Goal: Information Seeking & Learning: Learn about a topic

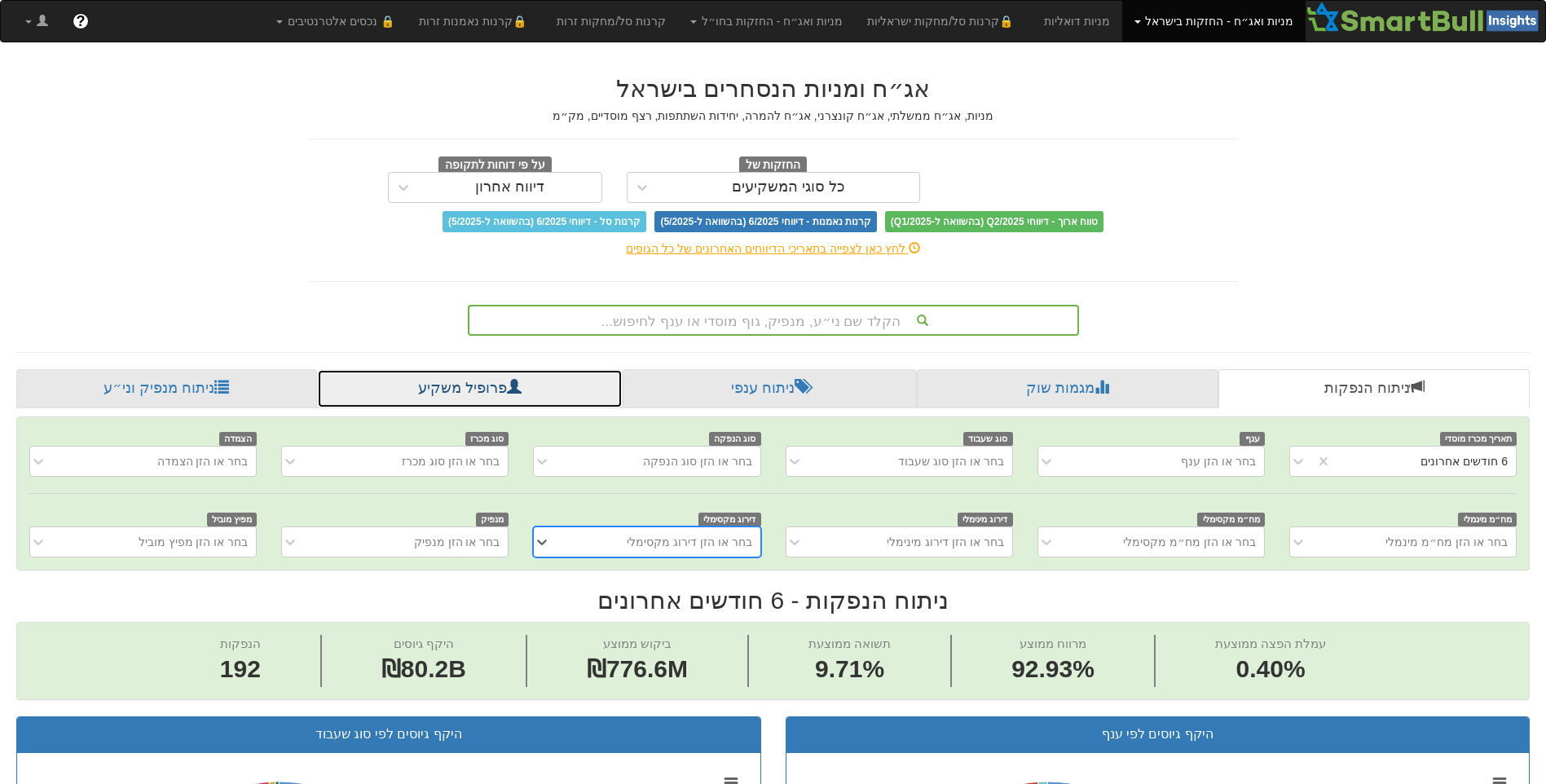
click at [564, 381] on link "פרופיל משקיע" at bounding box center [470, 389] width 305 height 39
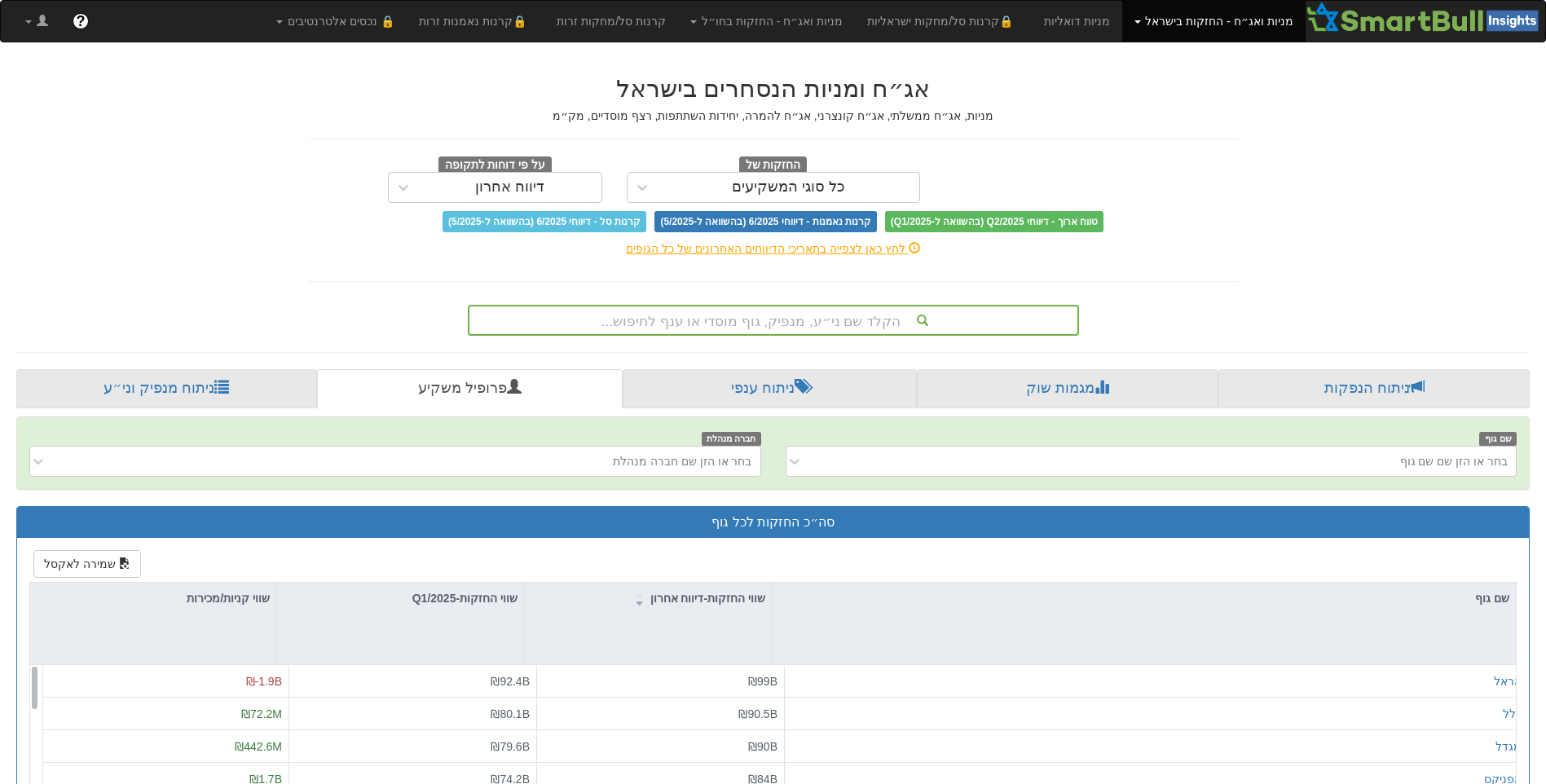
click at [1149, 25] on link "מניות ואג״ח - החזקות בישראל" at bounding box center [1214, 21] width 184 height 41
click at [1217, 58] on link "מניות" at bounding box center [1240, 57] width 129 height 21
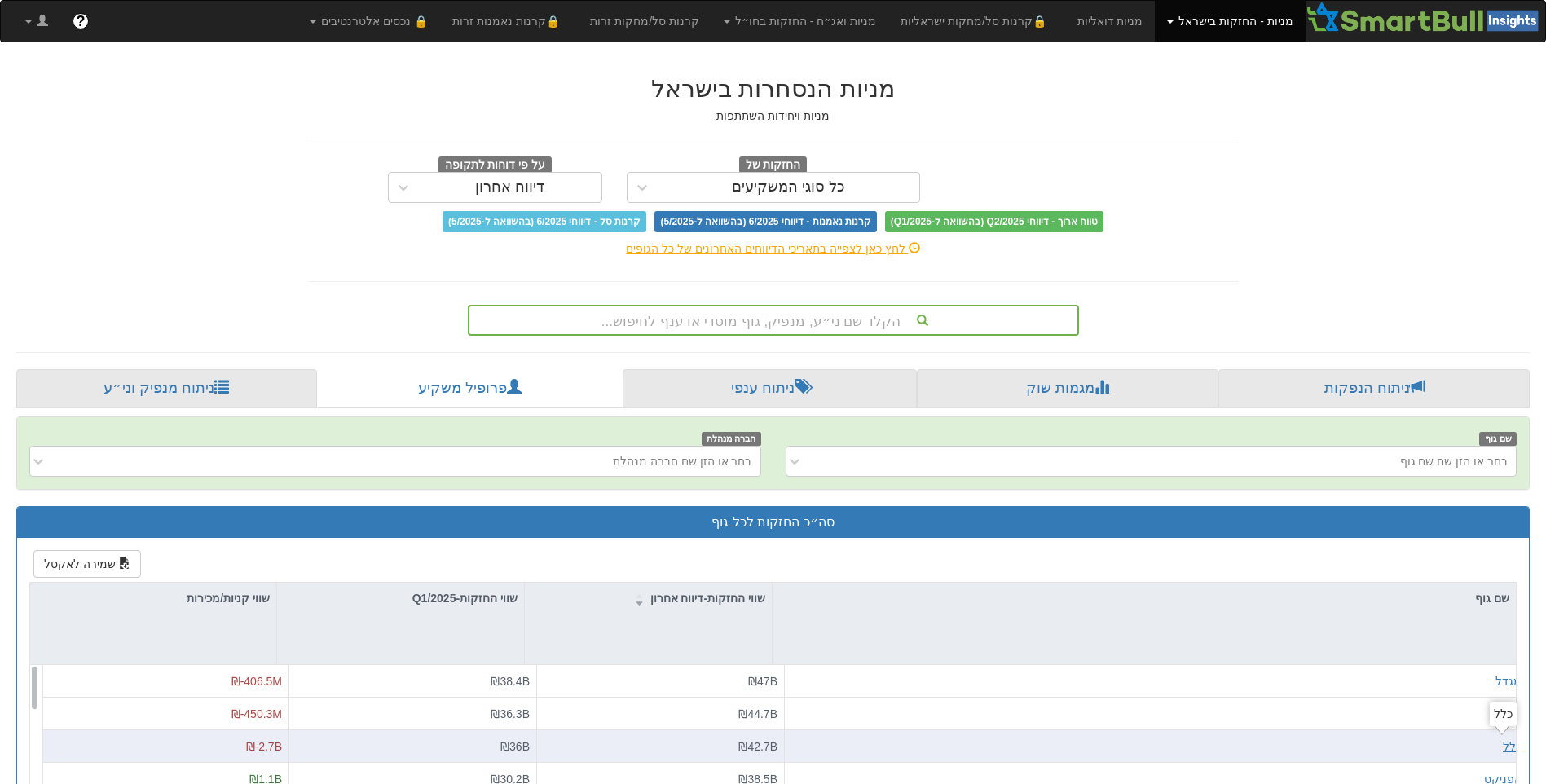
click at [1502, 746] on div "כלל" at bounding box center [1512, 747] width 19 height 17
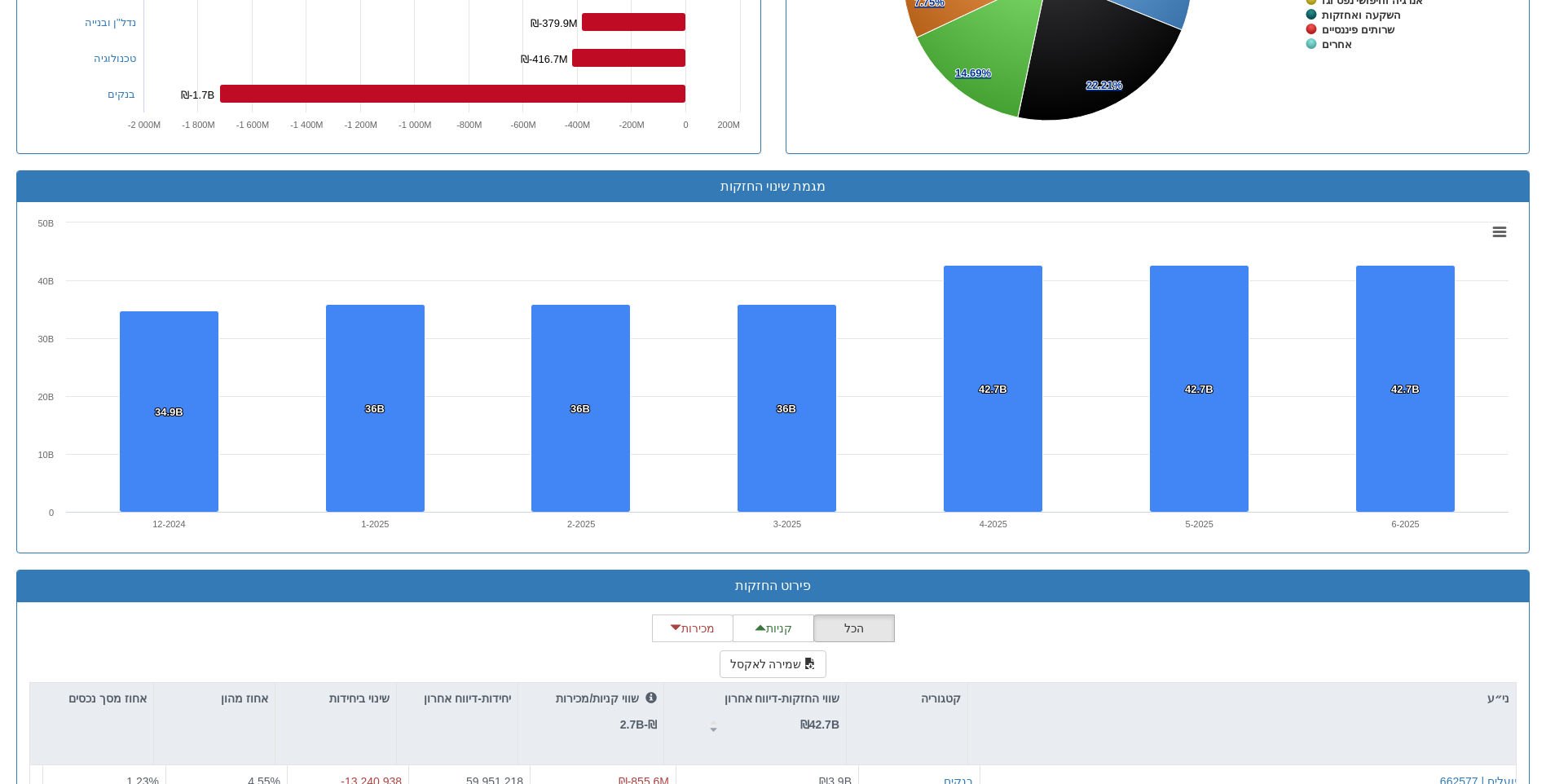
scroll to position [1140, 0]
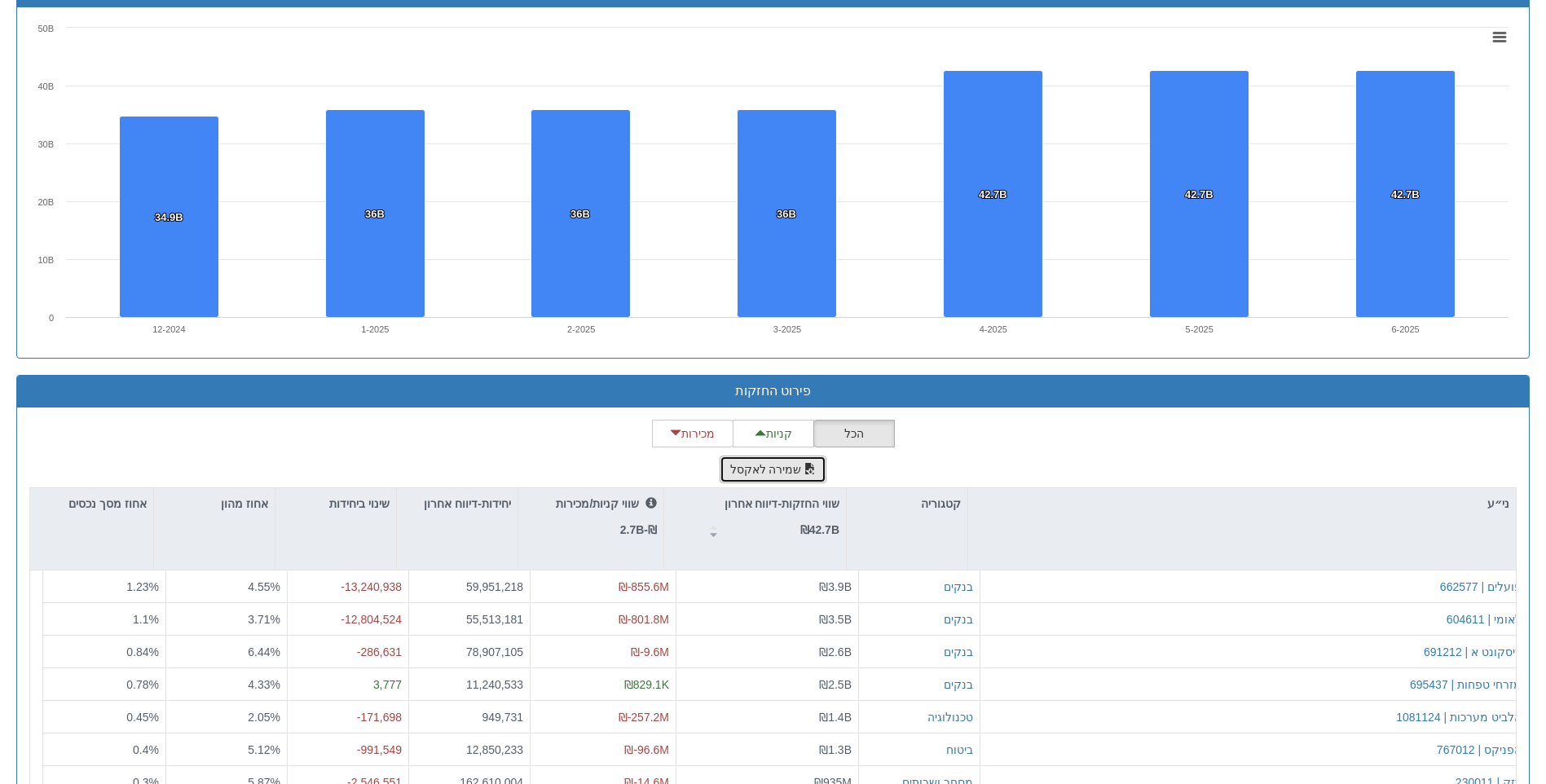
click at [792, 469] on button "שמירה לאקסל" at bounding box center [773, 469] width 108 height 28
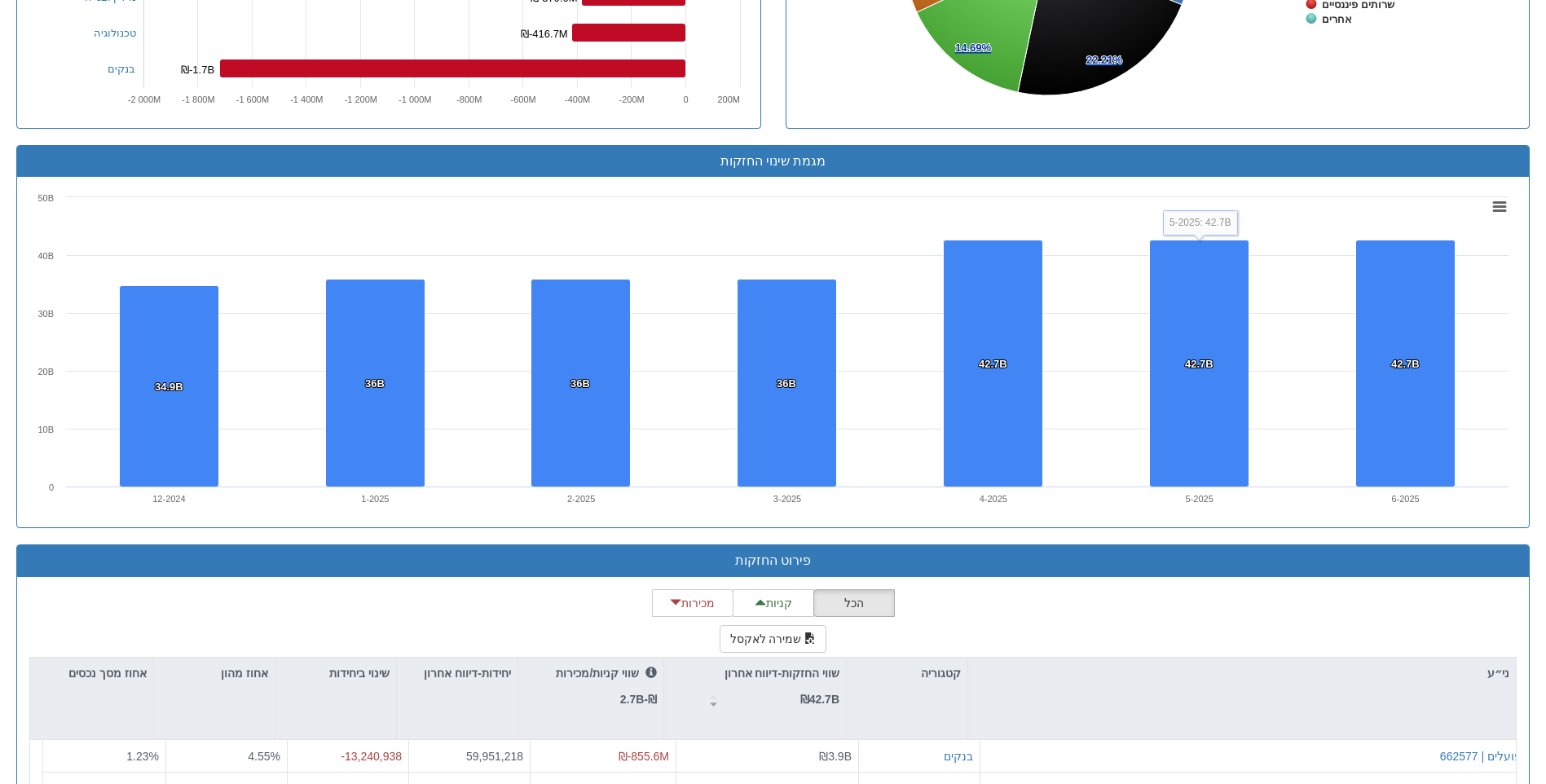
scroll to position [733, 0]
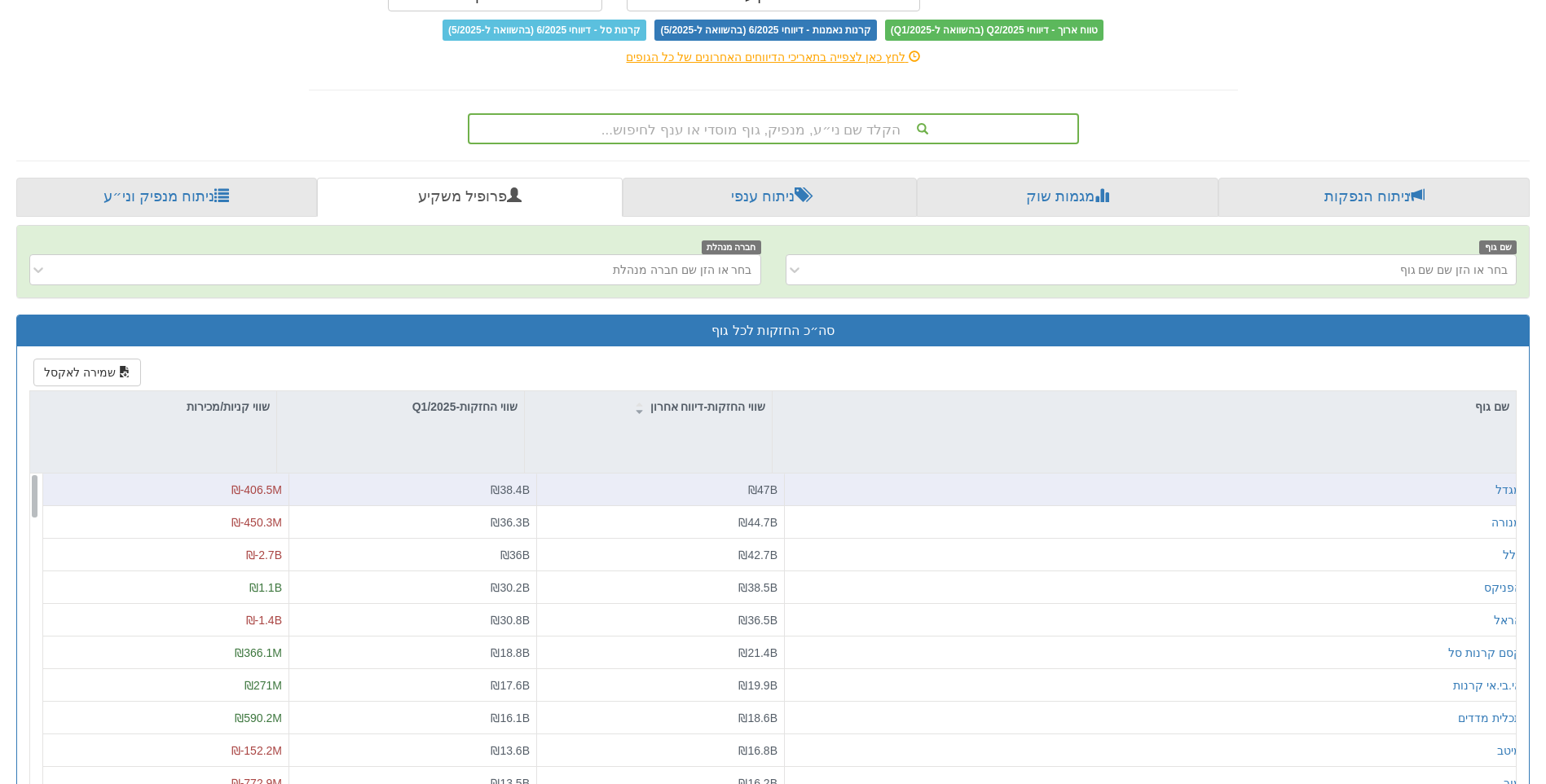
scroll to position [244, 0]
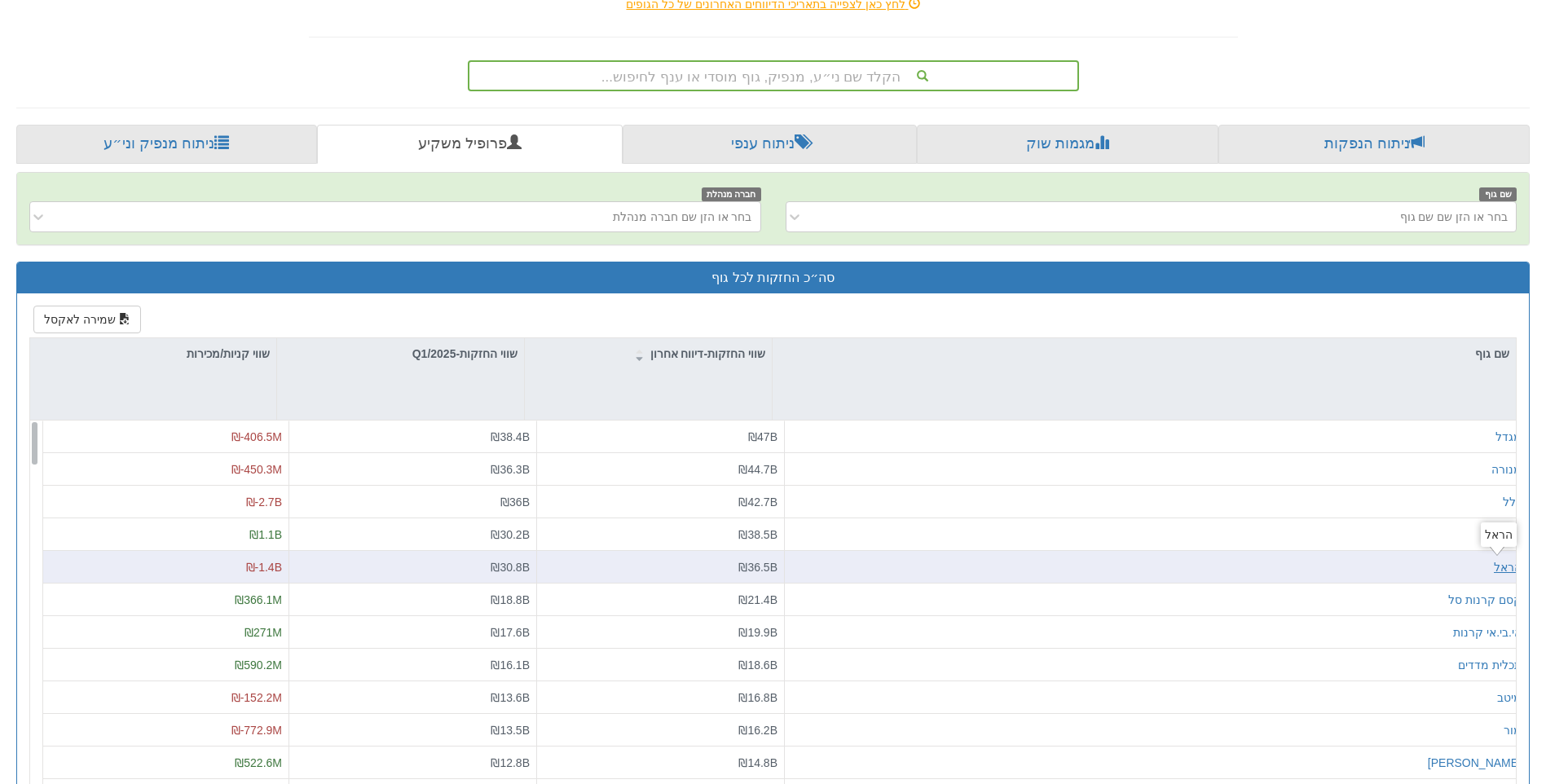
click at [1493, 561] on div "הראל" at bounding box center [1507, 567] width 28 height 17
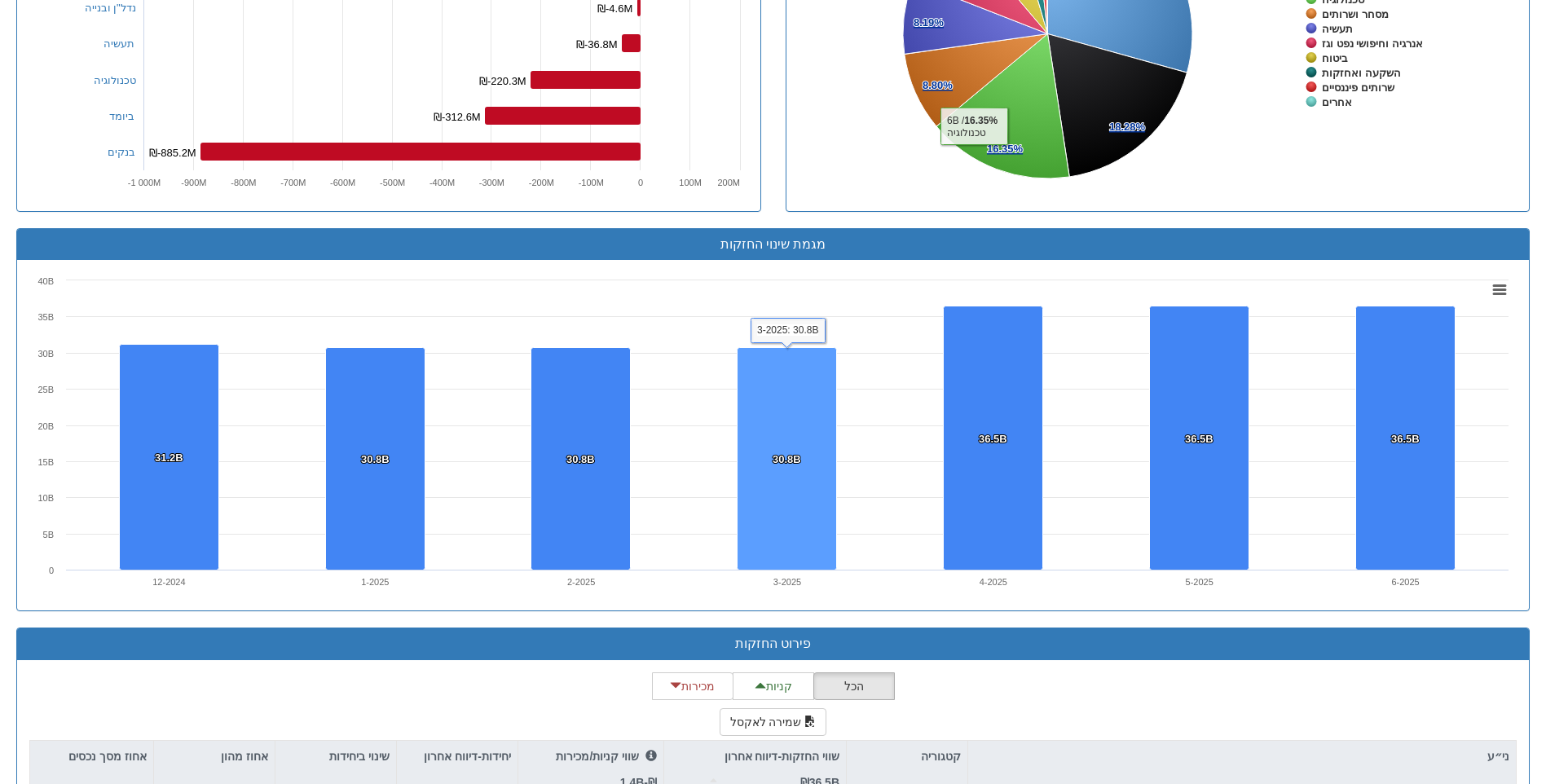
scroll to position [896, 0]
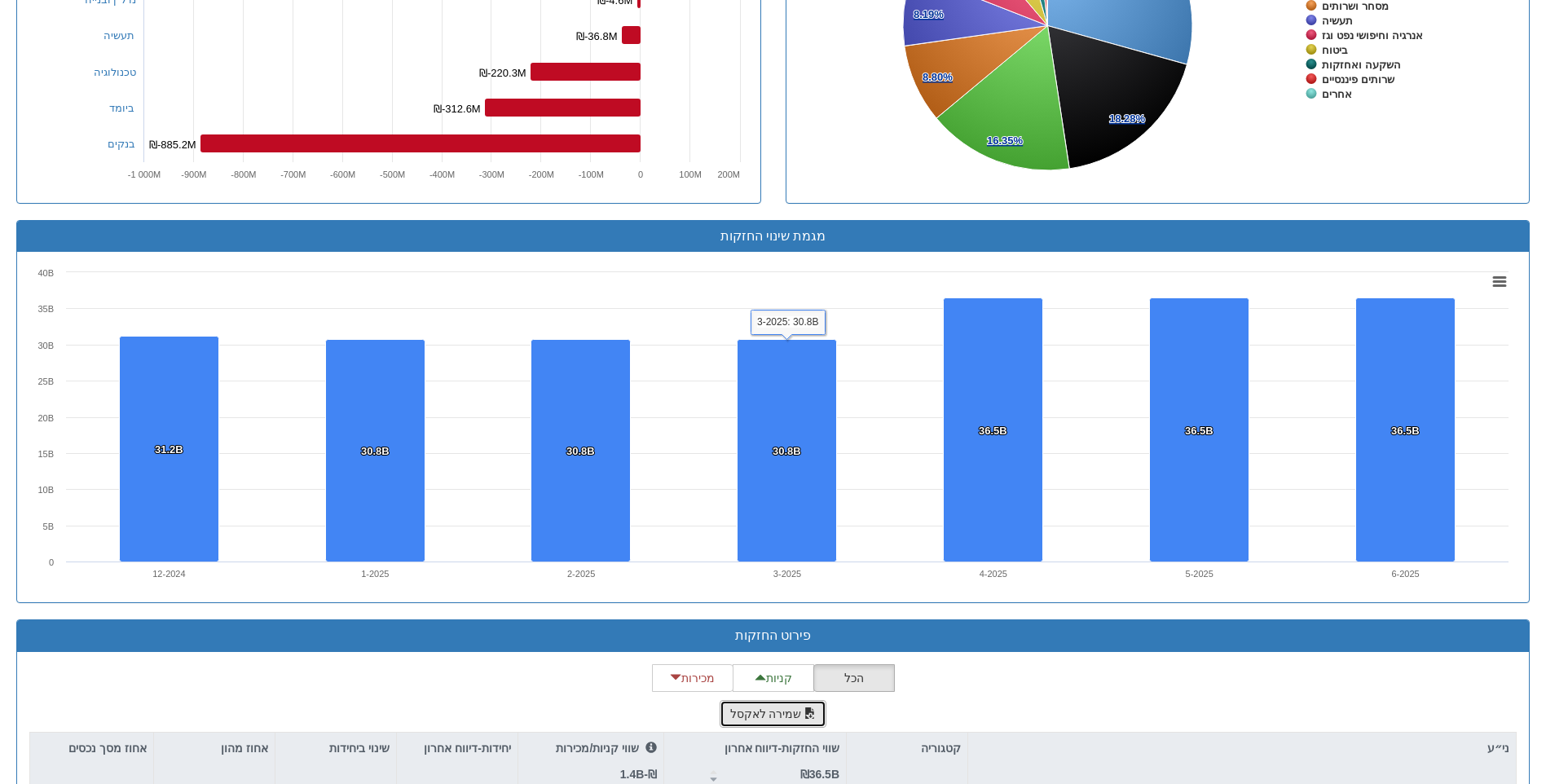
click at [805, 708] on span "button" at bounding box center [810, 713] width 11 height 11
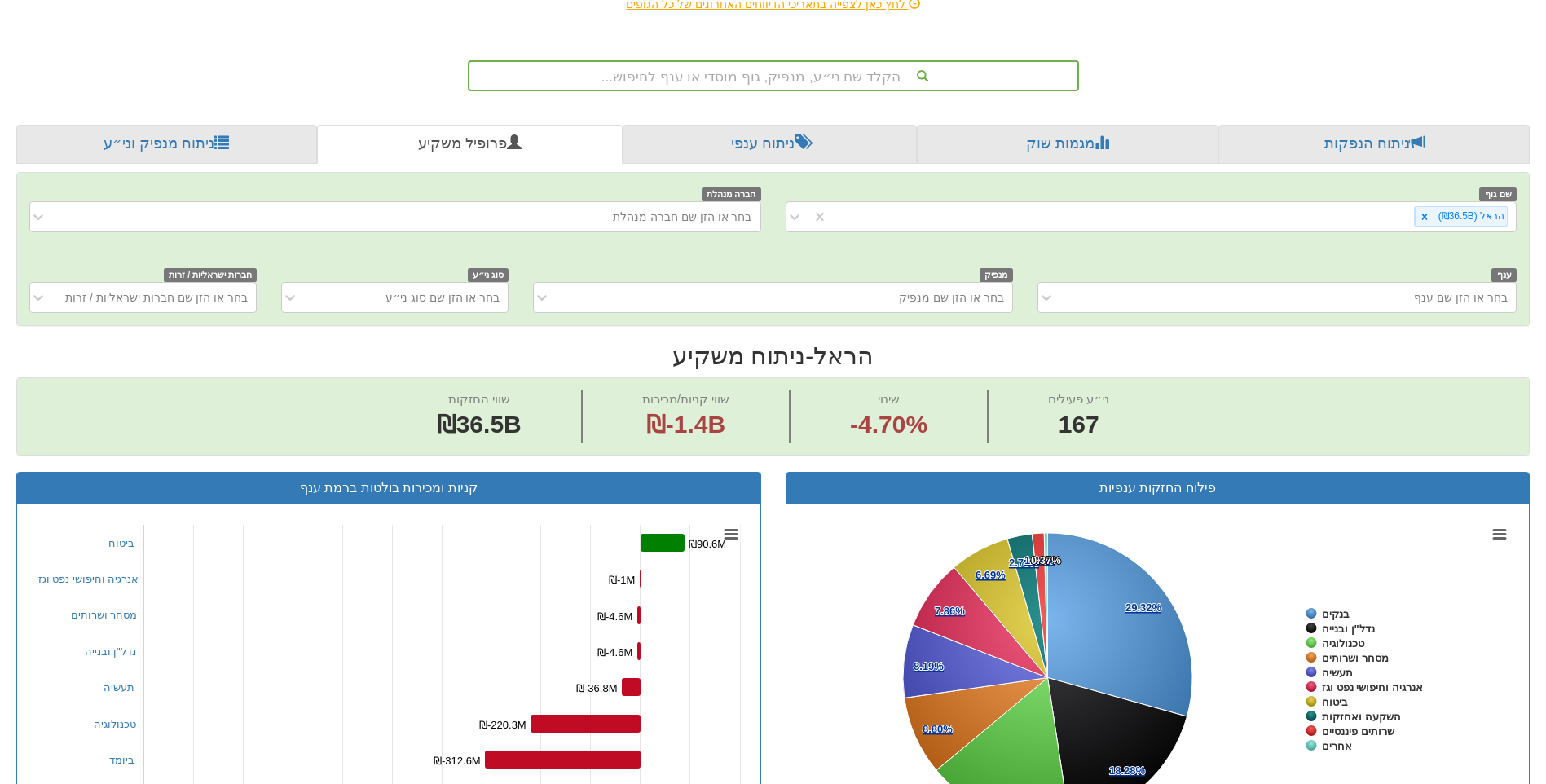
scroll to position [0, 0]
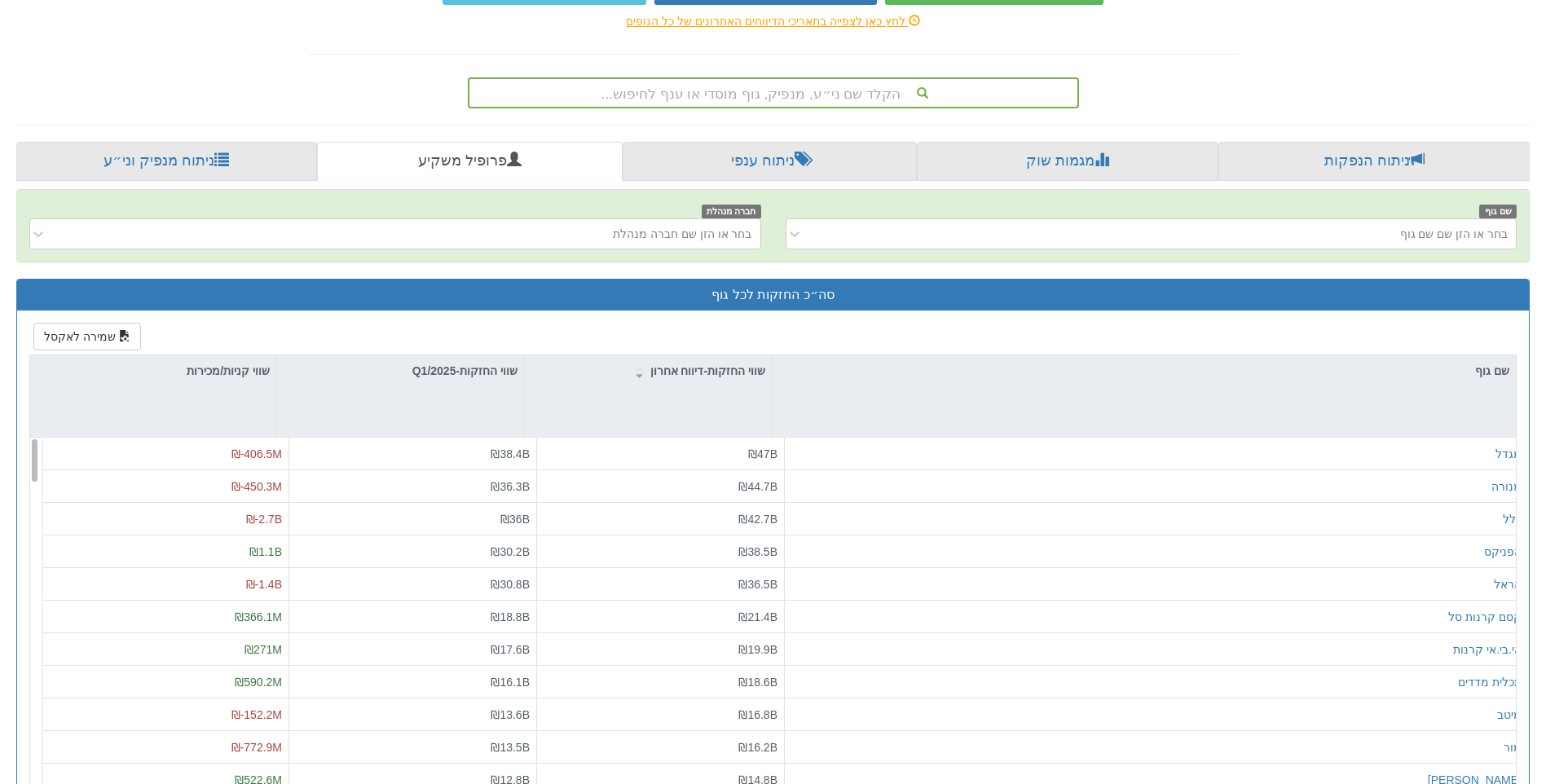
scroll to position [244, 0]
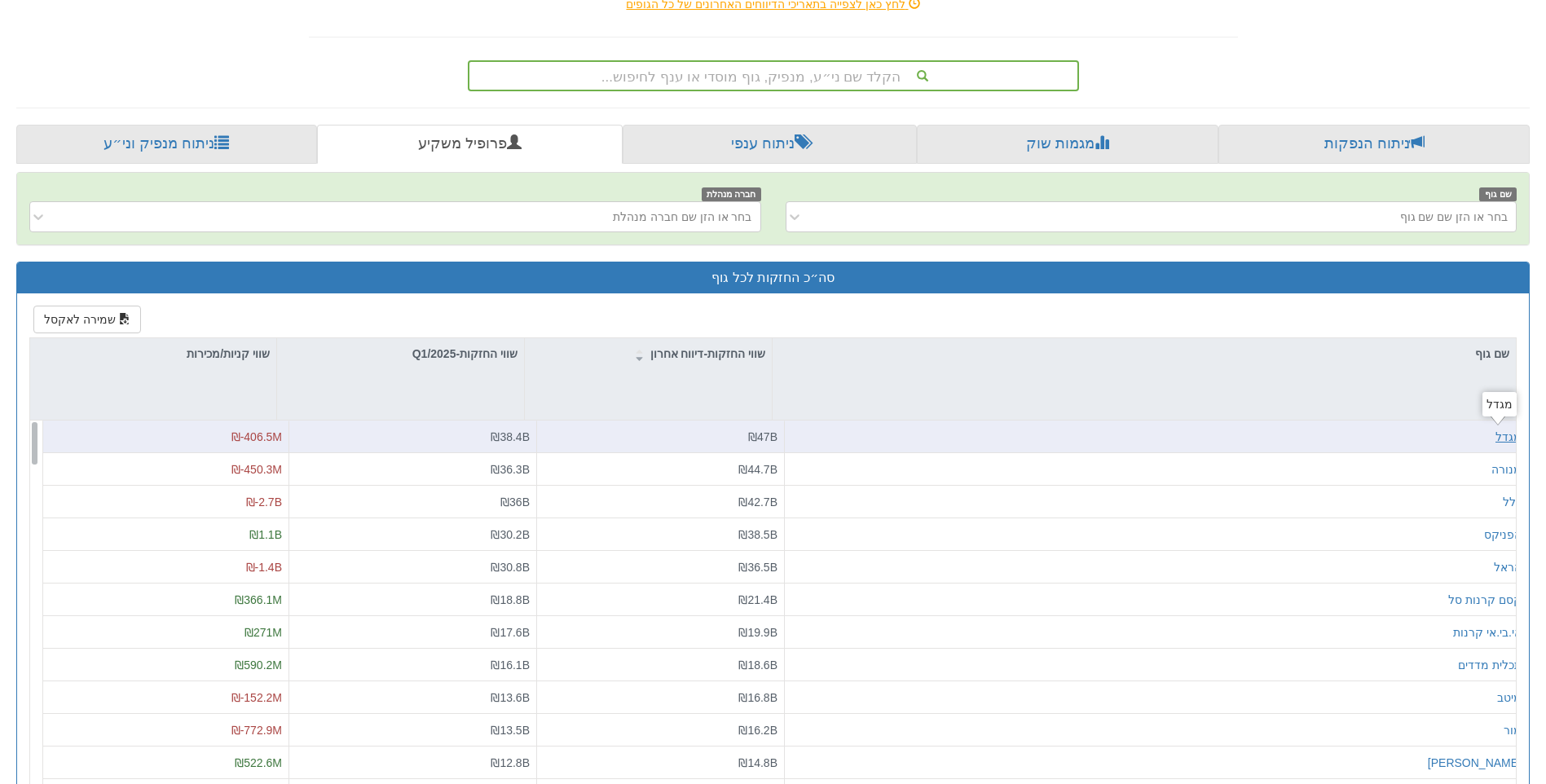
click at [1497, 438] on div "מגדל" at bounding box center [1508, 437] width 26 height 17
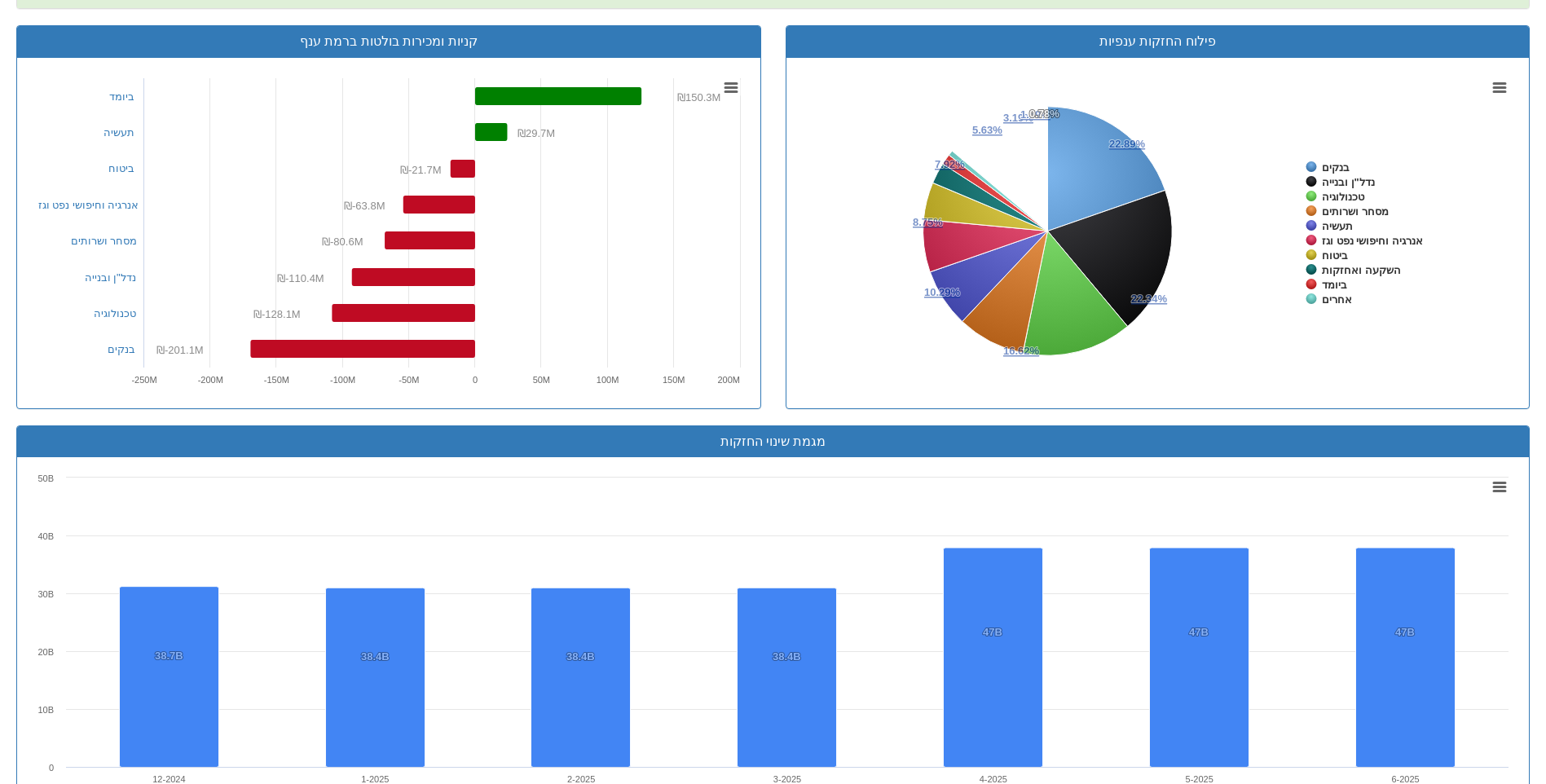
scroll to position [896, 0]
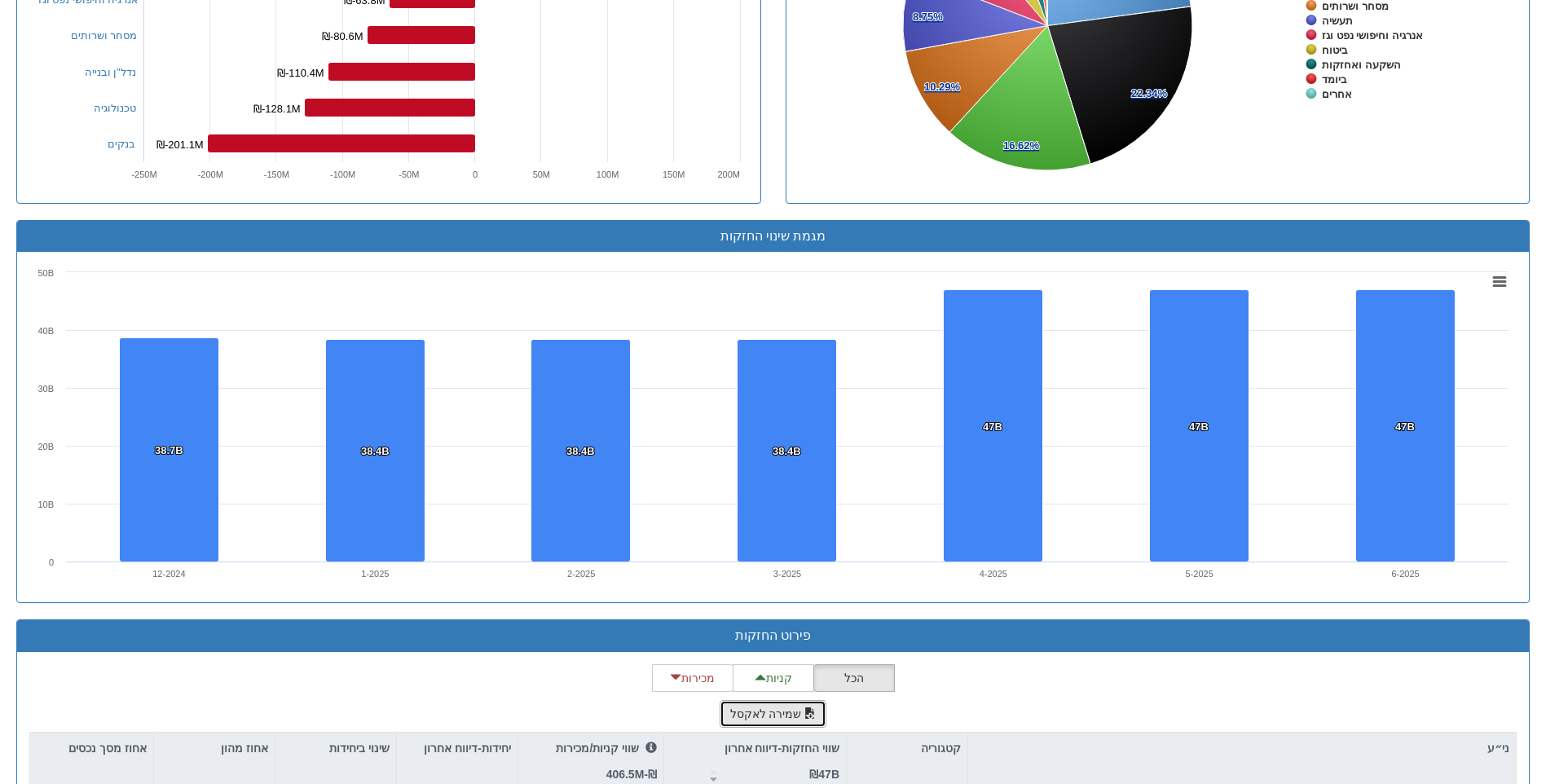
click at [792, 705] on button "שמירה לאקסל" at bounding box center [773, 713] width 108 height 28
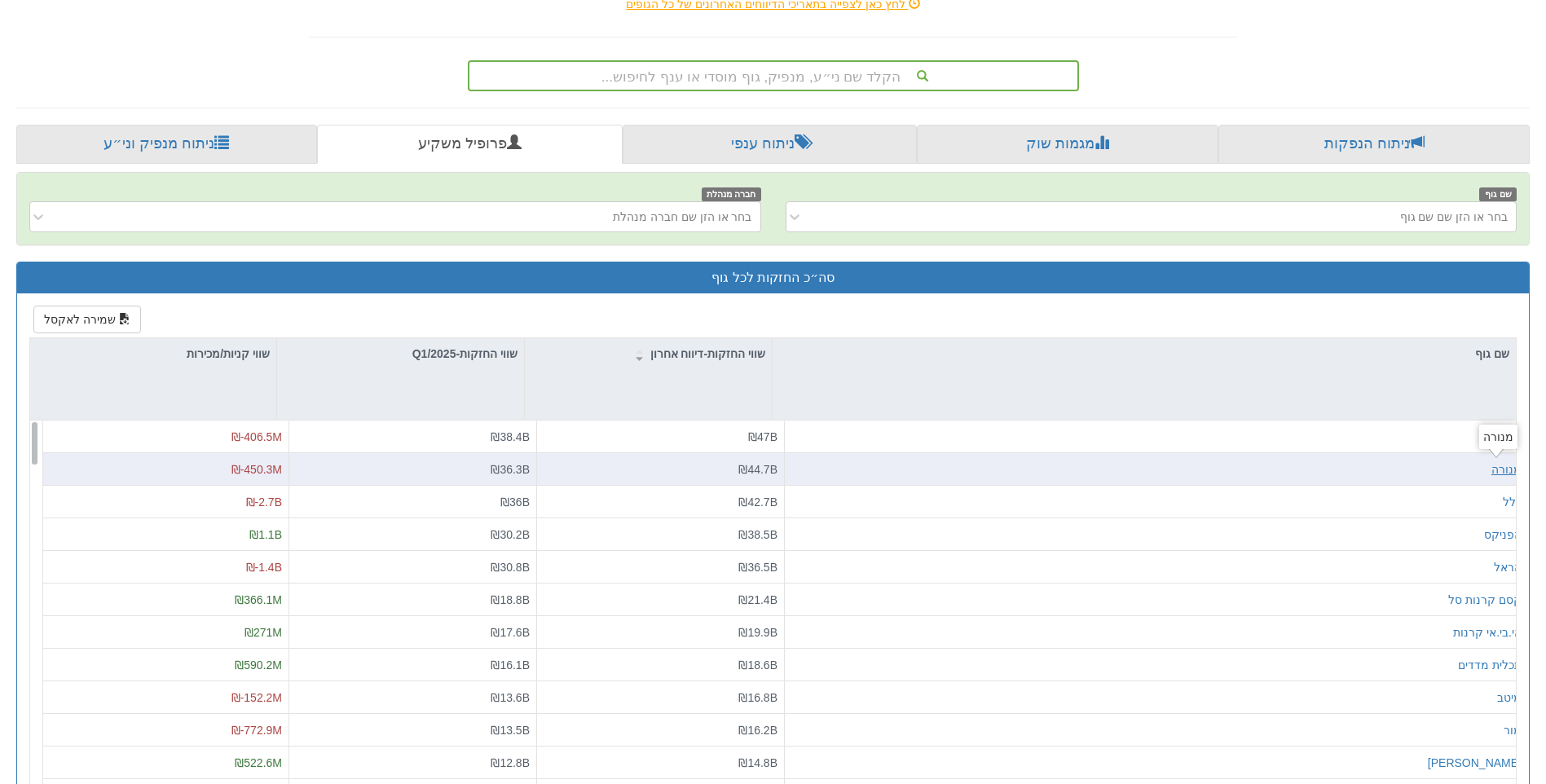
click at [1493, 470] on div "מנורה" at bounding box center [1506, 469] width 30 height 17
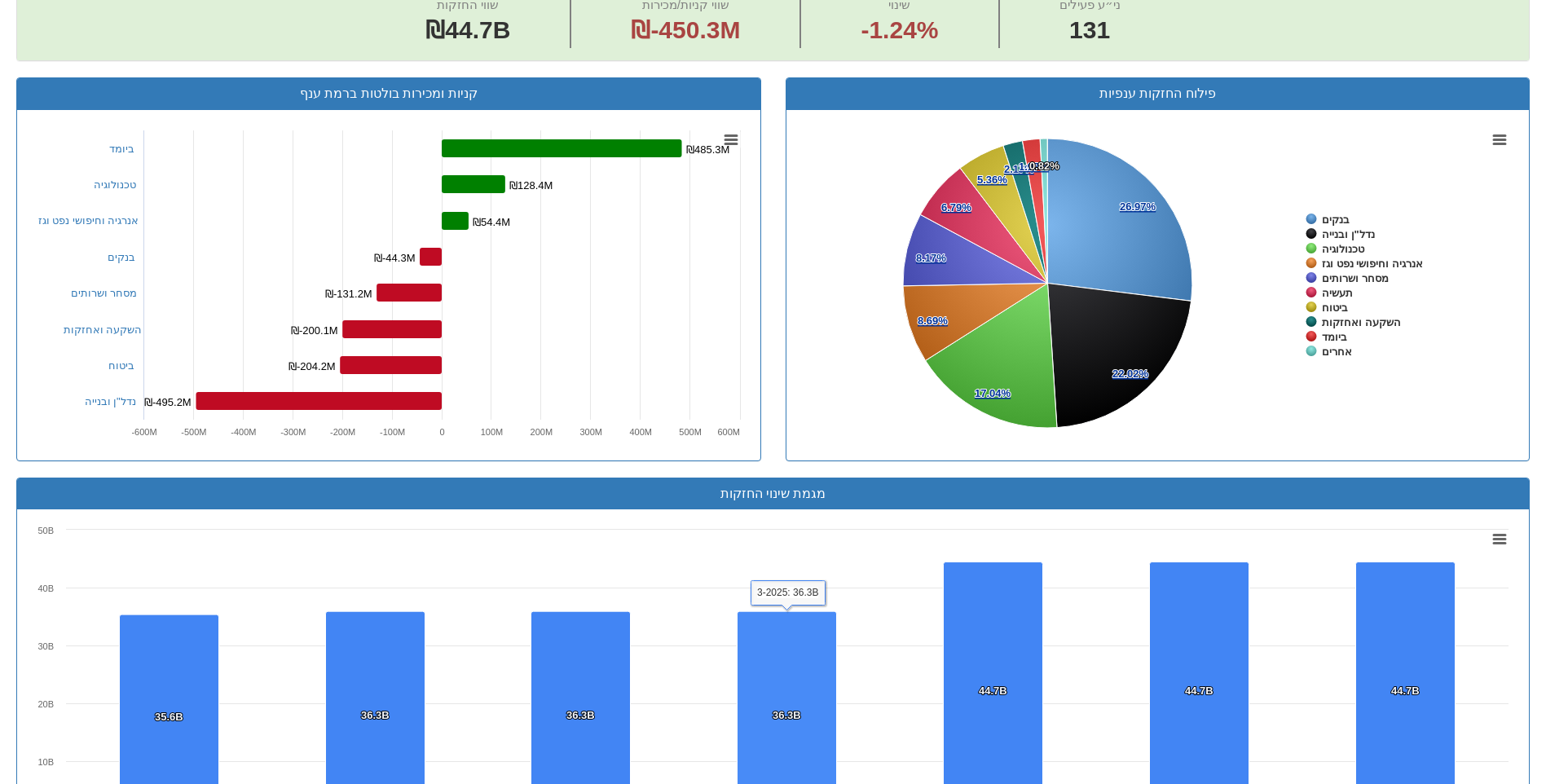
scroll to position [896, 0]
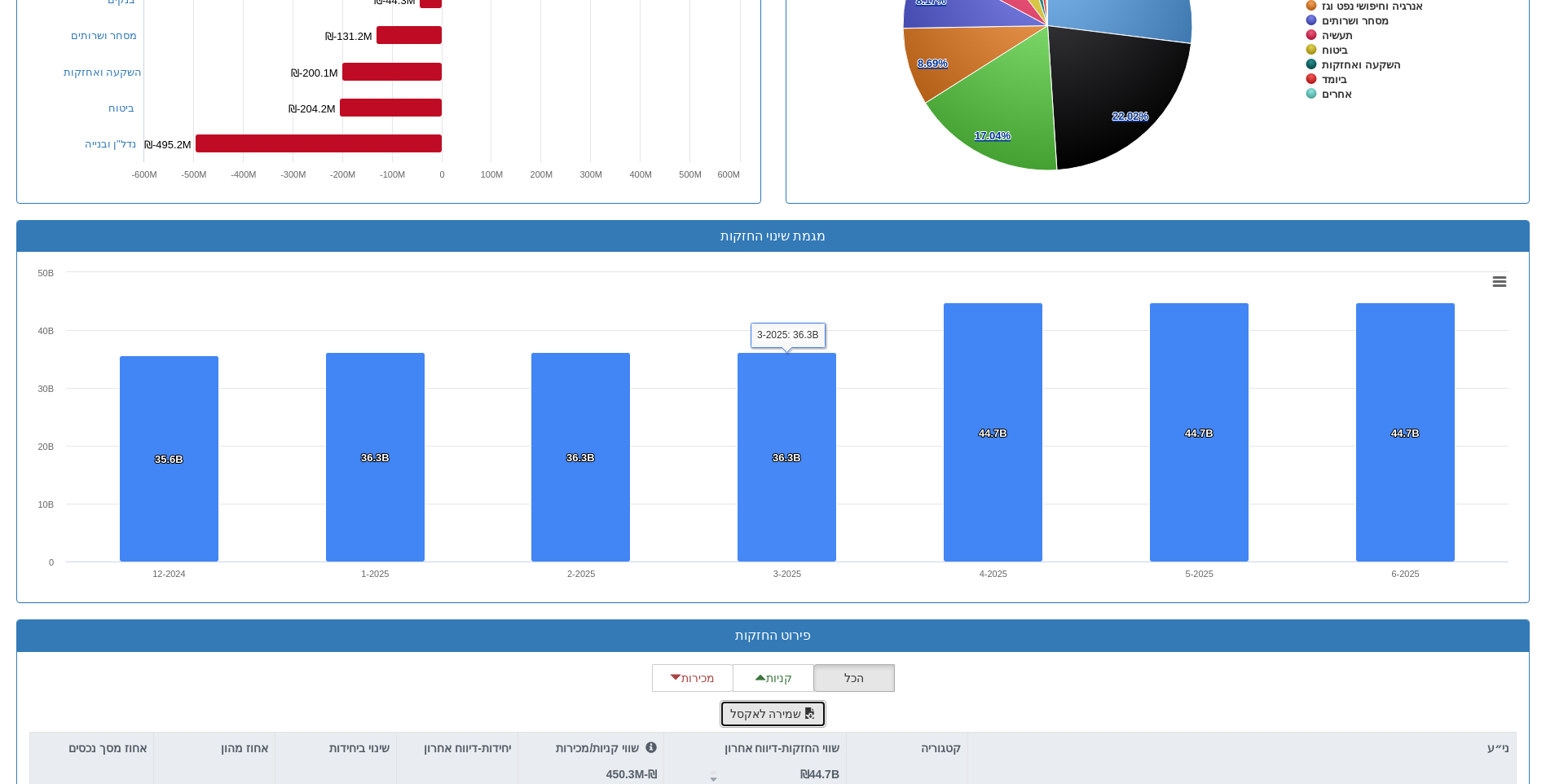
click at [798, 708] on button "שמירה לאקסל" at bounding box center [773, 713] width 108 height 28
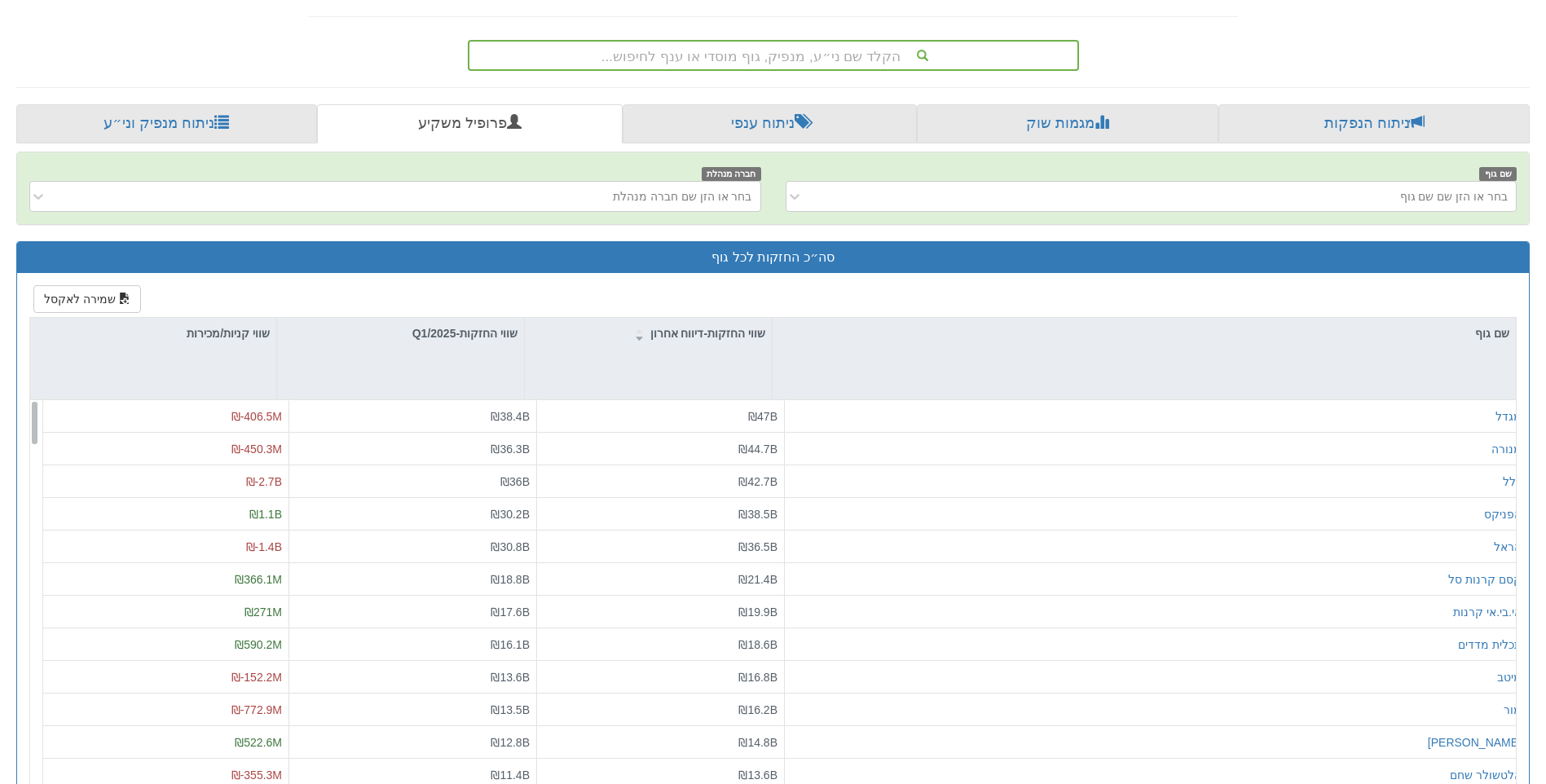
scroll to position [320, 0]
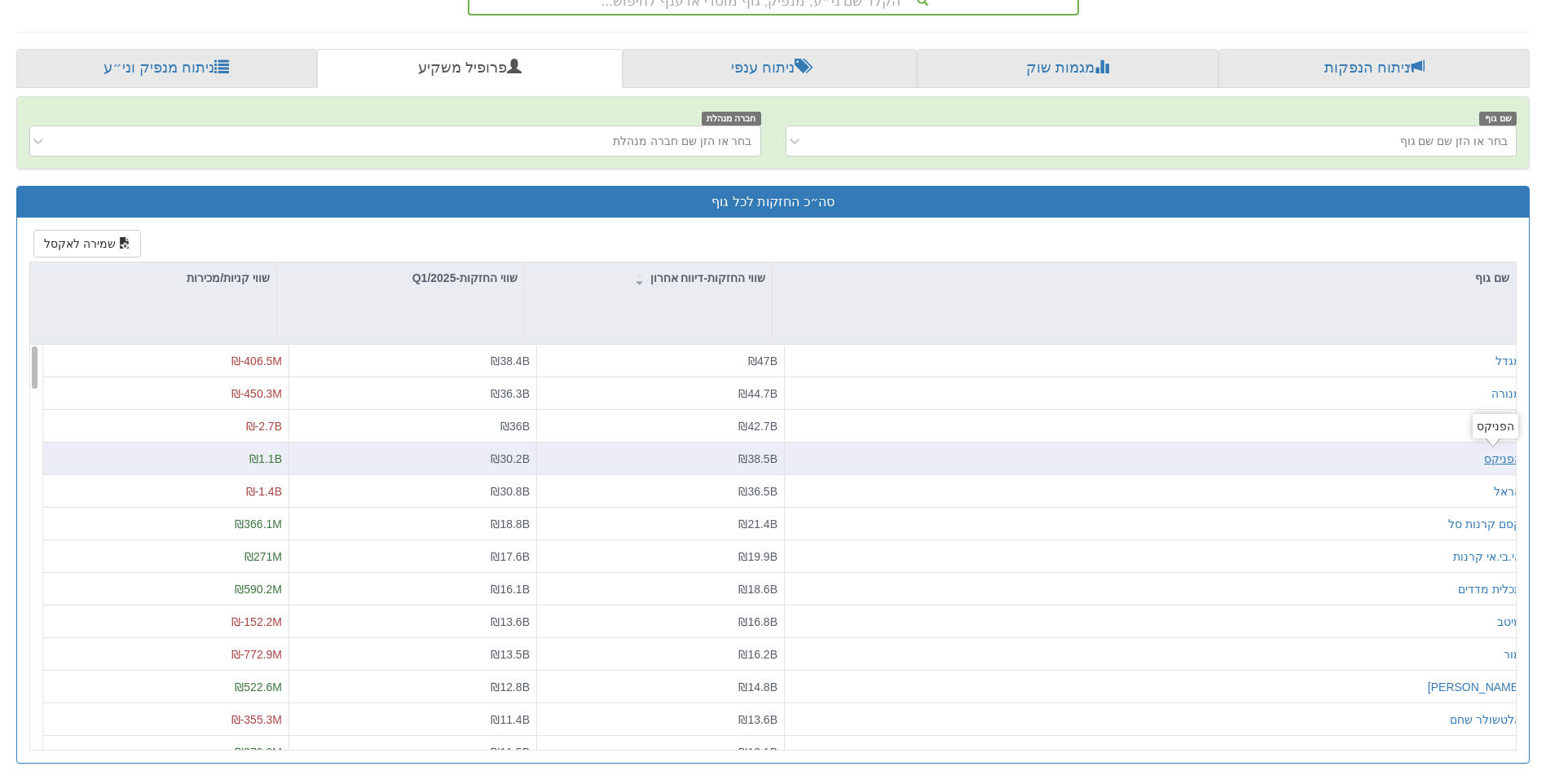
click at [1488, 454] on div "הפניקס" at bounding box center [1502, 459] width 37 height 17
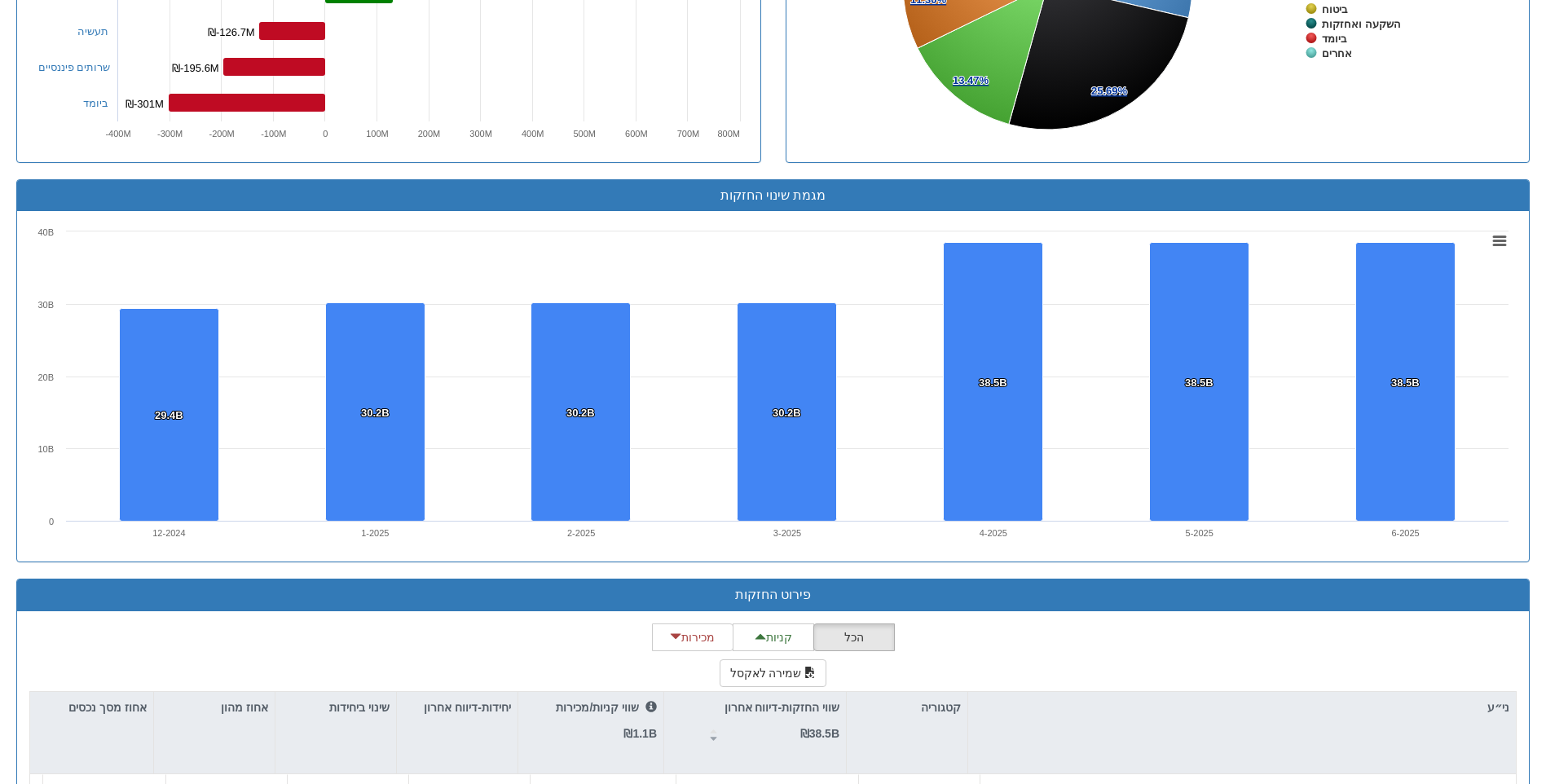
scroll to position [1140, 0]
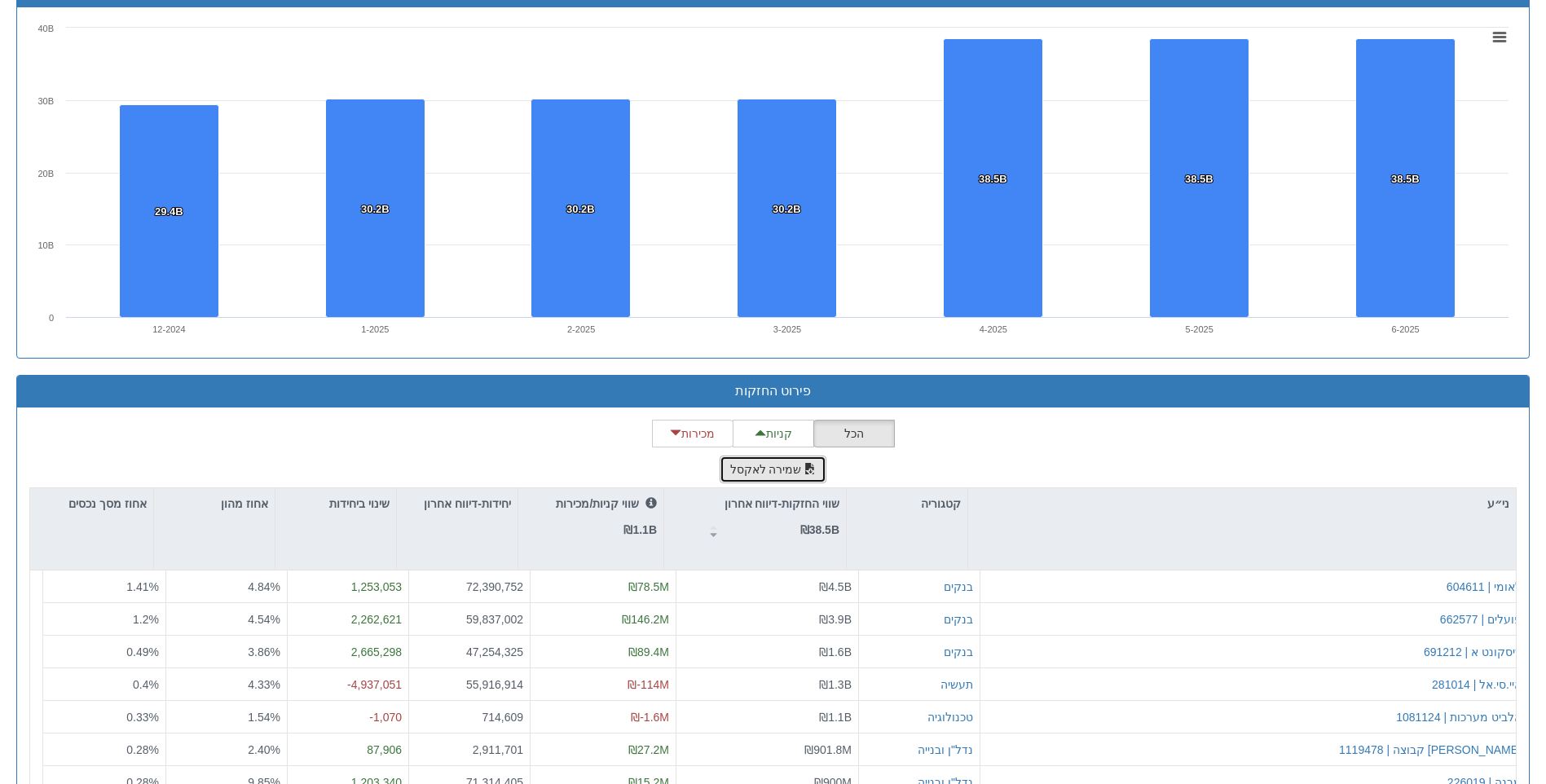
click at [797, 464] on button "שמירה לאקסל" at bounding box center [773, 469] width 108 height 28
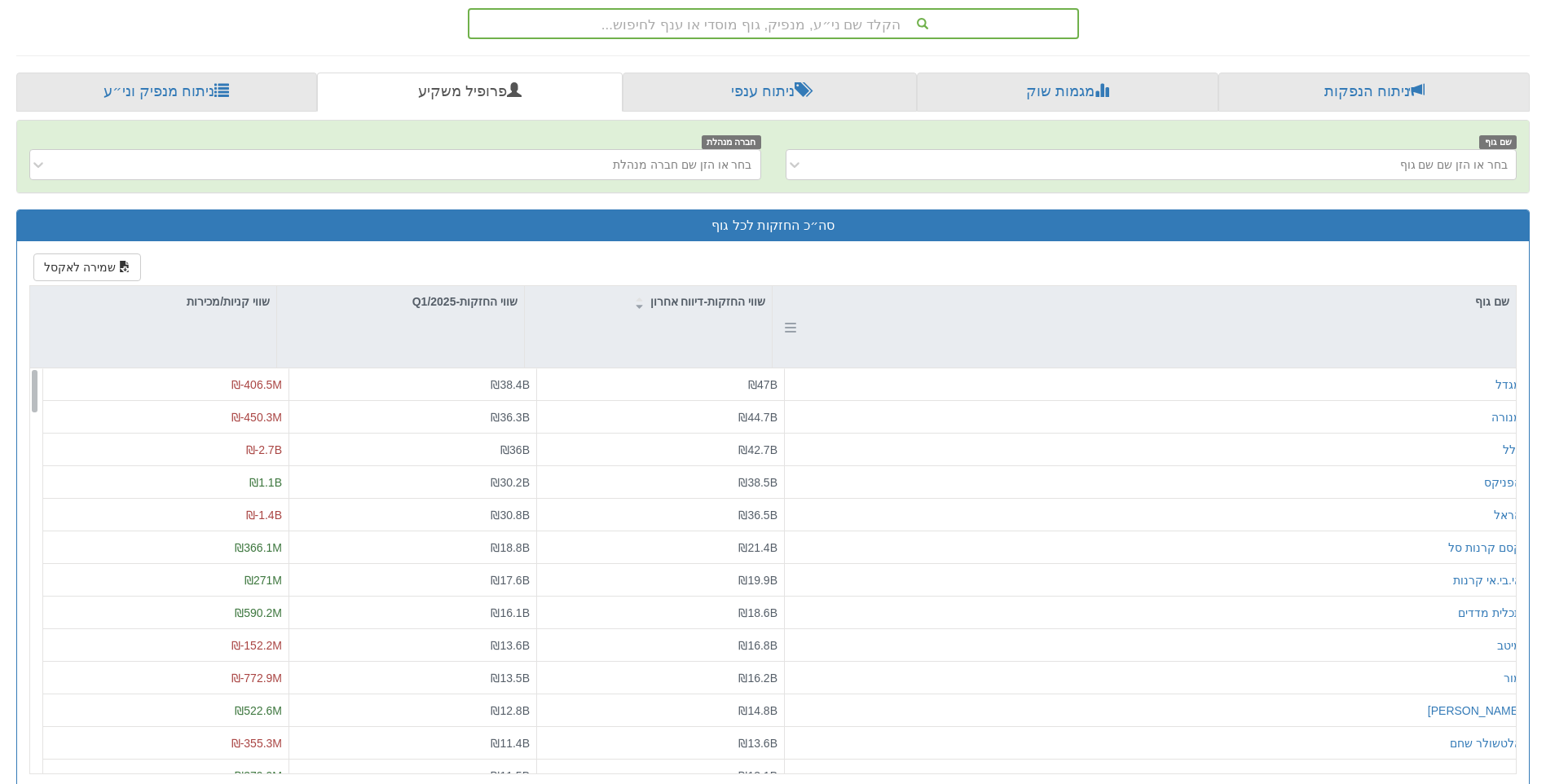
scroll to position [320, 0]
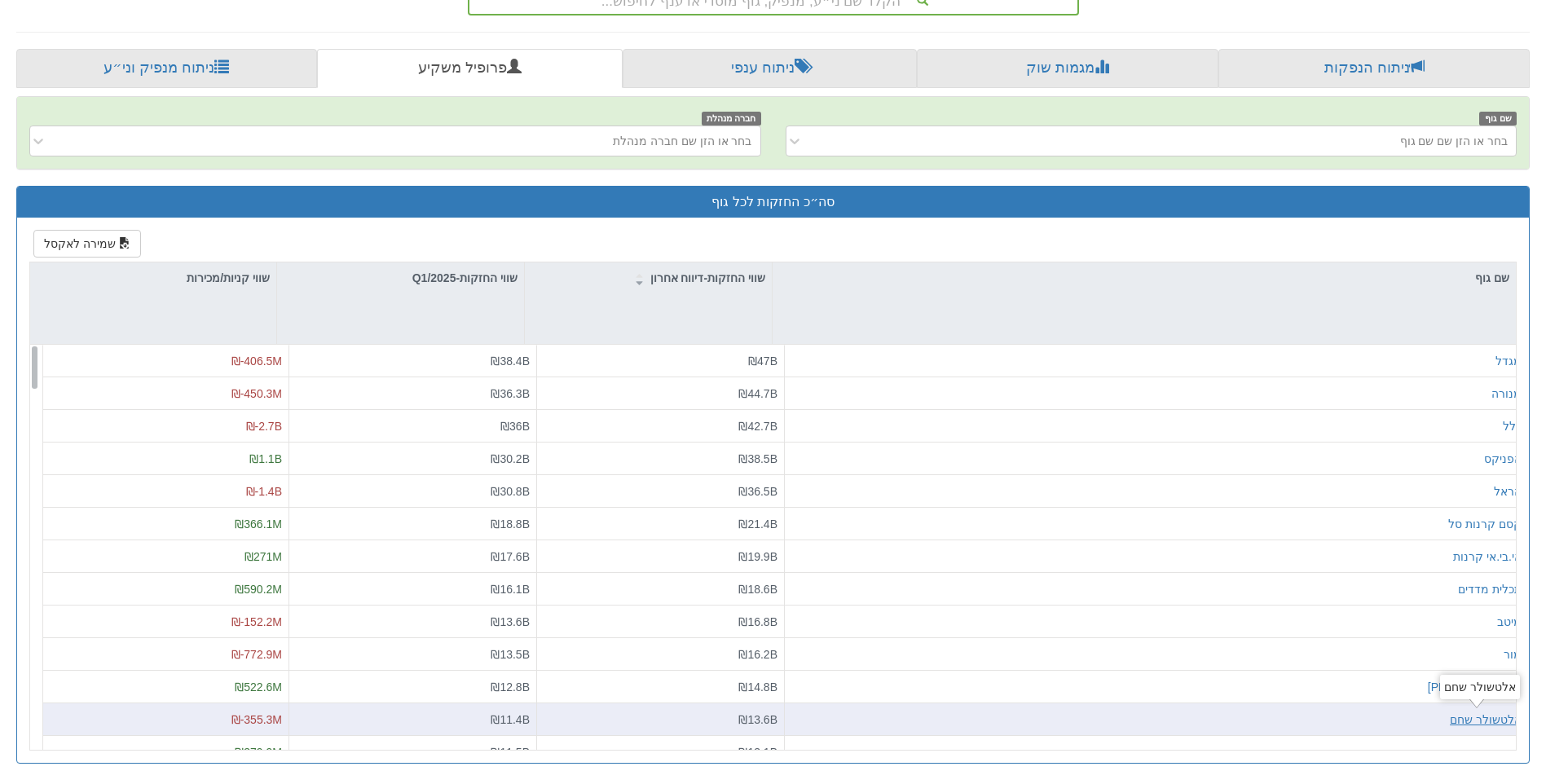
click at [1460, 724] on div "אלטשולר שחם" at bounding box center [1485, 720] width 71 height 17
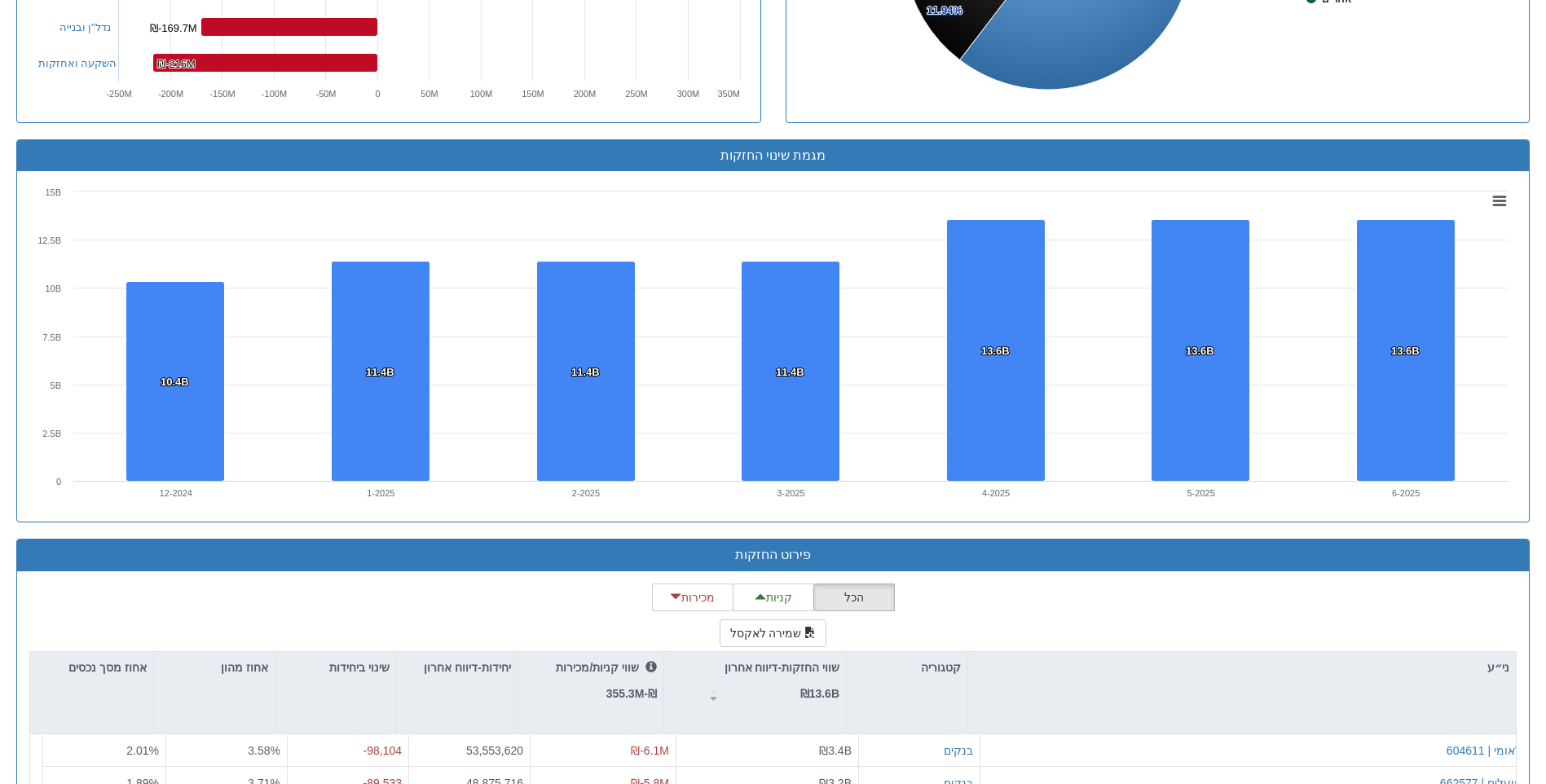
scroll to position [978, 0]
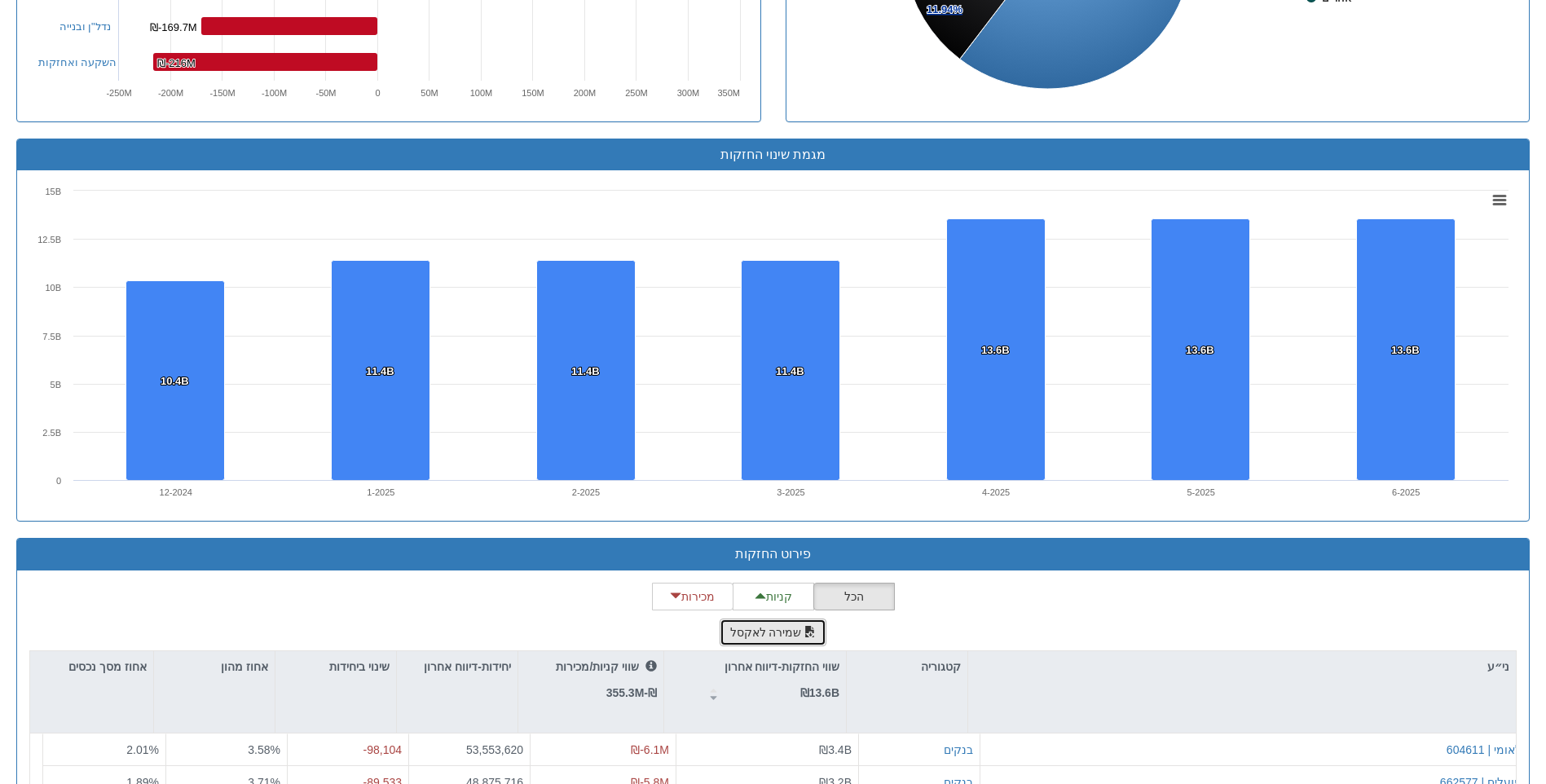
click at [768, 622] on button "שמירה לאקסל" at bounding box center [773, 632] width 108 height 28
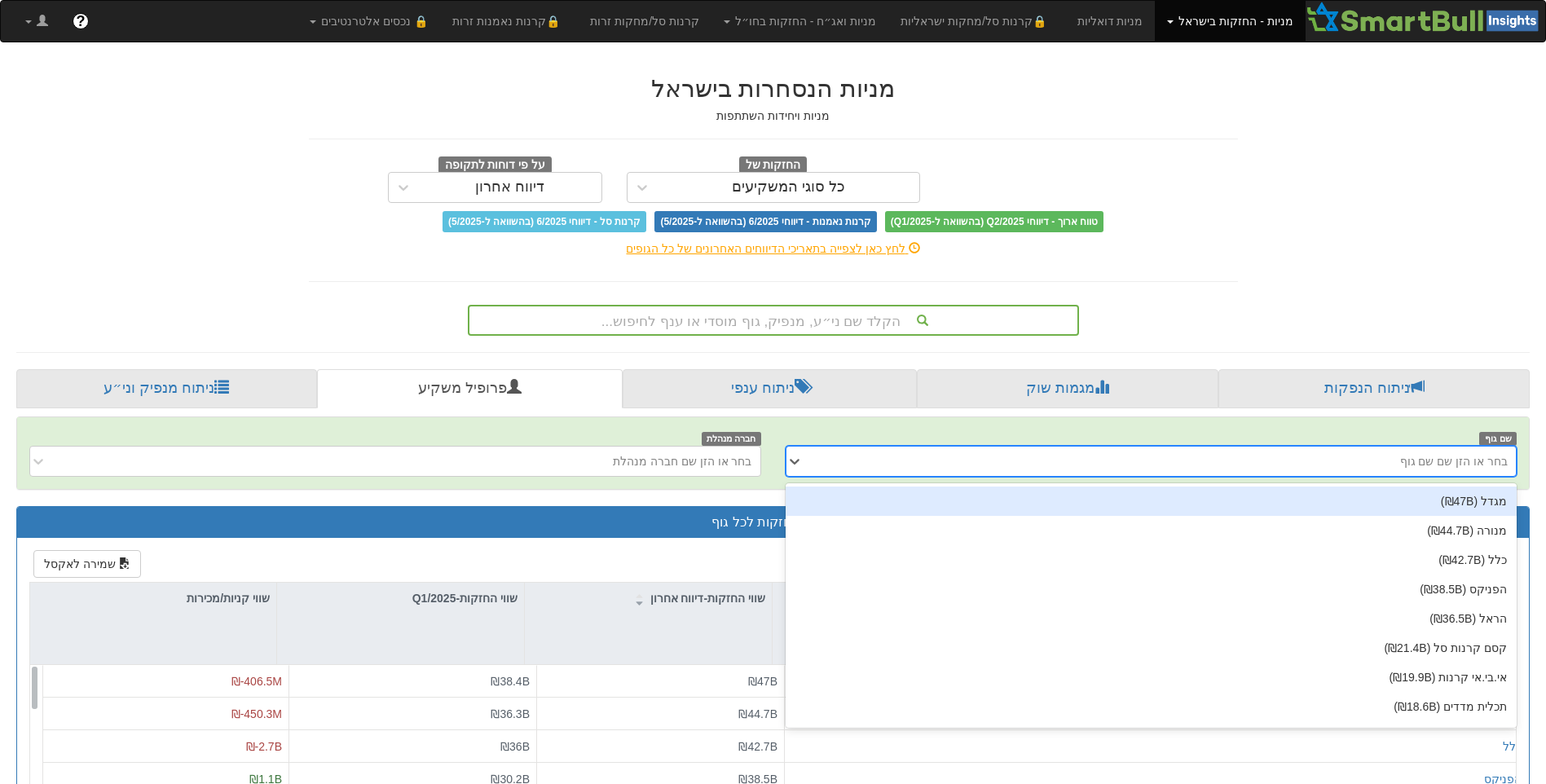
click at [1329, 463] on div "בחר או הזן שם שם גוף" at bounding box center [1165, 461] width 705 height 26
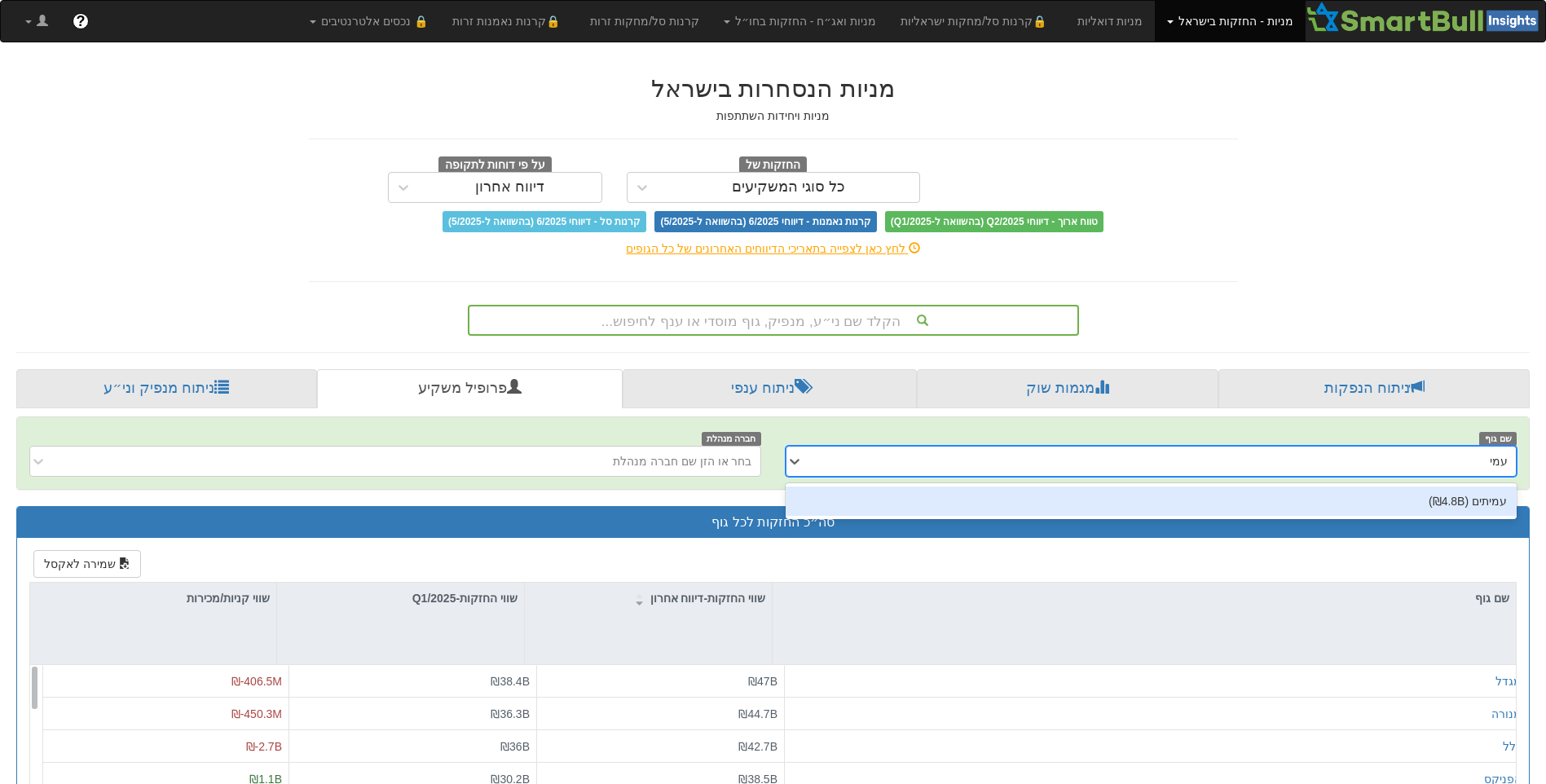
type input "עמית"
click at [1320, 491] on div "עמיתים (₪4.8B)" at bounding box center [1151, 501] width 732 height 30
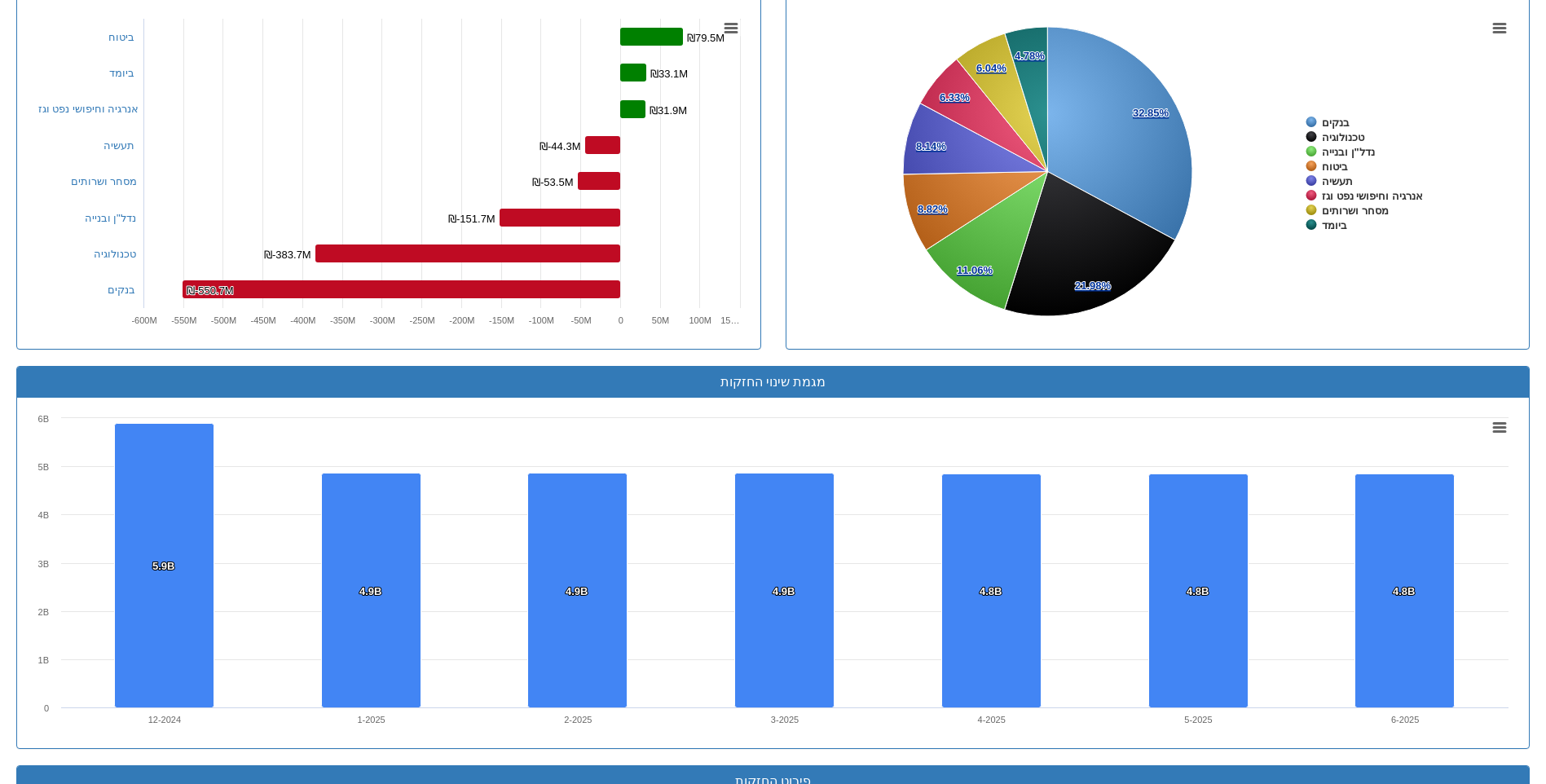
scroll to position [896, 0]
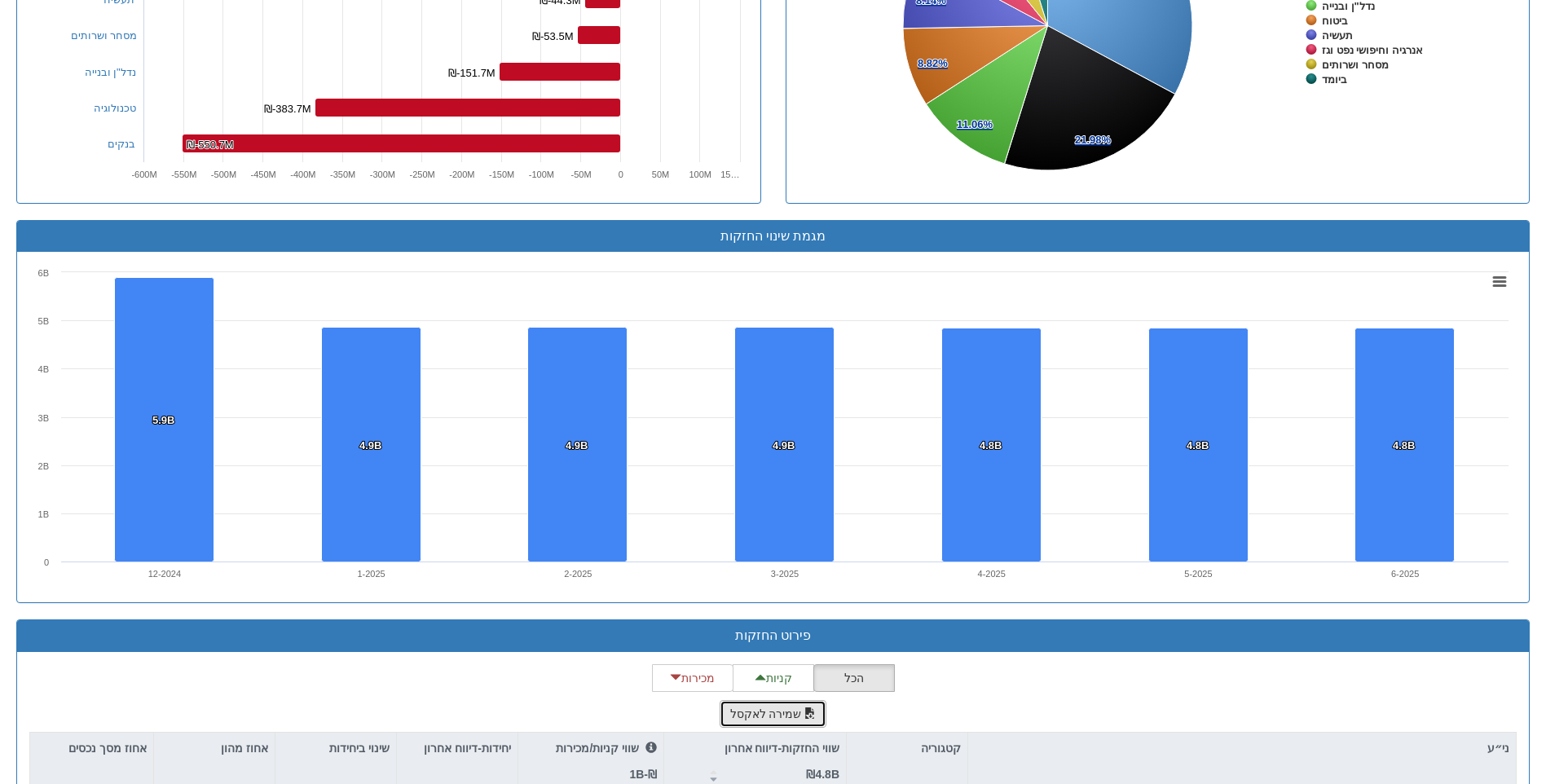
click at [792, 721] on button "שמירה לאקסל" at bounding box center [773, 713] width 108 height 28
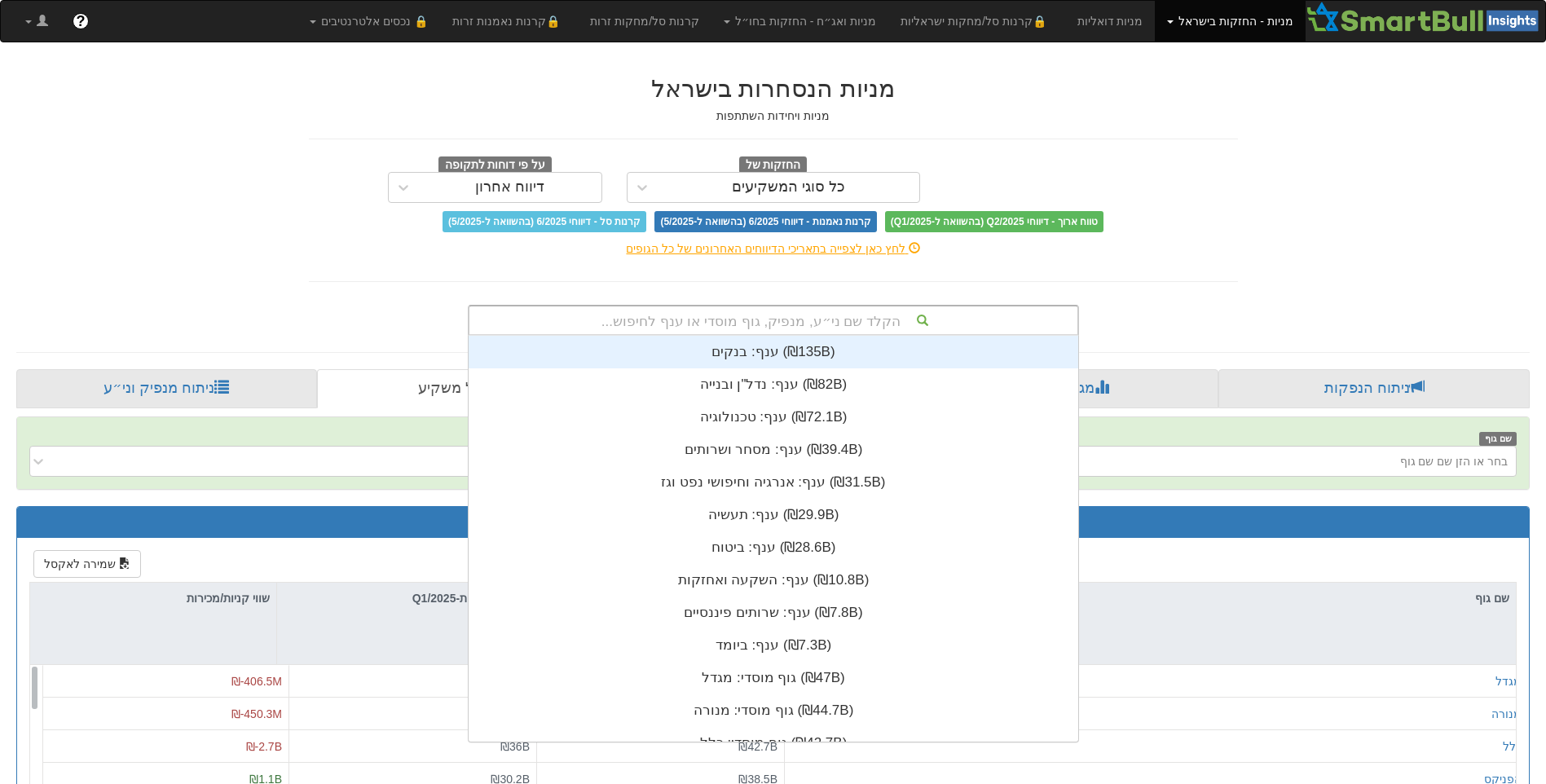
click at [965, 335] on div "הקלד שם ני״ע, מנפיק, גוף מוסדי או ענף לחיפוש... ענף: ‏בנקים ‎(₪135B)‎ ענף: ‏נדל…" at bounding box center [773, 319] width 612 height 31
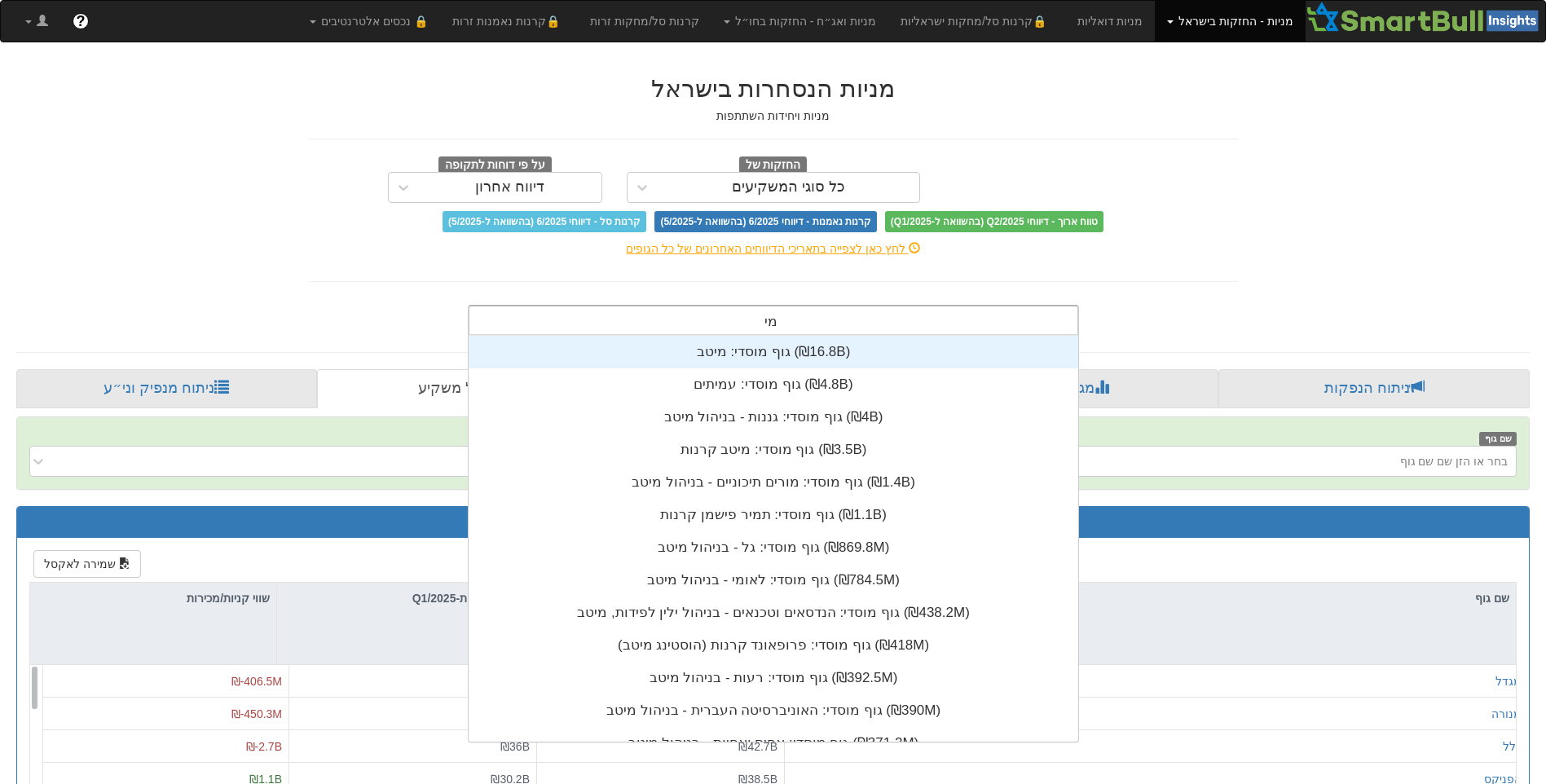
type input "מיטב"
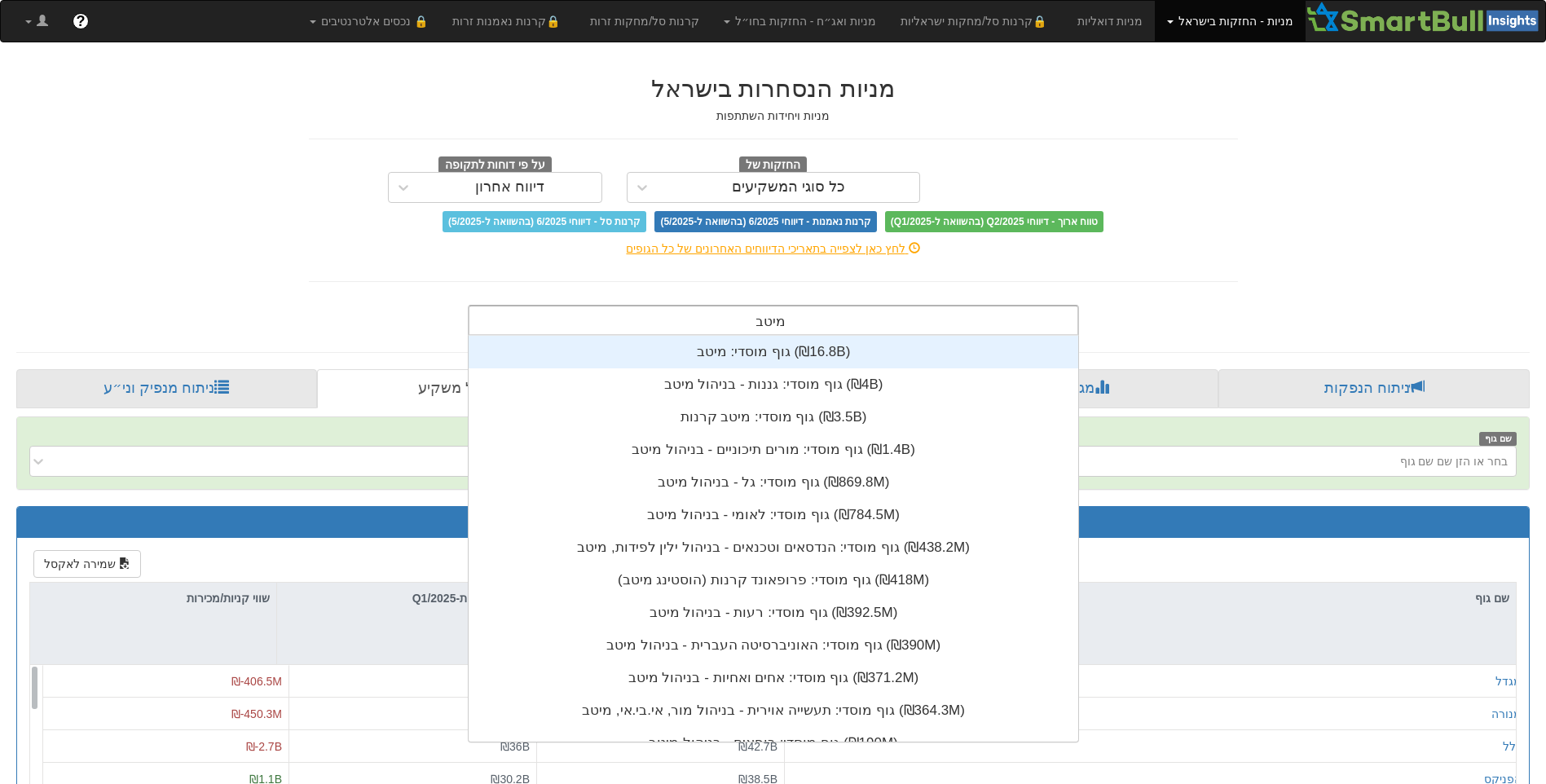
click at [928, 348] on div "גוף מוסדי: ‏מיטב ‎(₪16.8B)‎" at bounding box center [773, 352] width 610 height 32
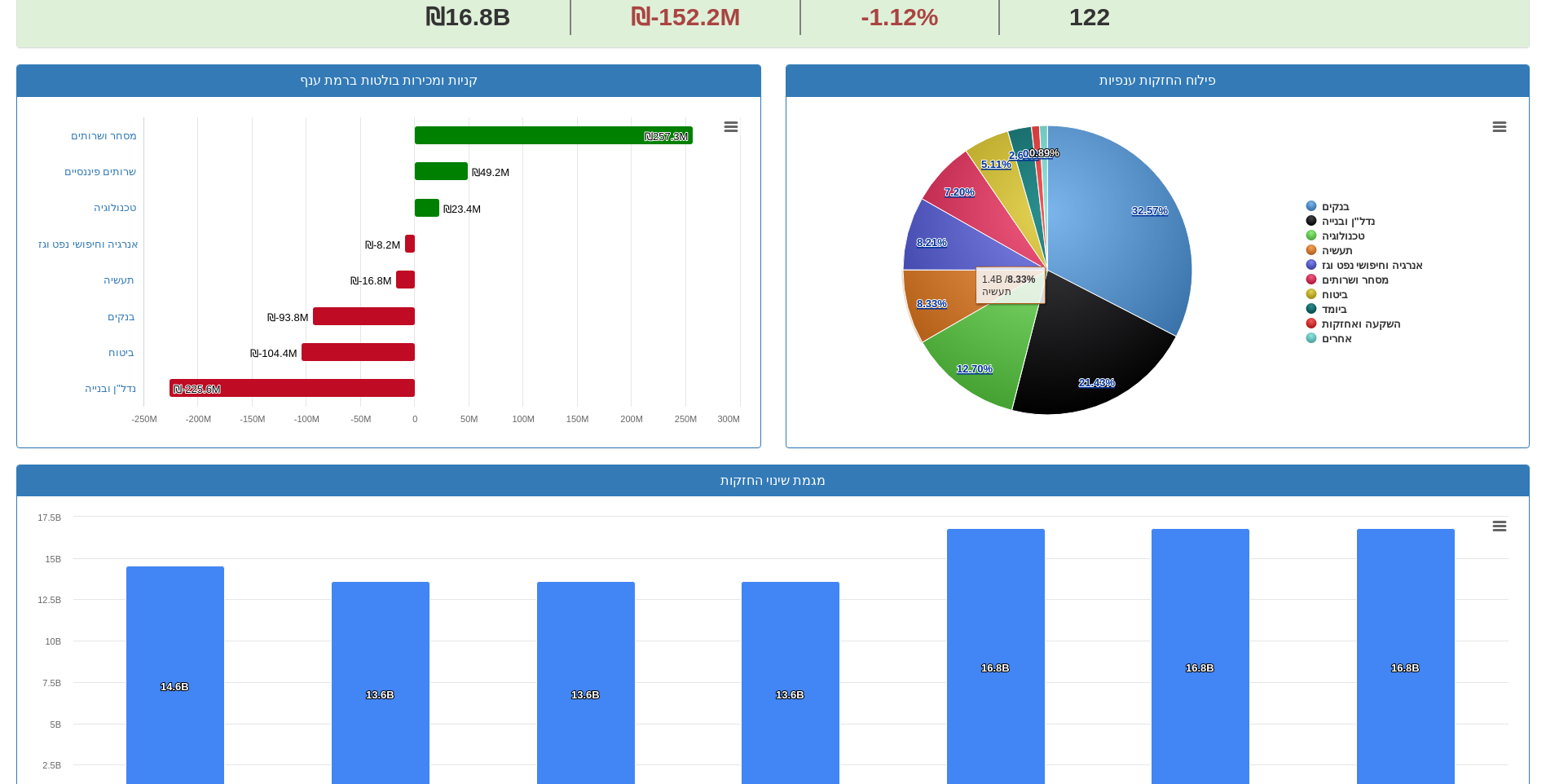
scroll to position [1140, 0]
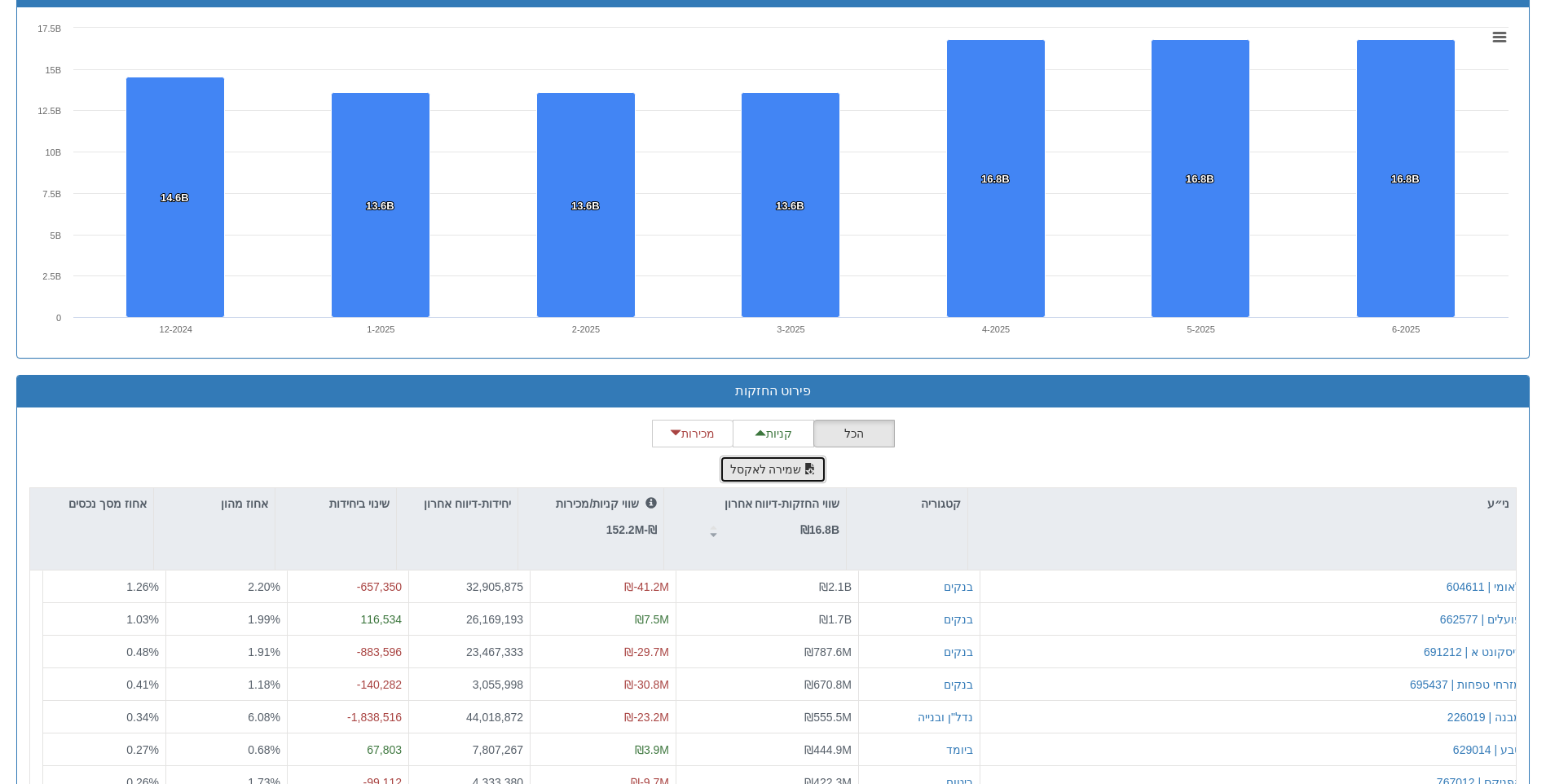
click at [782, 471] on button "שמירה לאקסל" at bounding box center [773, 469] width 108 height 28
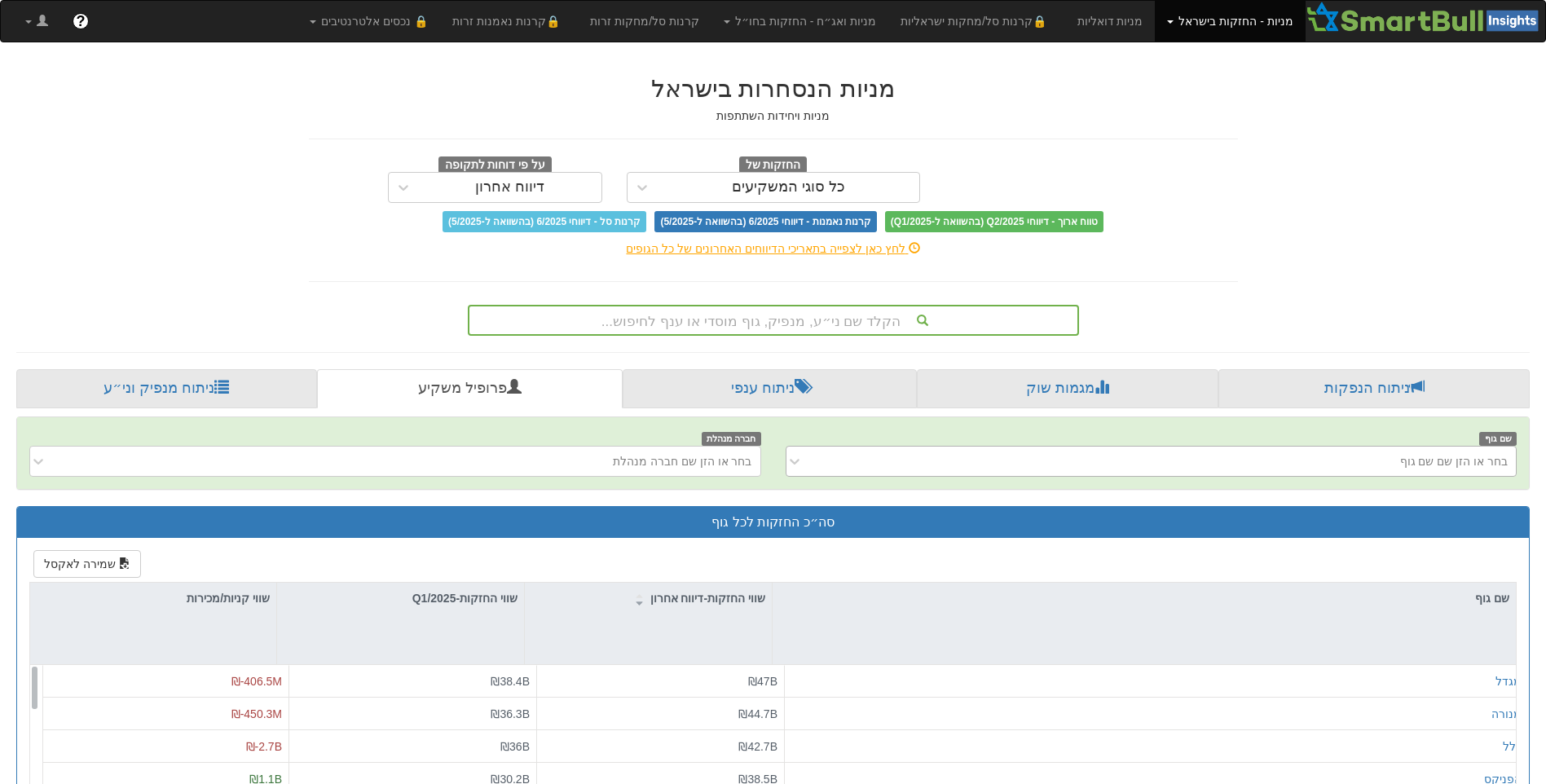
click at [1150, 470] on div "בחר או הזן שם שם גוף" at bounding box center [1165, 461] width 705 height 26
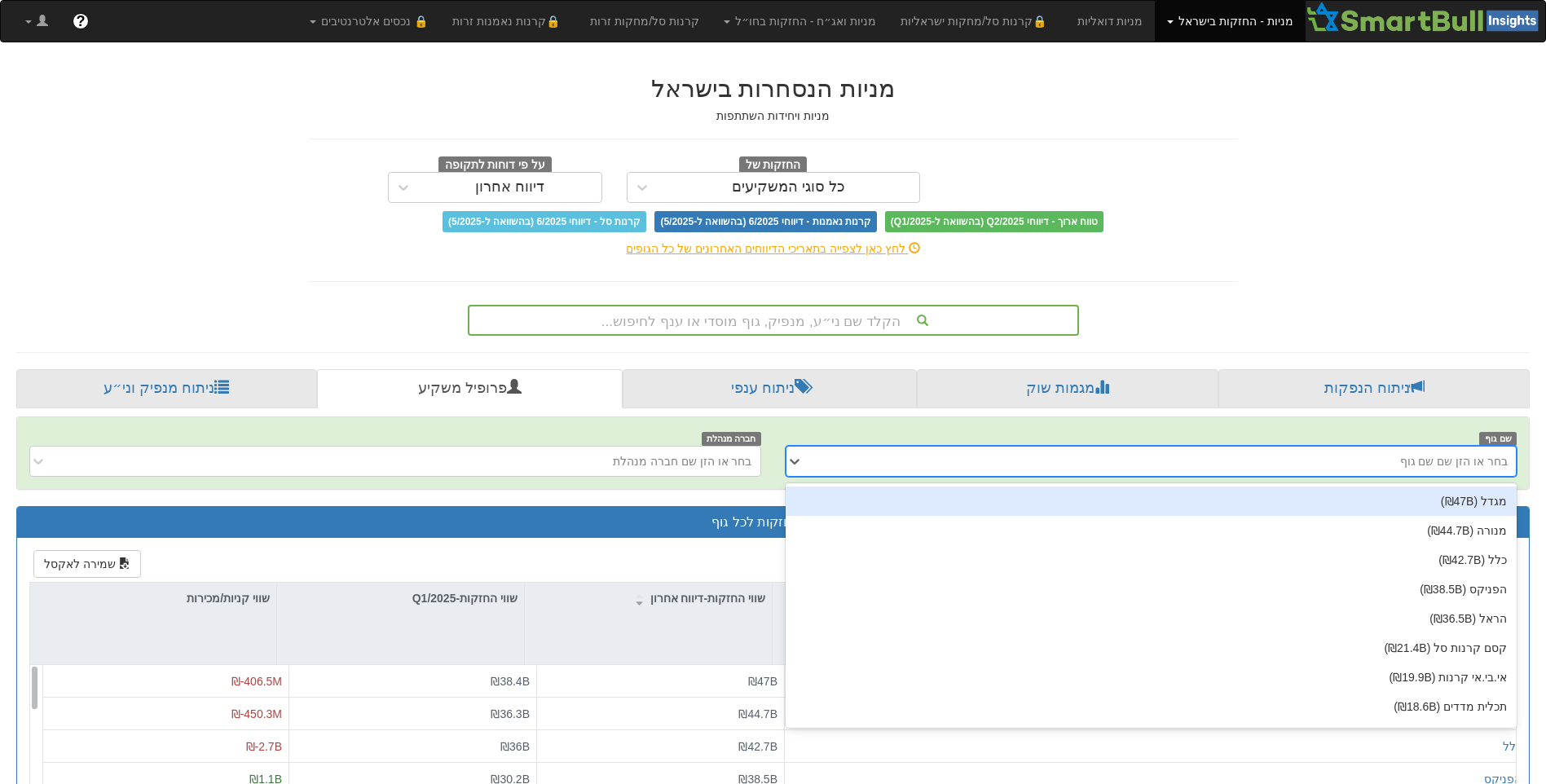
type input "מור"
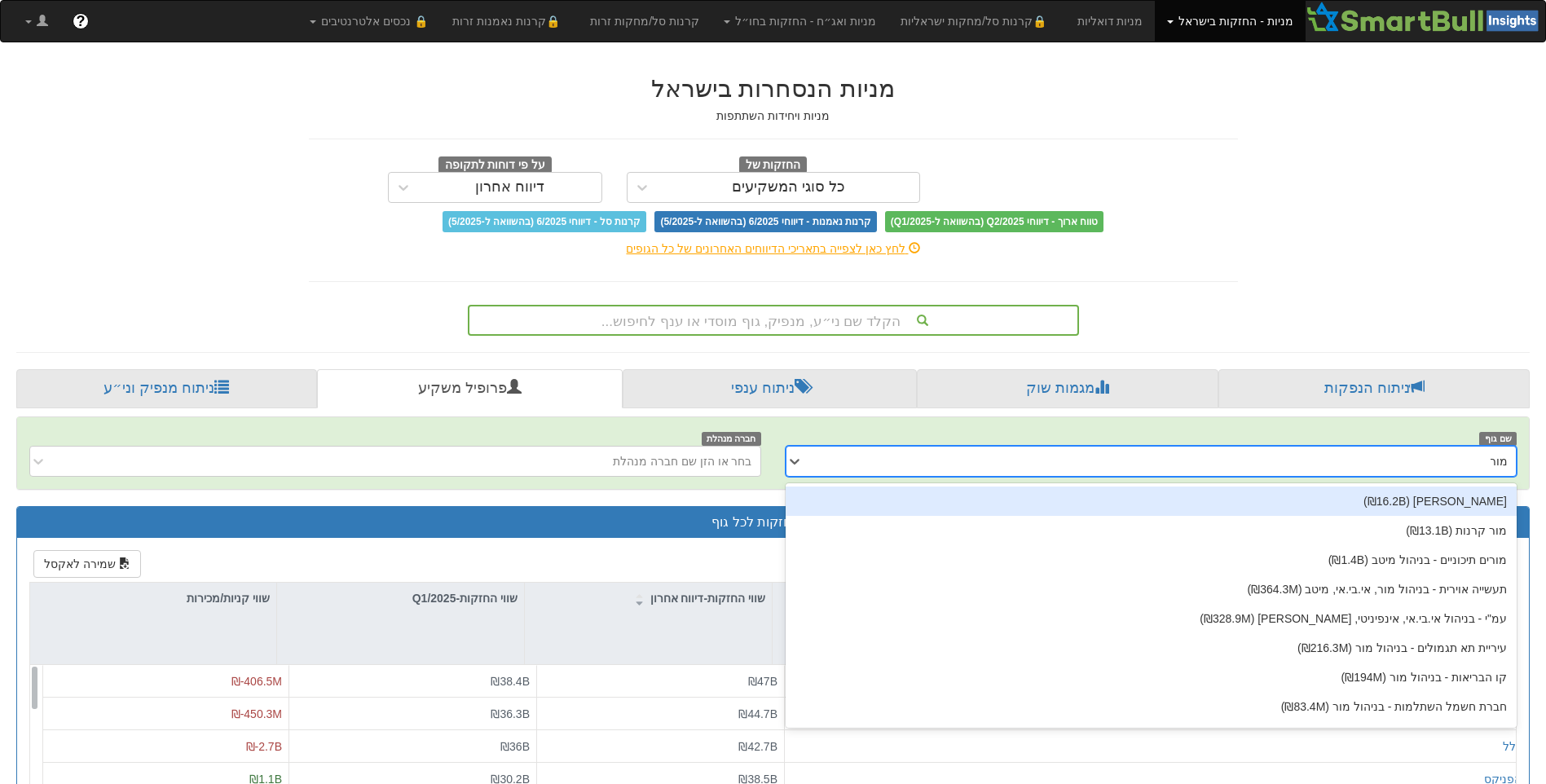
click at [1364, 497] on div "מור (₪16.2B)" at bounding box center [1151, 501] width 732 height 30
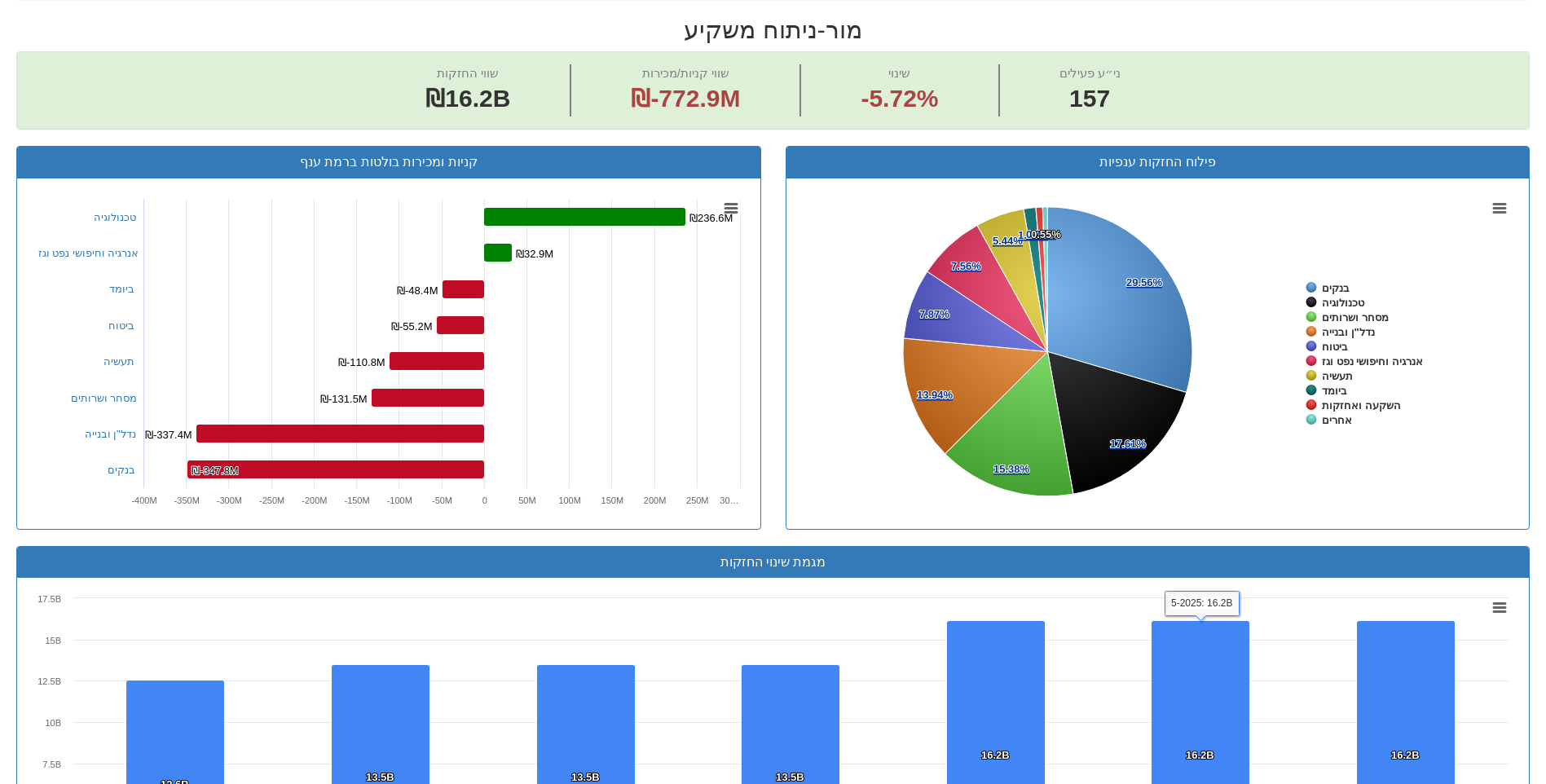
scroll to position [1059, 0]
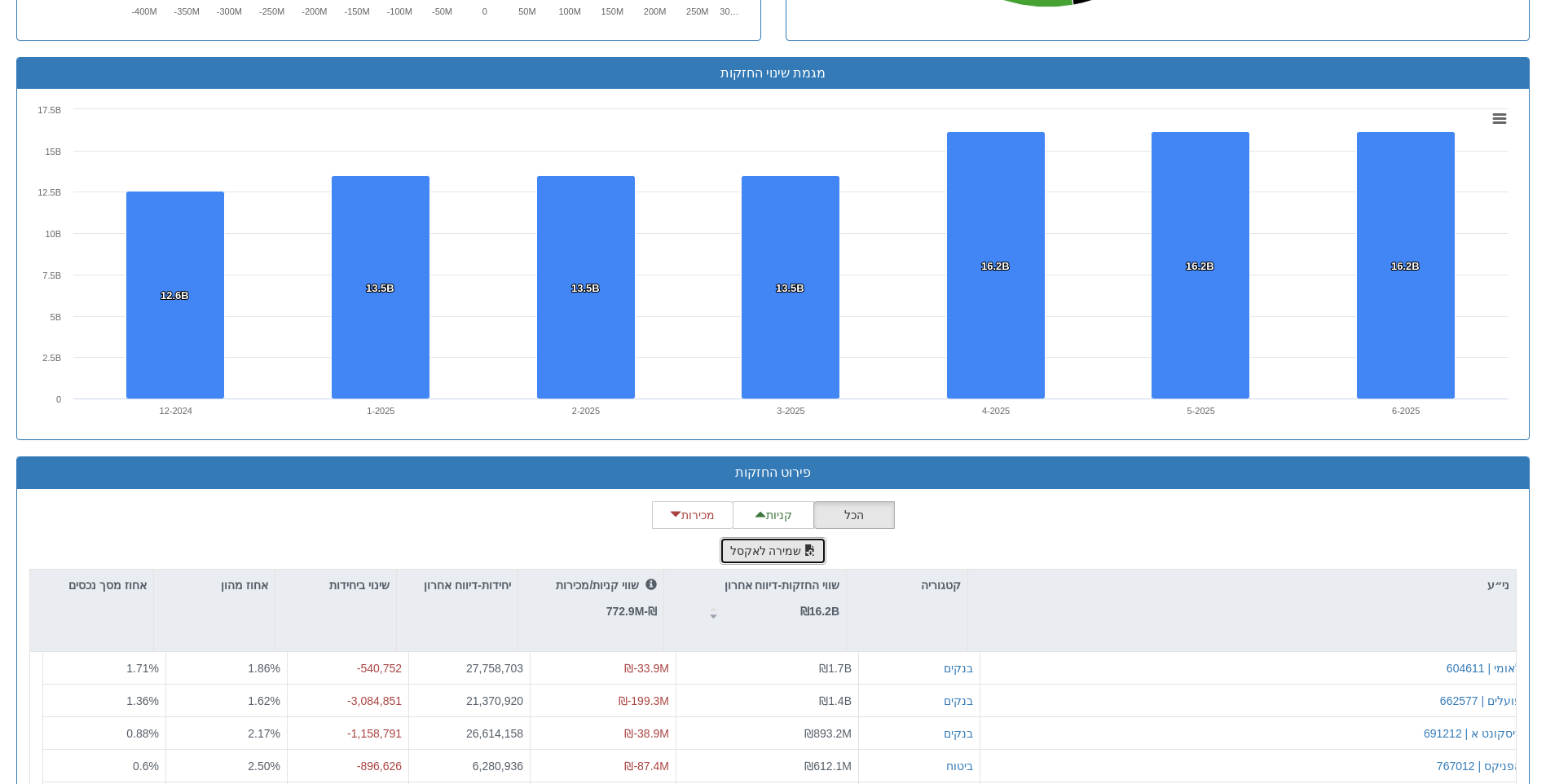
click at [811, 558] on button "שמירה לאקסל" at bounding box center [773, 551] width 108 height 28
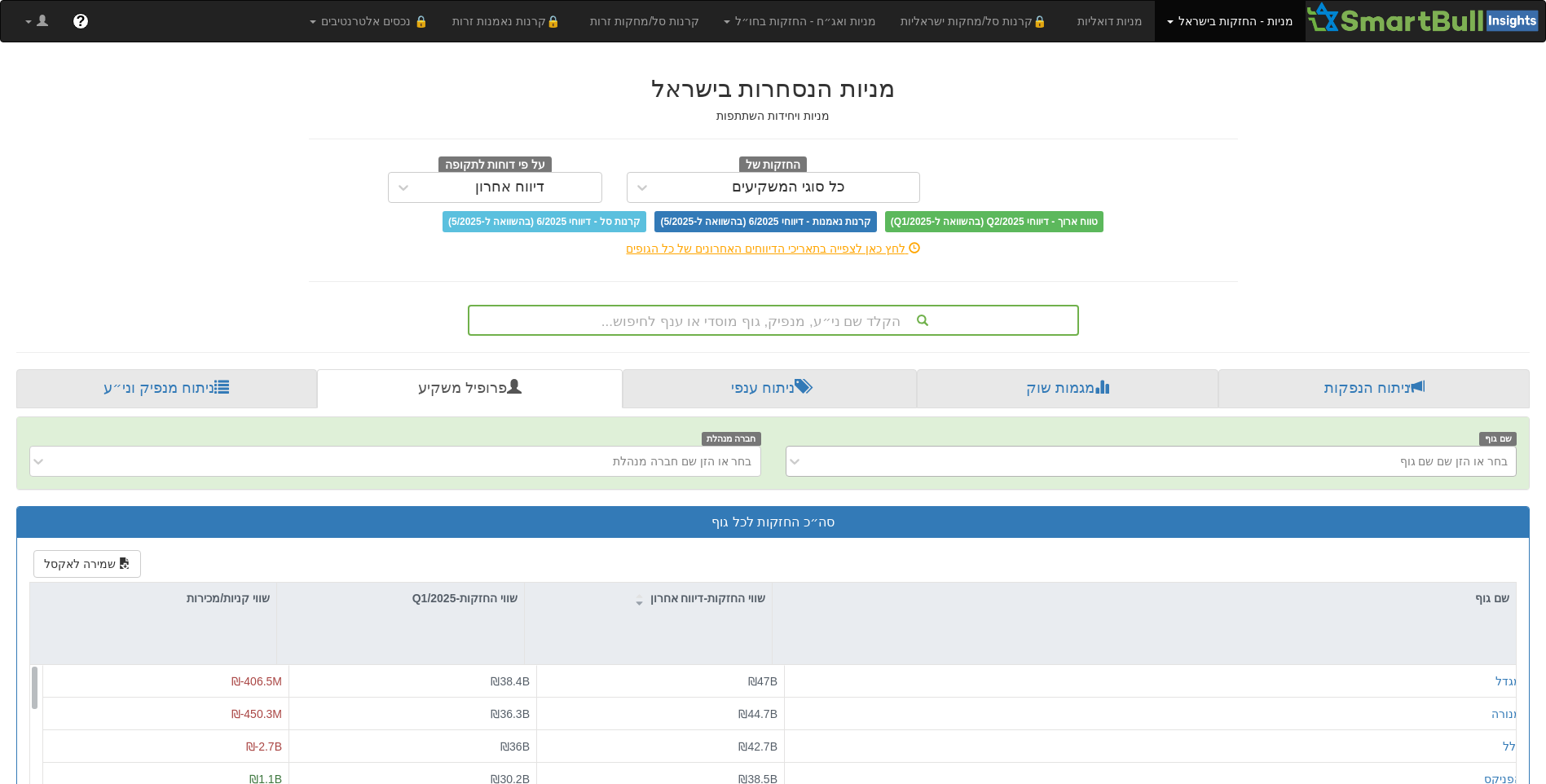
click at [1133, 464] on div "בחר או הזן שם שם גוף" at bounding box center [1165, 461] width 705 height 26
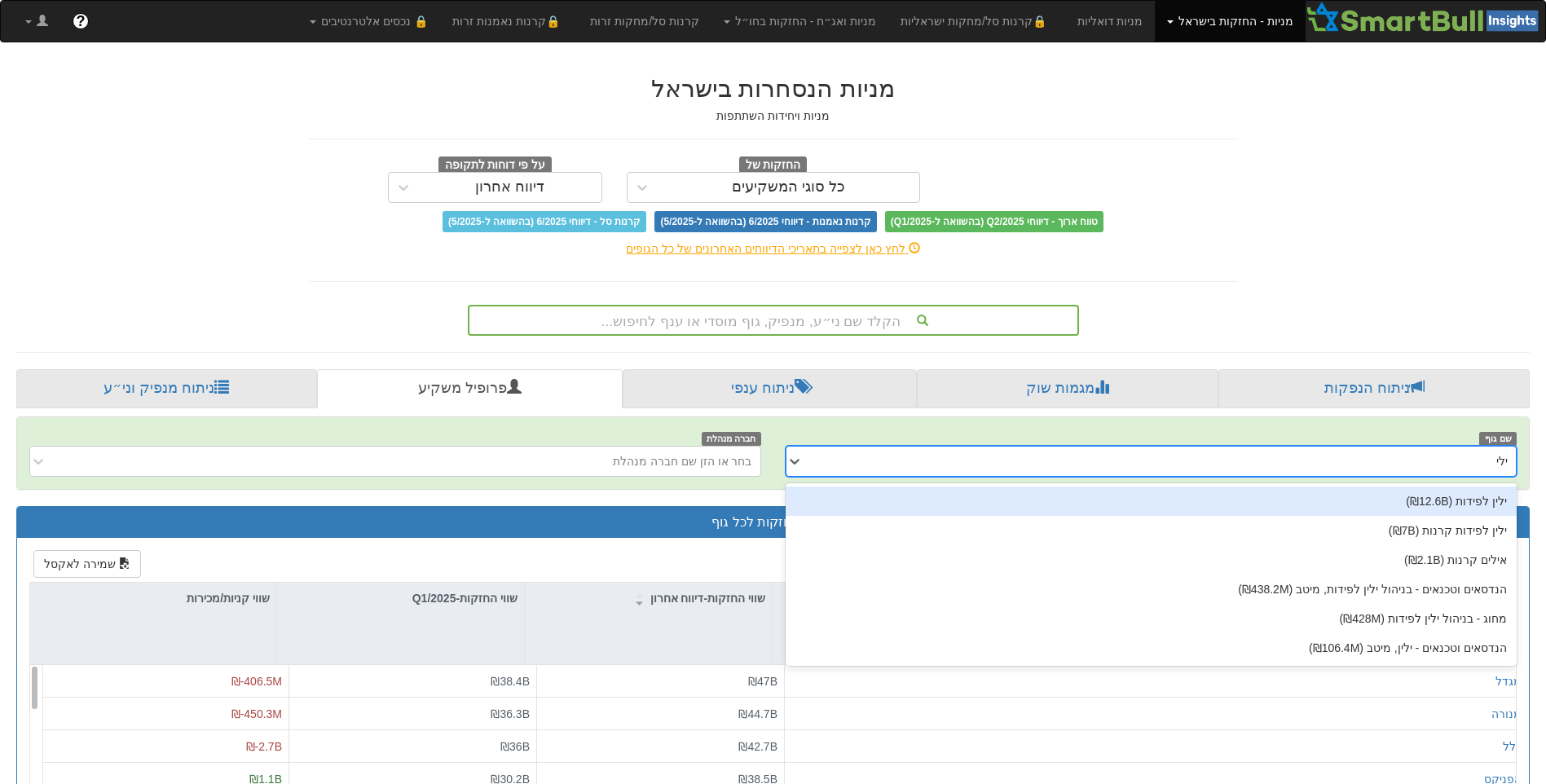
type input "ילין"
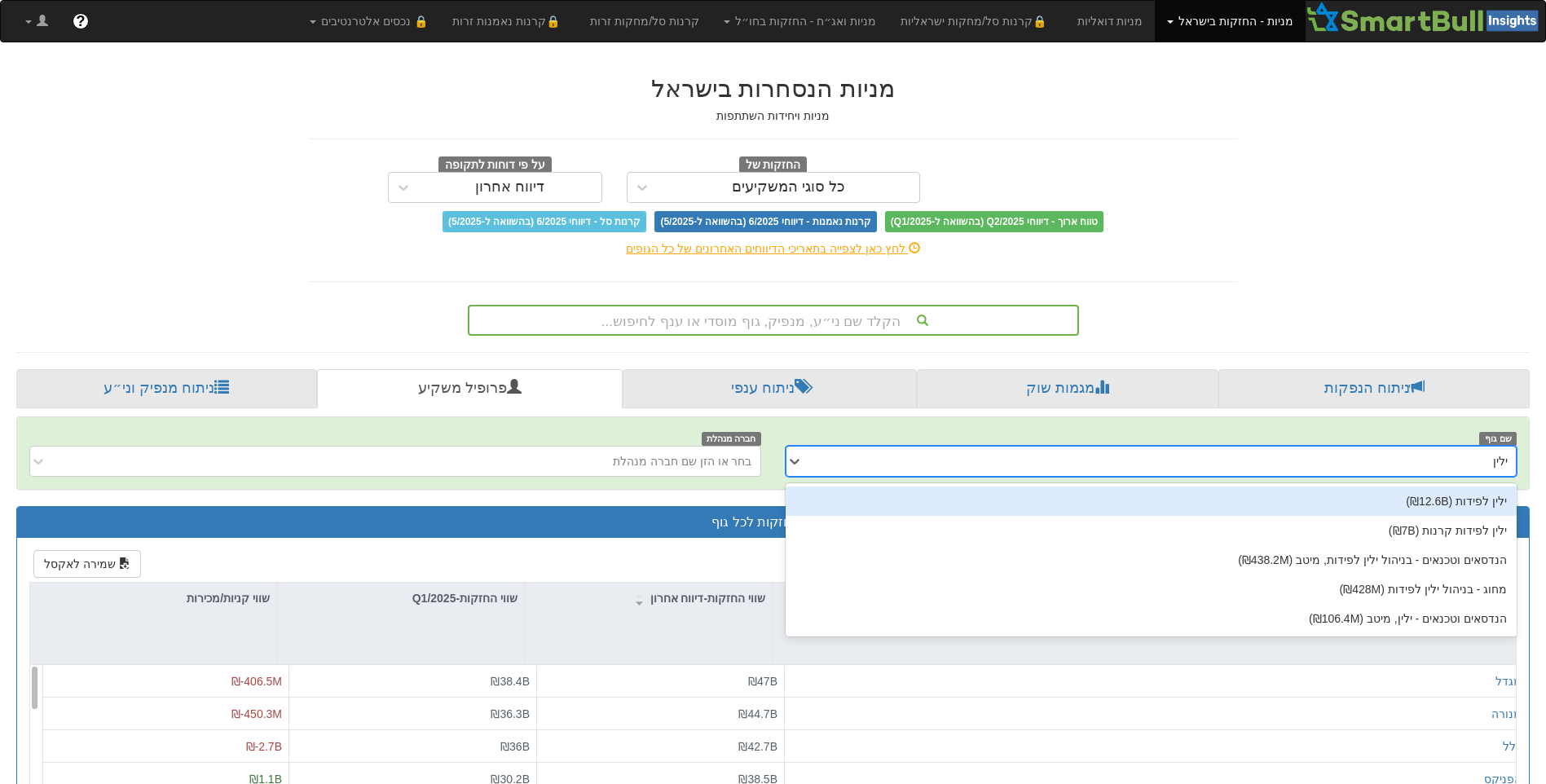
click at [1130, 495] on div "ילין לפידות (₪12.6B)" at bounding box center [1151, 501] width 732 height 30
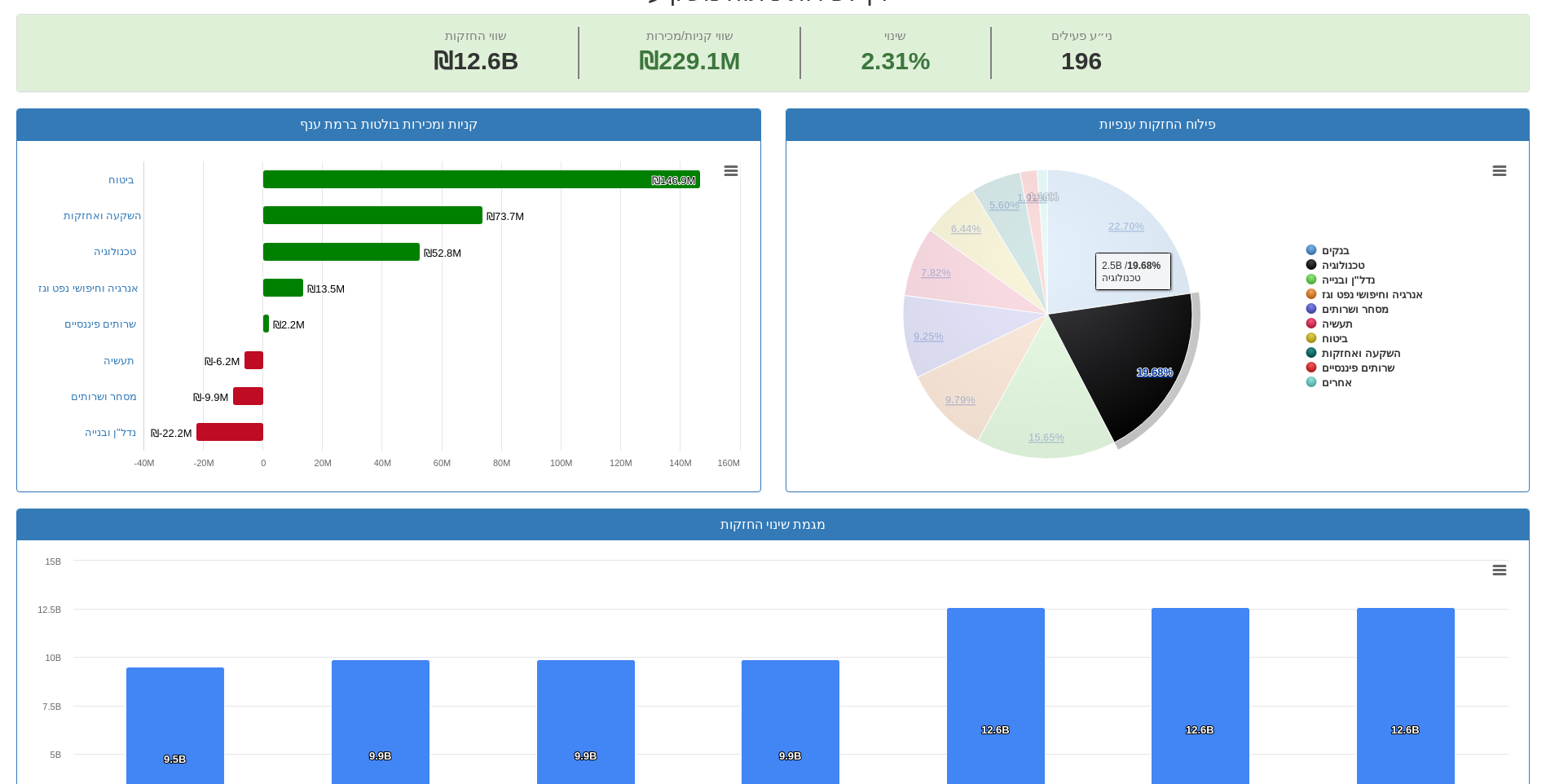
scroll to position [896, 0]
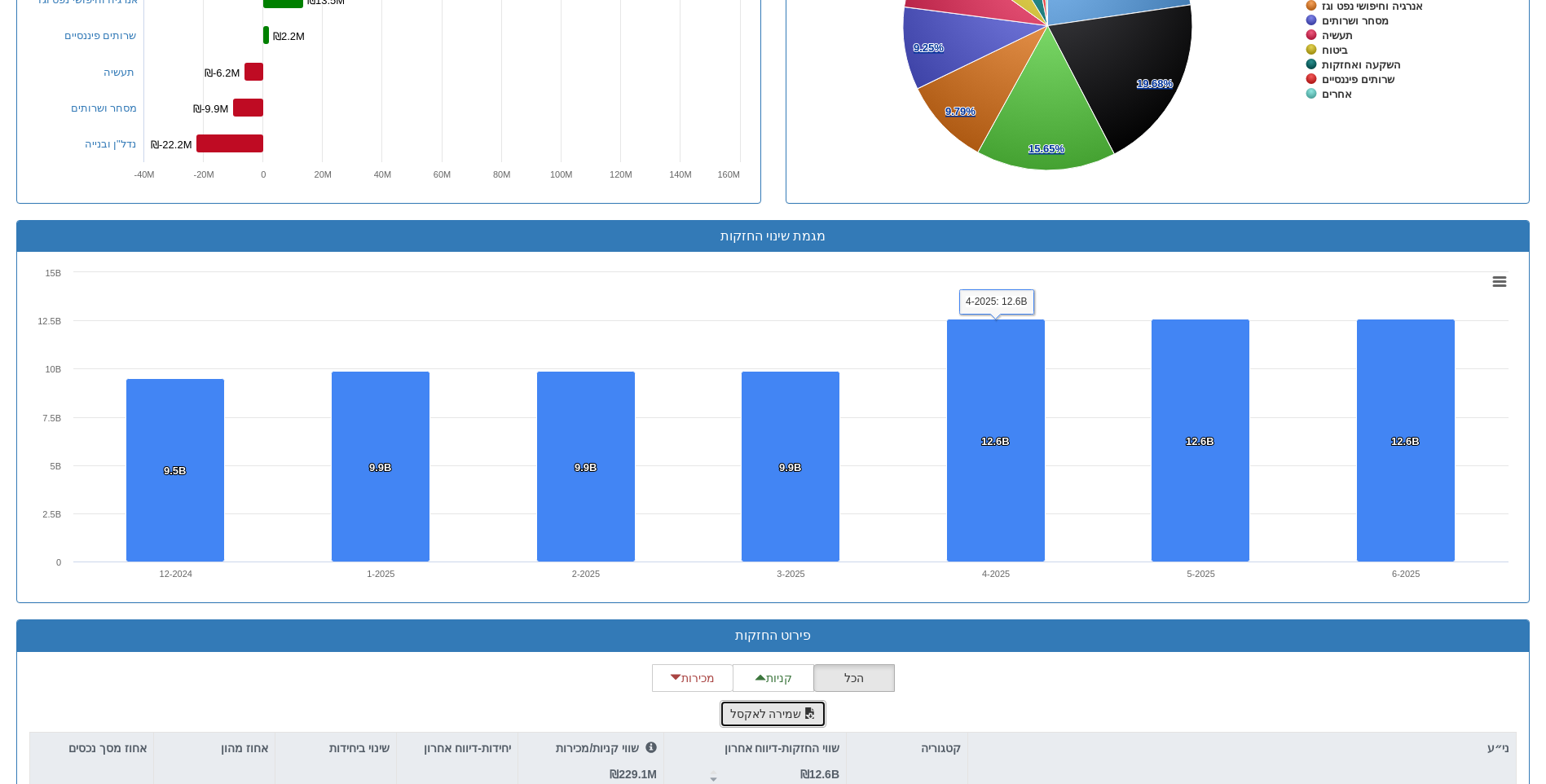
click at [810, 710] on span "button" at bounding box center [810, 713] width 11 height 11
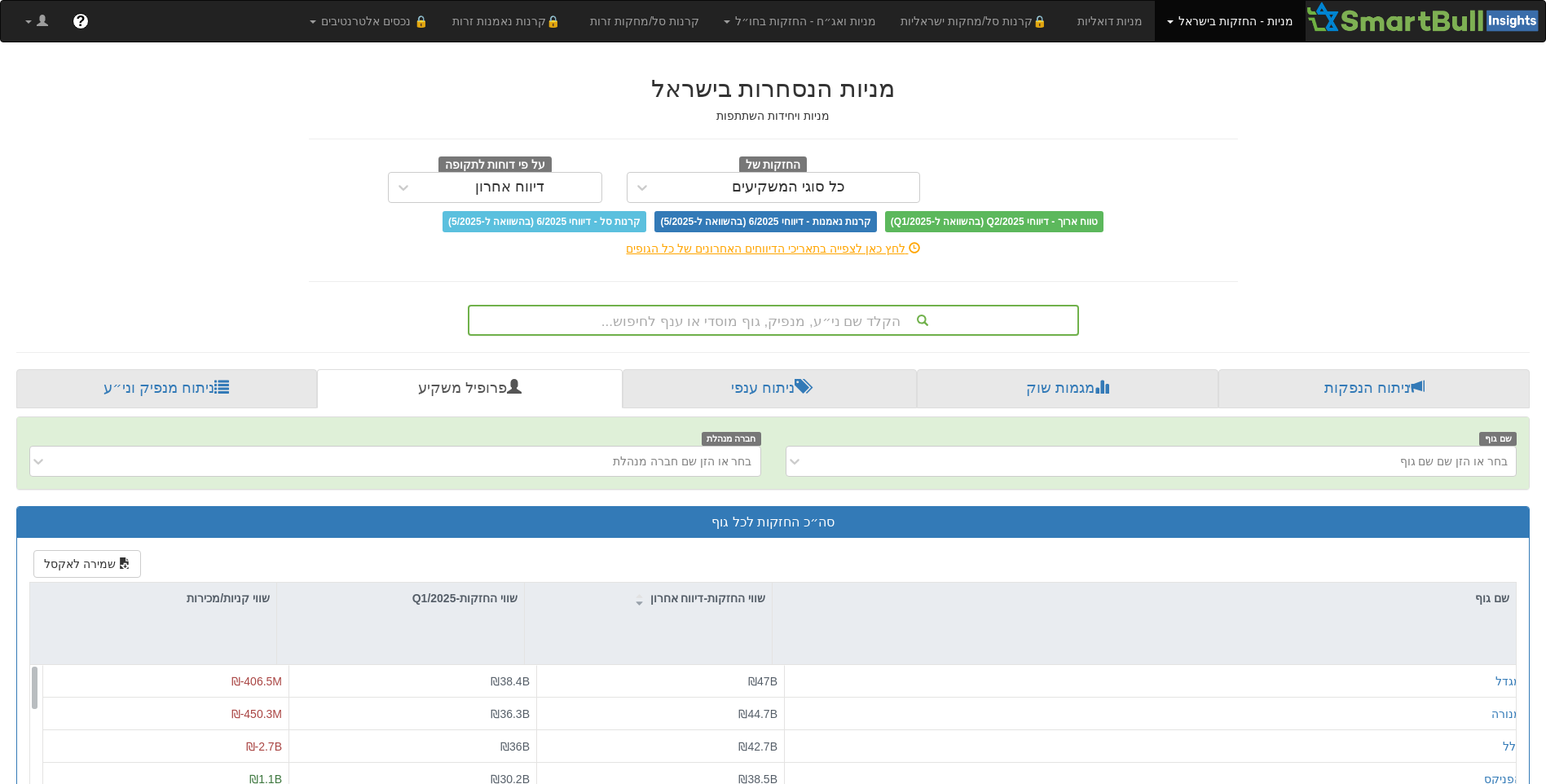
click at [909, 312] on div "הקלד שם ני״ע, מנפיק, גוף מוסדי או ענף לחיפוש..." at bounding box center [773, 320] width 608 height 28
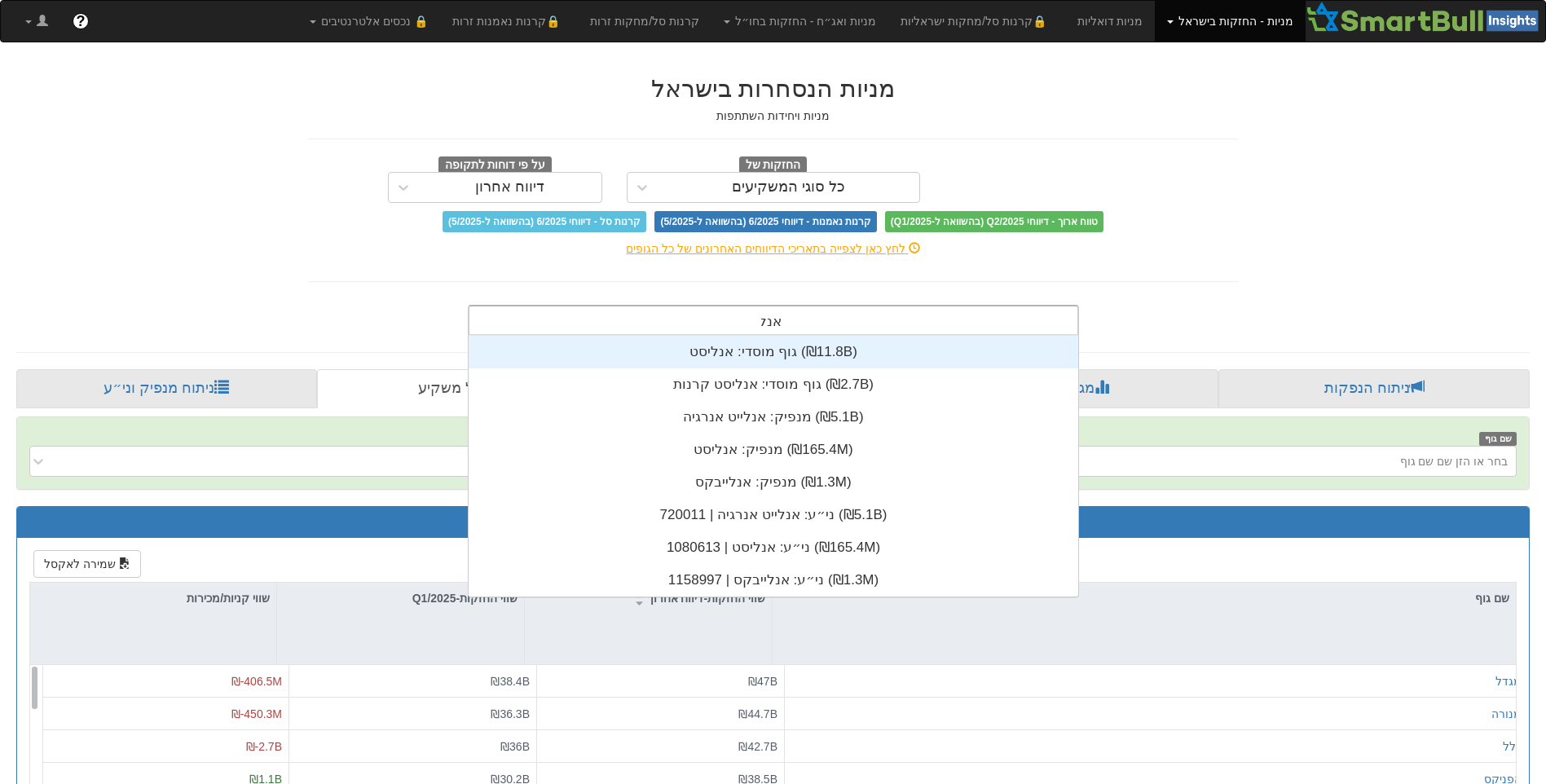
scroll to position [261, 0]
type input "אנלי"
click at [889, 344] on div "גוף מוסדי: ‏אנליסט ‎(₪11.8B)‎" at bounding box center [773, 352] width 610 height 32
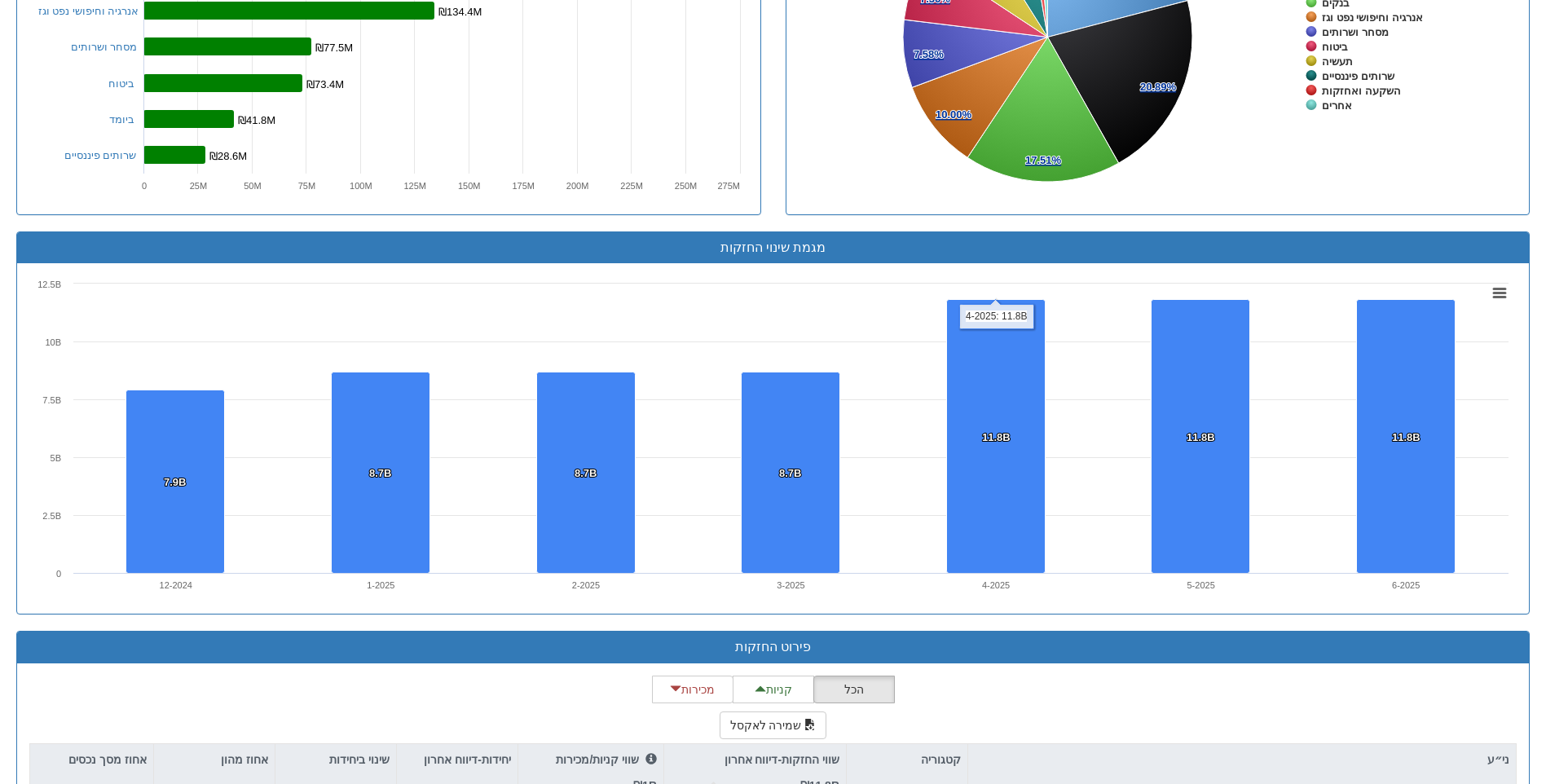
scroll to position [978, 0]
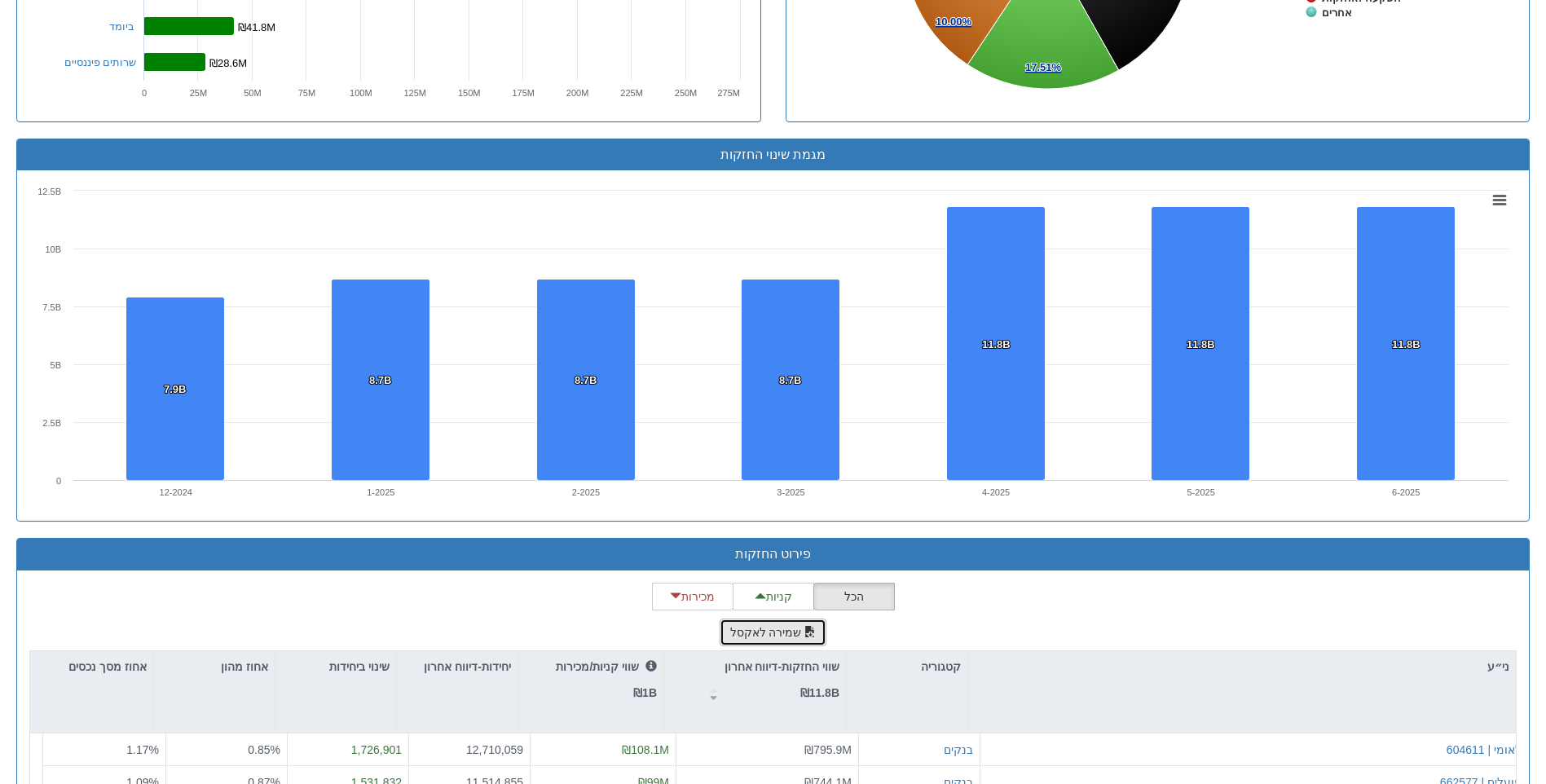
click at [785, 631] on button "שמירה לאקסל" at bounding box center [773, 632] width 108 height 28
click at [1545, 145] on div "Toggle navigation מניות - החזקות בישראל מניות ✓ אג״ח מניות ואג״ח מניות דואליות …" at bounding box center [773, 139] width 1546 height 2235
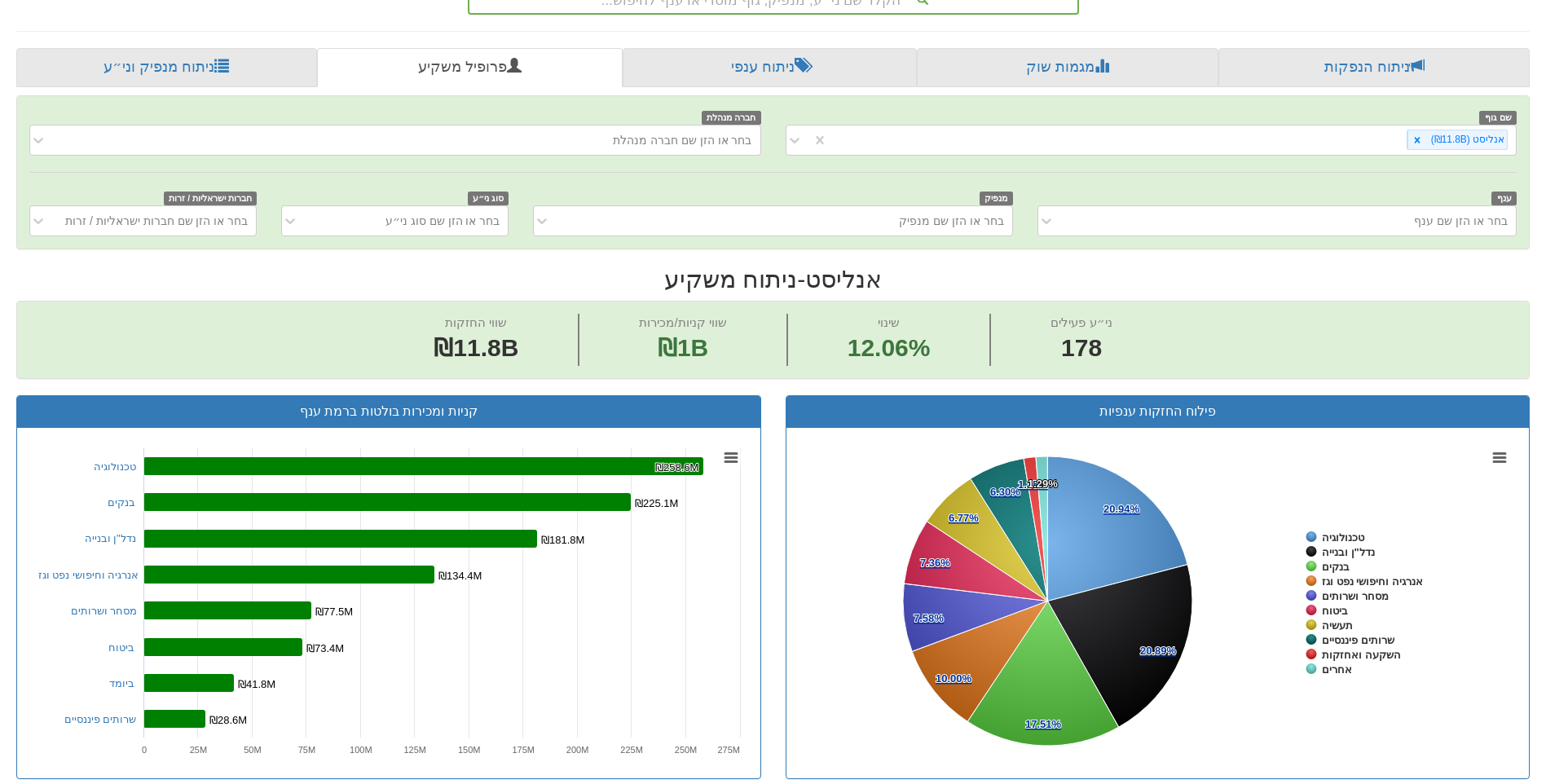
scroll to position [0, 0]
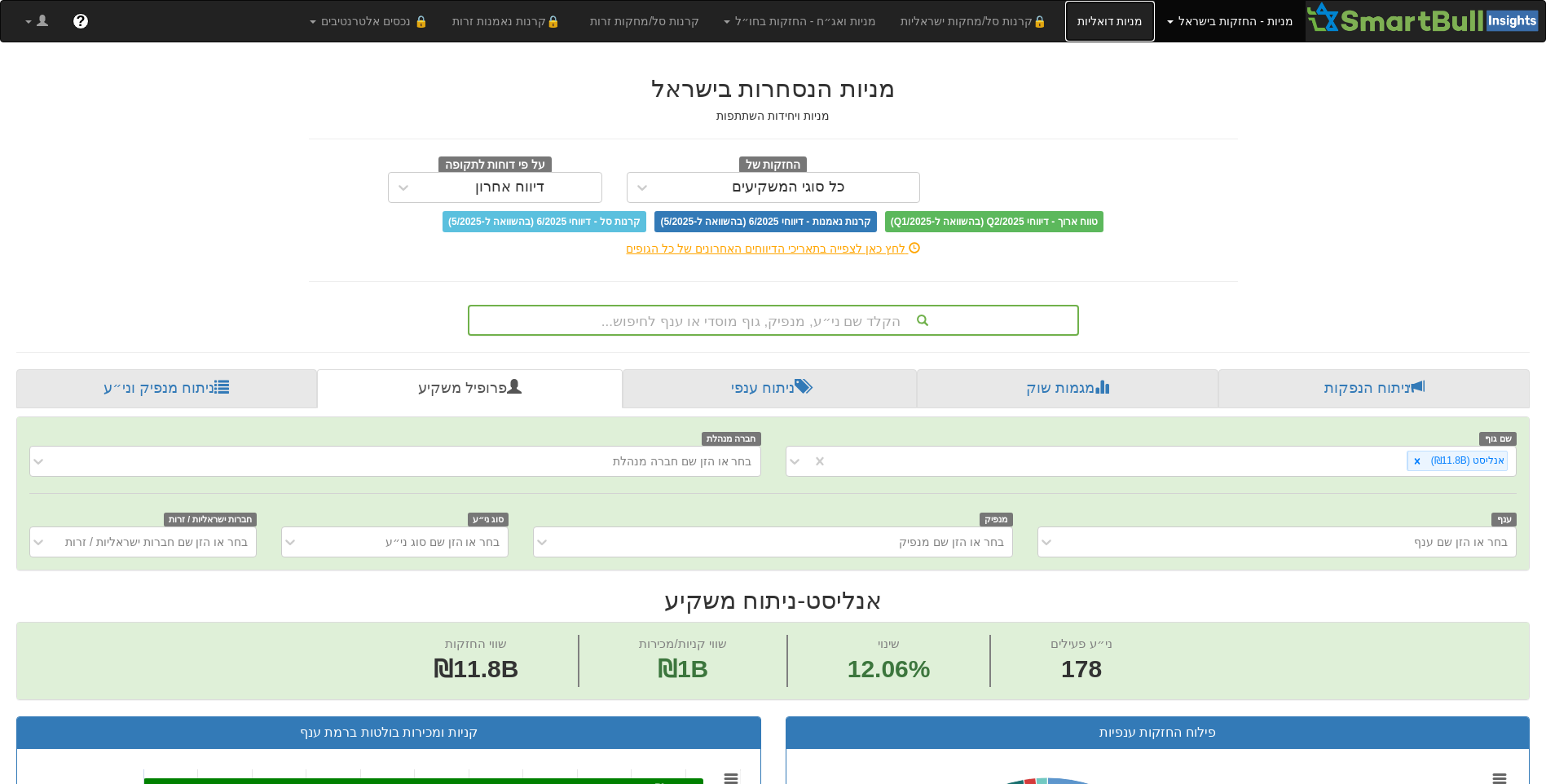
click at [1140, 20] on link "מניות דואליות" at bounding box center [1110, 21] width 90 height 41
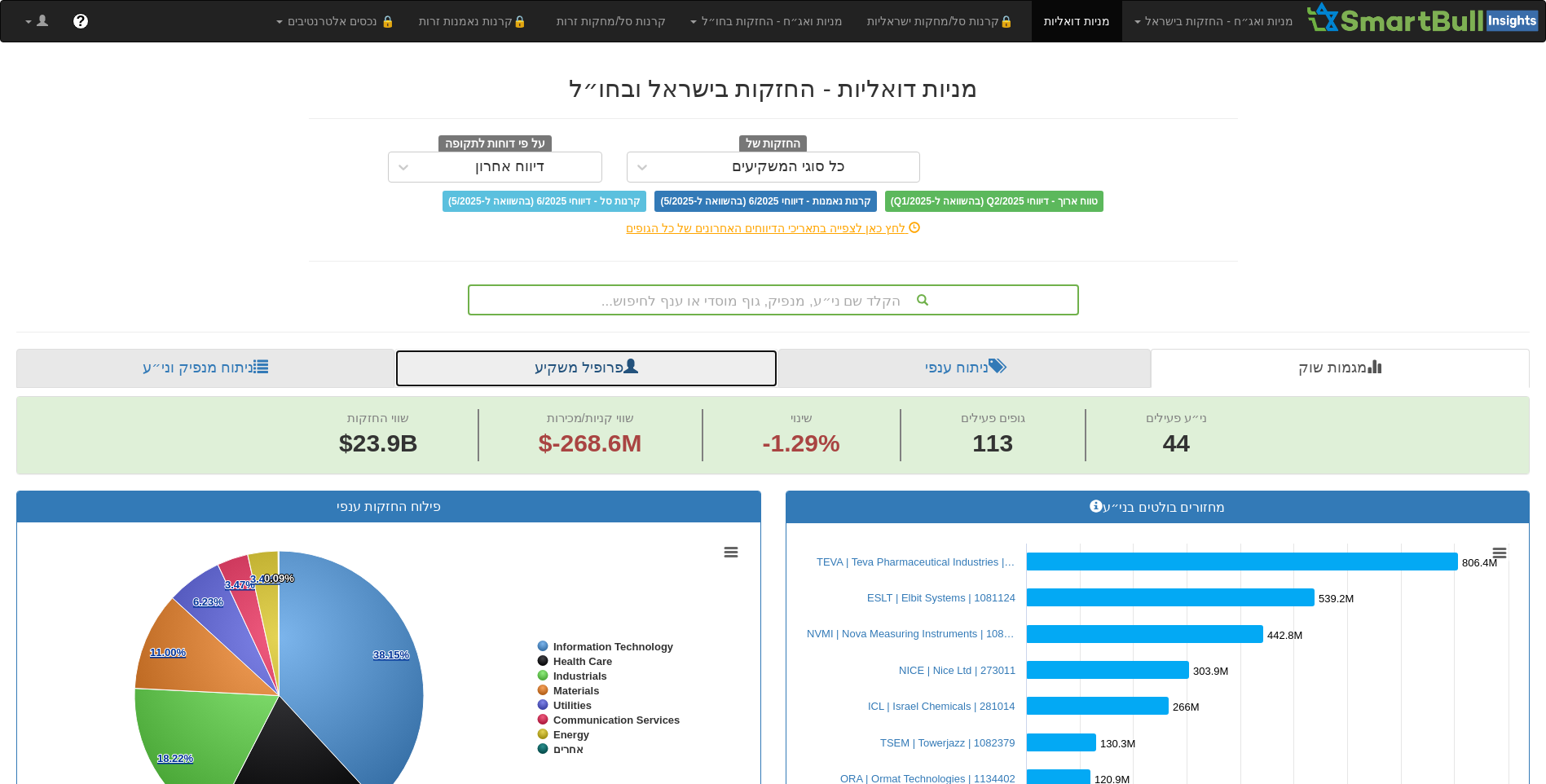
click at [616, 375] on link "פרופיל משקיע" at bounding box center [586, 368] width 383 height 39
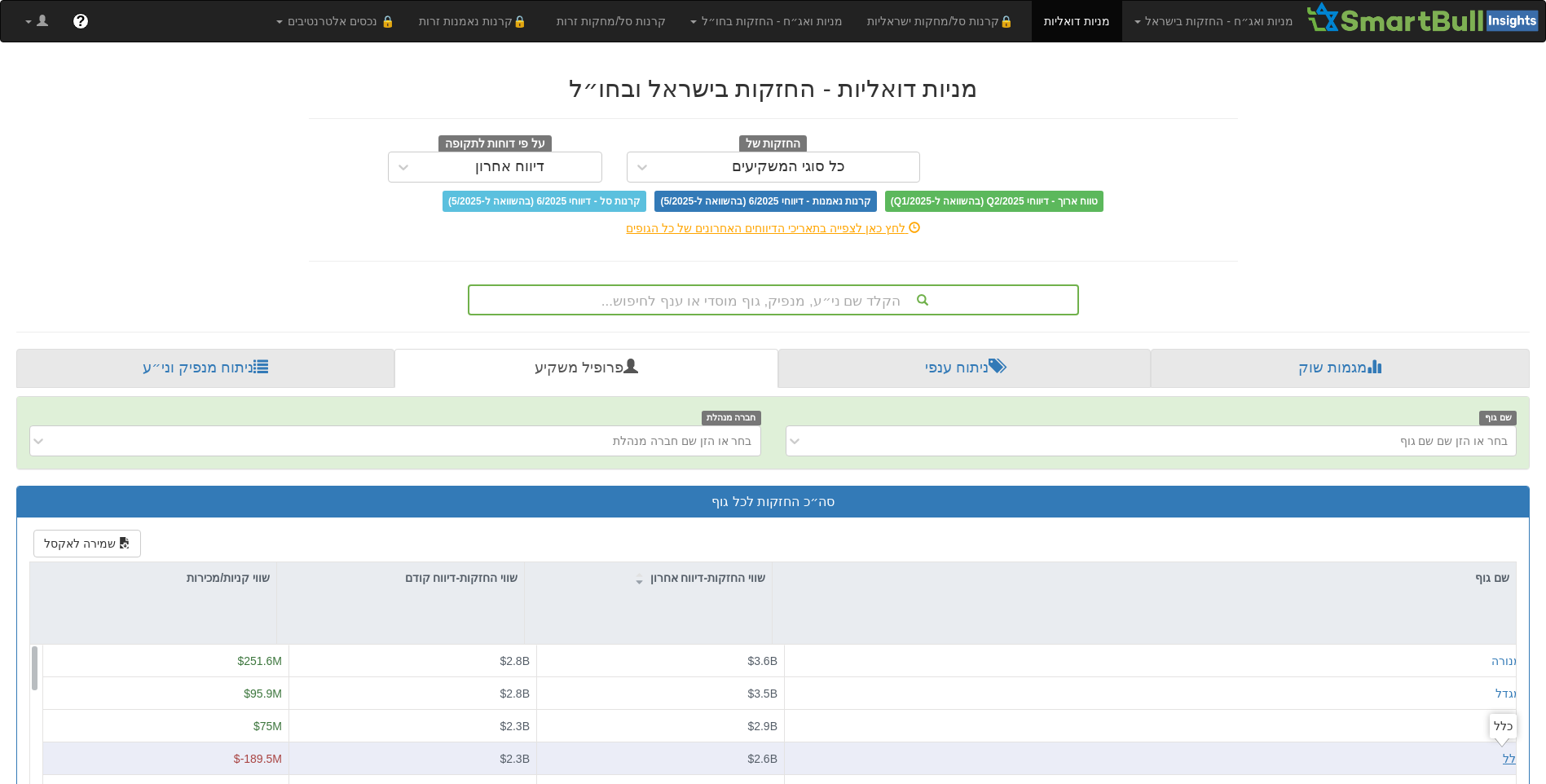
click at [1505, 759] on div "כלל" at bounding box center [1512, 759] width 19 height 17
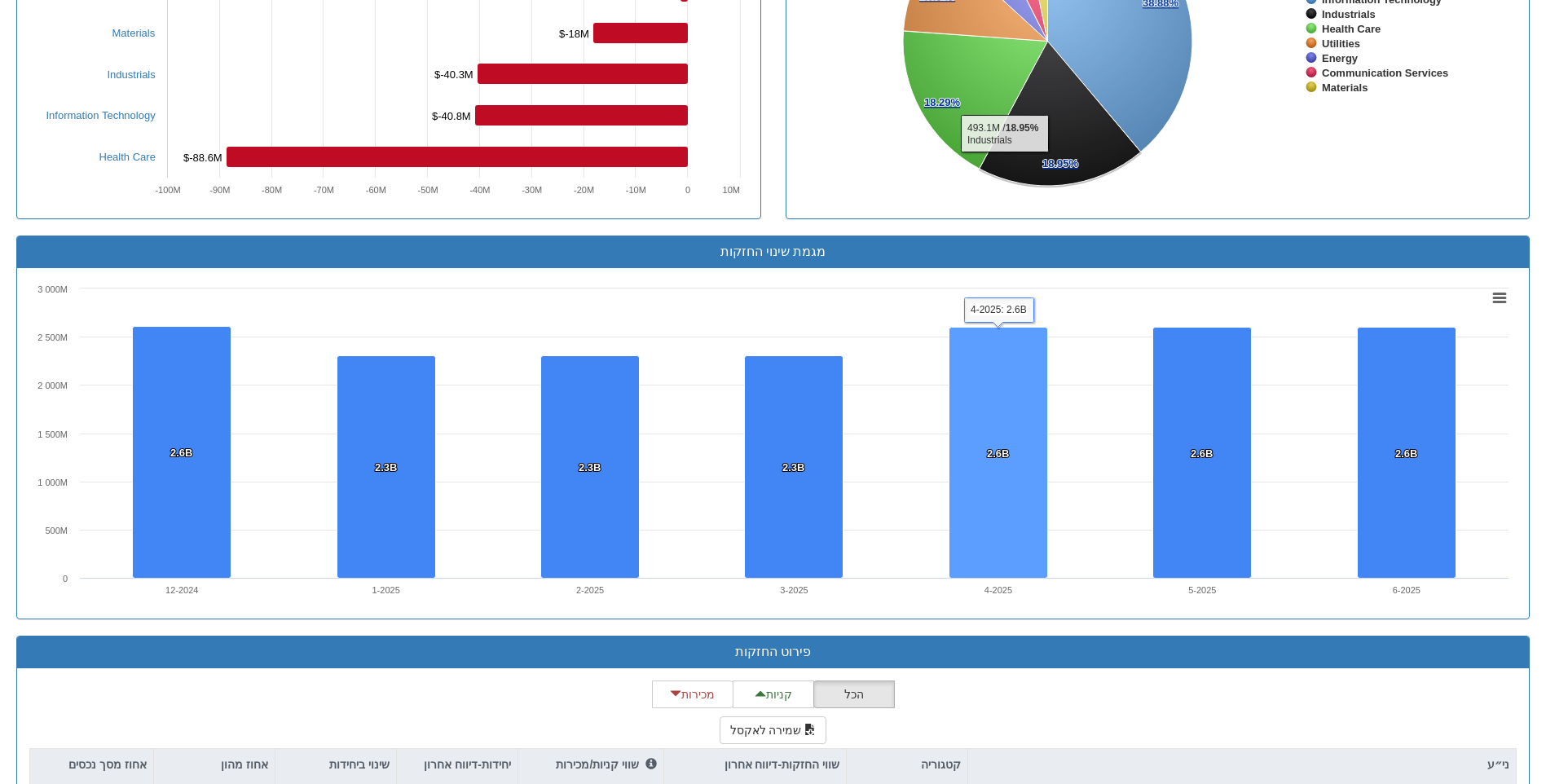
scroll to position [1140, 0]
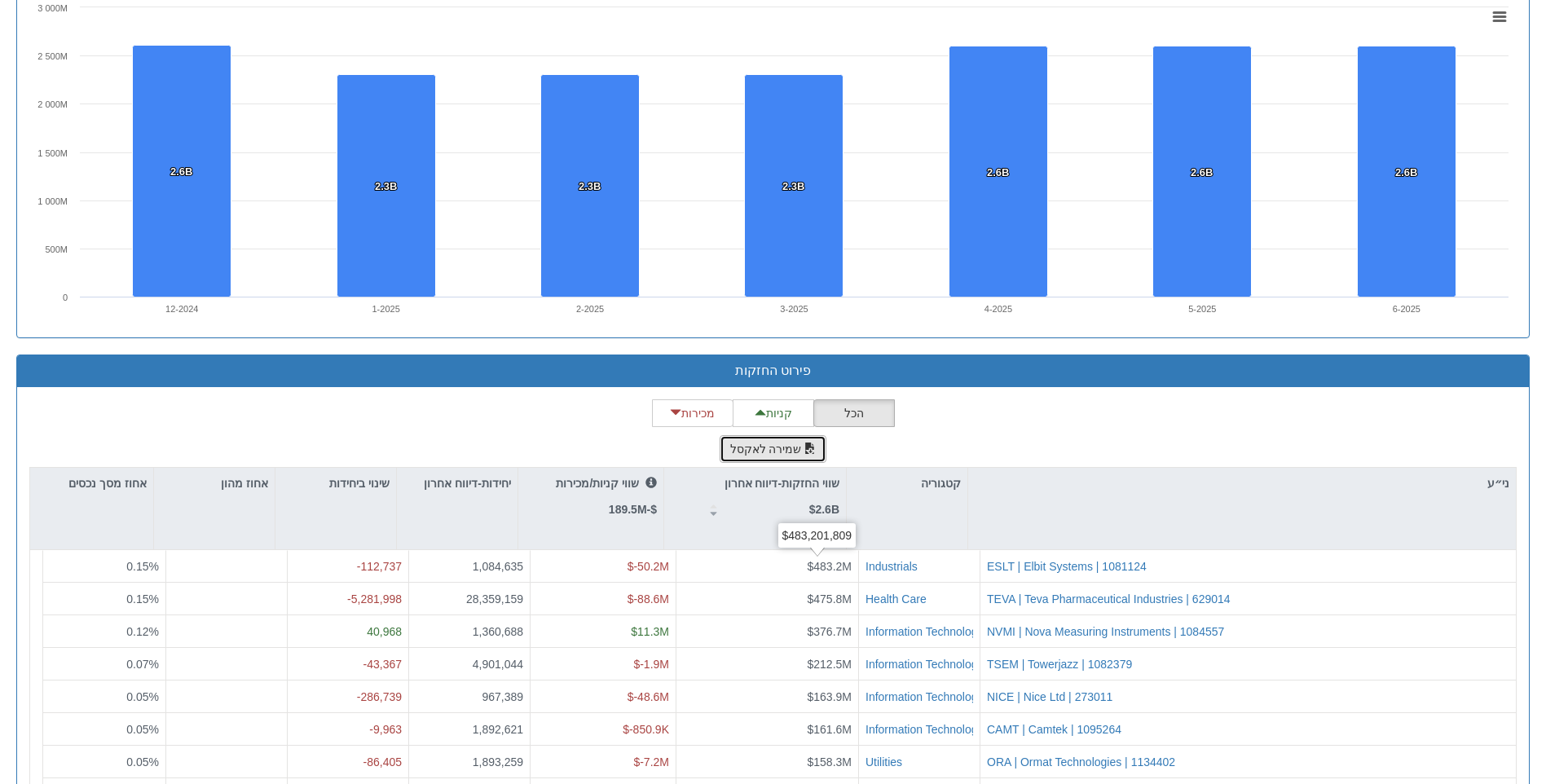
click at [786, 445] on button "שמירה לאקסל" at bounding box center [773, 449] width 108 height 28
click at [1520, 355] on div "פירוט החזקות" at bounding box center [772, 371] width 1512 height 32
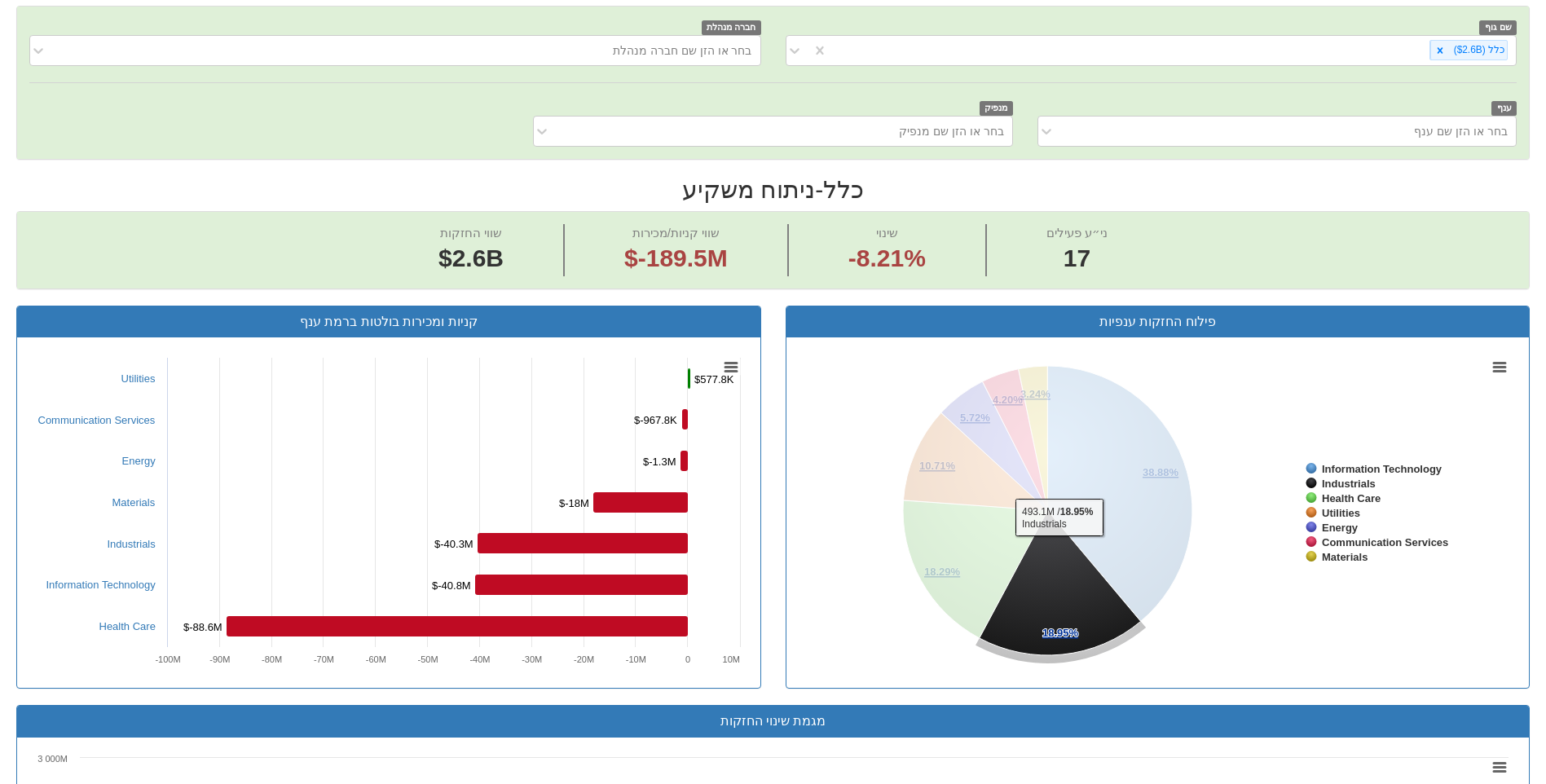
scroll to position [163, 0]
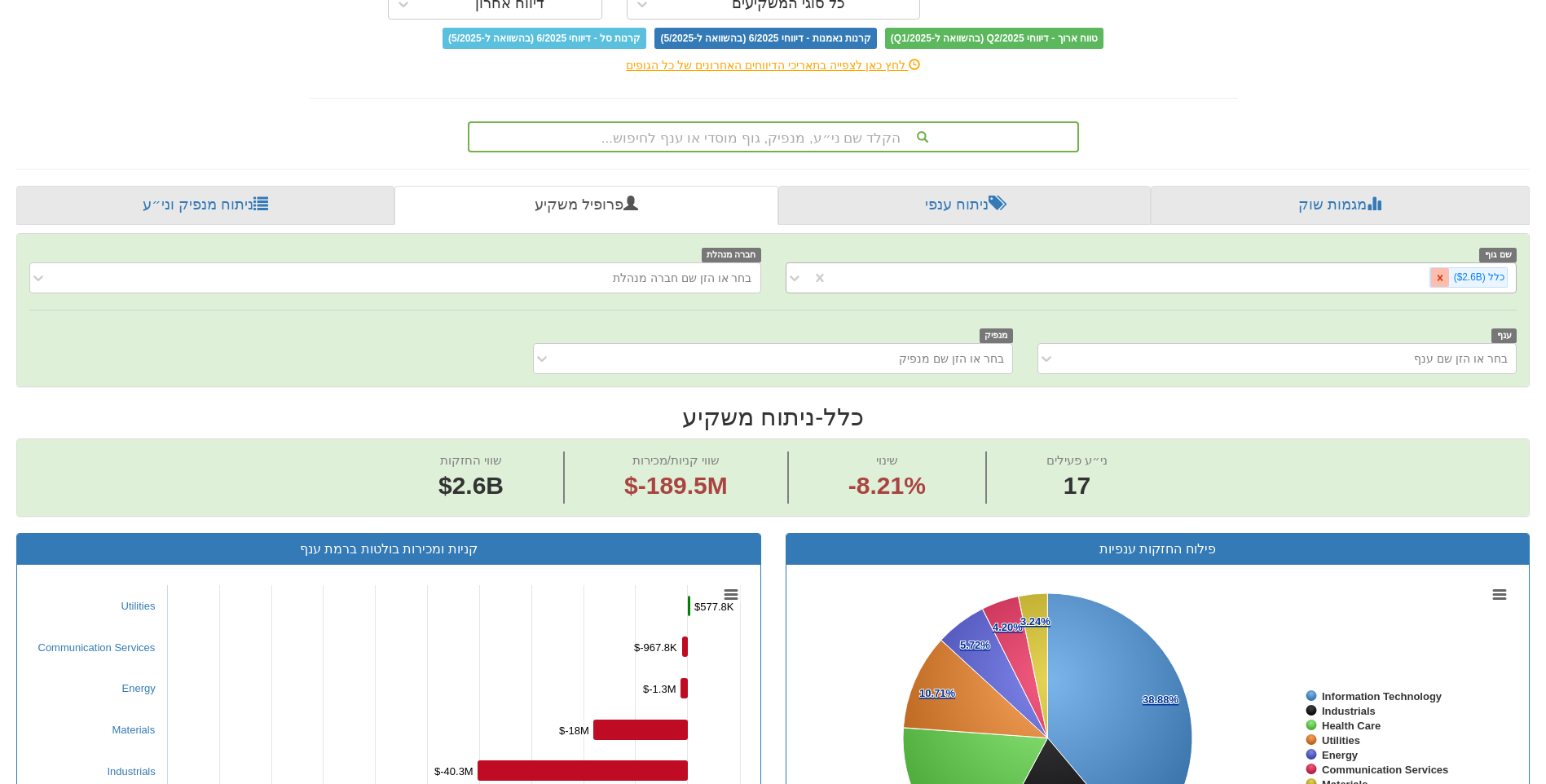
click at [1446, 276] on icon at bounding box center [1439, 277] width 11 height 11
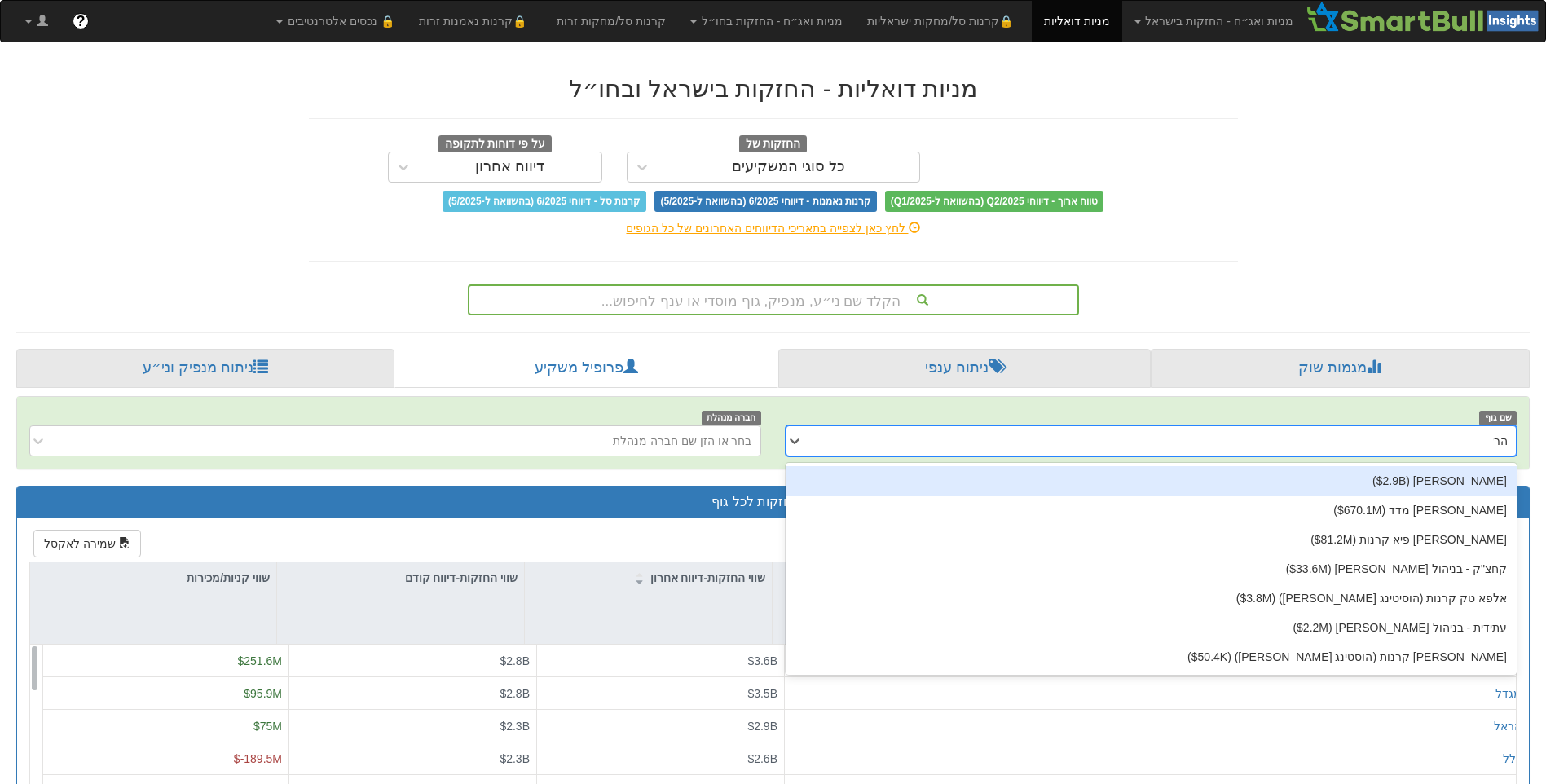
type input "הראל"
click at [1449, 479] on div "הראל ‎($2.9B‎)‎" at bounding box center [1151, 481] width 732 height 30
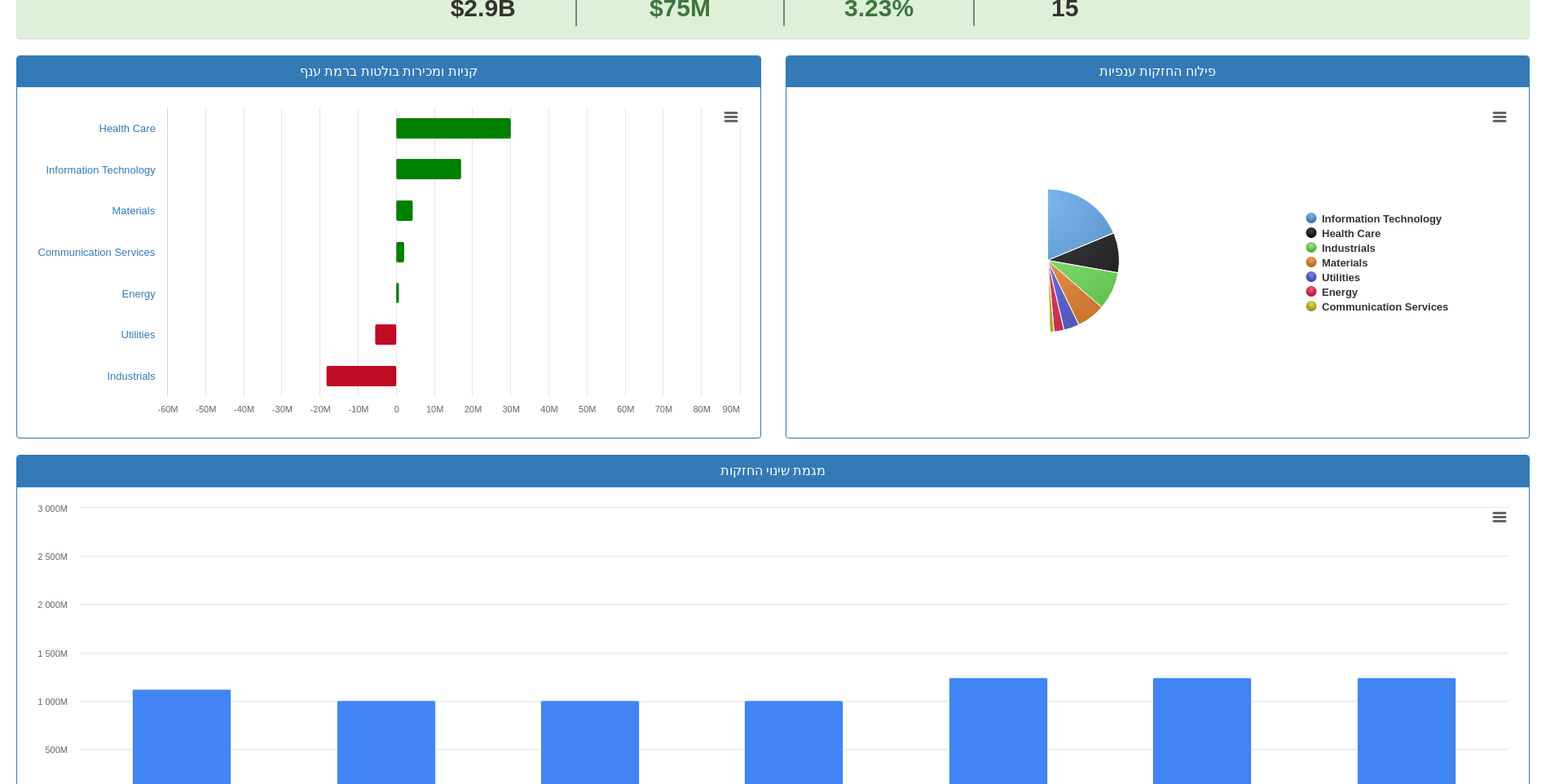
scroll to position [978, 0]
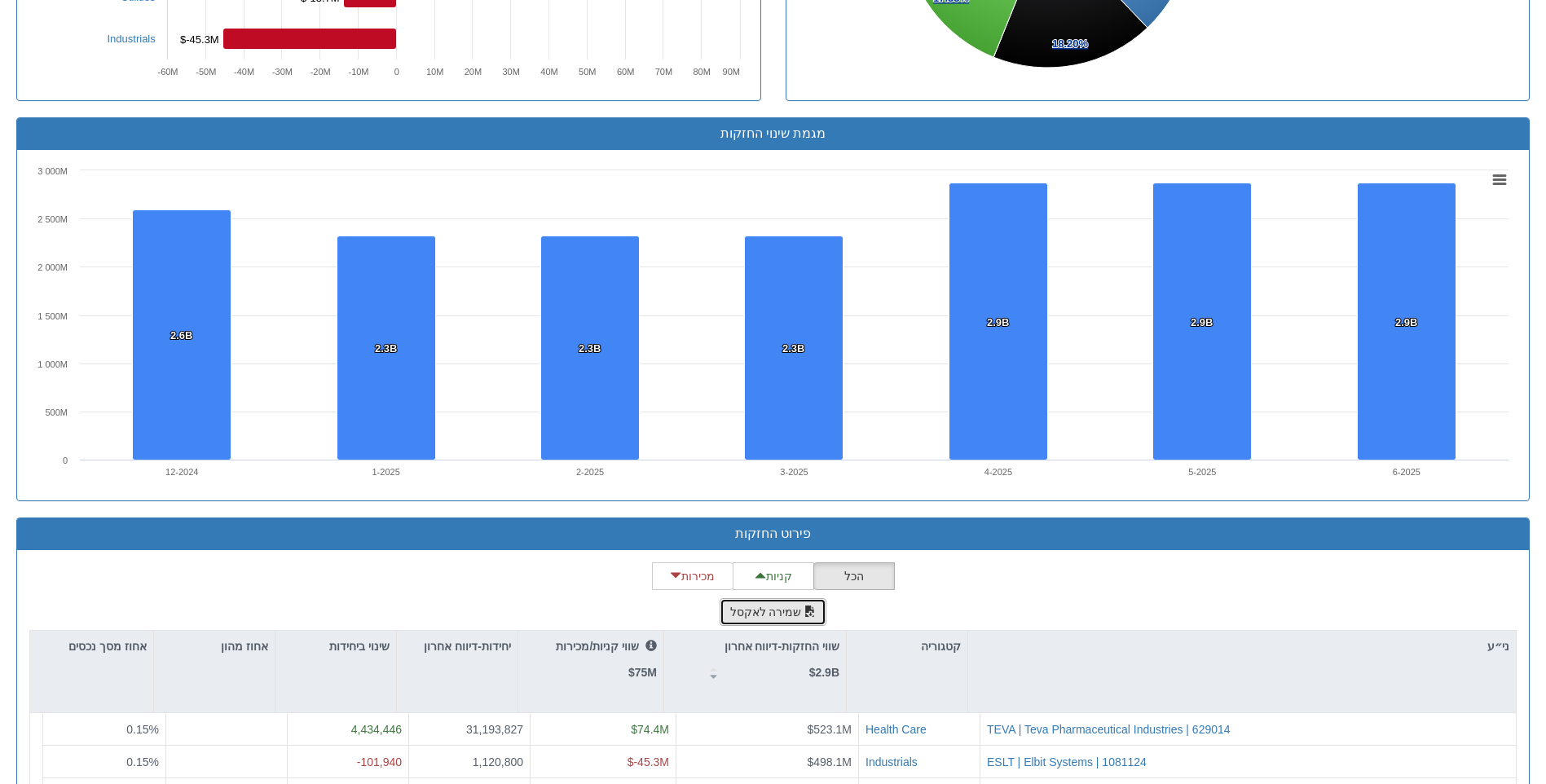
click at [805, 616] on span "button" at bounding box center [810, 610] width 11 height 11
click at [1538, 122] on div "מגמת שינוי החזקות Created with Highcharts 8.2.2 Chart context menu 2.6B 2.6B 2.…" at bounding box center [772, 316] width 1538 height 400
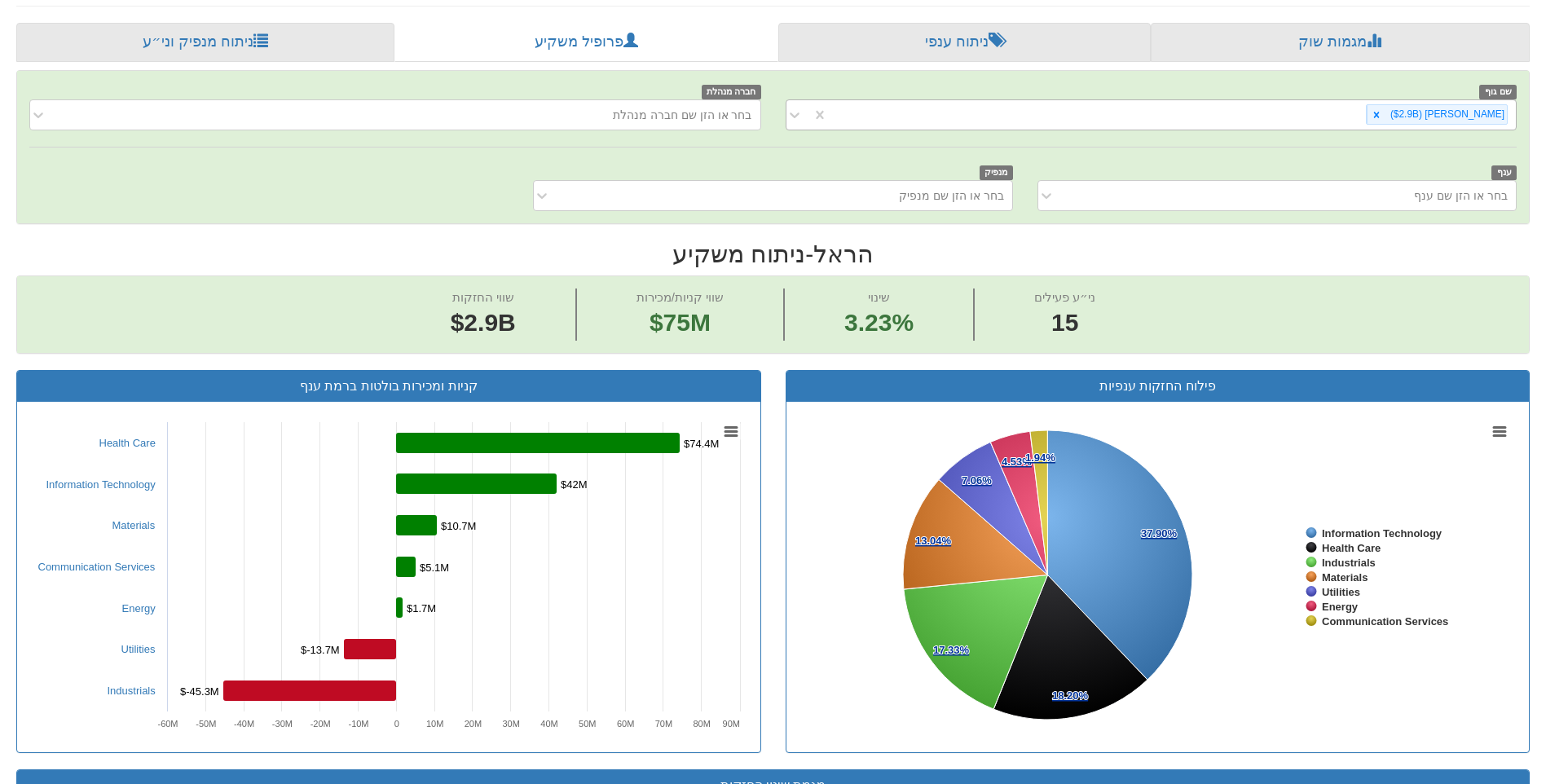
click at [1384, 117] on div "הראל ‎($2.9B‎)‎" at bounding box center [1172, 114] width 689 height 27
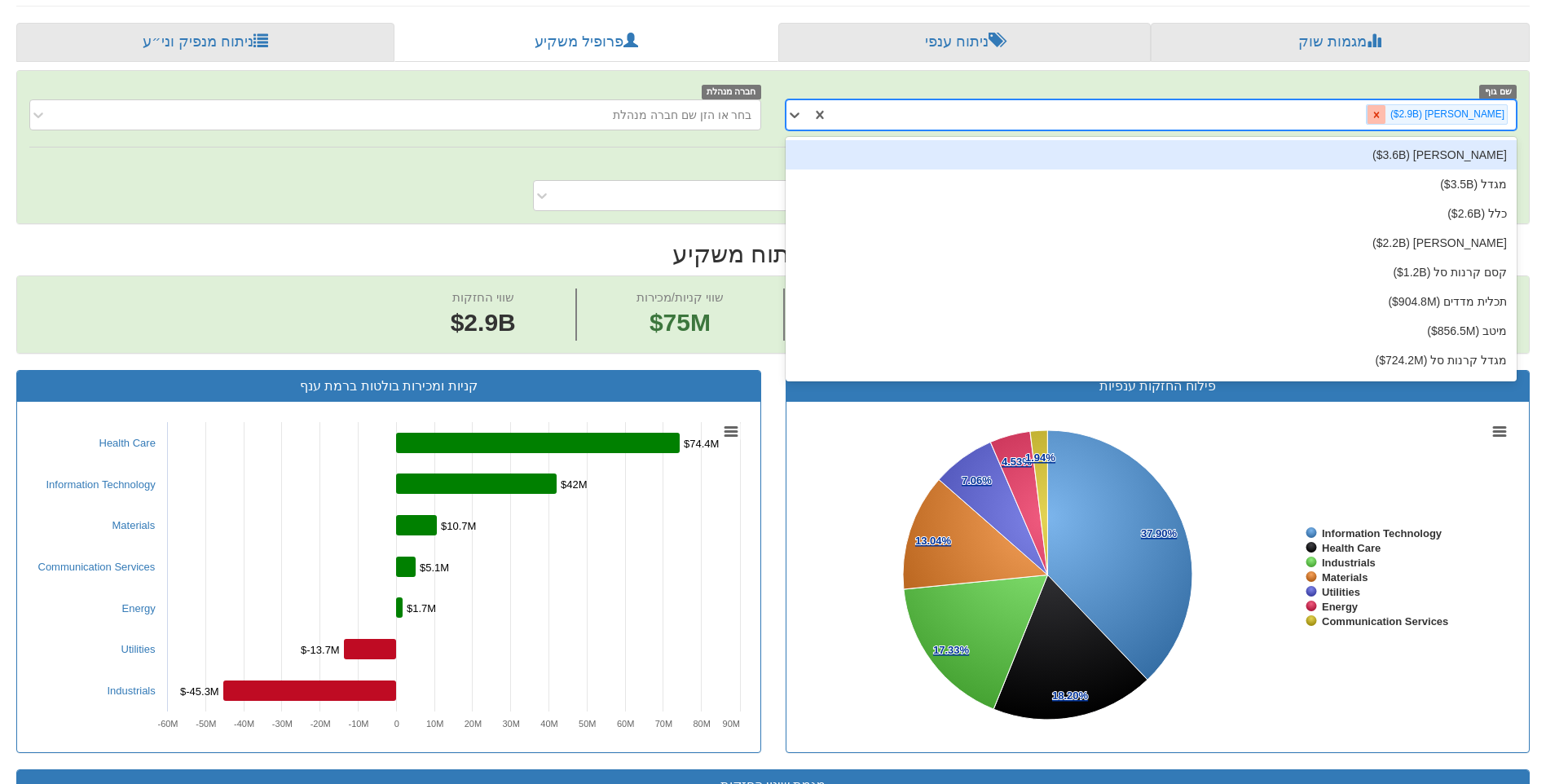
click at [1382, 114] on icon at bounding box center [1376, 115] width 11 height 11
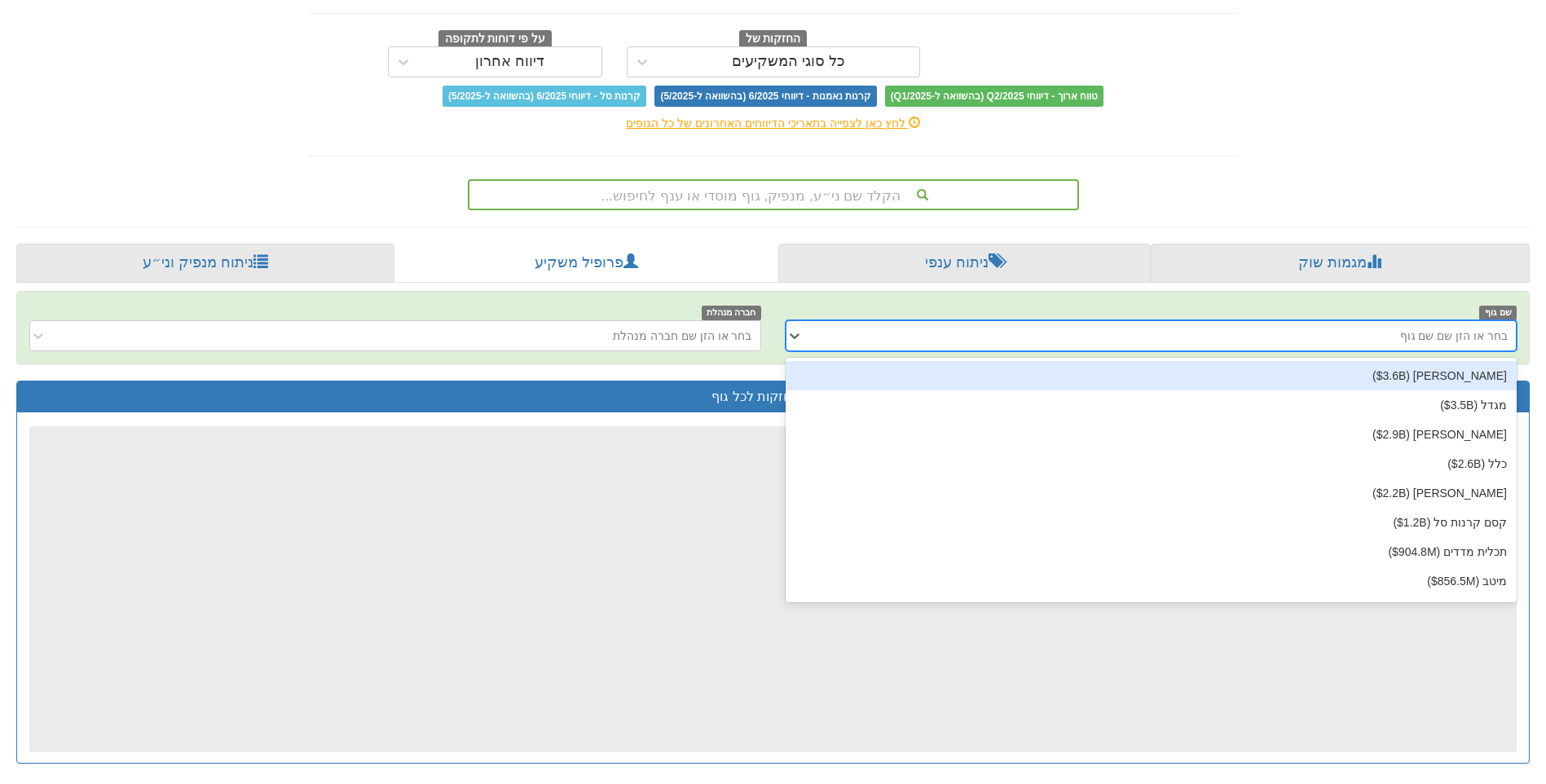
scroll to position [300, 0]
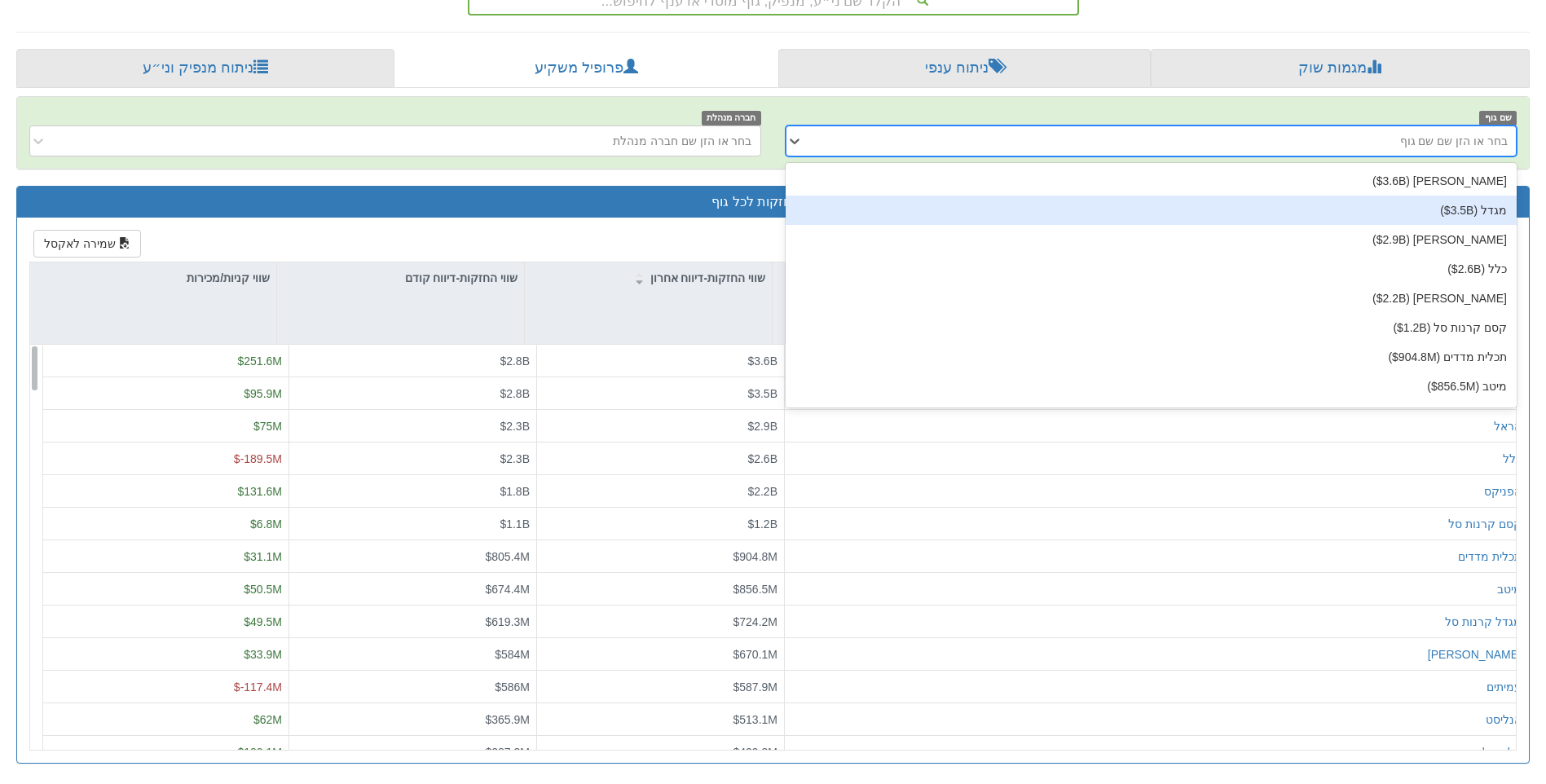
click at [1475, 210] on div "מגדל ‎($3.5B‎)‎" at bounding box center [1151, 211] width 732 height 30
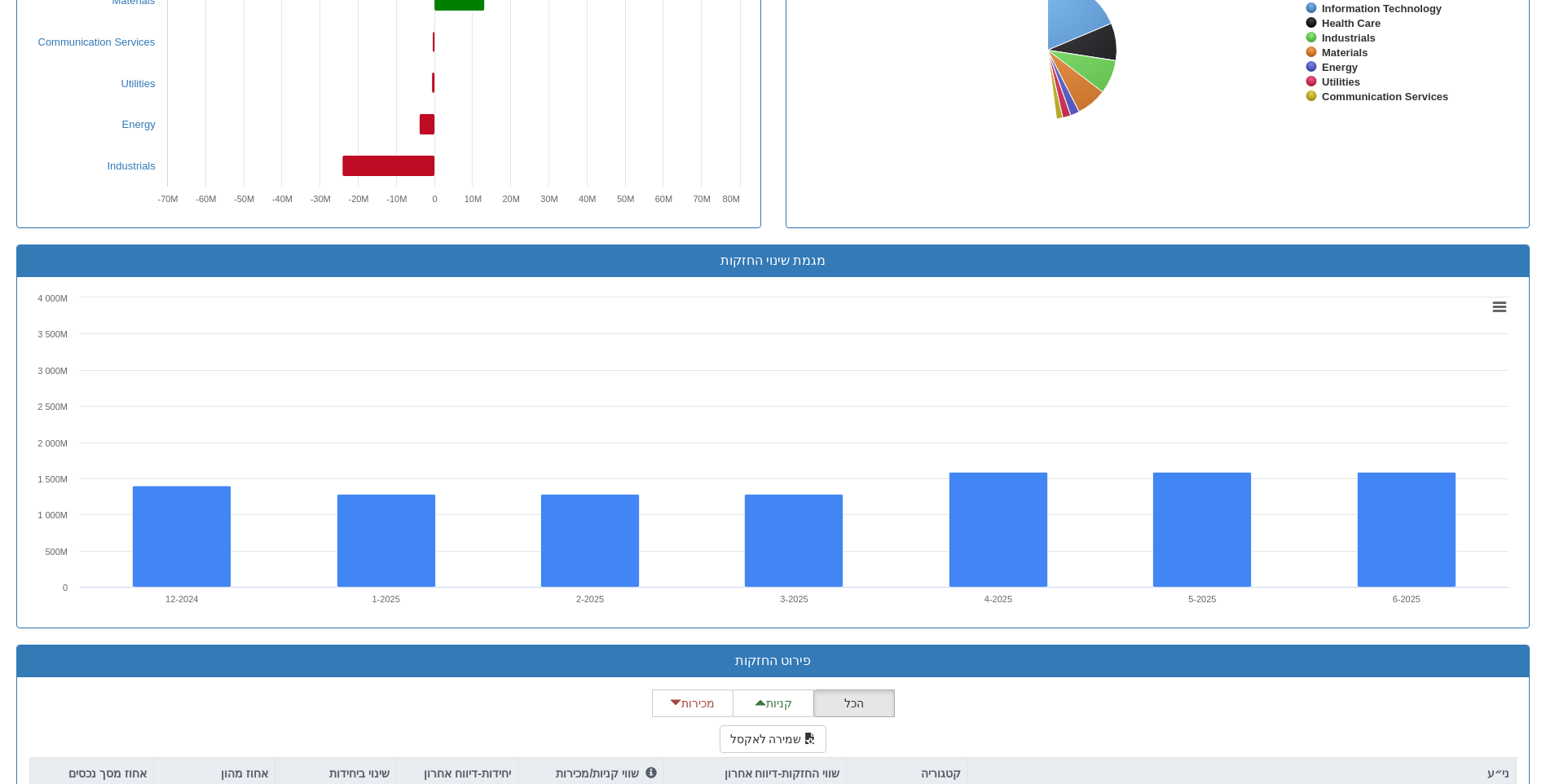
scroll to position [1059, 0]
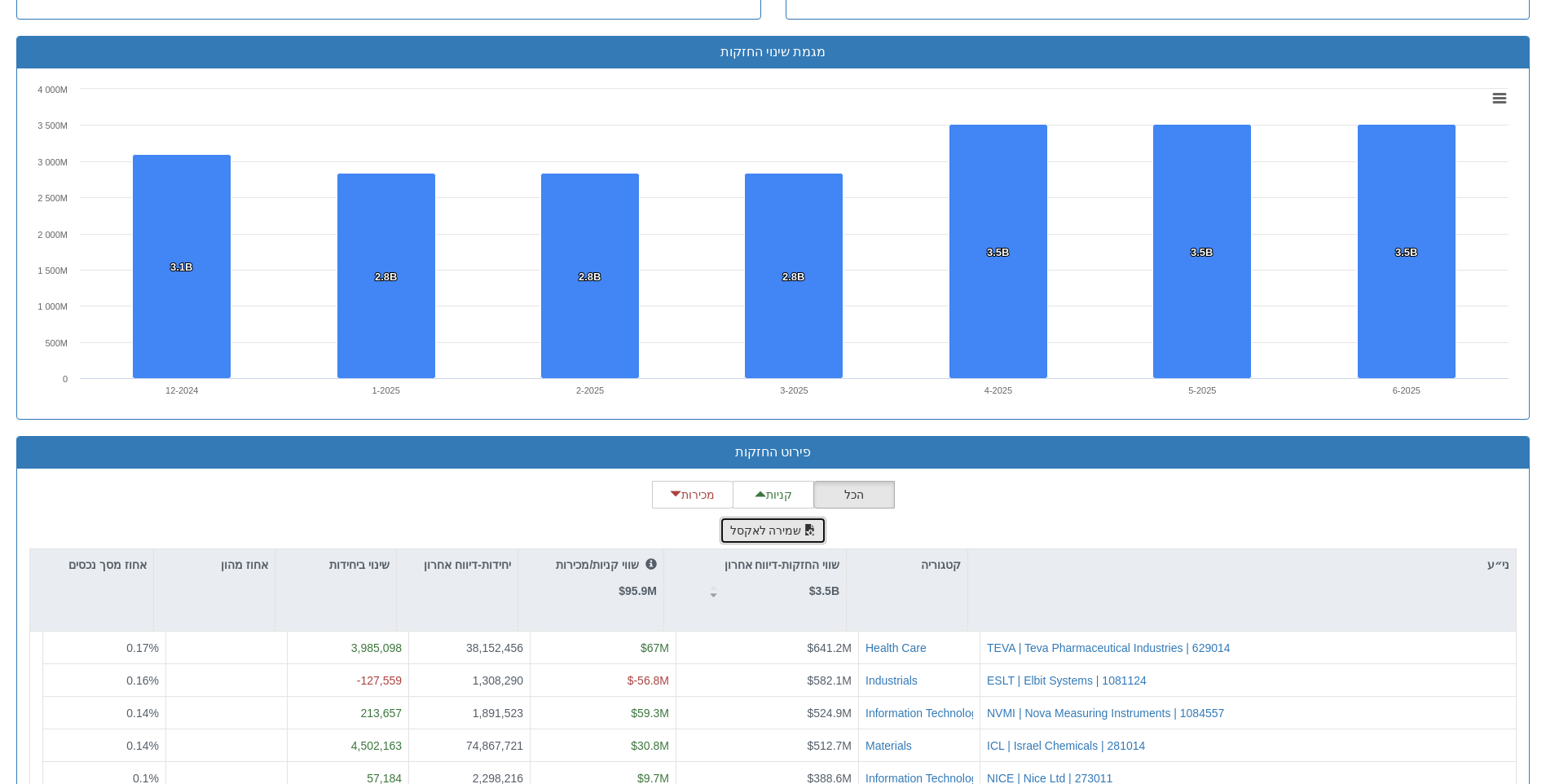
click at [805, 531] on span "button" at bounding box center [810, 530] width 11 height 11
click at [1541, 82] on div "Toggle navigation מניות ואג״ח - החזקות בישראל מניות אג״ח מניות ואג״ח מניות דואל…" at bounding box center [773, 48] width 1546 height 2215
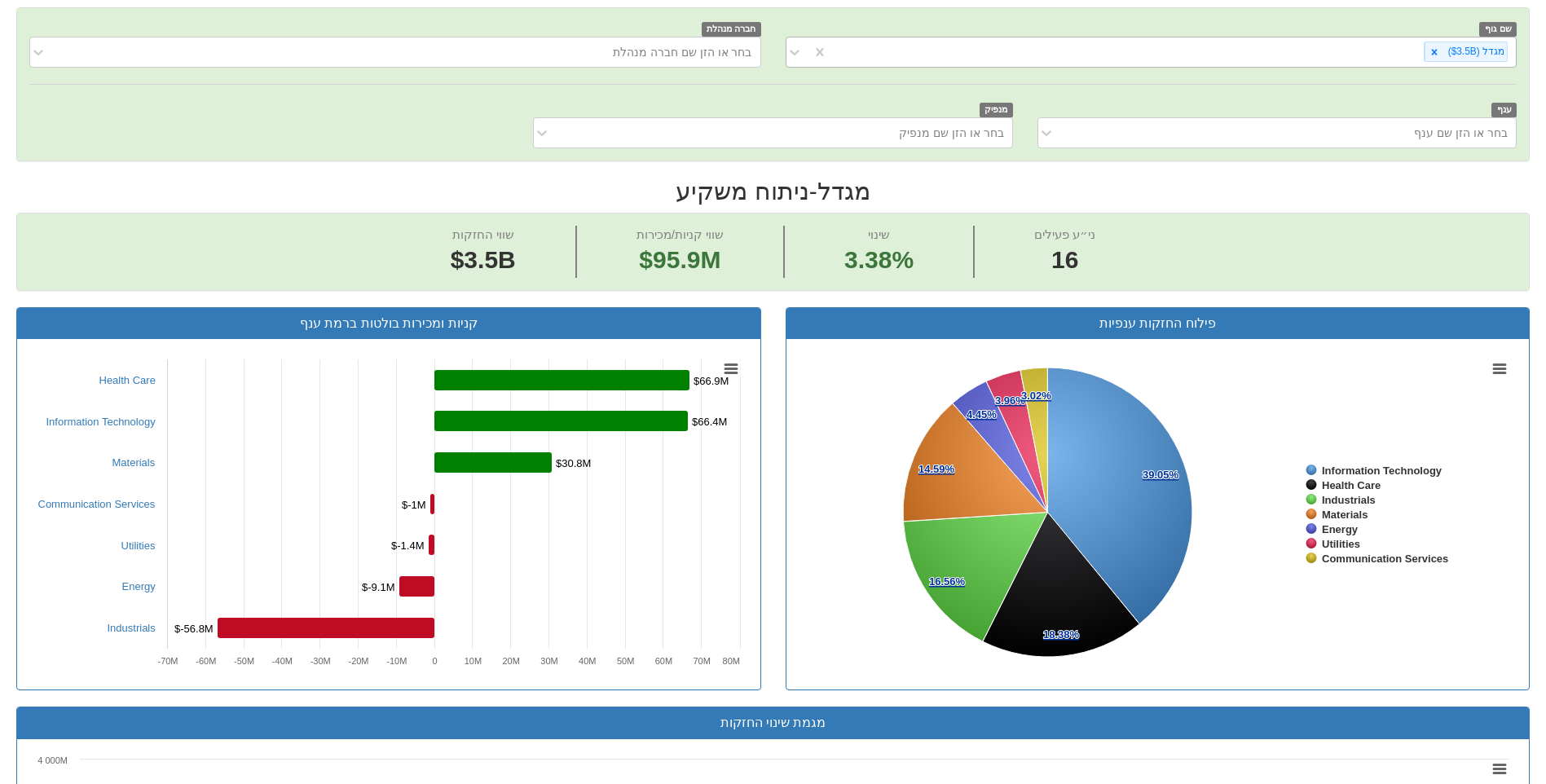
scroll to position [82, 0]
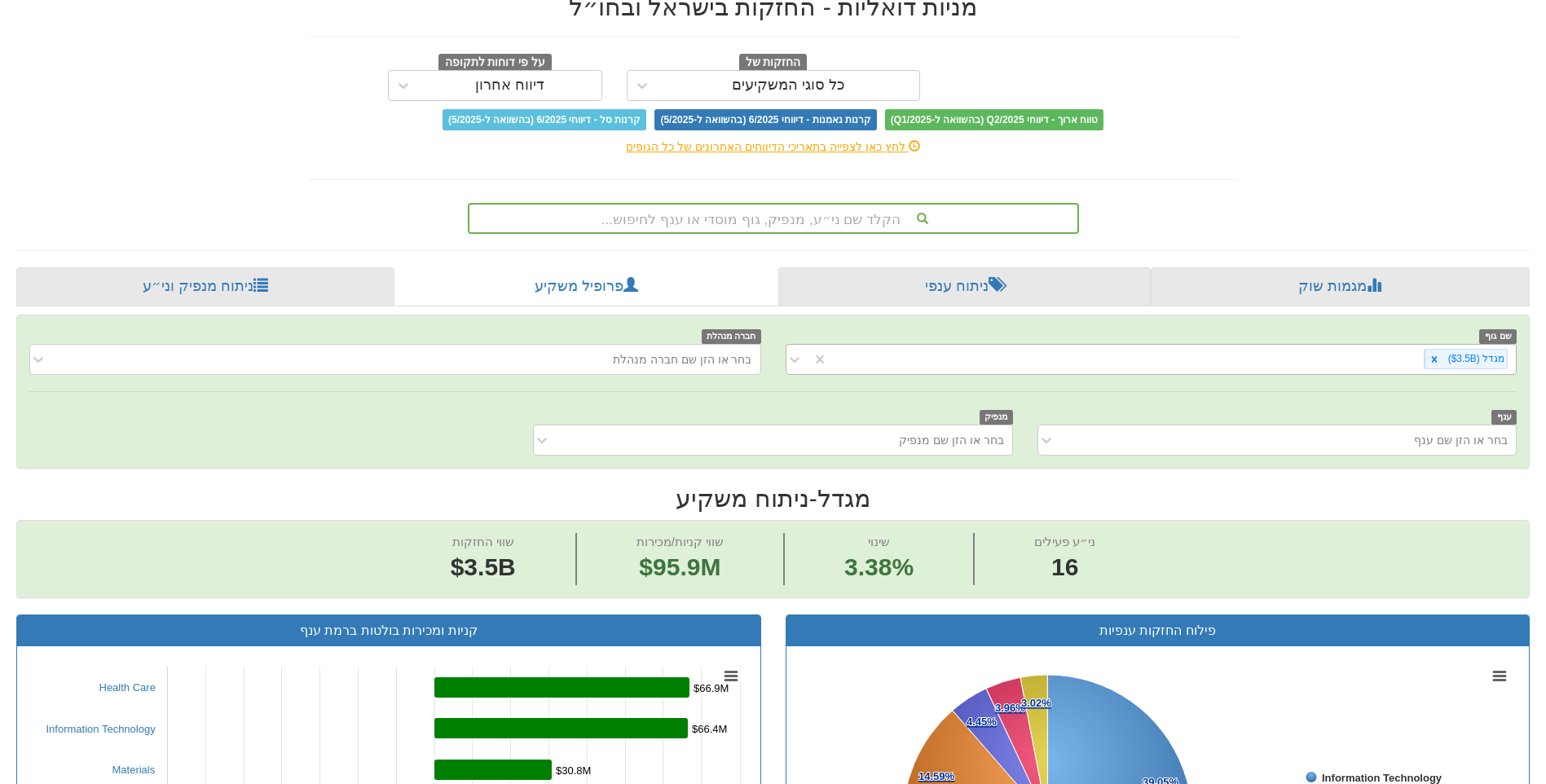
click at [1407, 361] on div "מגדל ‎($3.5B‎)‎" at bounding box center [1172, 358] width 689 height 27
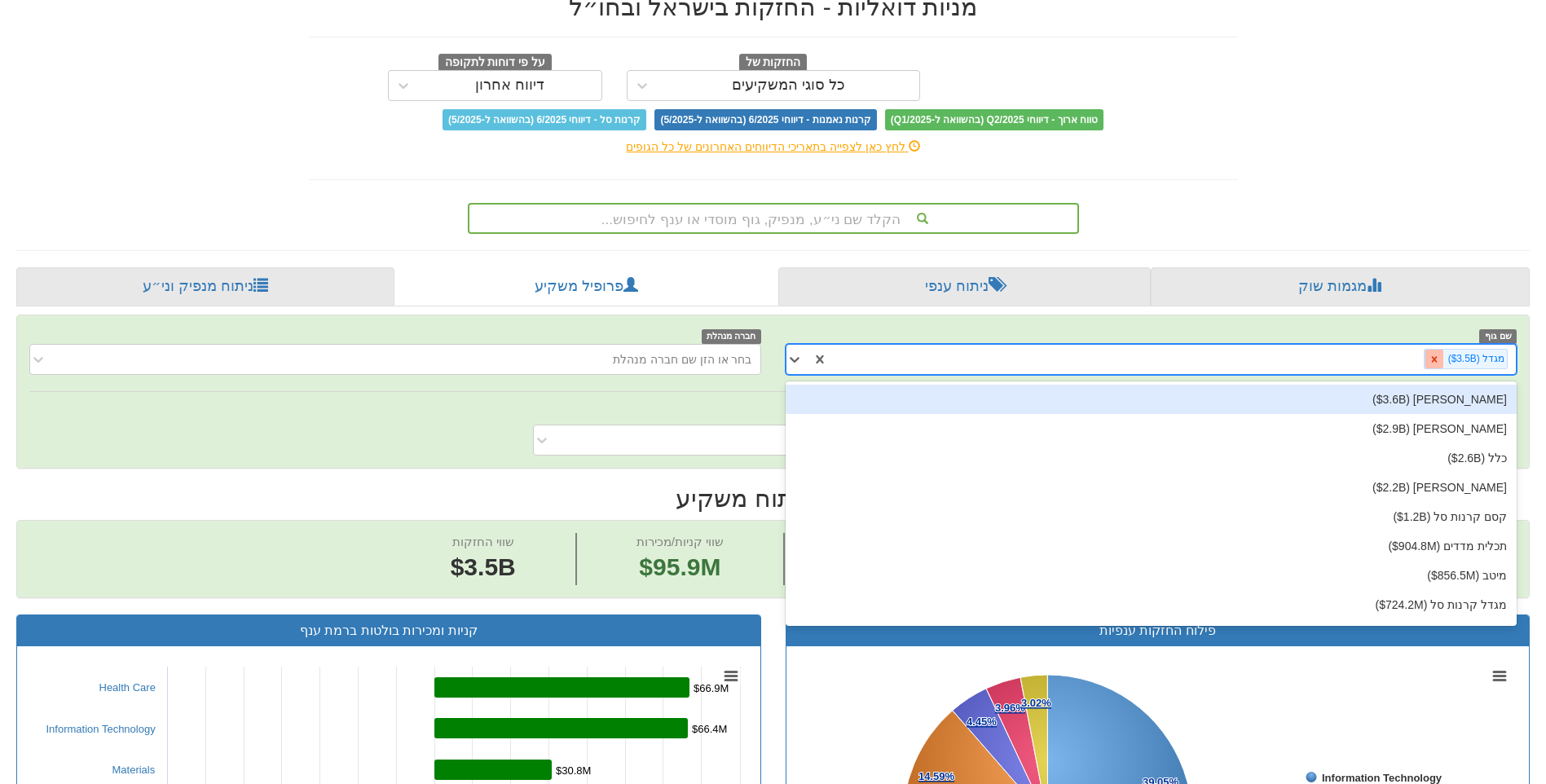
click at [1440, 361] on icon at bounding box center [1434, 359] width 11 height 11
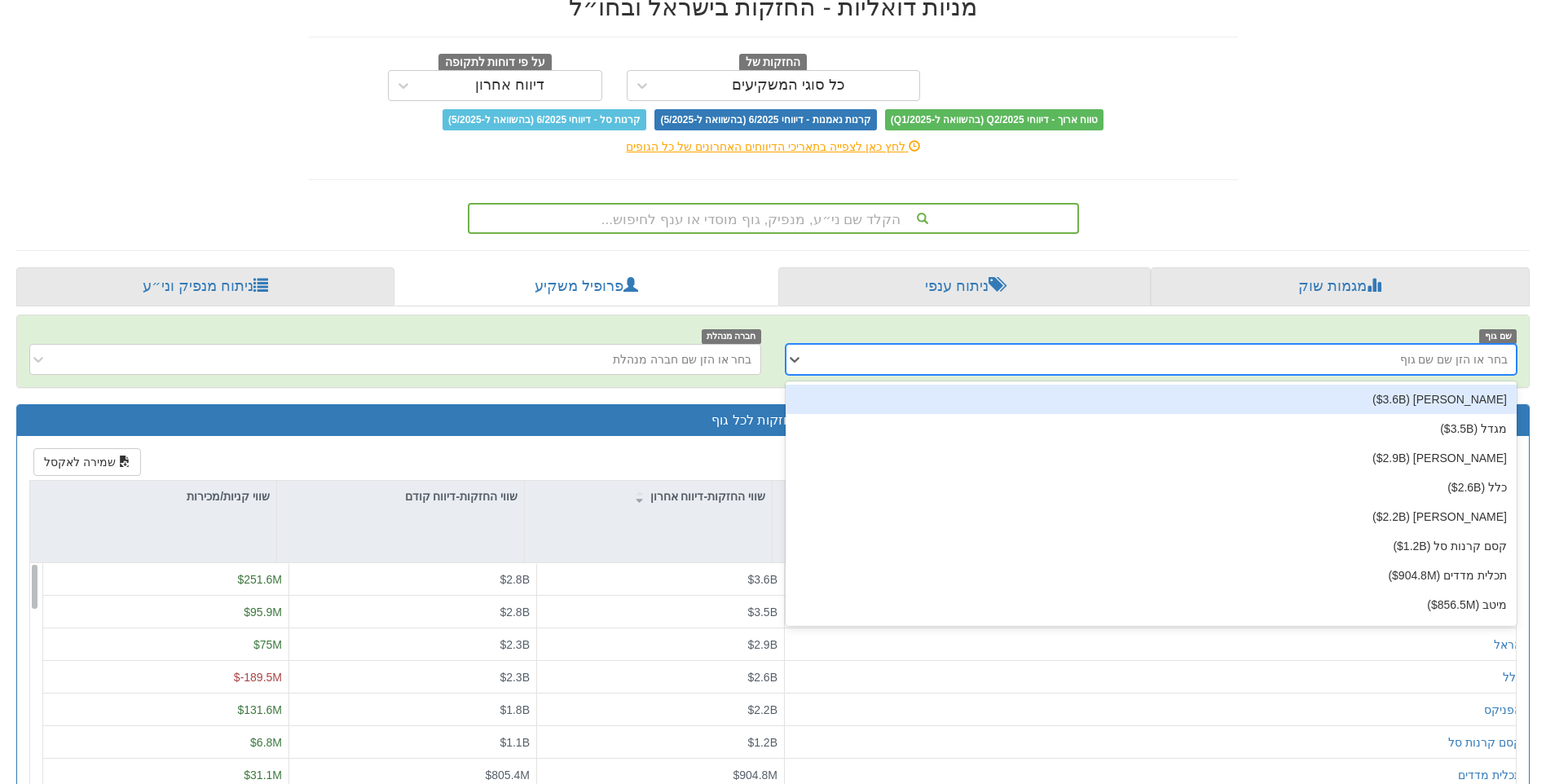
click at [1475, 397] on div "מנורה ‎($3.6B‎)‎" at bounding box center [1151, 399] width 732 height 30
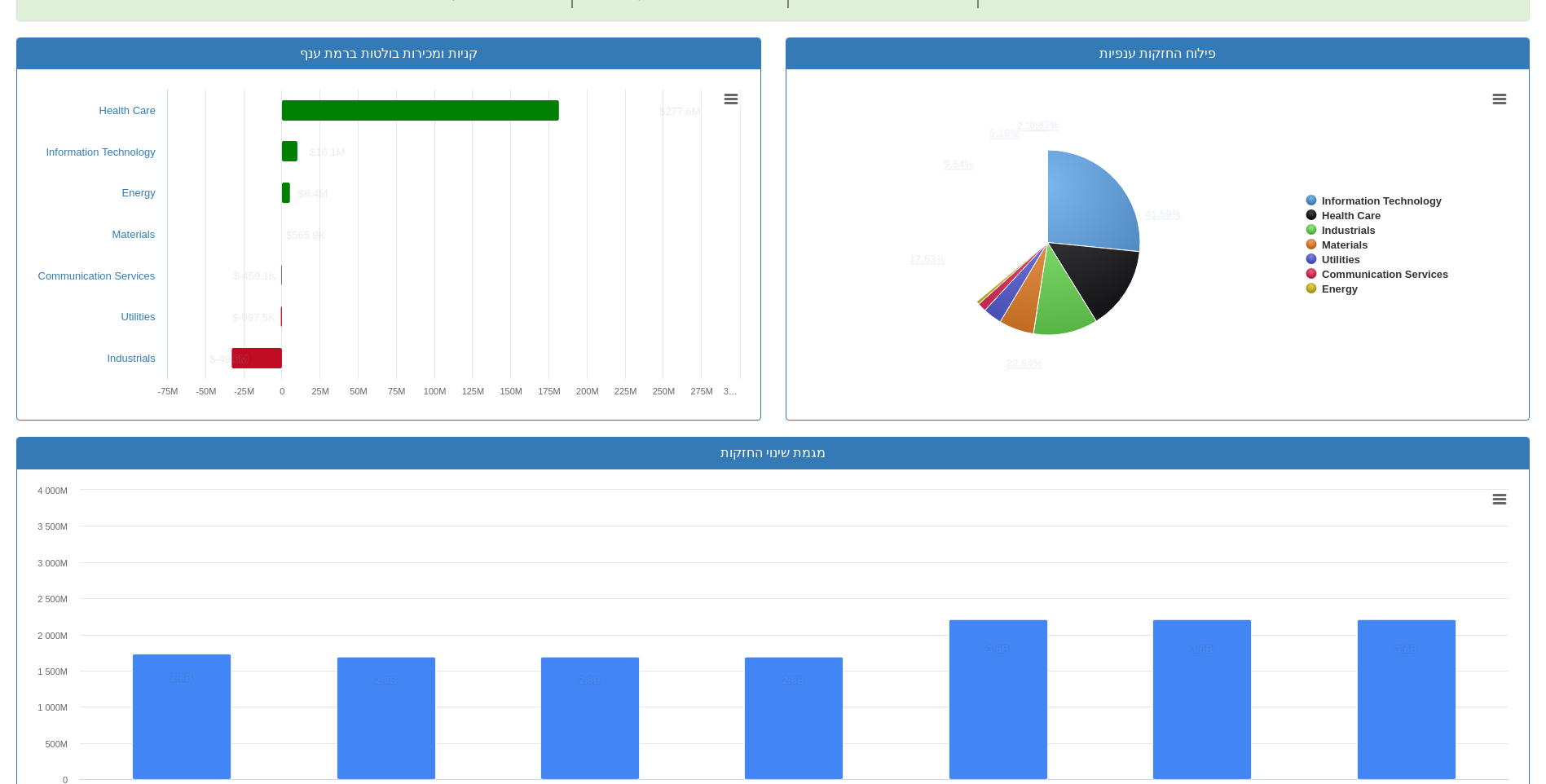
scroll to position [1304, 0]
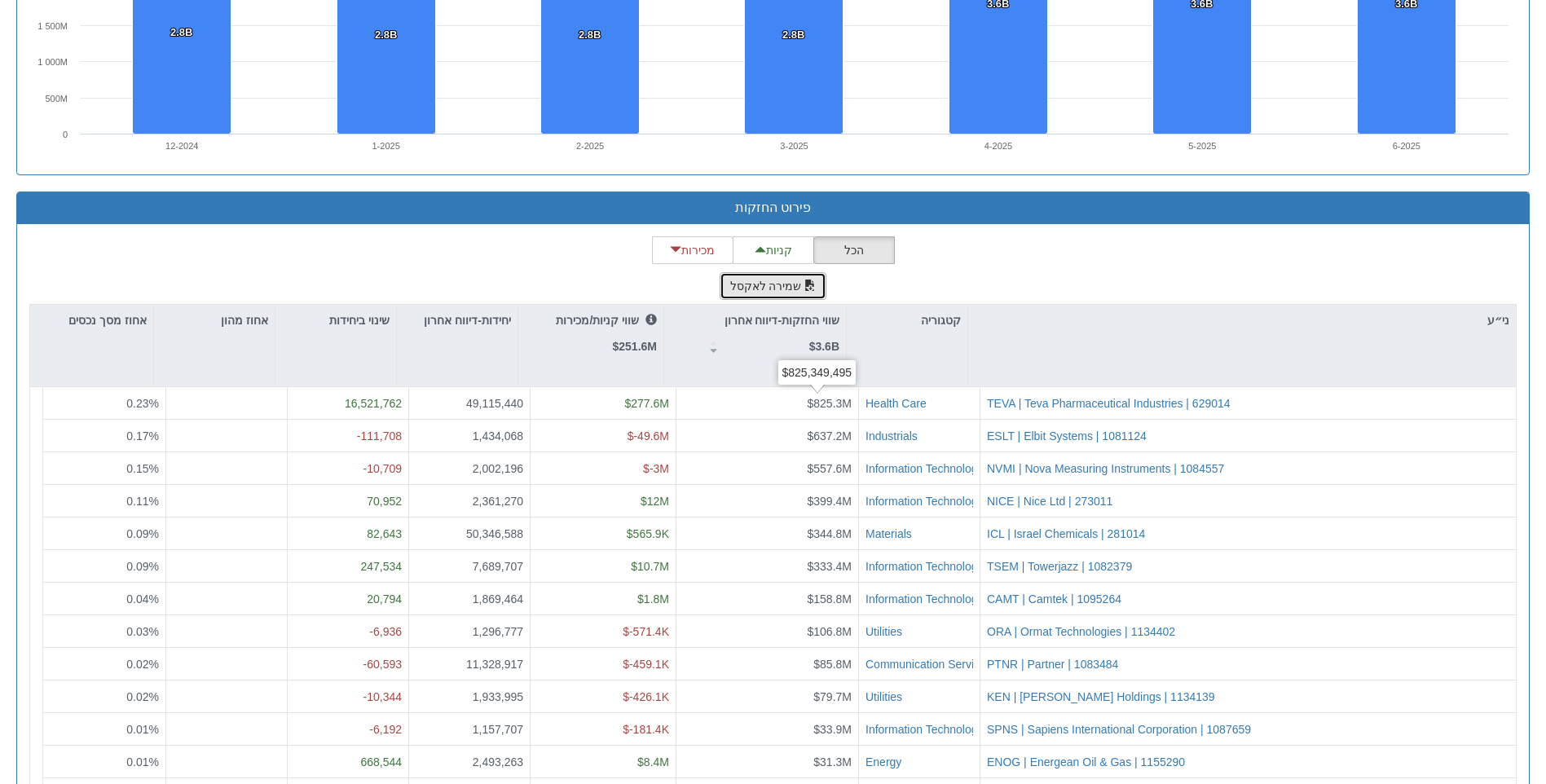
click at [772, 287] on button "שמירה לאקסל" at bounding box center [773, 286] width 108 height 28
click at [1533, 244] on div "פירוט החזקות הכל קניות מכירות שמירה לאקסל ני״ע קטגוריה שווי החזקות-דיווח אחרון …" at bounding box center [772, 551] width 1538 height 720
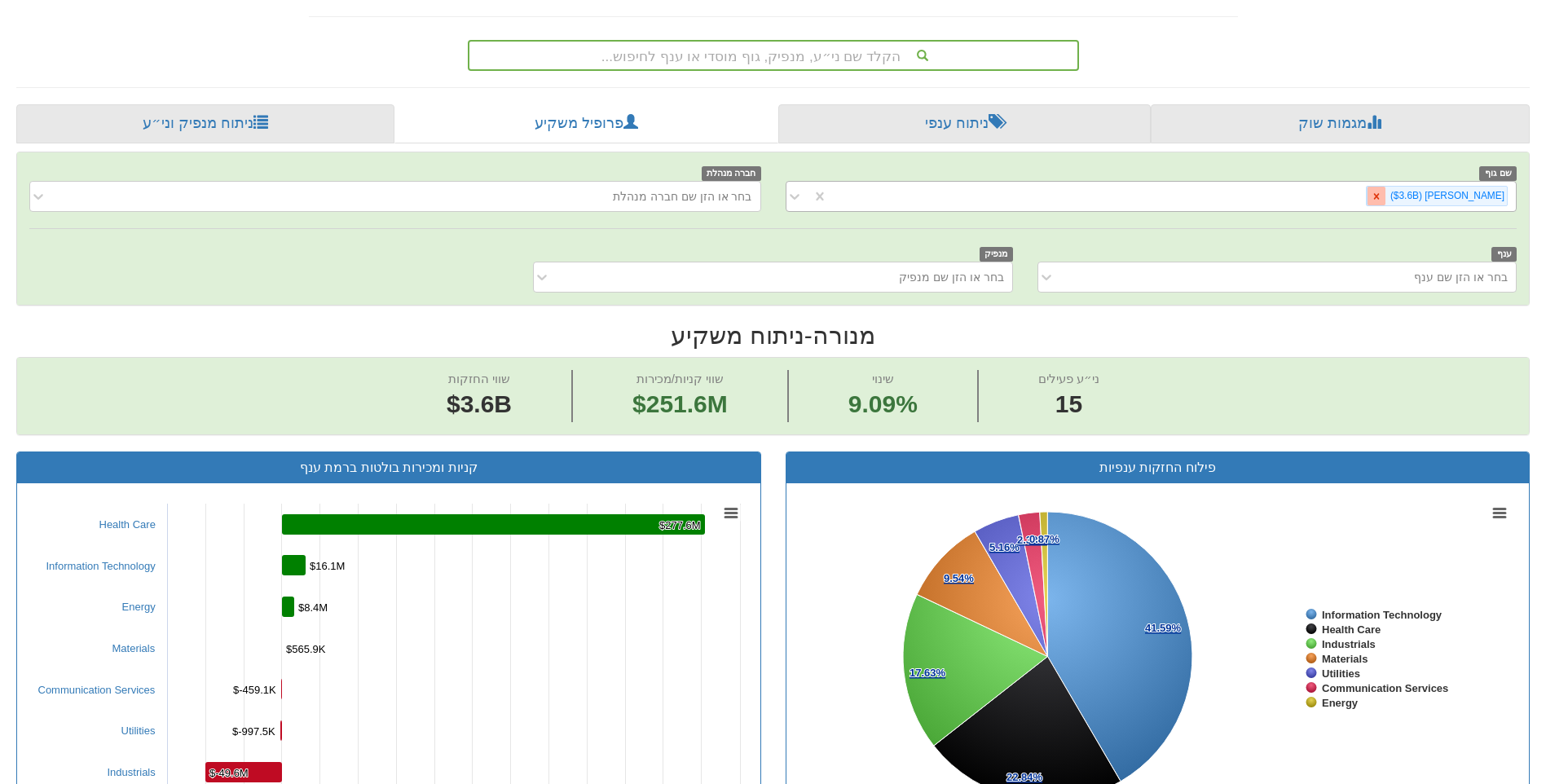
click at [1382, 194] on icon at bounding box center [1376, 196] width 11 height 11
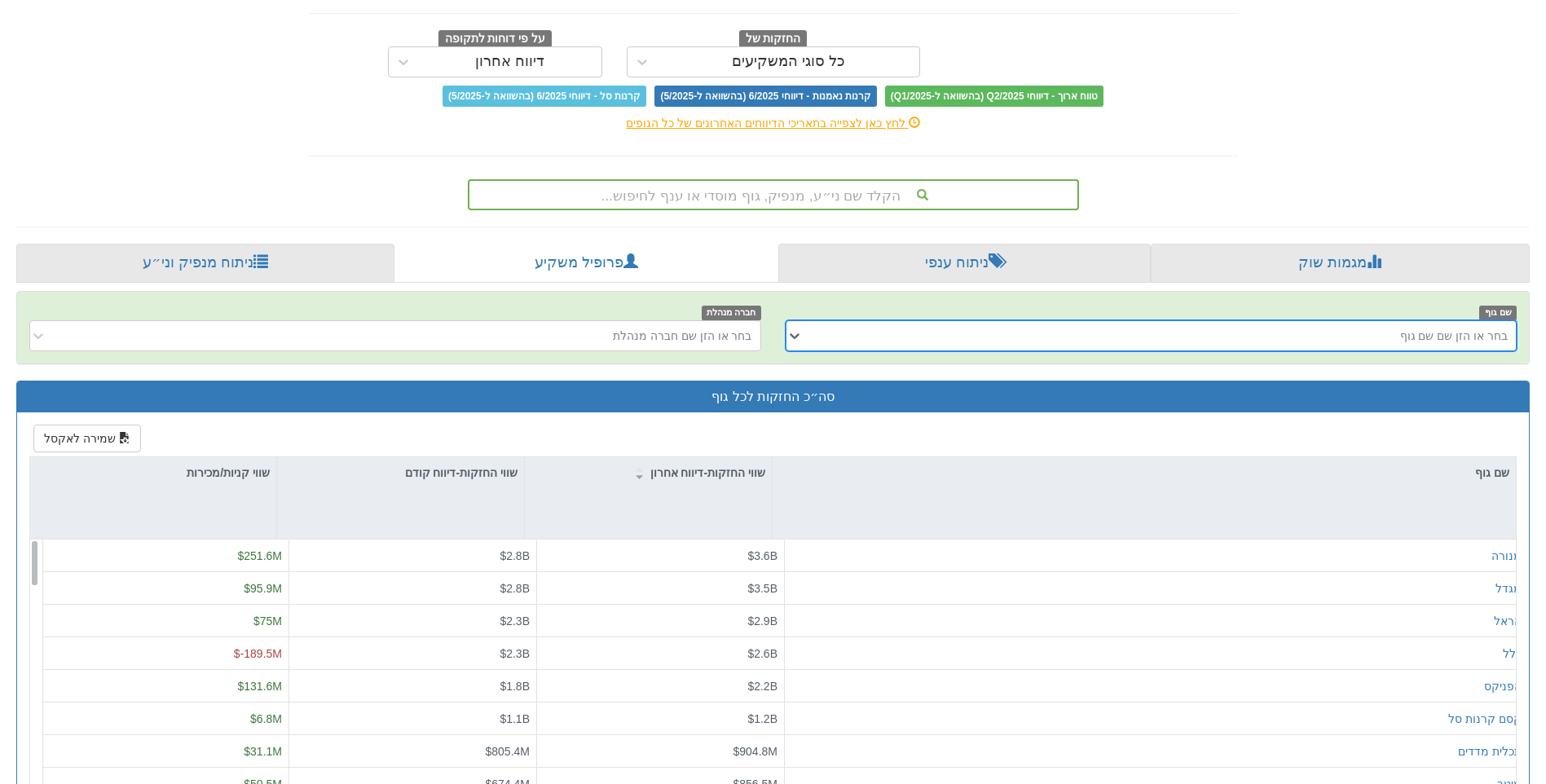
scroll to position [244, 0]
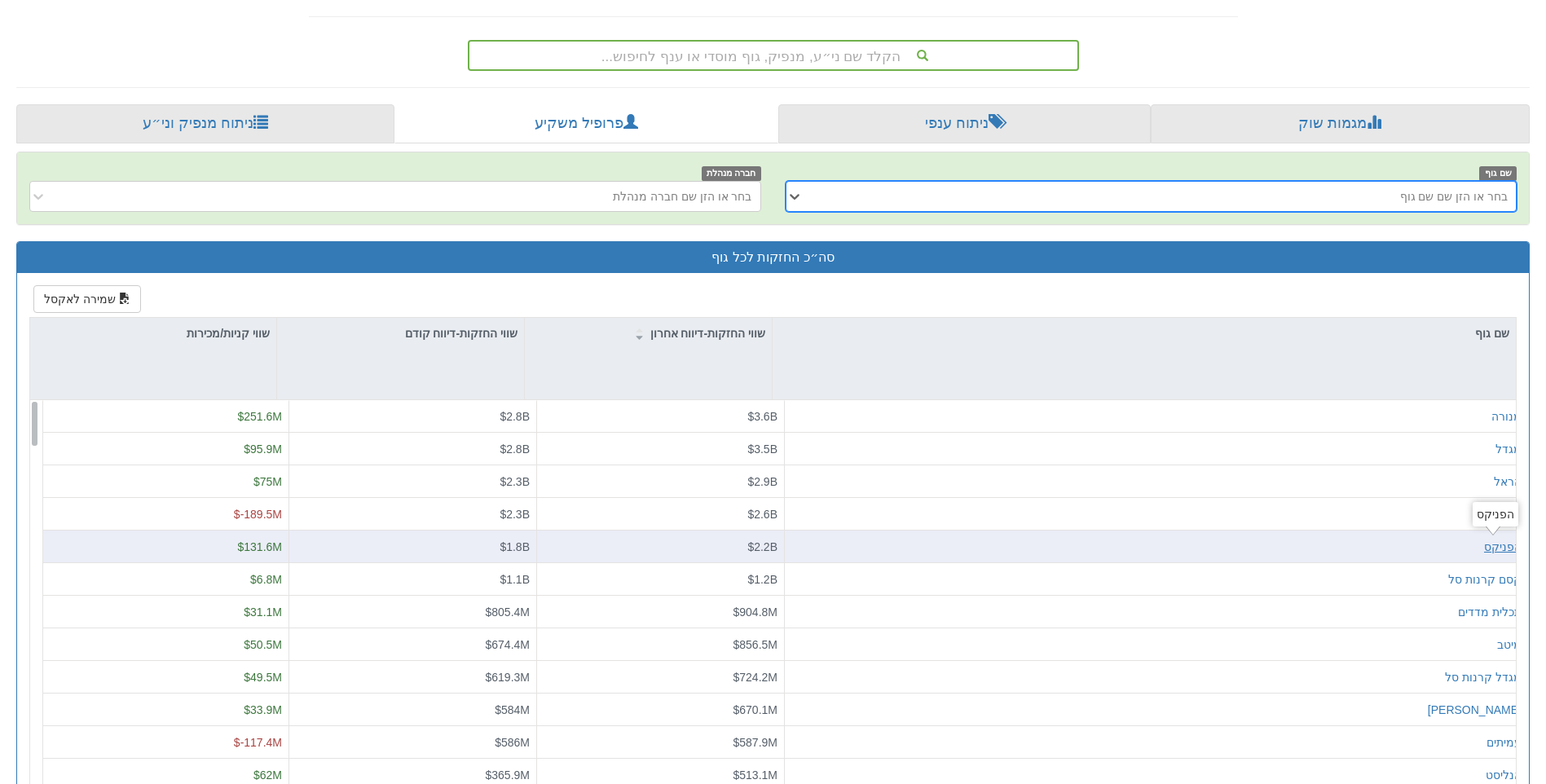
click at [1501, 545] on div "הפניקס" at bounding box center [1502, 546] width 37 height 17
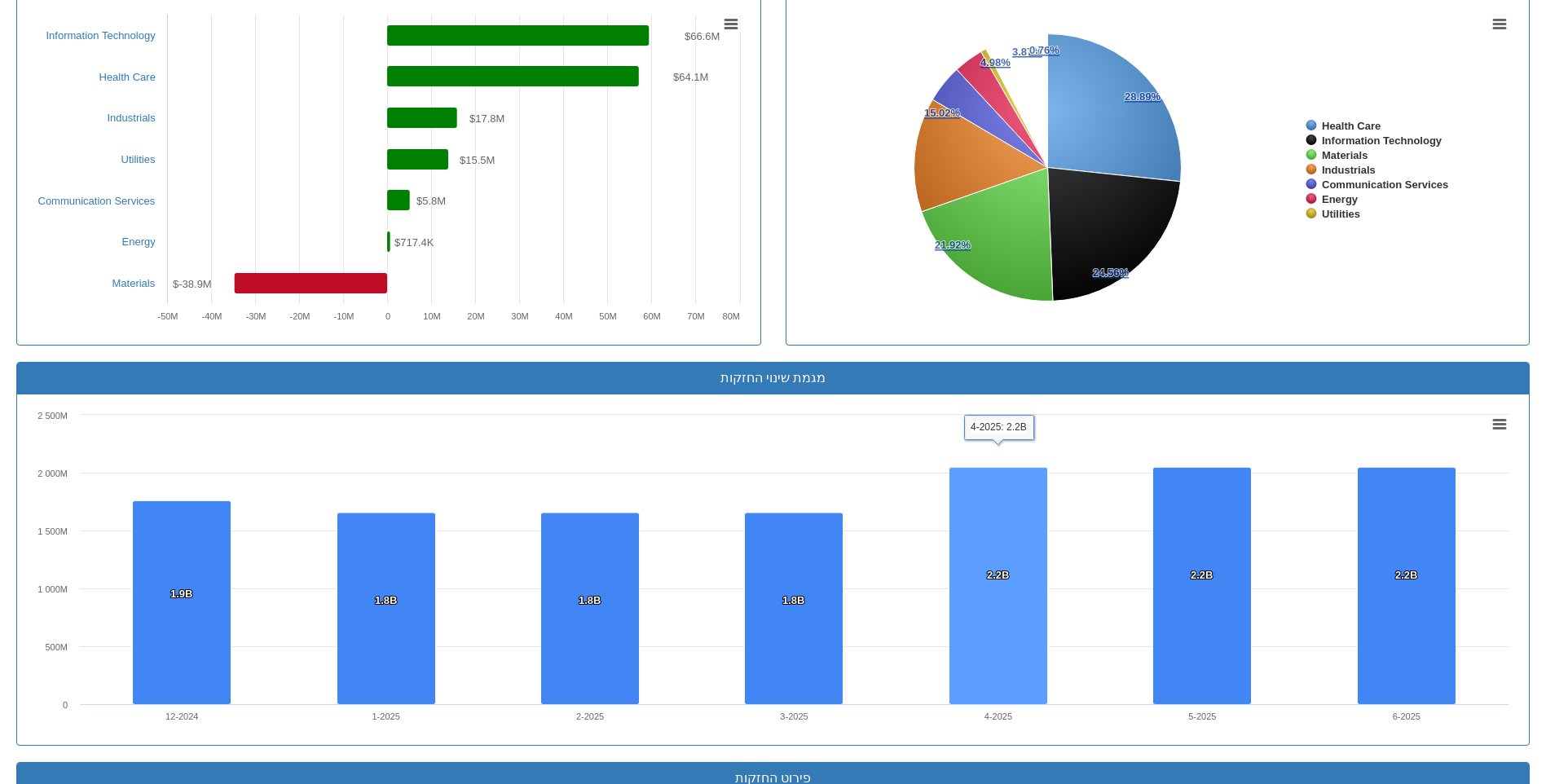
scroll to position [1140, 0]
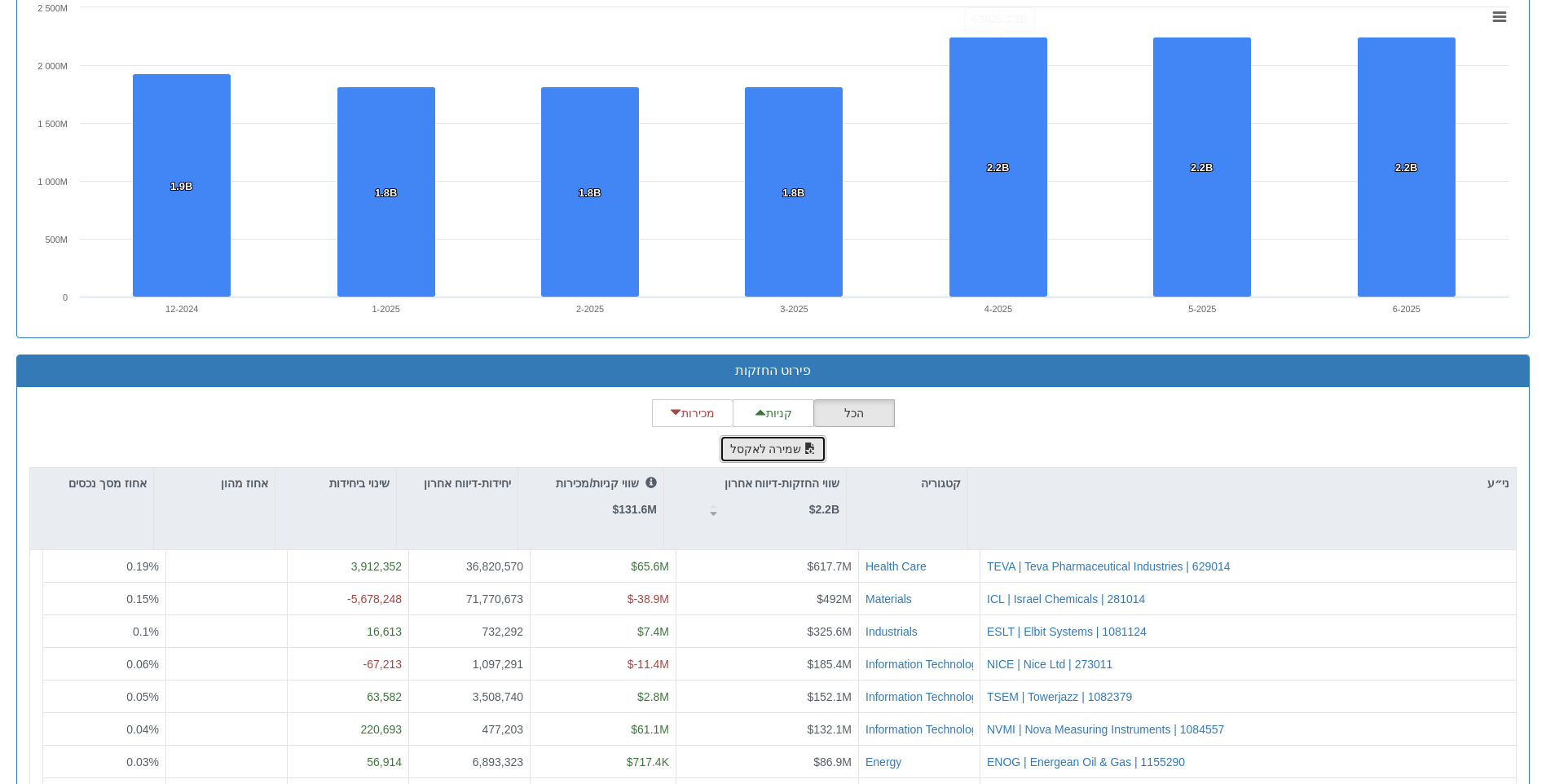
click at [808, 456] on button "שמירה לאקסל" at bounding box center [773, 449] width 108 height 28
click at [1528, 324] on div "מגמת שינוי החזקות Created with Highcharts 8.2.2 Chart context menu 1.9B 1.9B 1.…" at bounding box center [773, 147] width 1514 height 384
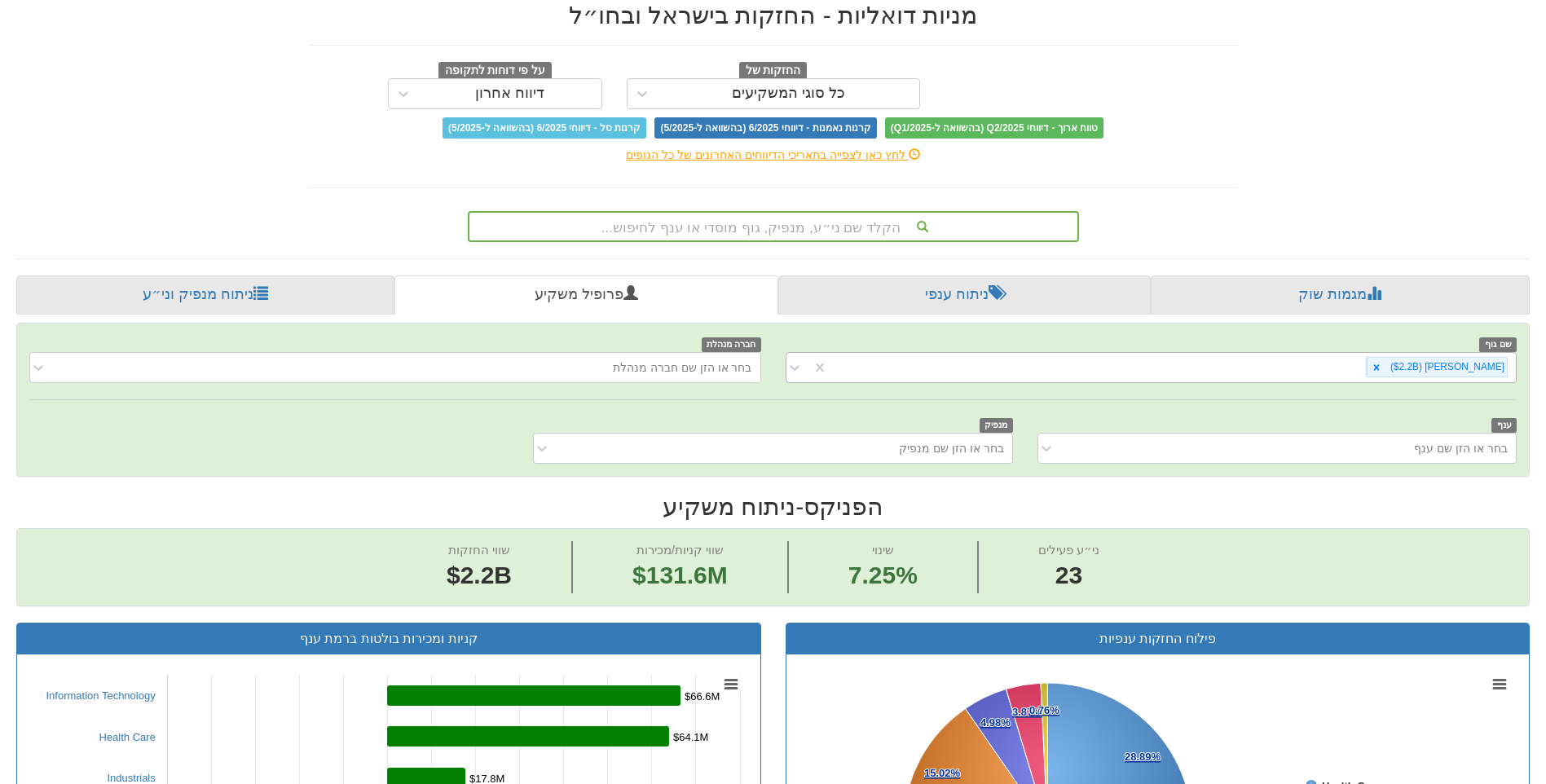
scroll to position [0, 0]
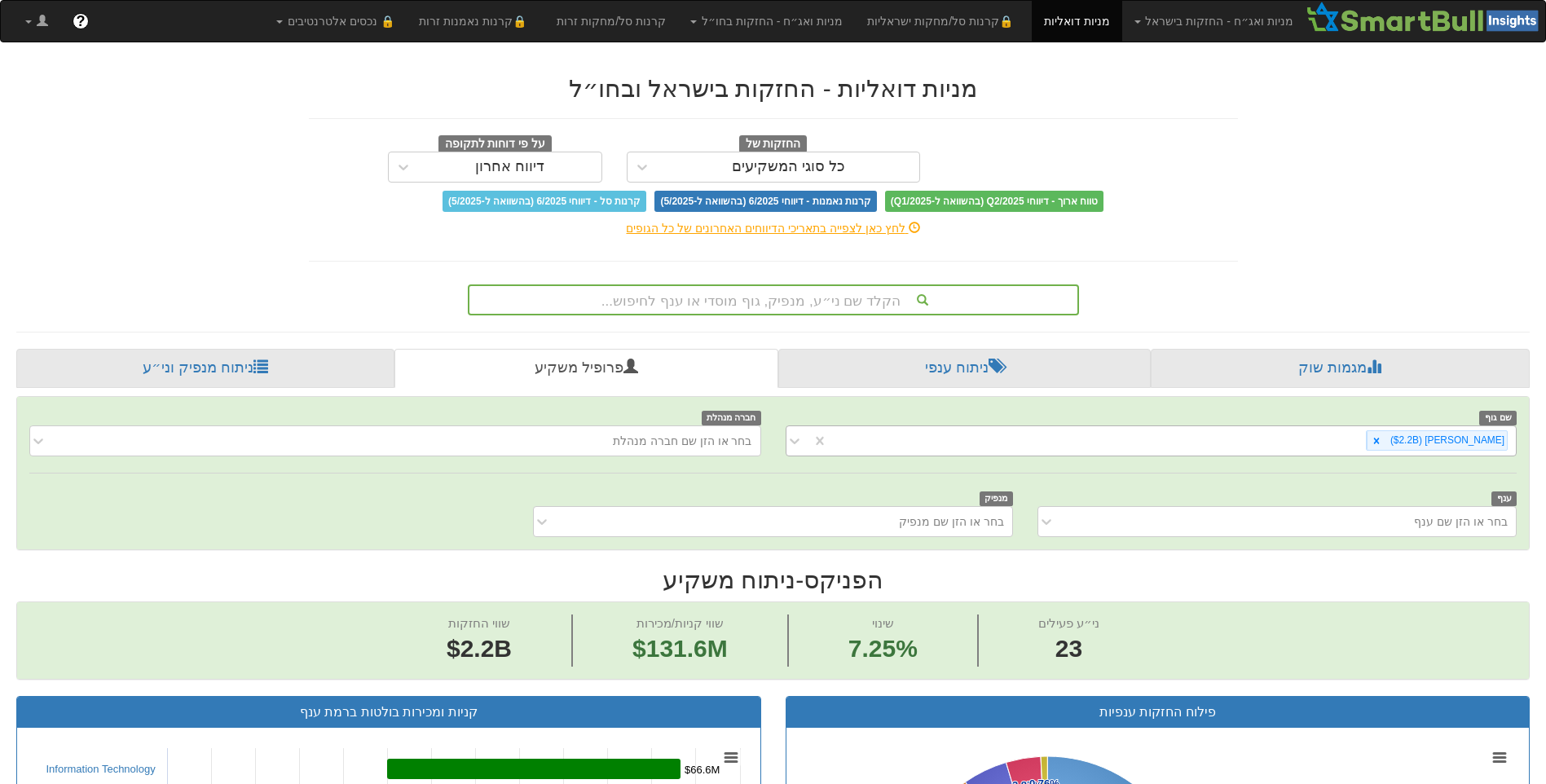
click at [1417, 440] on div "הפניקס ‎($2.2B‎)‎" at bounding box center [1436, 441] width 142 height 20
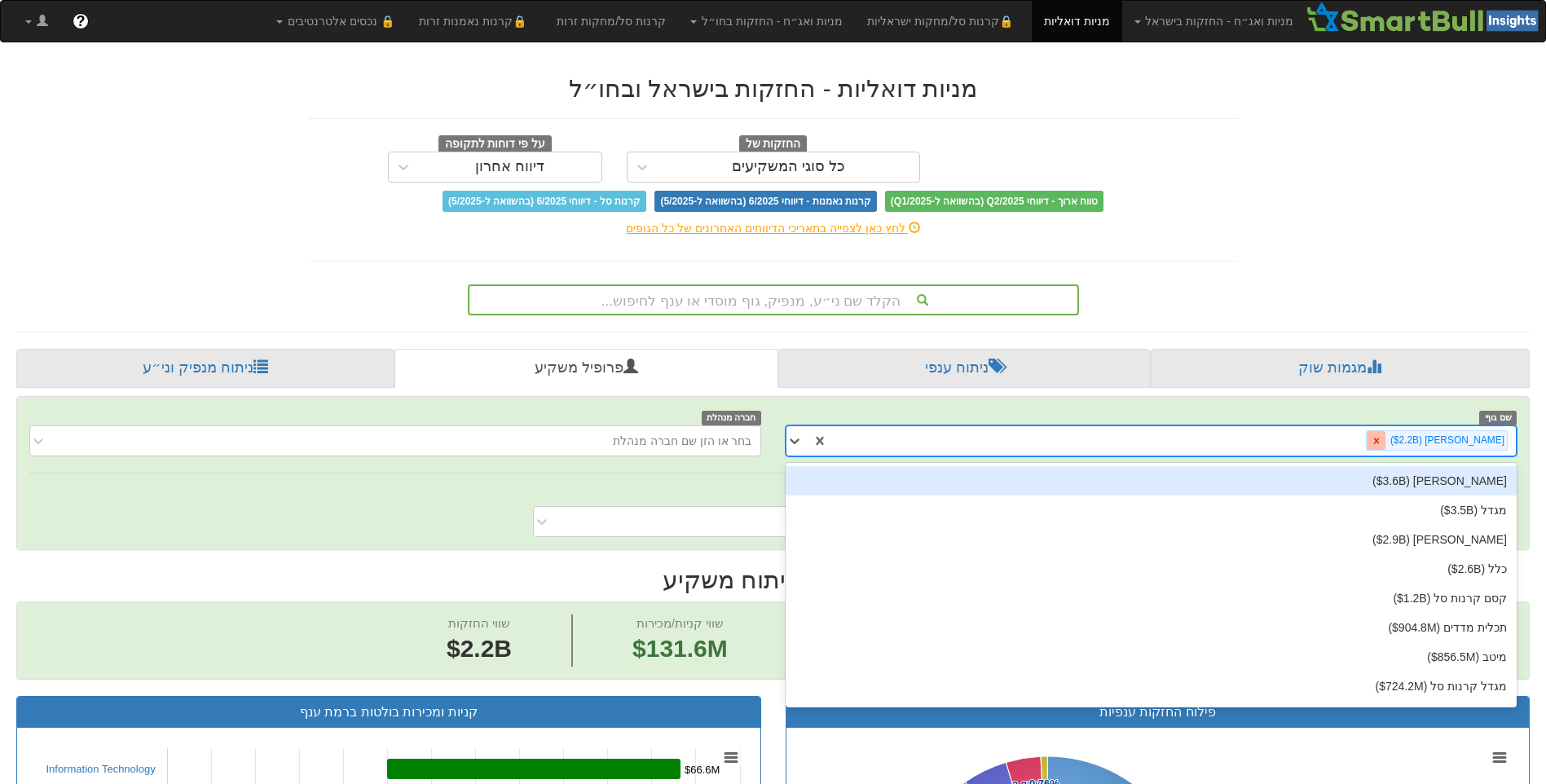
click at [1385, 441] on div at bounding box center [1376, 440] width 19 height 19
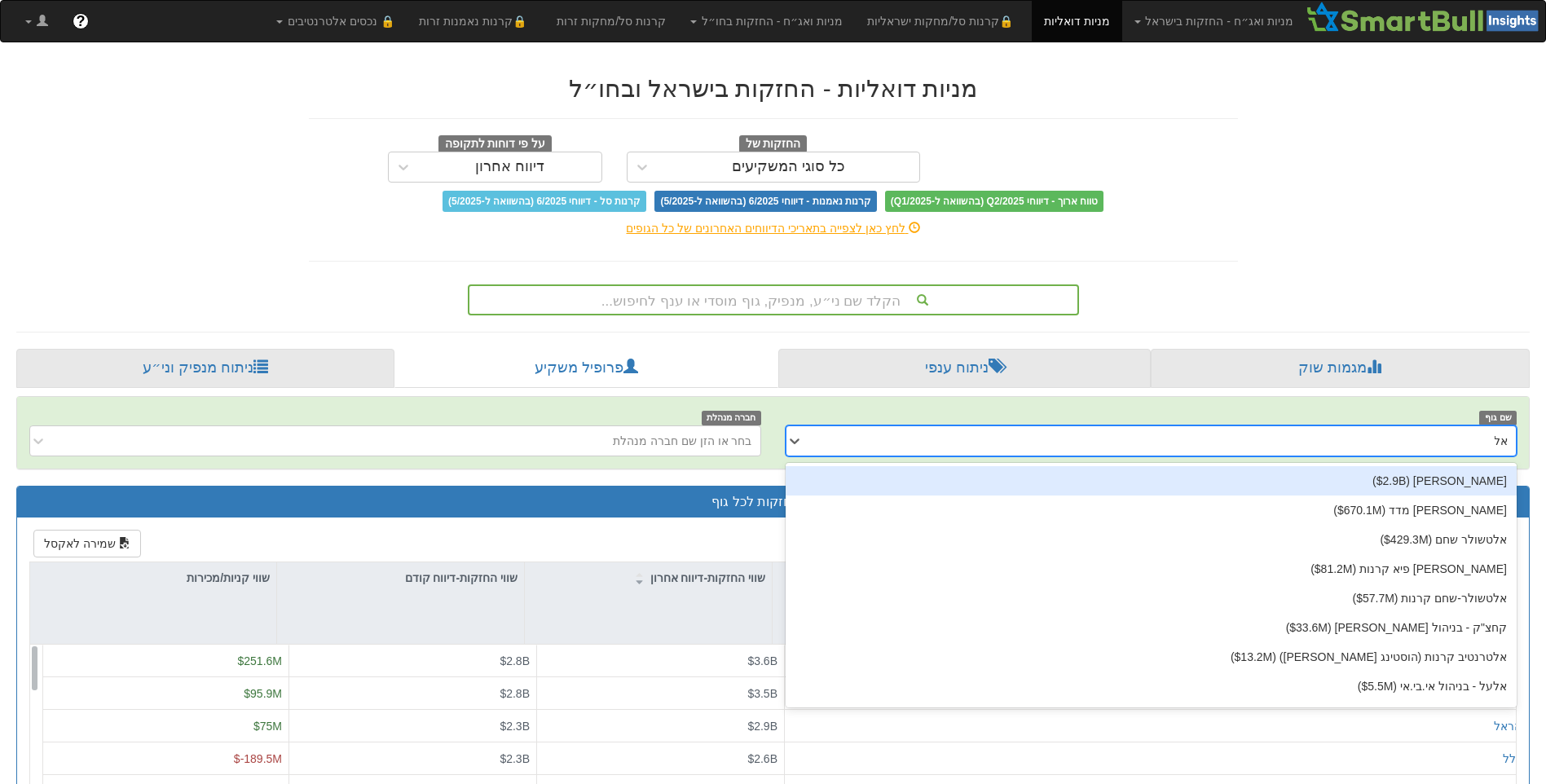
type input "אלט"
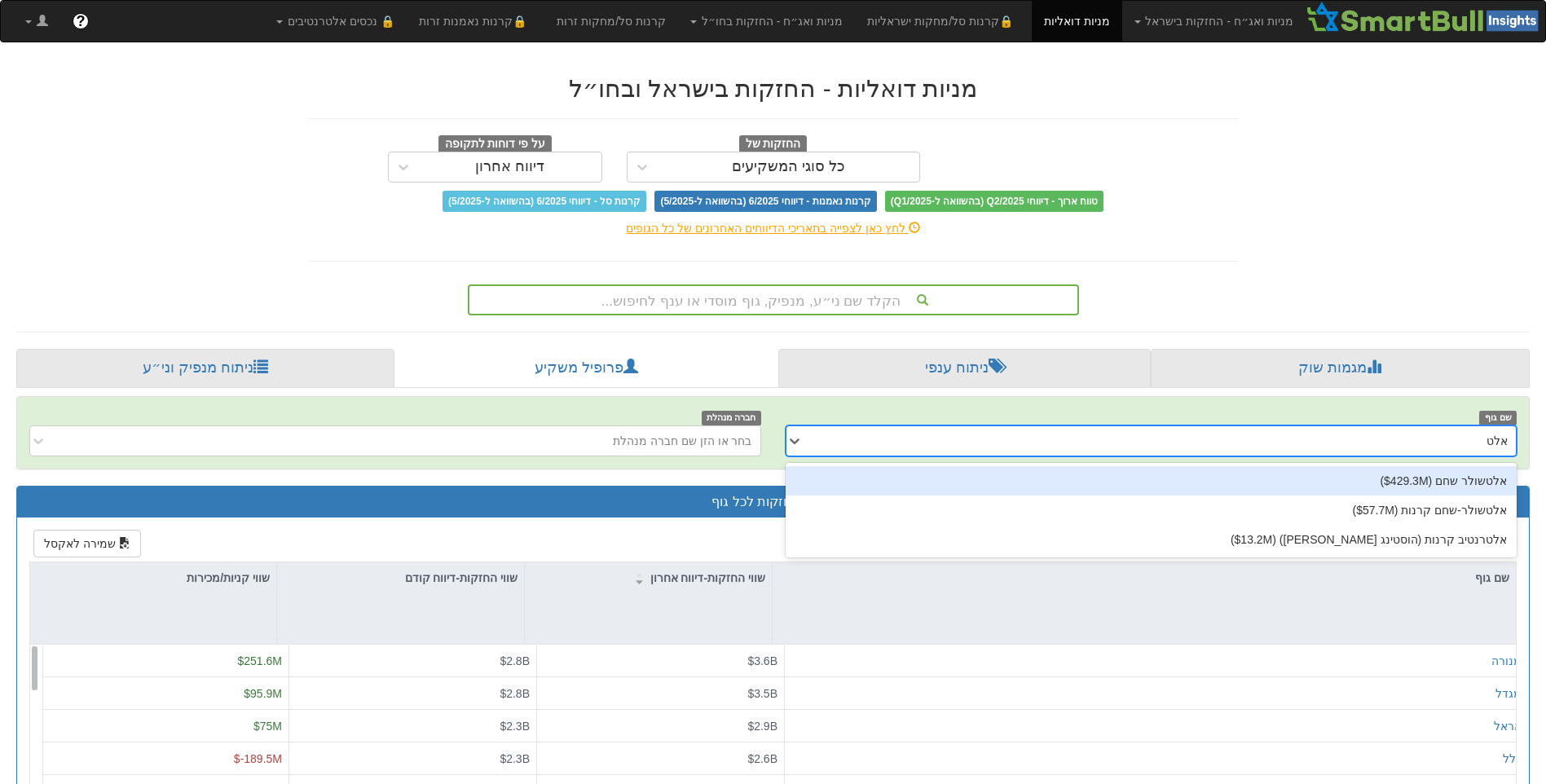
click at [1449, 477] on div "אלטשולר שחם ‎($429.3M‎)‎" at bounding box center [1151, 481] width 732 height 30
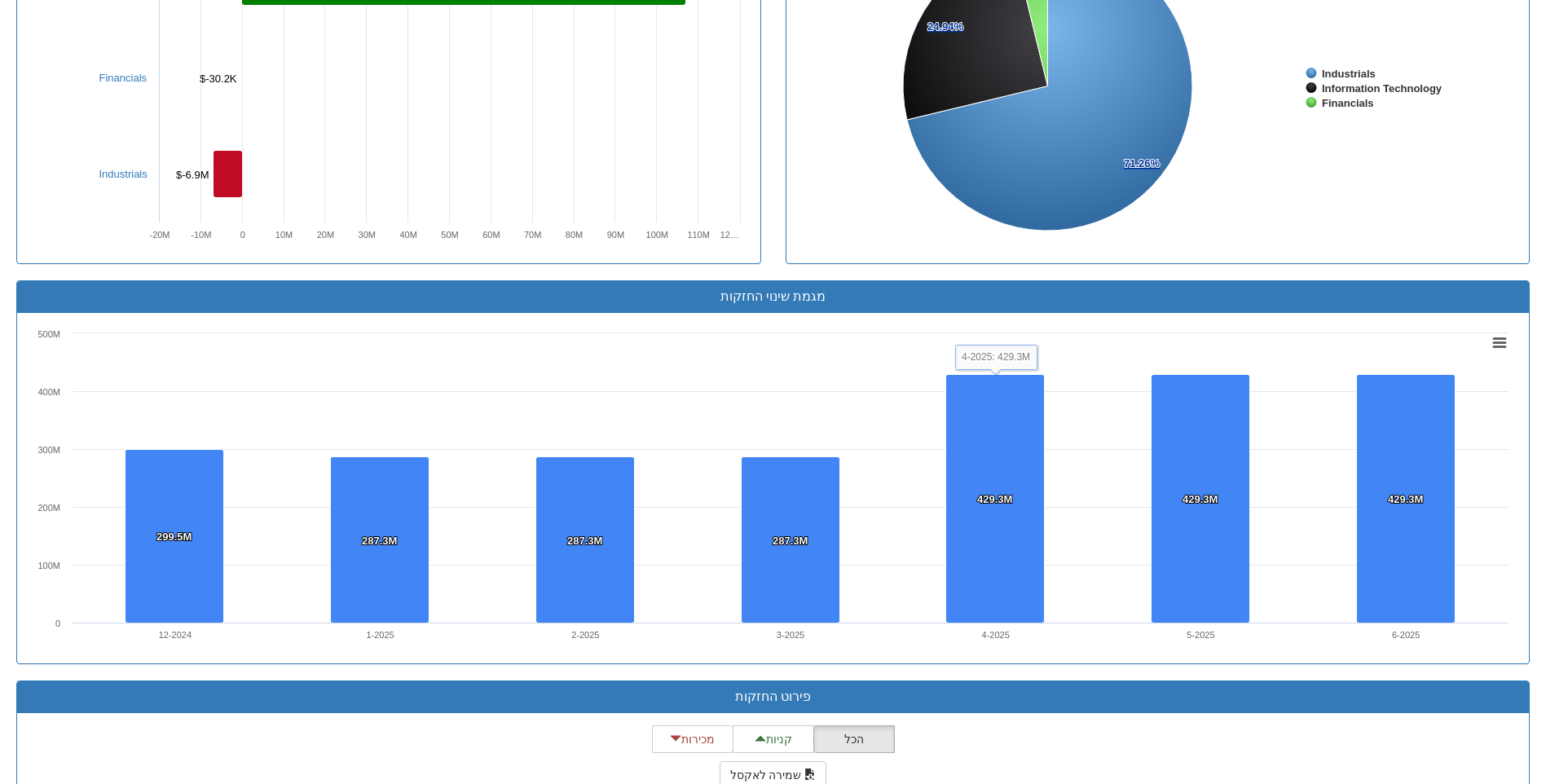
scroll to position [896, 0]
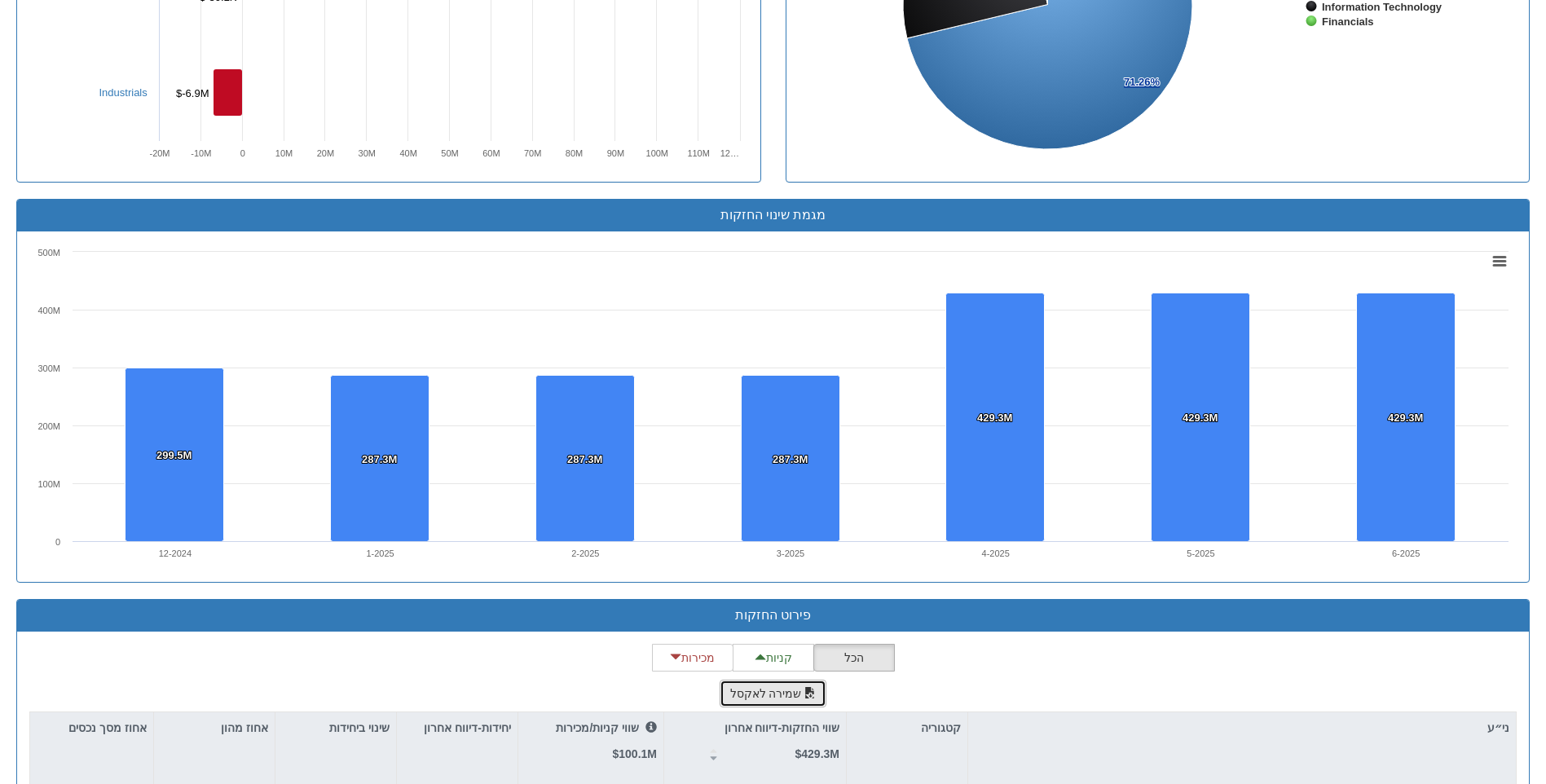
click at [779, 702] on button "שמירה לאקסל" at bounding box center [773, 693] width 108 height 28
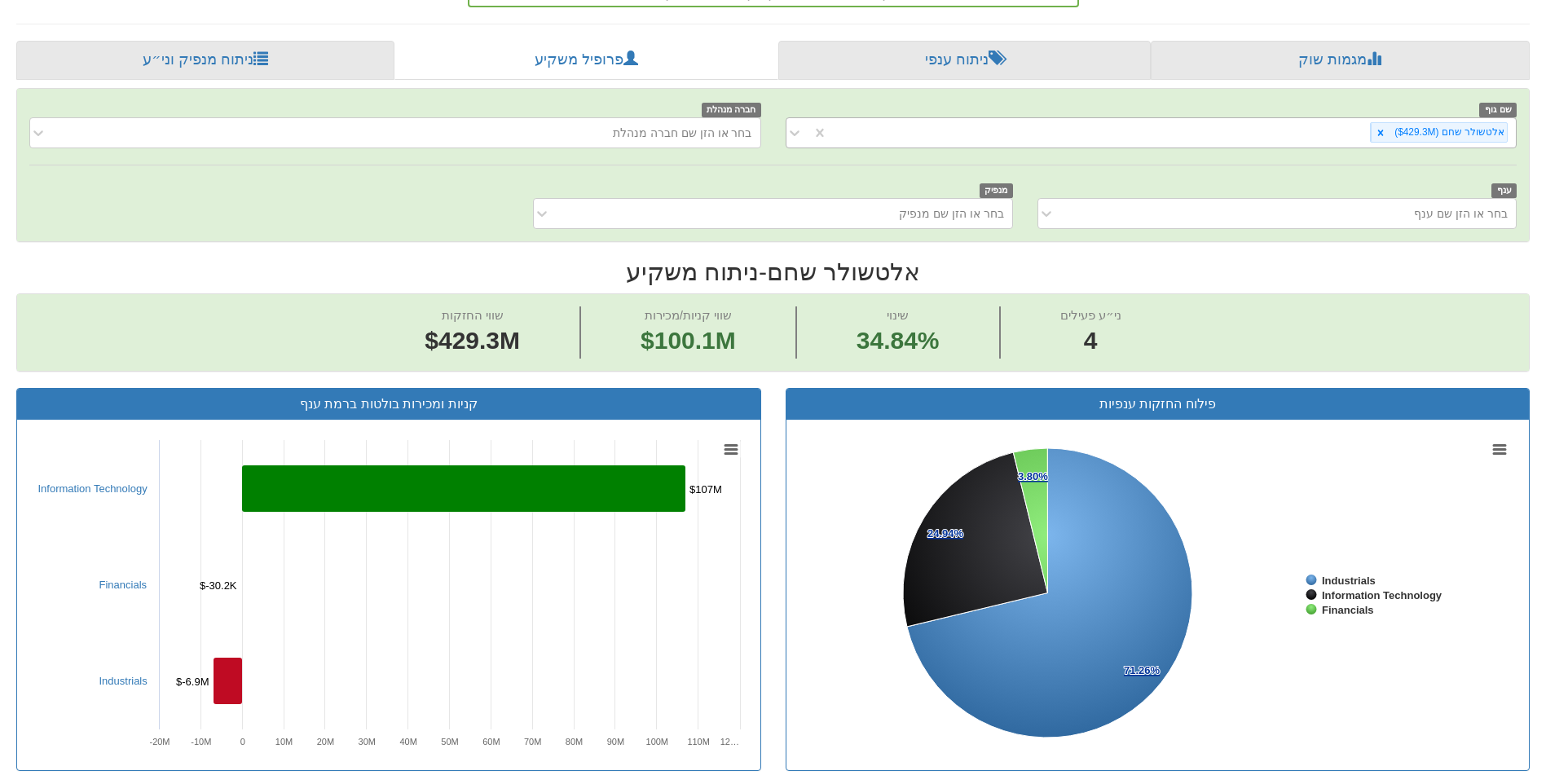
scroll to position [0, 0]
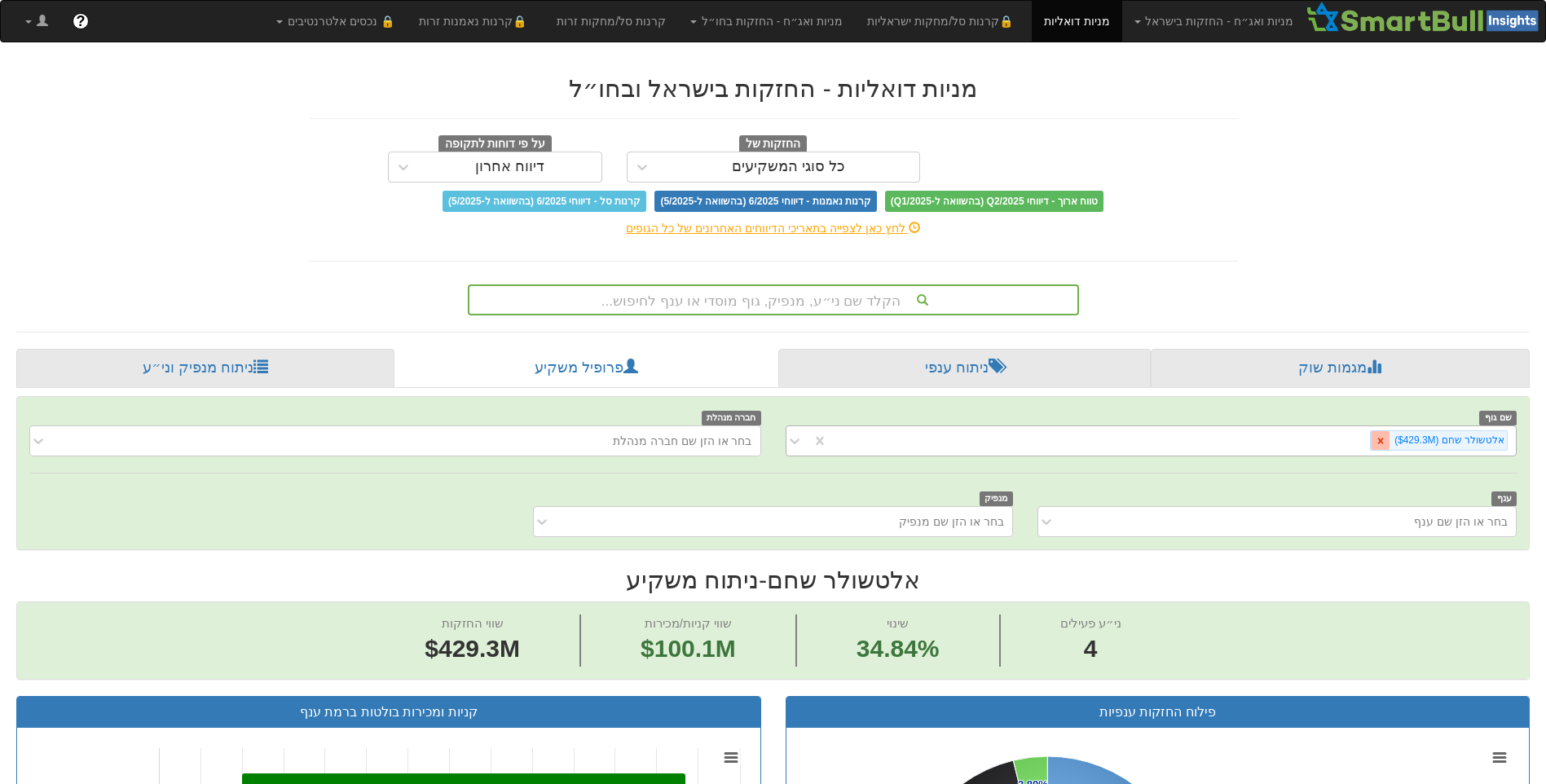
click at [1380, 443] on div at bounding box center [1380, 440] width 19 height 19
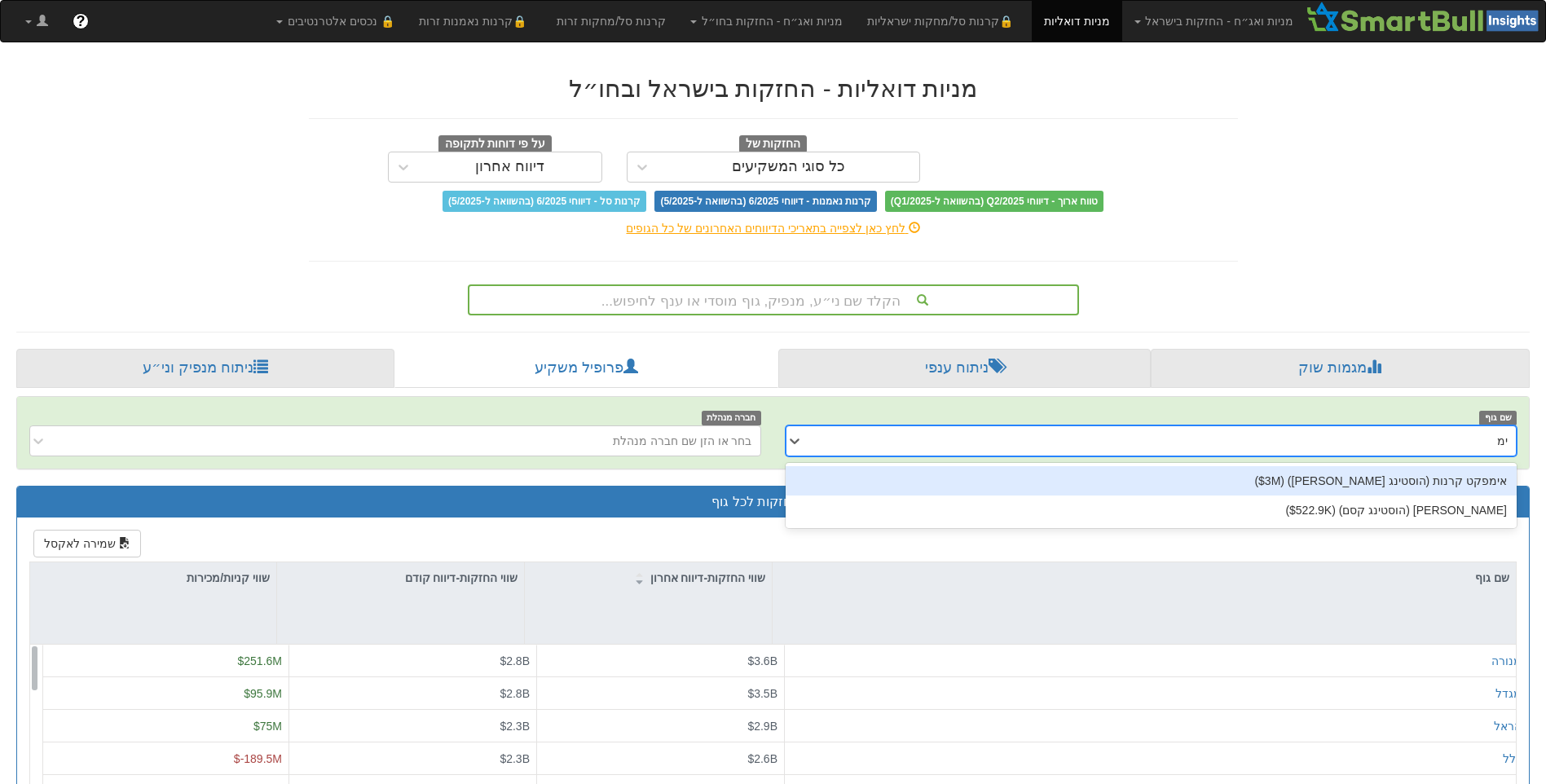
type input "י"
type input "עמי"
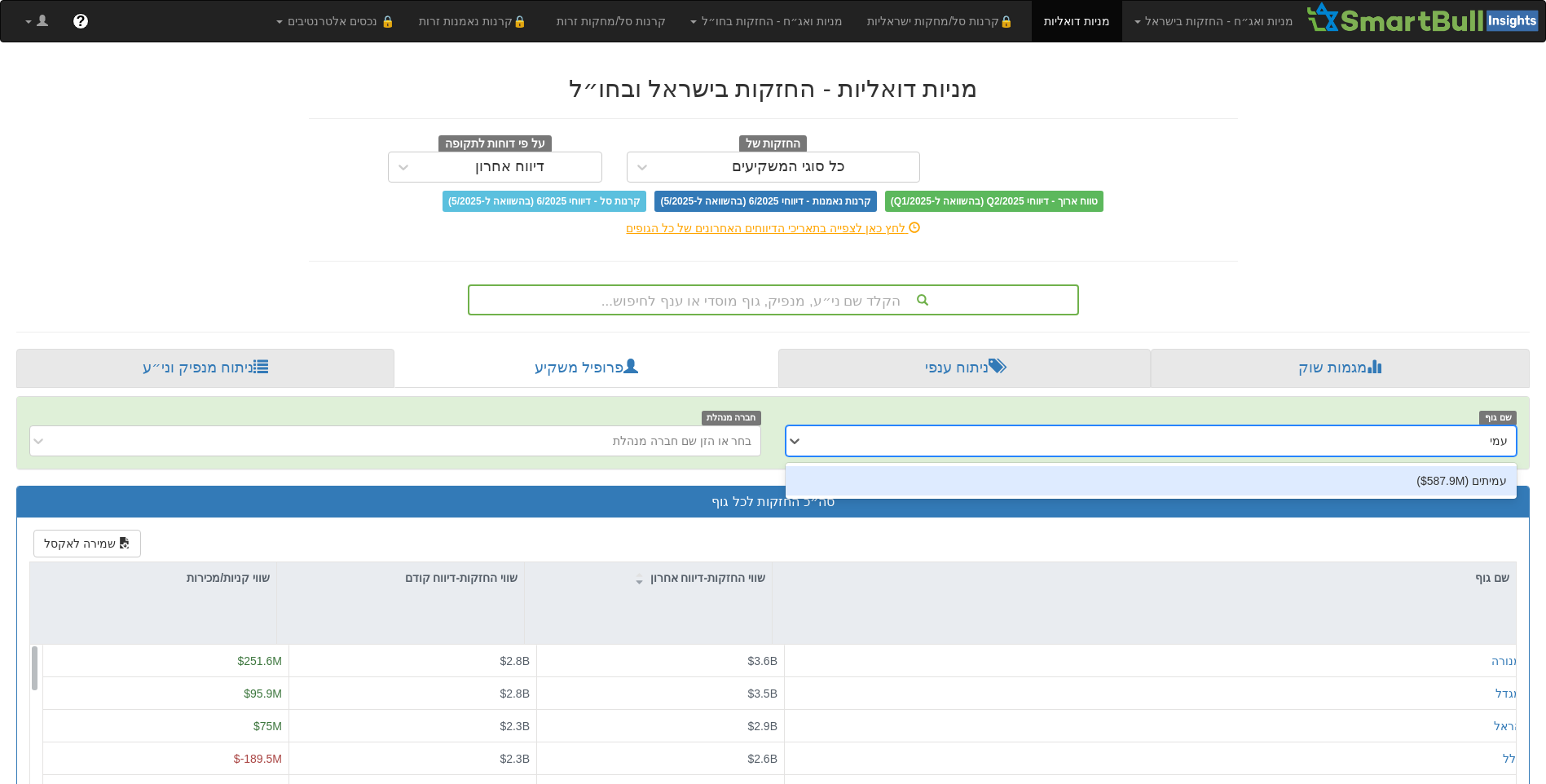
click at [1381, 482] on div "עמיתים ‎($587.9M‎)‎" at bounding box center [1151, 481] width 732 height 30
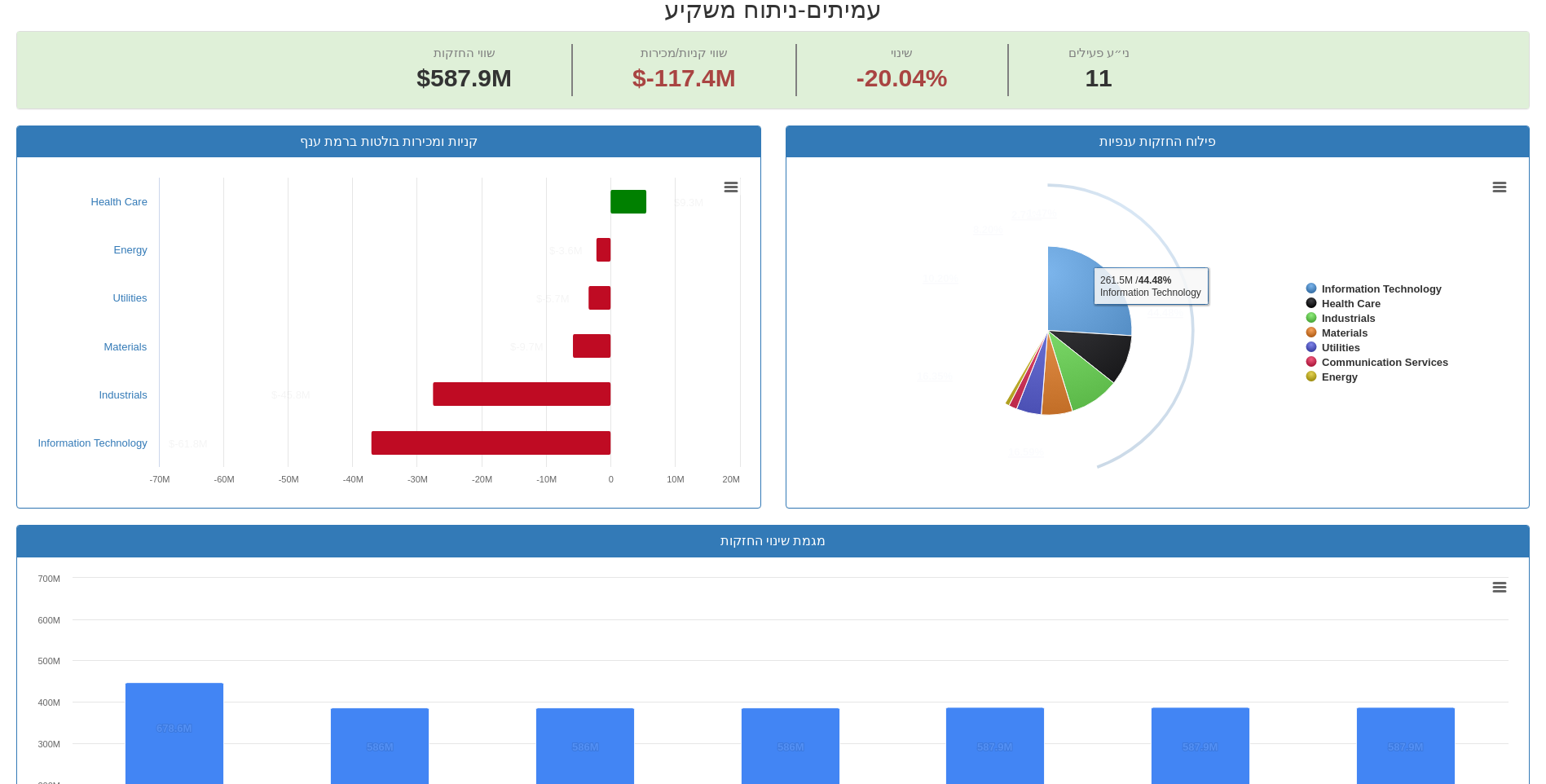
scroll to position [1140, 0]
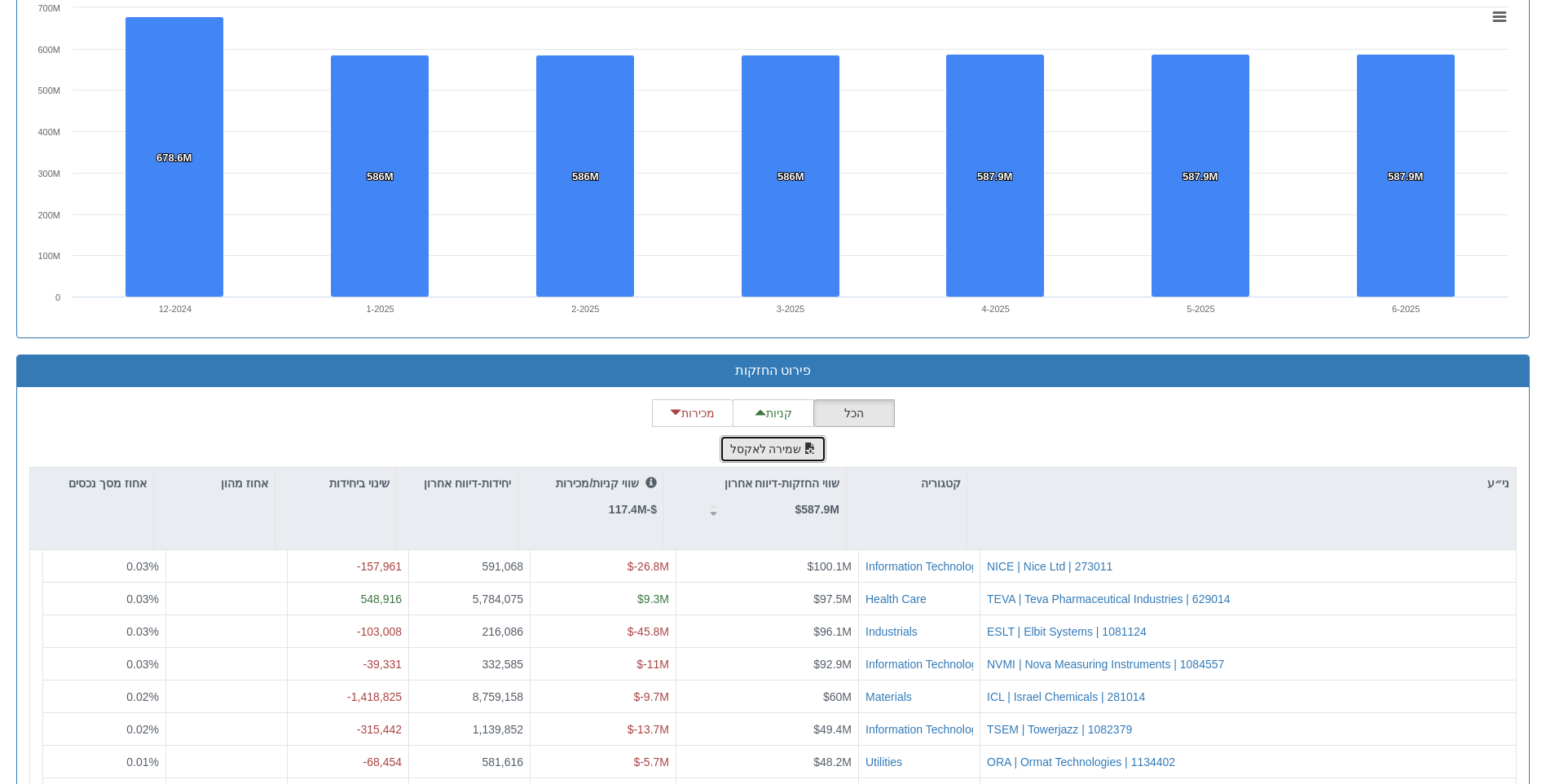
click at [807, 453] on span "button" at bounding box center [810, 448] width 11 height 11
click at [1519, 367] on div "פירוט החזקות" at bounding box center [772, 371] width 1512 height 32
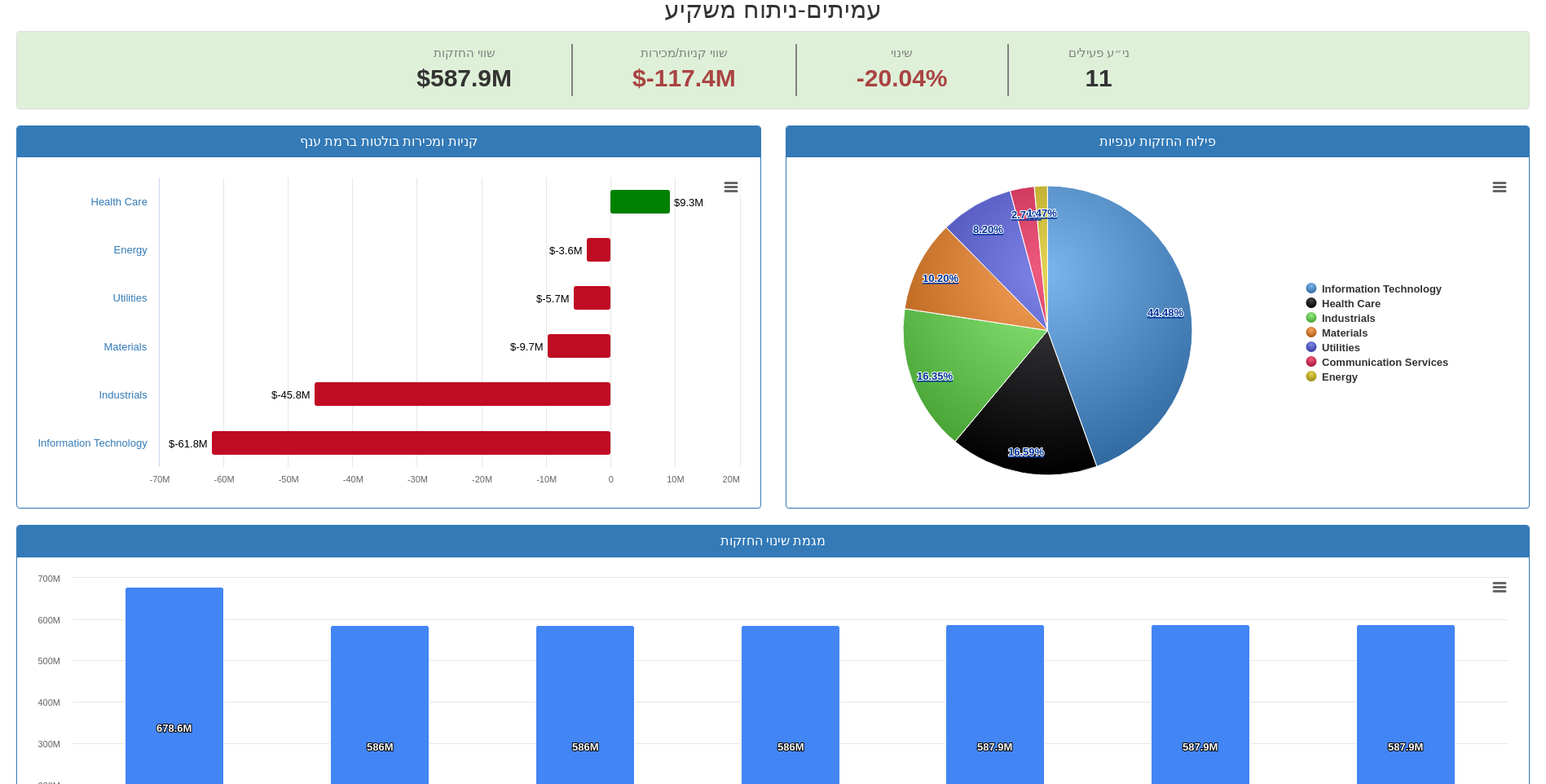
scroll to position [0, 0]
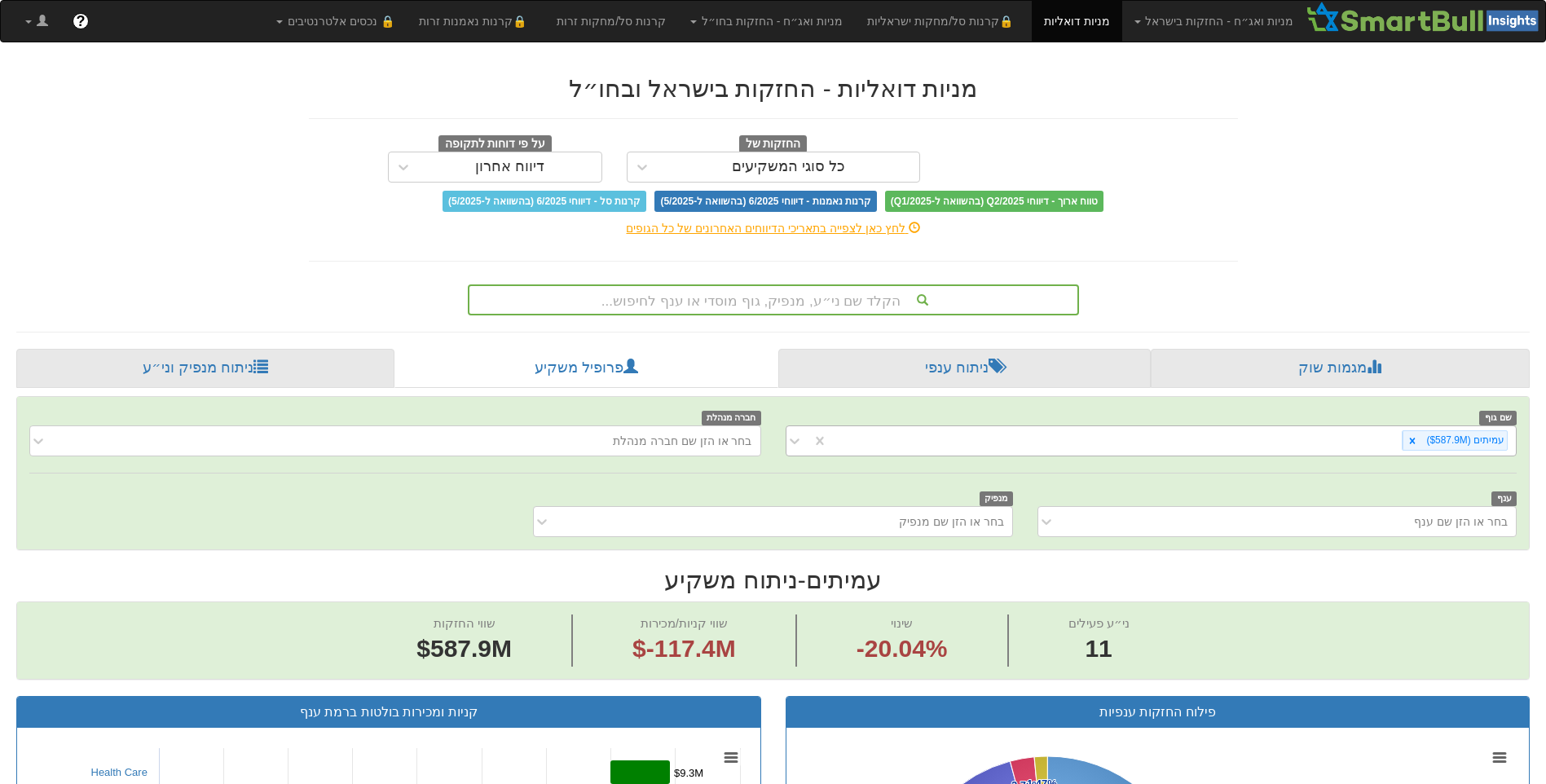
click at [1402, 446] on div "עמיתים ‎($587.9M‎)‎" at bounding box center [1172, 440] width 689 height 27
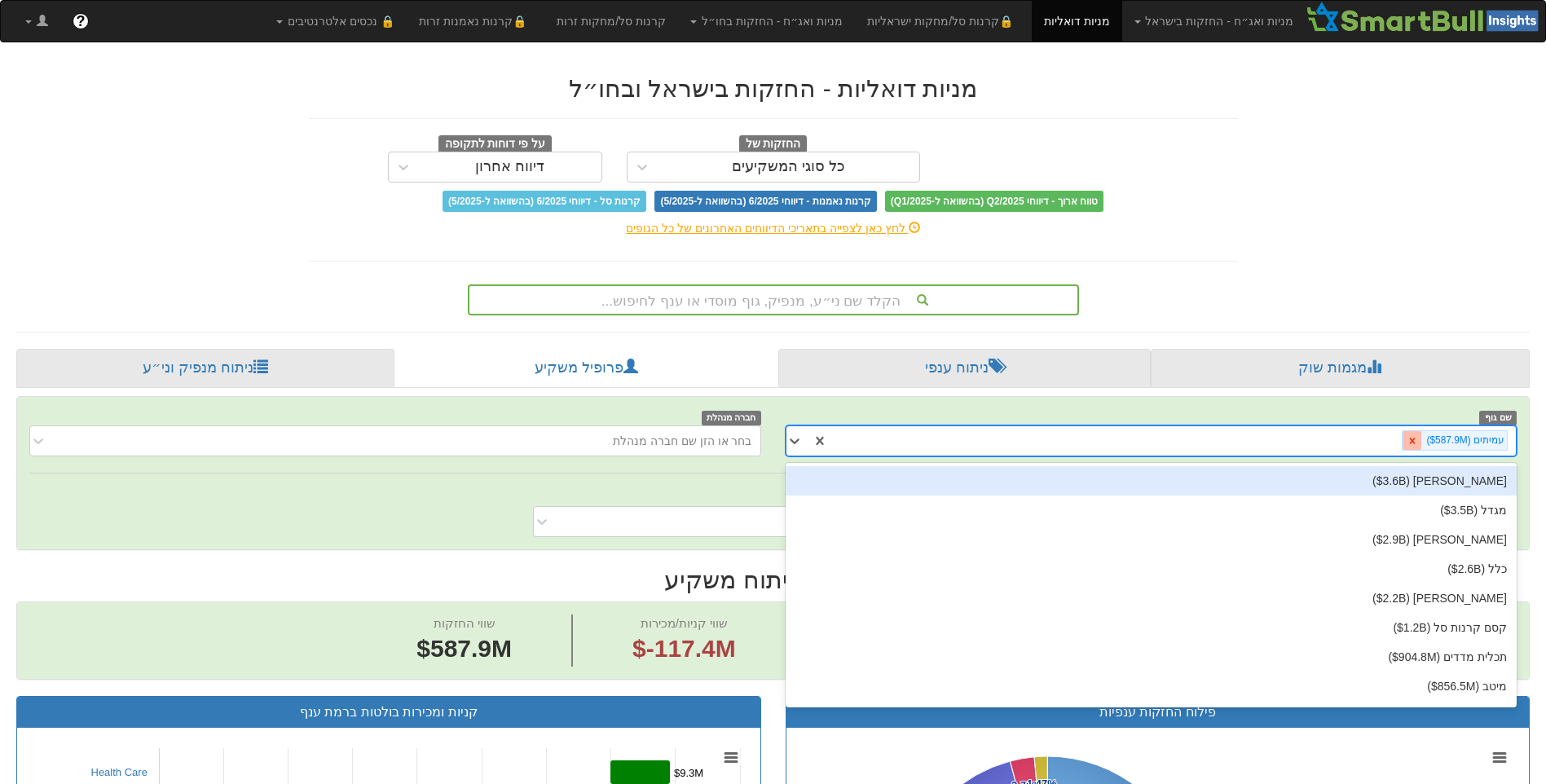
click at [1417, 437] on icon at bounding box center [1412, 441] width 11 height 11
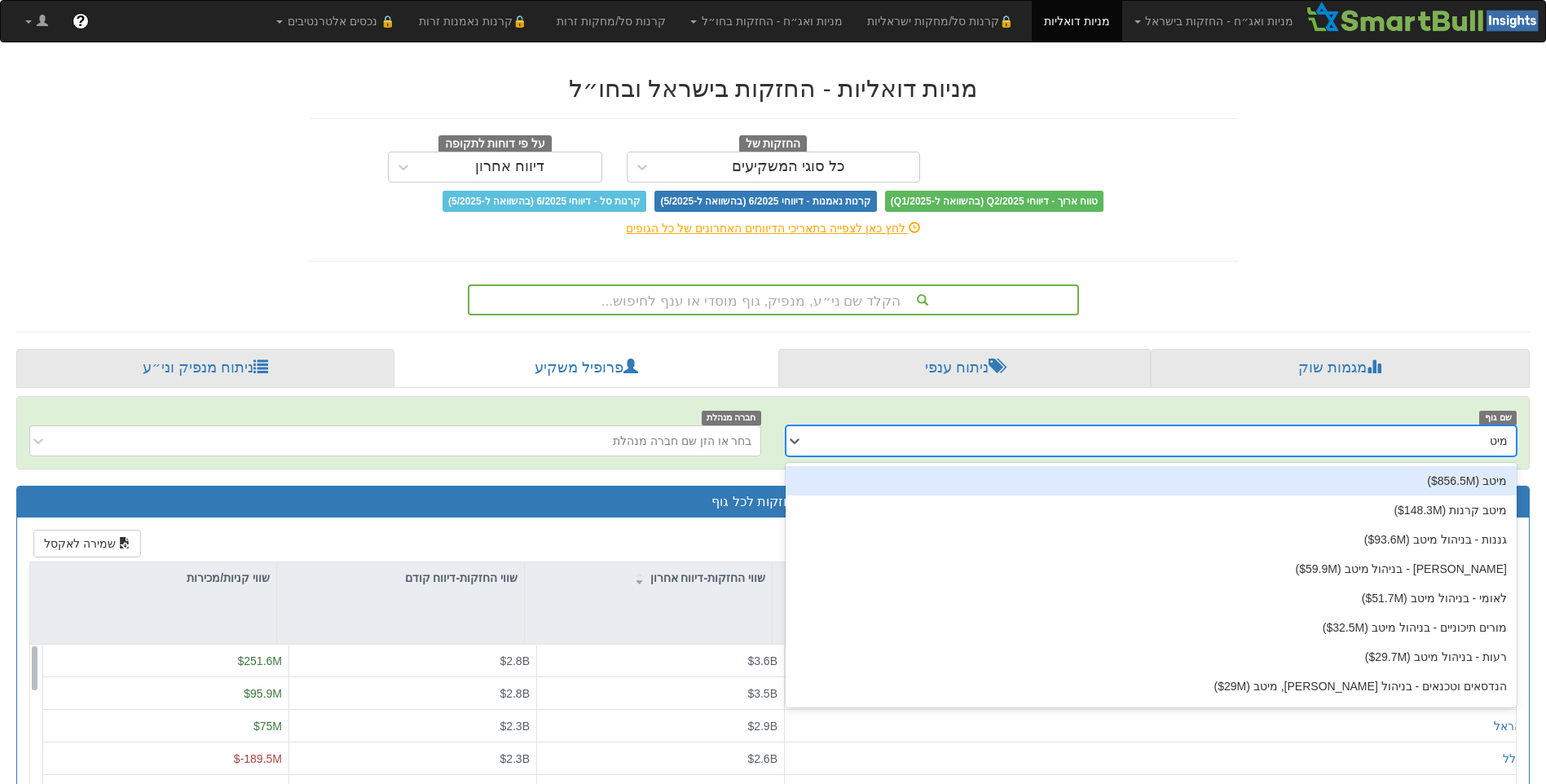
type input "מיטב"
click at [1414, 475] on div "מיטב ‎($856.5M‎)‎" at bounding box center [1151, 481] width 732 height 30
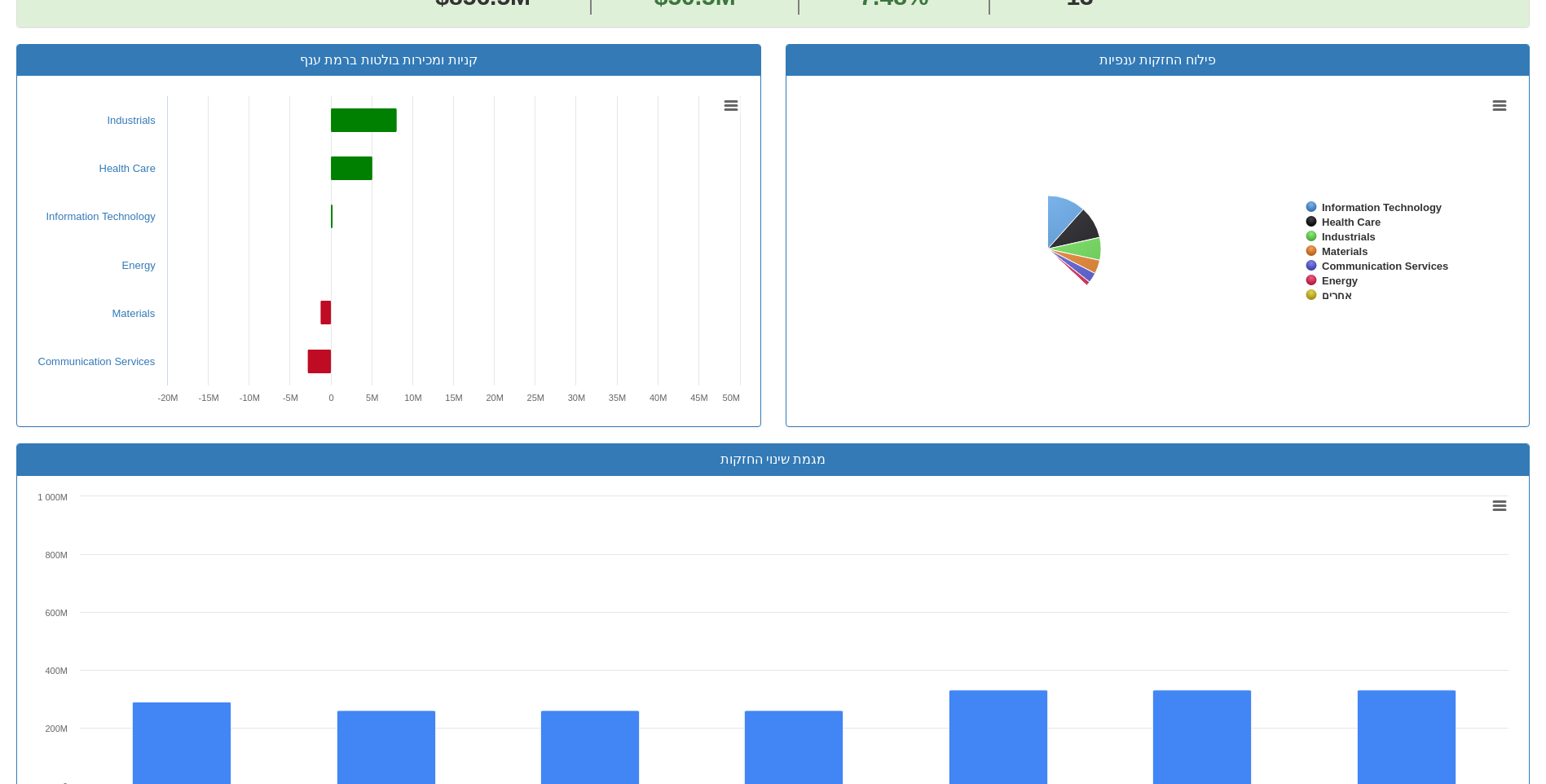
scroll to position [1140, 0]
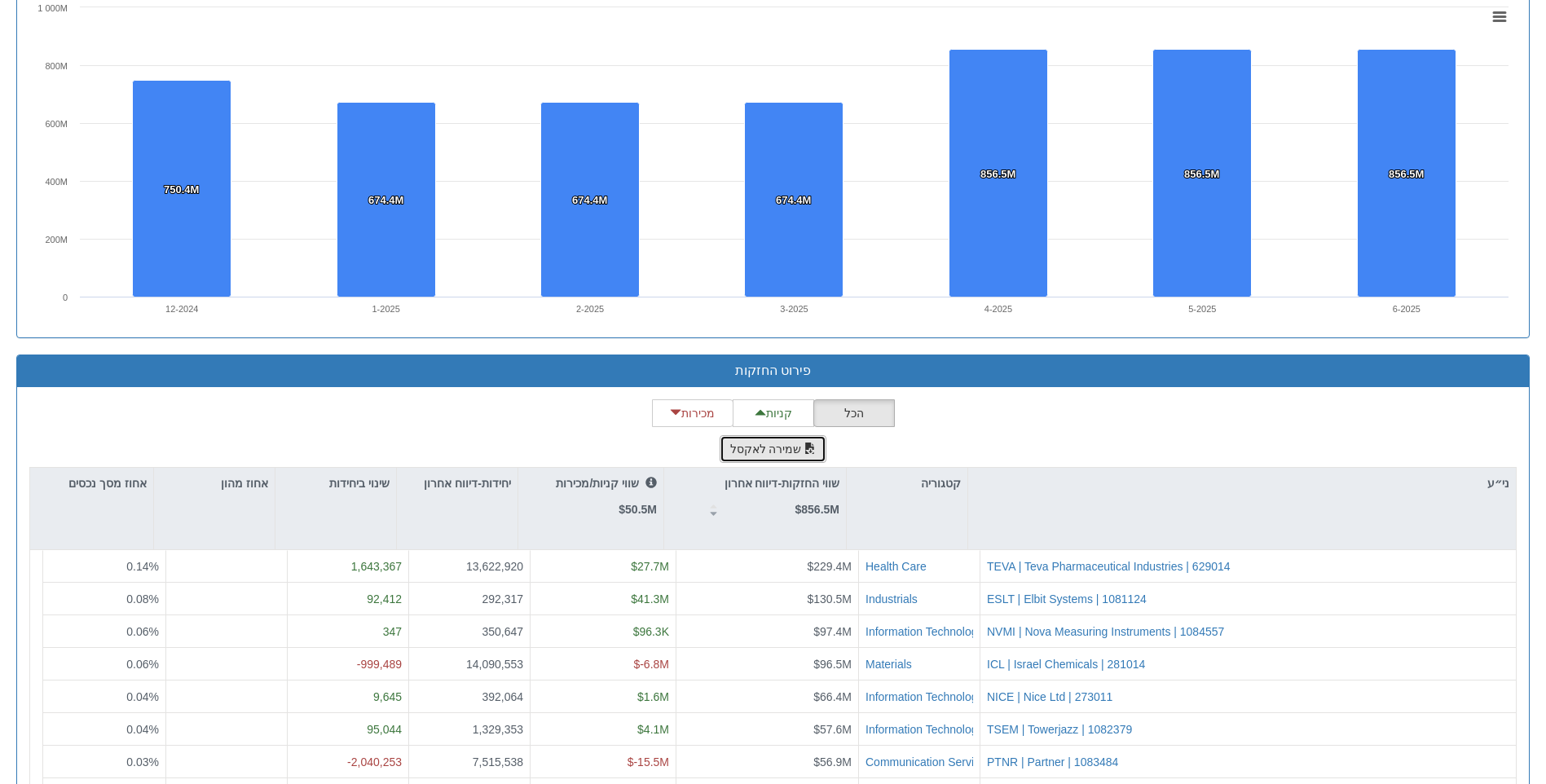
click at [805, 452] on span "button" at bounding box center [810, 448] width 11 height 11
click at [1535, 122] on div "מגמת שינוי החזקות Created with Highcharts 8.2.2 Chart context menu 750.4M 750.4…" at bounding box center [772, 154] width 1538 height 400
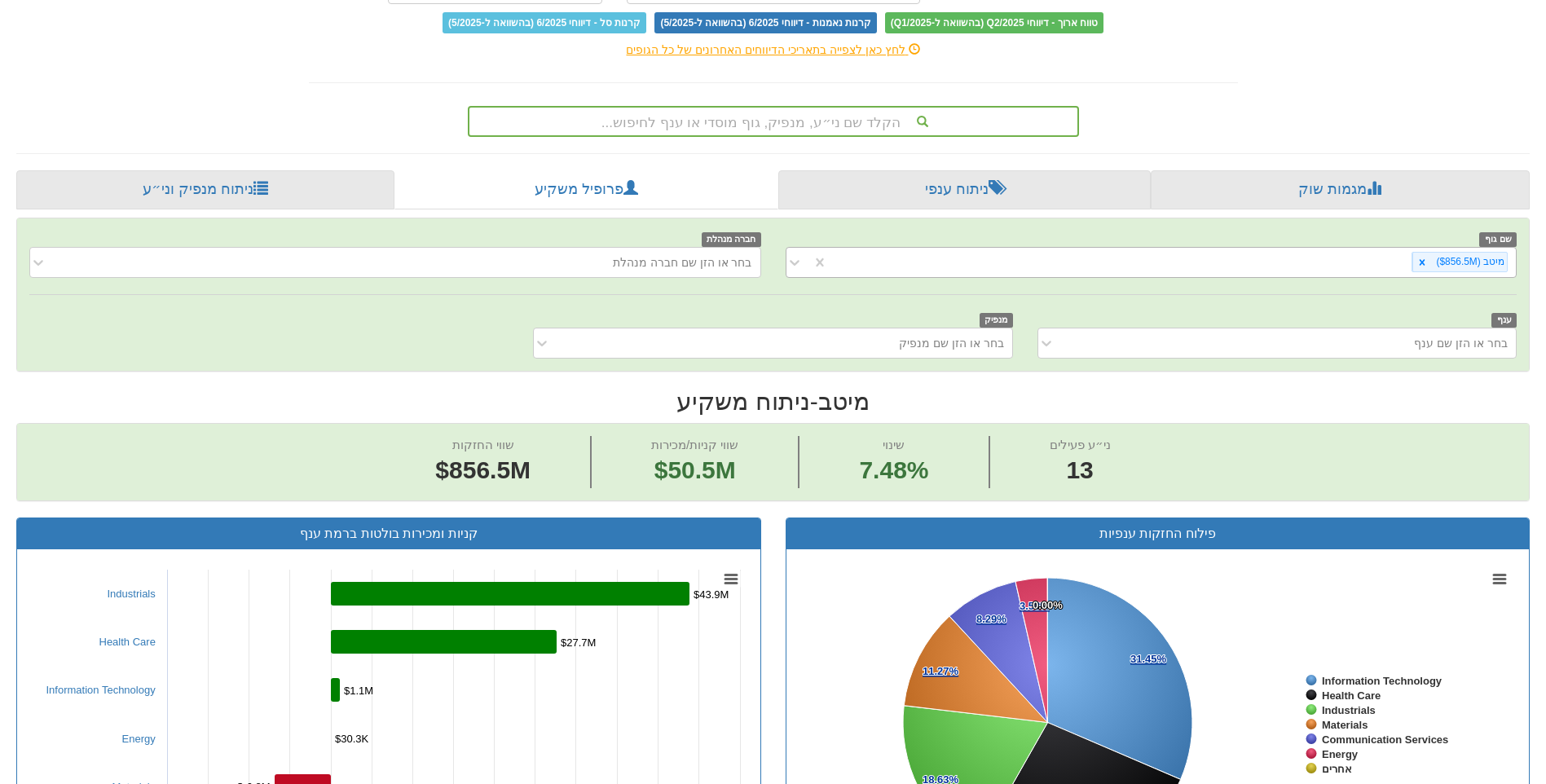
scroll to position [163, 0]
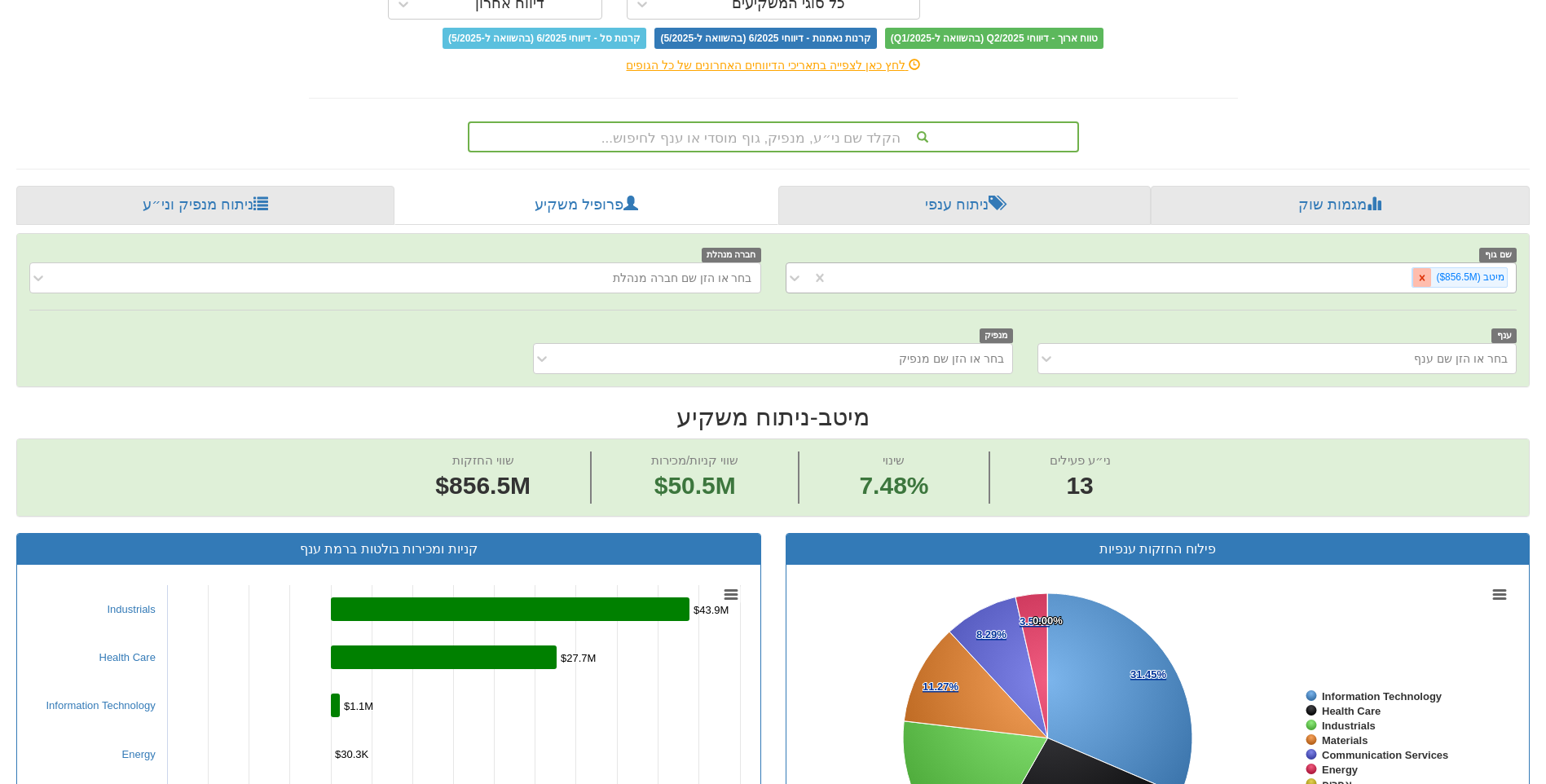
click at [1420, 284] on div at bounding box center [1422, 277] width 19 height 19
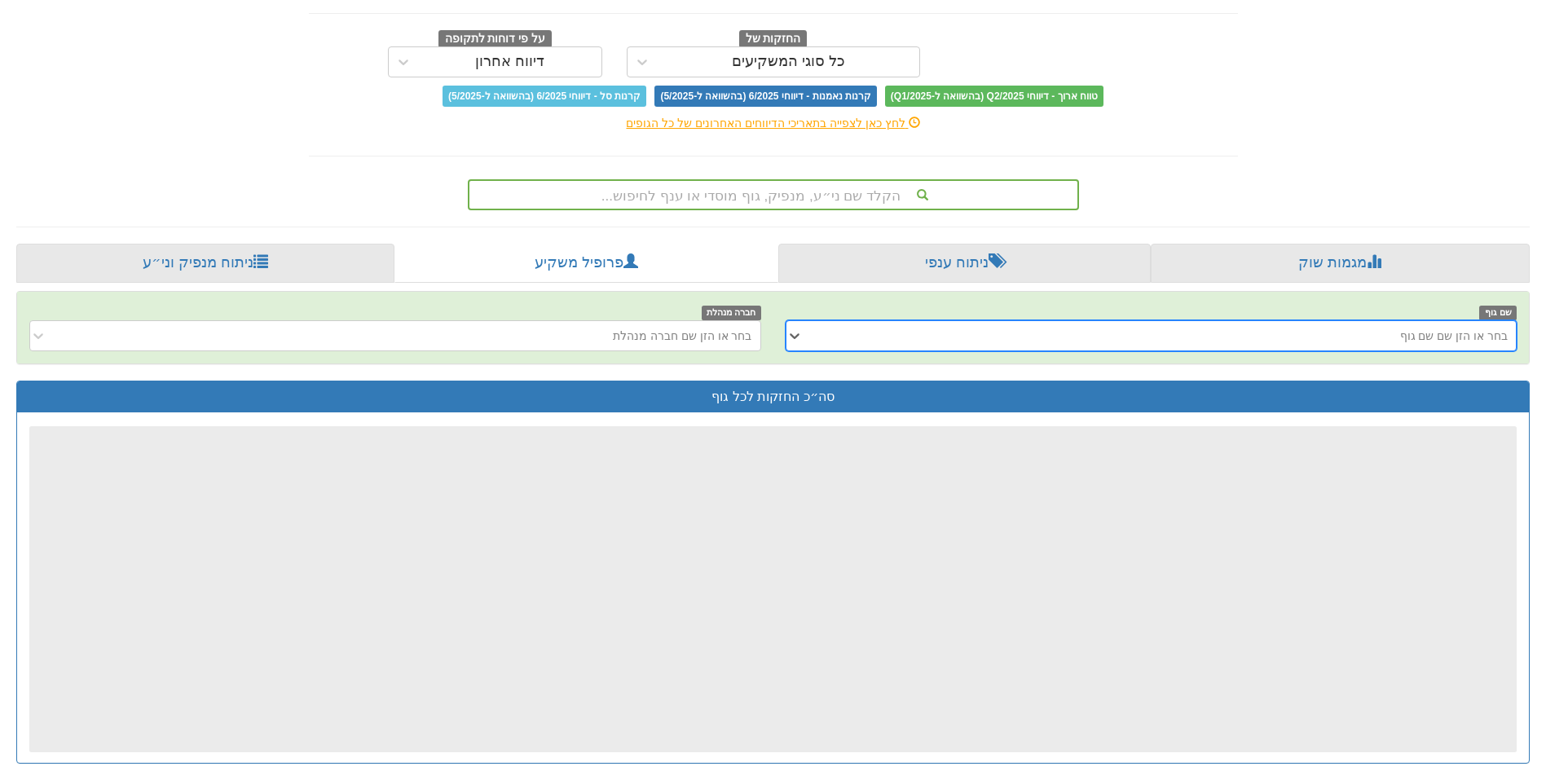
scroll to position [163, 0]
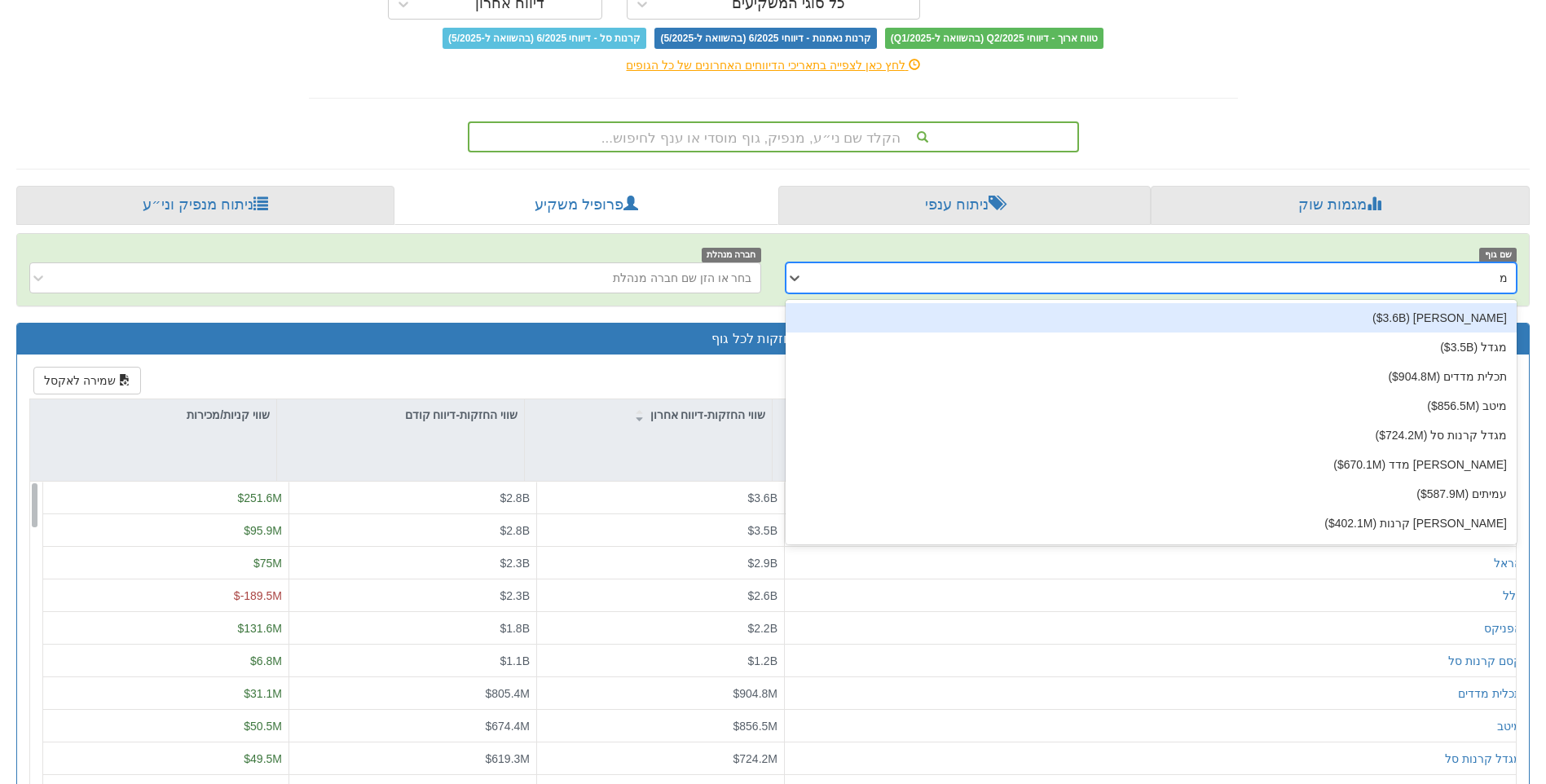
type input "מור"
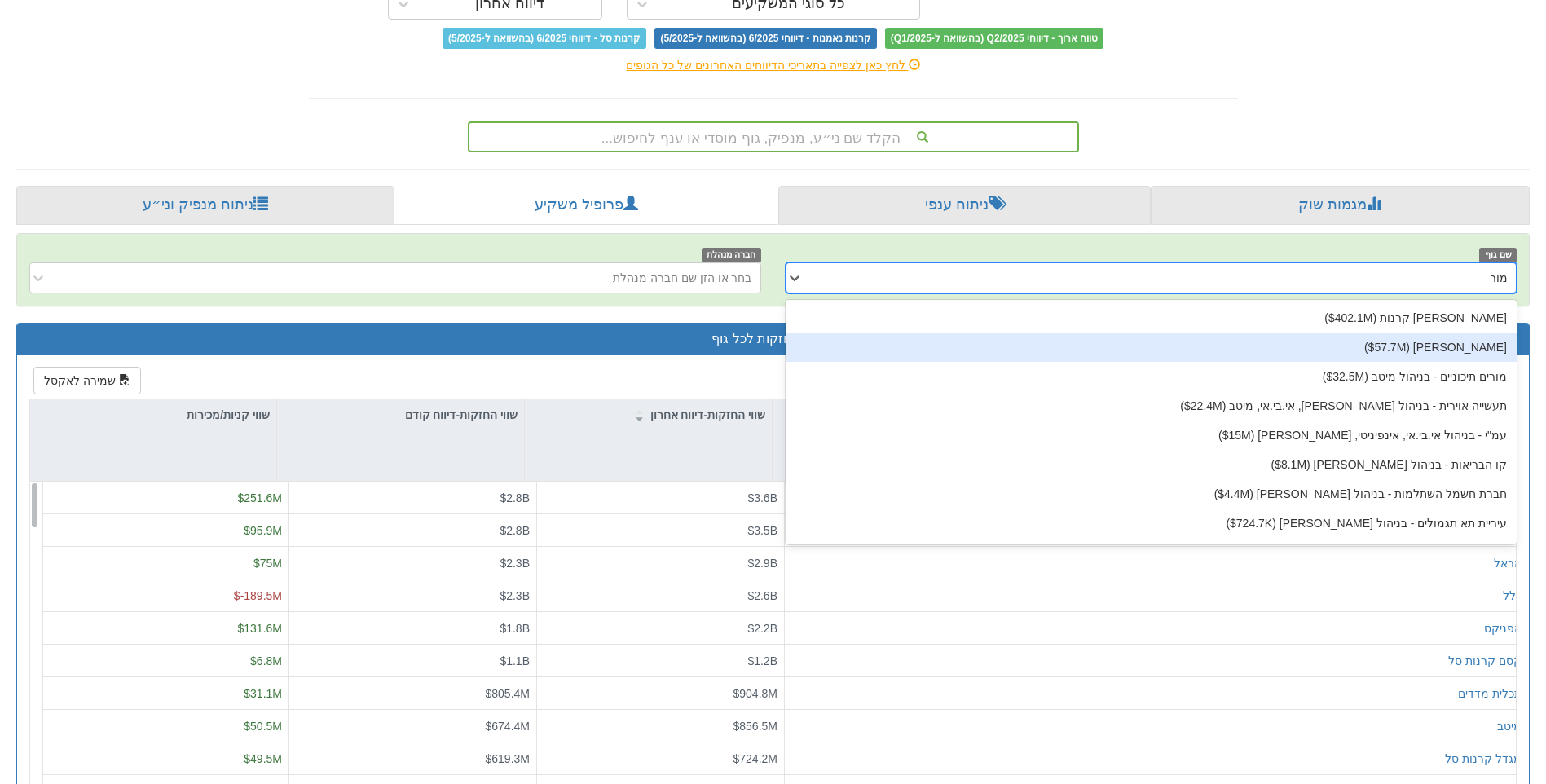
click at [1424, 338] on div "מור ‎($57.7M‎)‎" at bounding box center [1151, 347] width 732 height 30
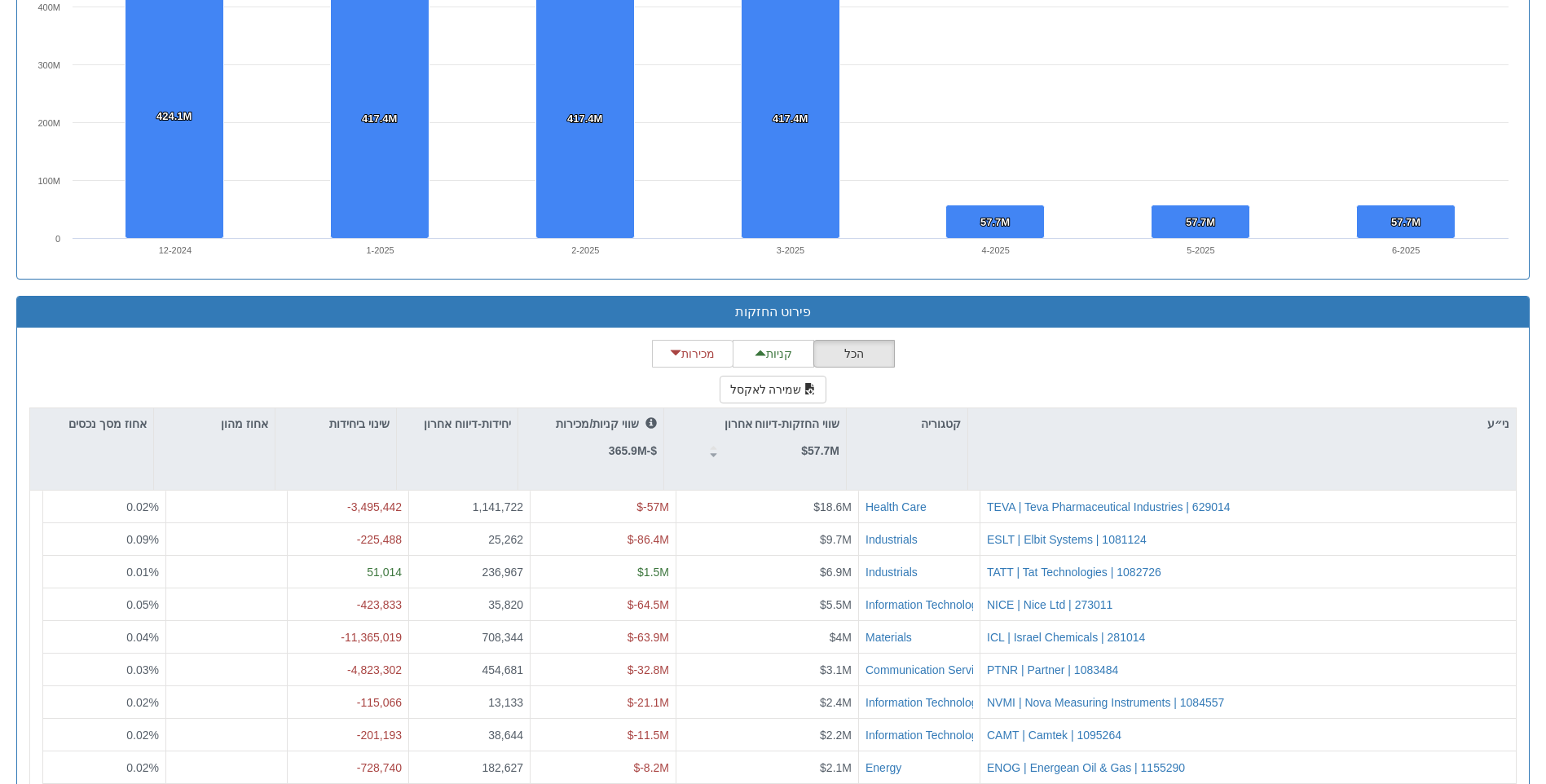
scroll to position [978, 0]
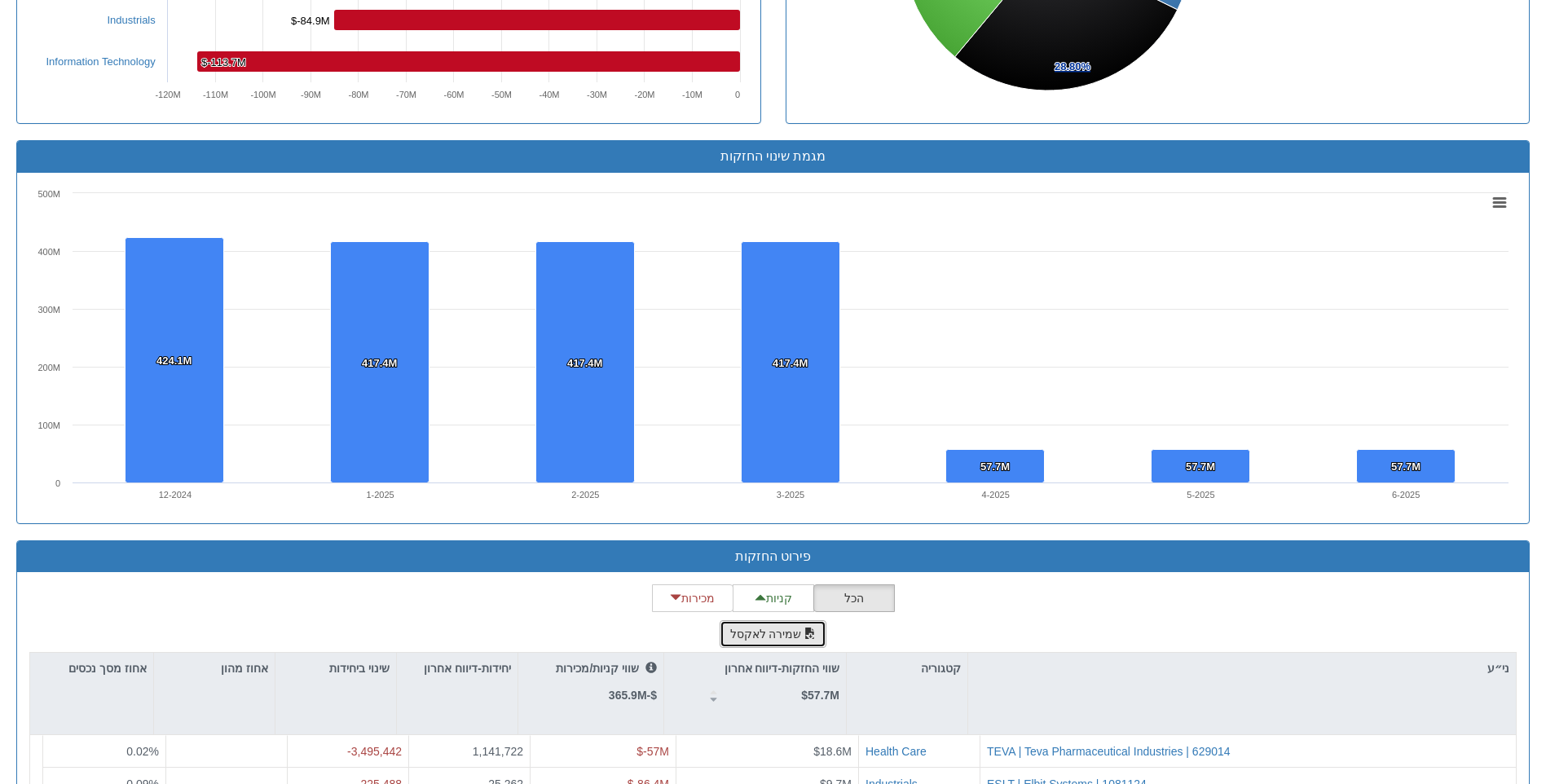
click at [772, 638] on button "שמירה לאקסל" at bounding box center [773, 634] width 108 height 28
click at [1543, 281] on div "Toggle navigation מניות ואג״ח - החזקות בישראל מניות אג״ח מניות ואג״ח מניות דואל…" at bounding box center [773, 140] width 1546 height 2237
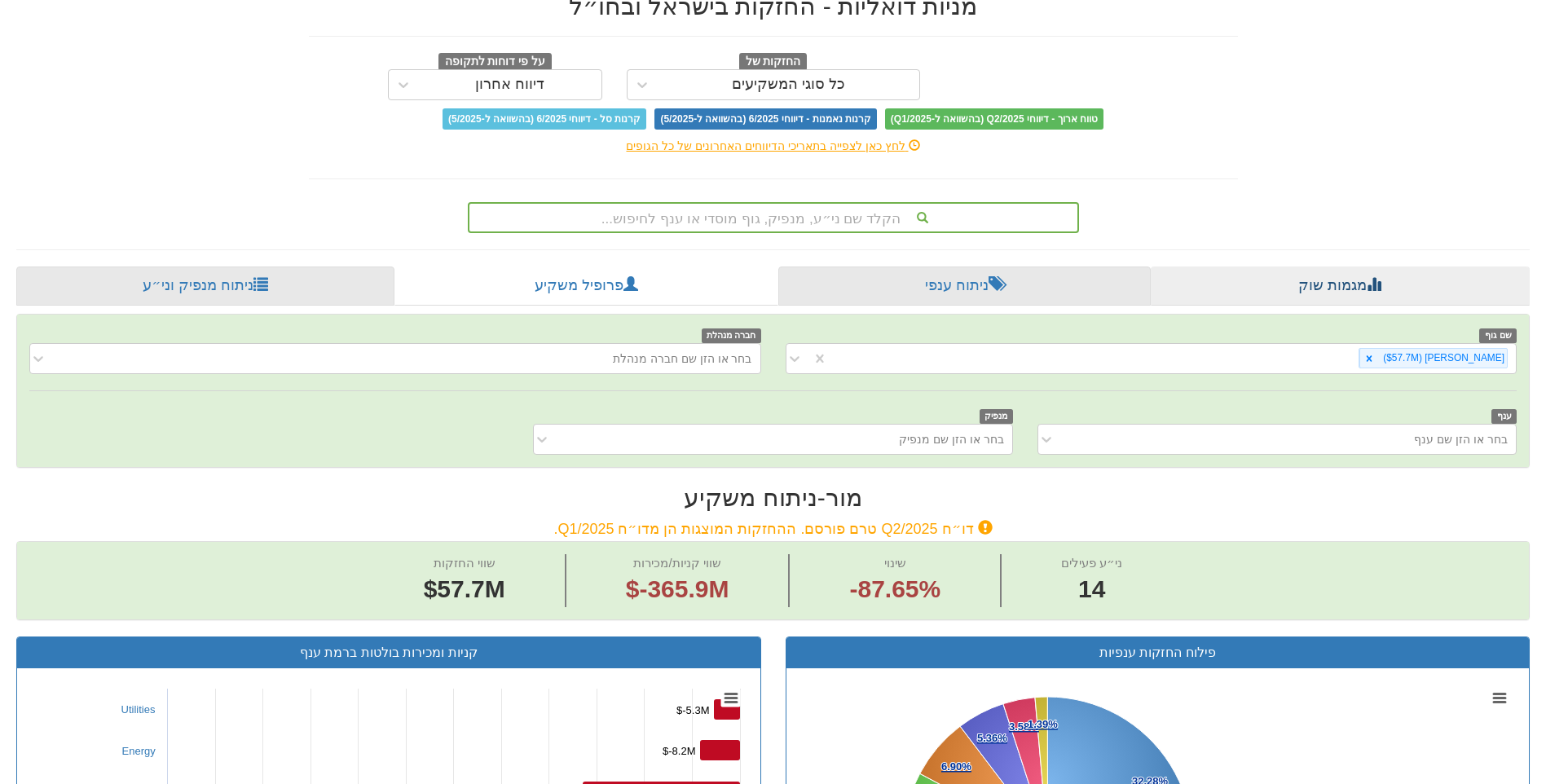
scroll to position [82, 0]
click at [1374, 357] on icon at bounding box center [1369, 359] width 11 height 11
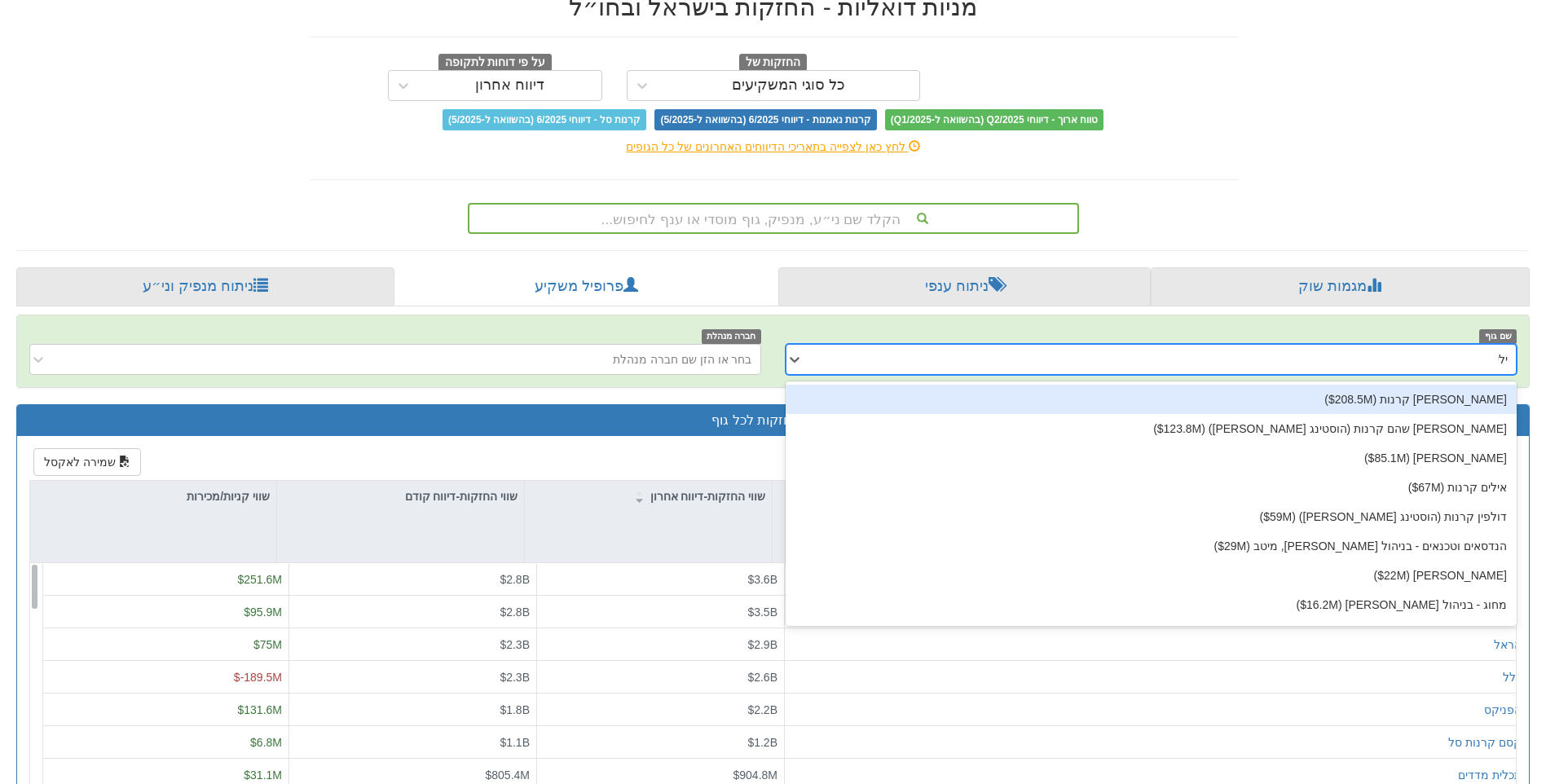
type input "ילין"
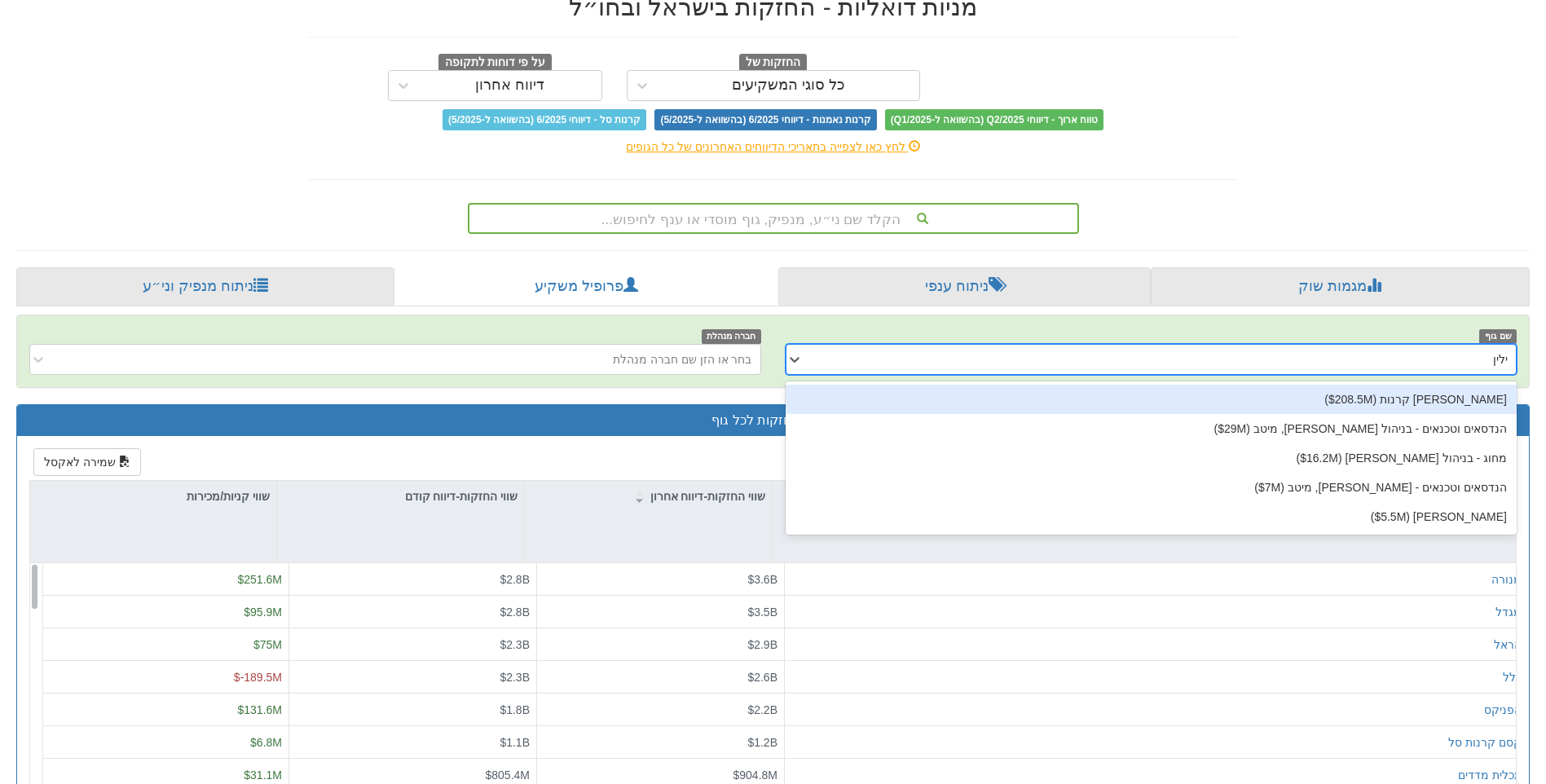
click at [1430, 397] on div "ילין לפידות קרנות ‎($208.5M‎)‎" at bounding box center [1151, 399] width 732 height 30
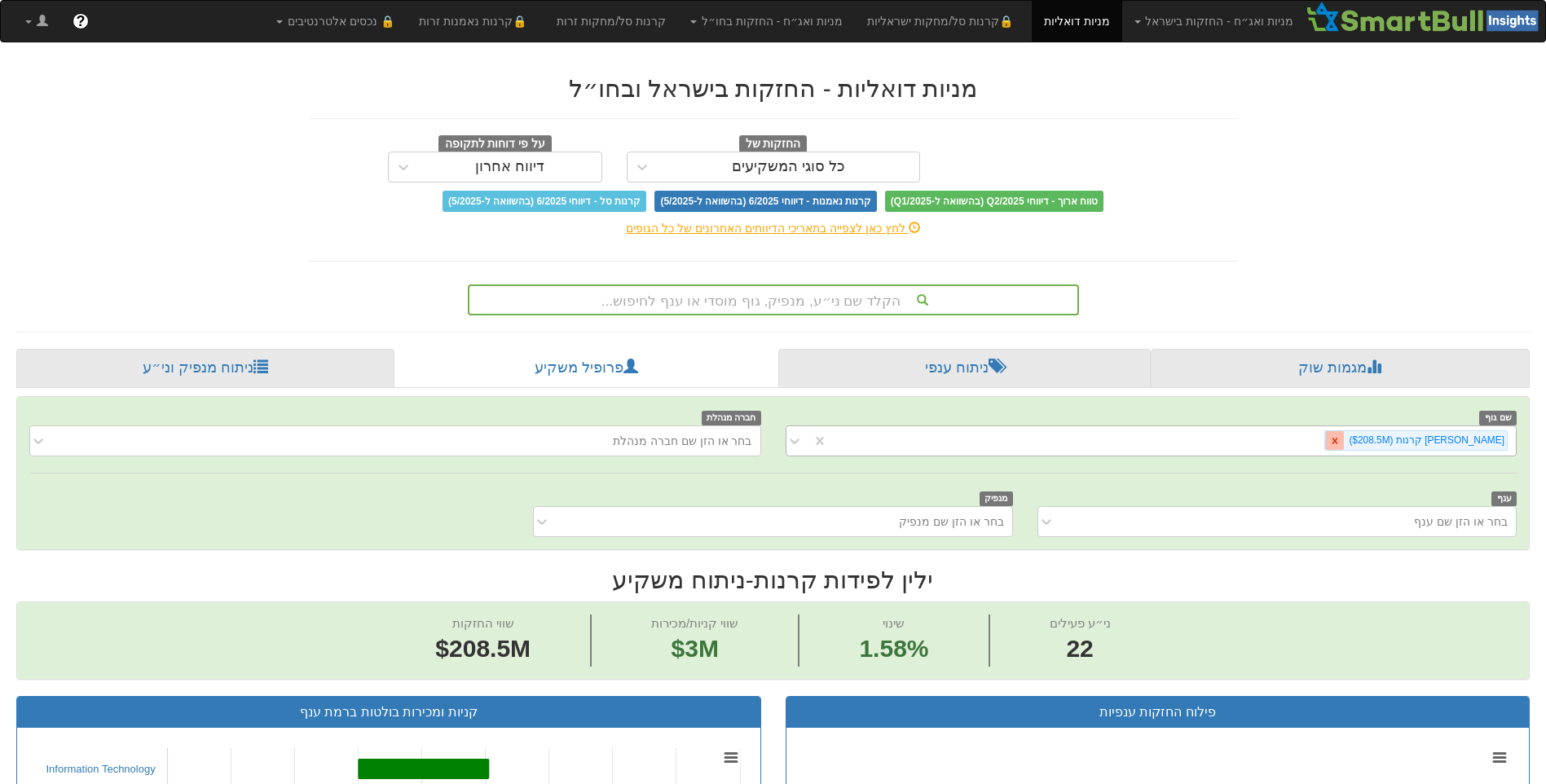
click at [1340, 444] on icon at bounding box center [1334, 441] width 11 height 11
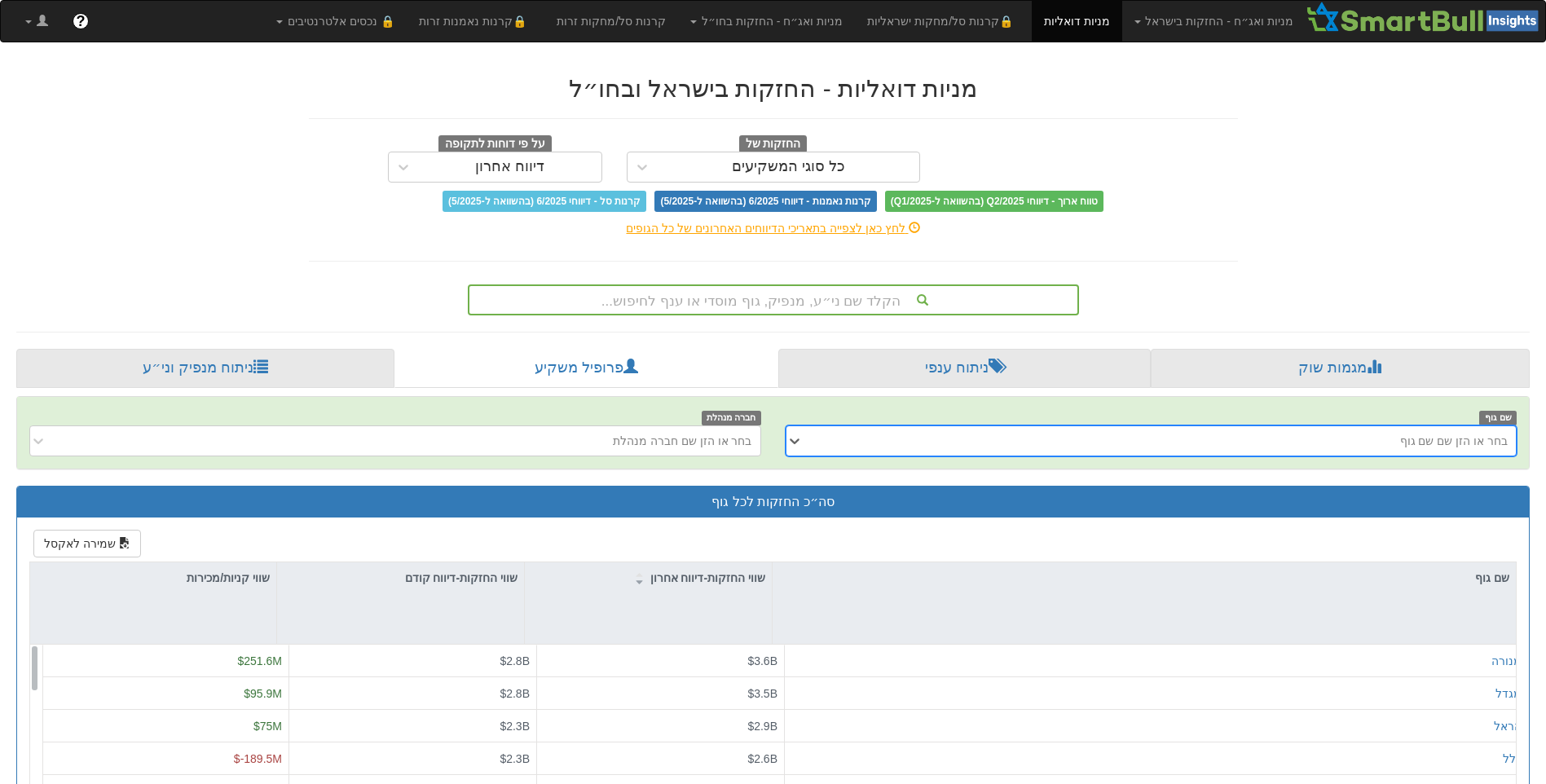
type input "ל"
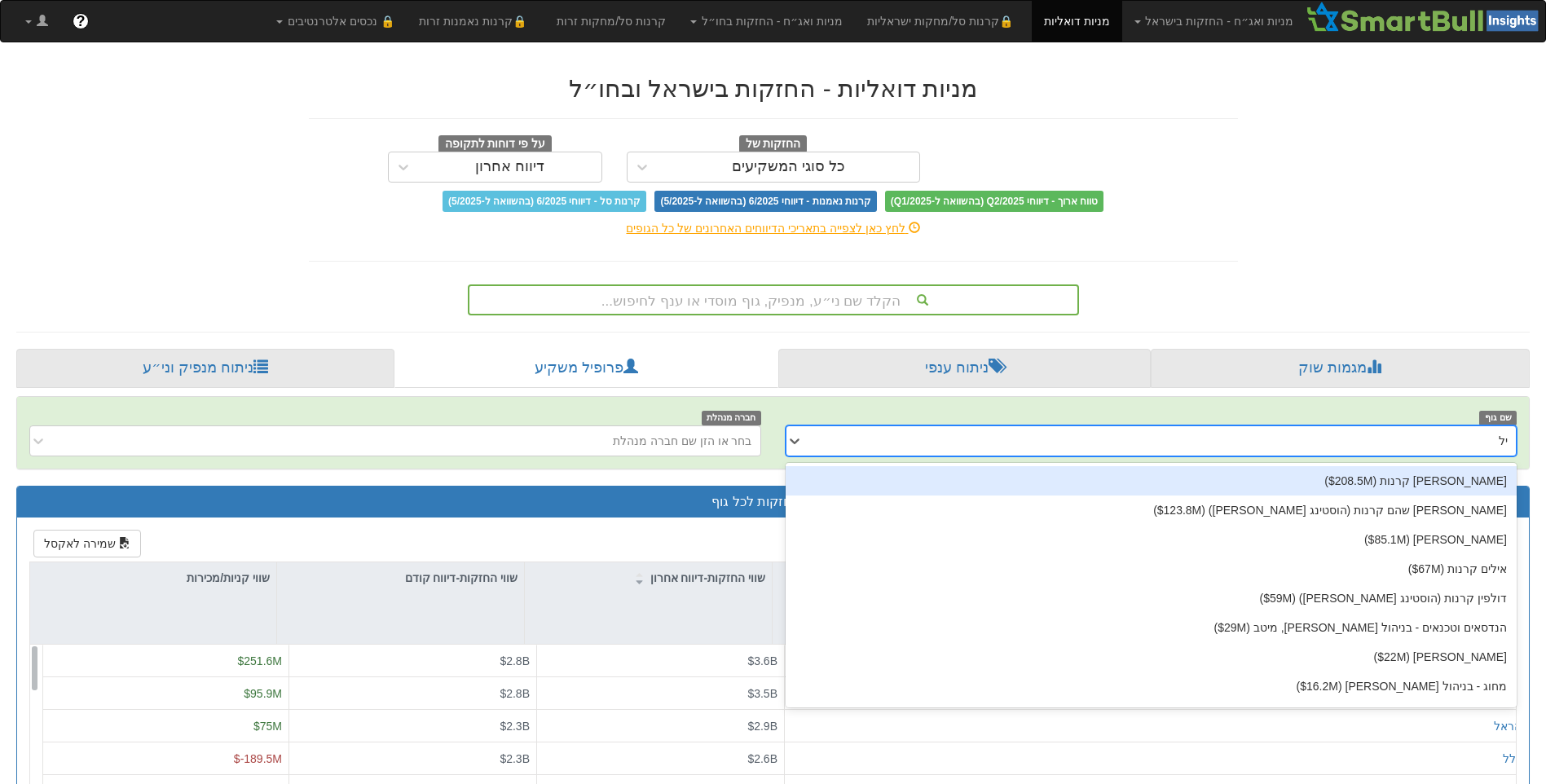
type input "ילי"
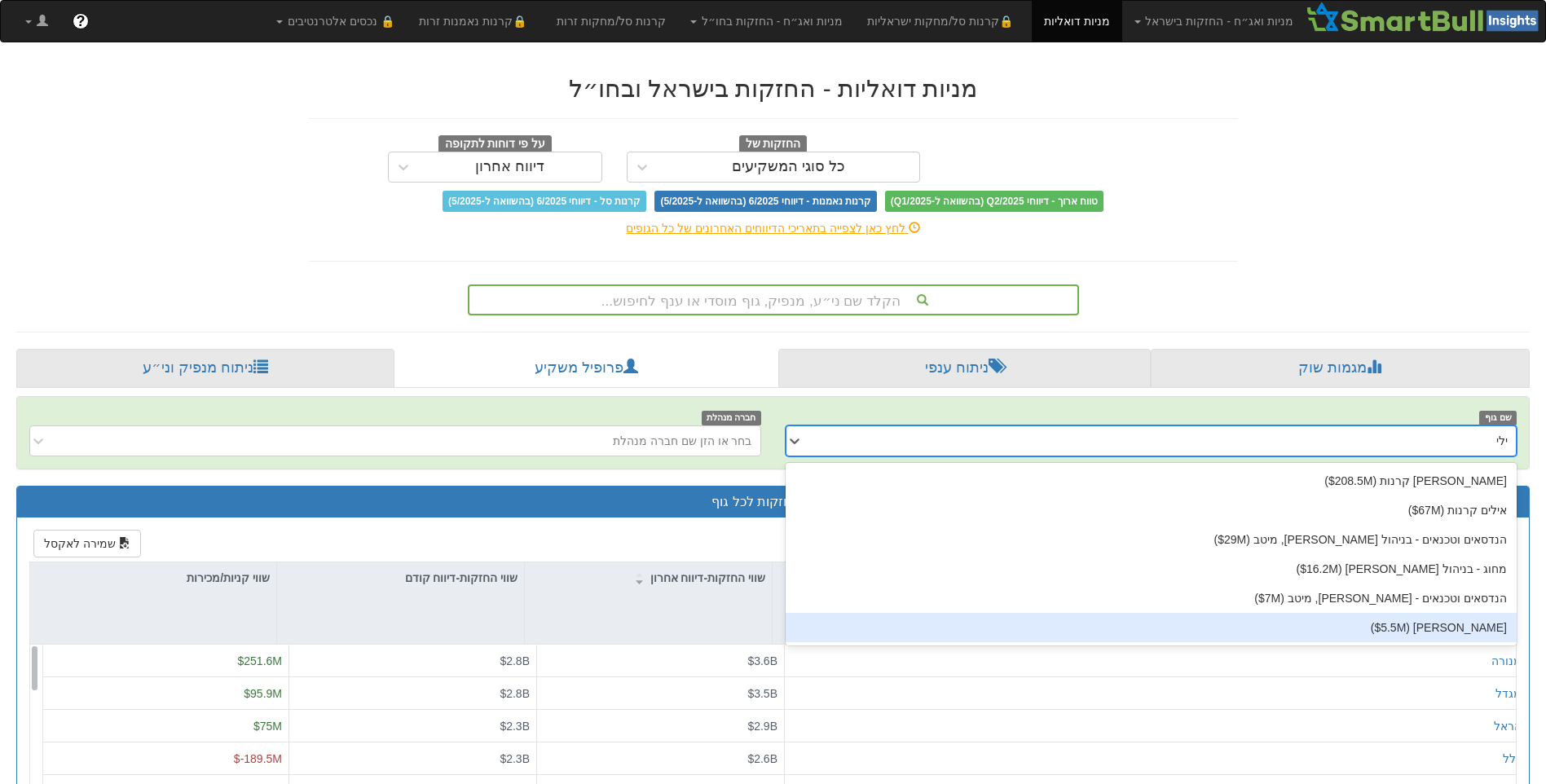
click at [1430, 626] on div "ילין לפידות ‎($5.5M‎)‎" at bounding box center [1151, 627] width 732 height 30
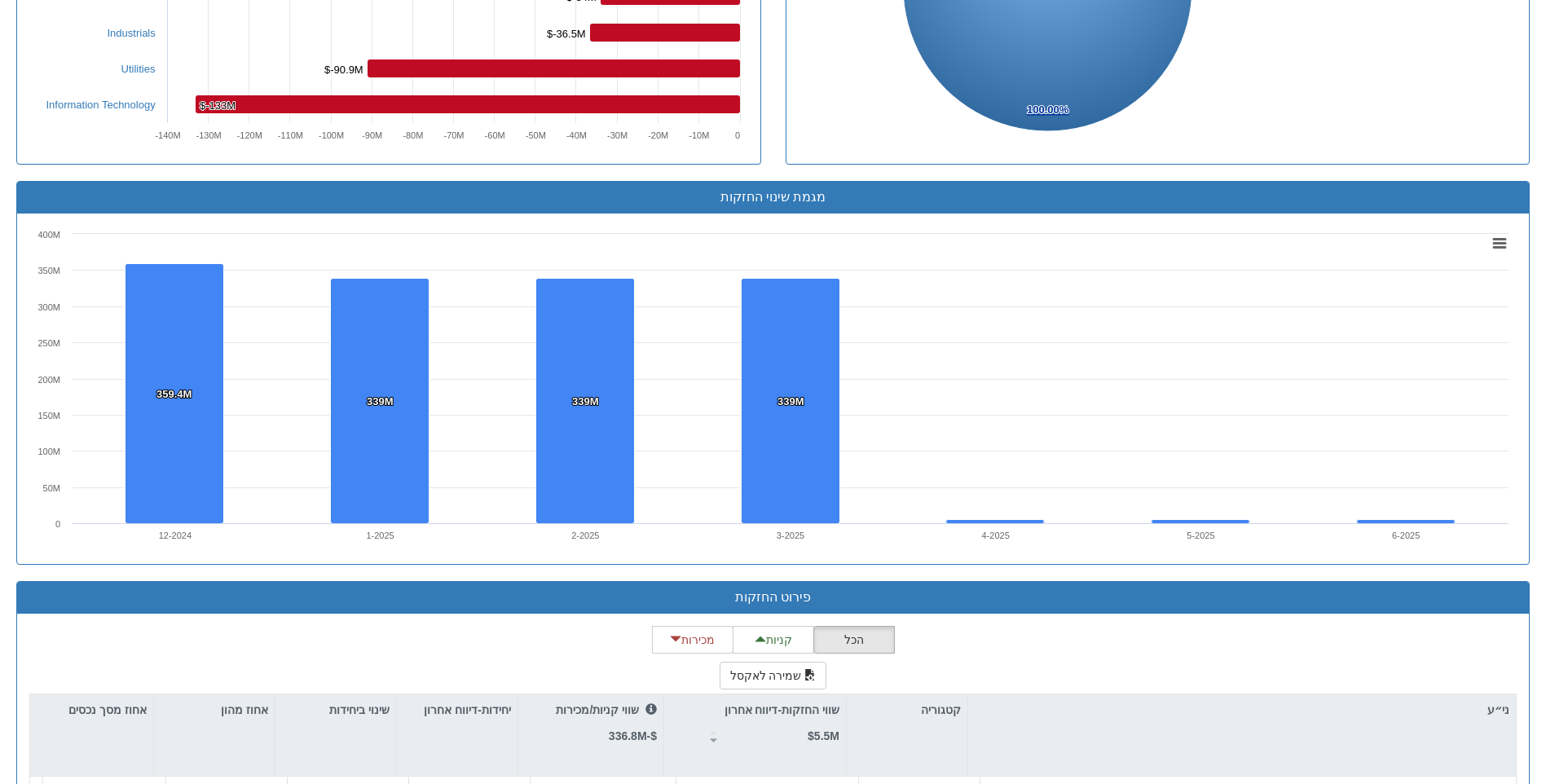
scroll to position [978, 0]
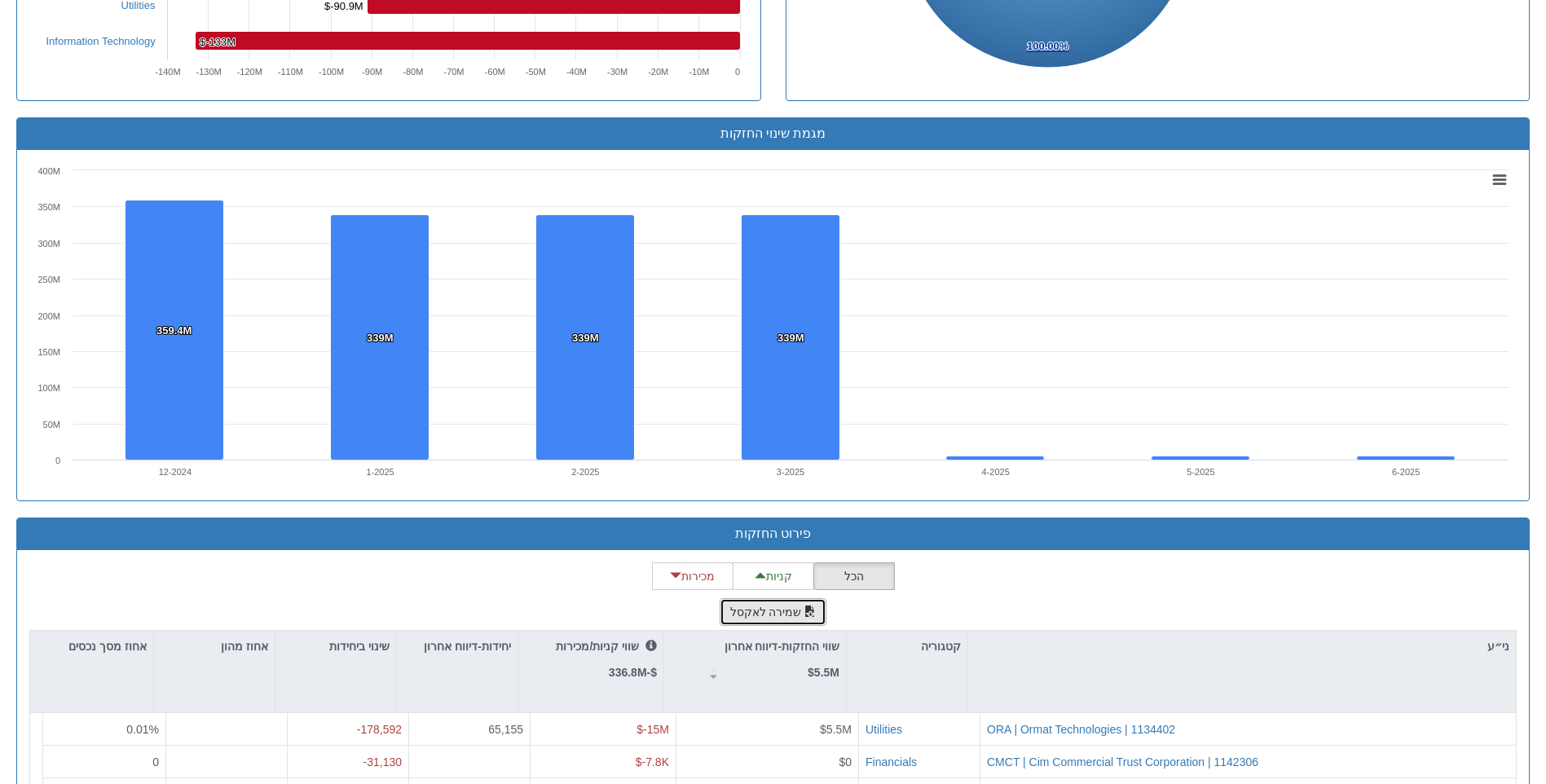
click at [781, 608] on button "שמירה לאקסל" at bounding box center [773, 612] width 108 height 28
click at [1536, 242] on div "מגמת שינוי החזקות Created with Highcharts 8.2.2 Chart context menu 359.4M 359.4…" at bounding box center [772, 316] width 1538 height 400
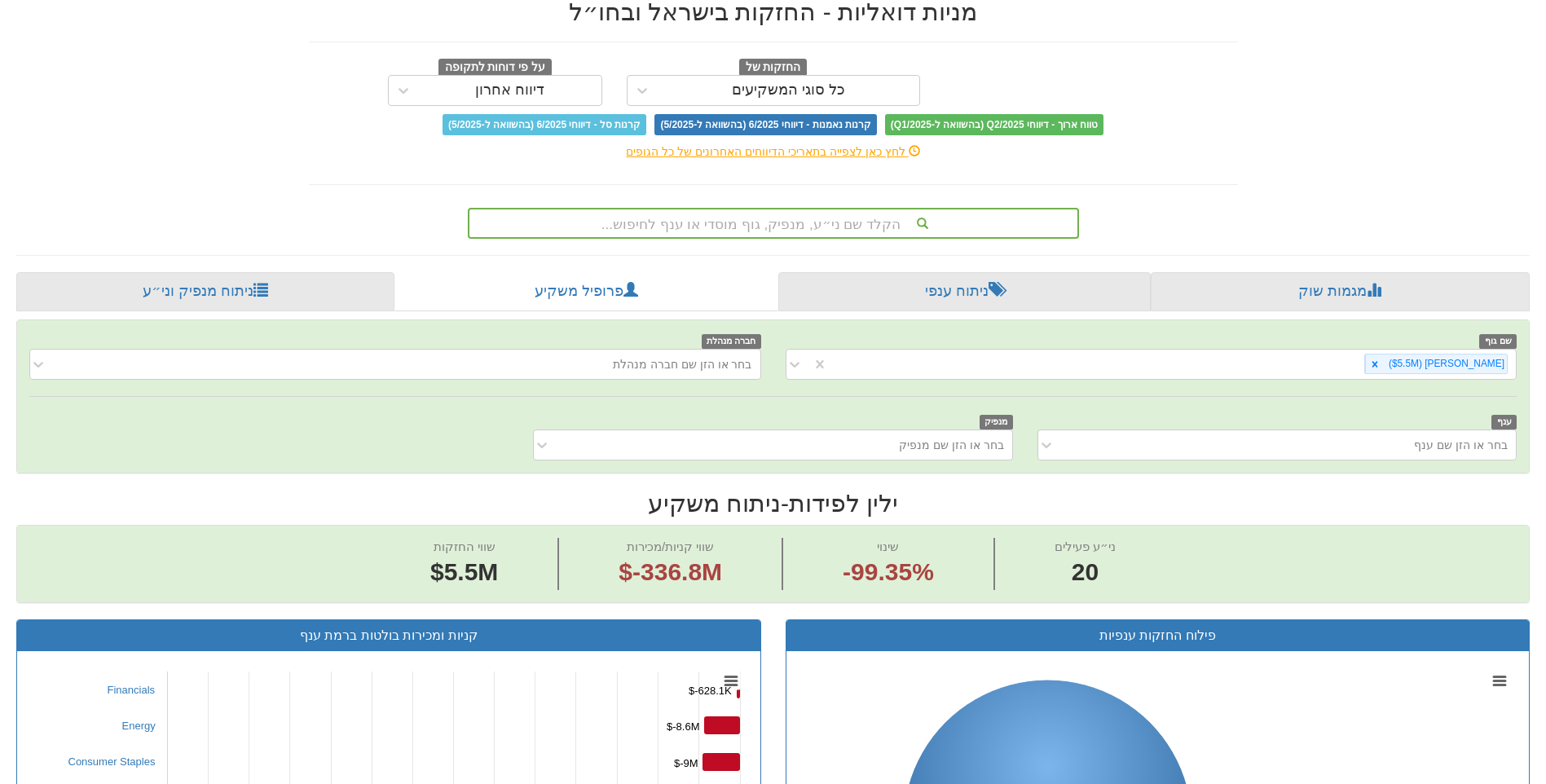
scroll to position [0, 0]
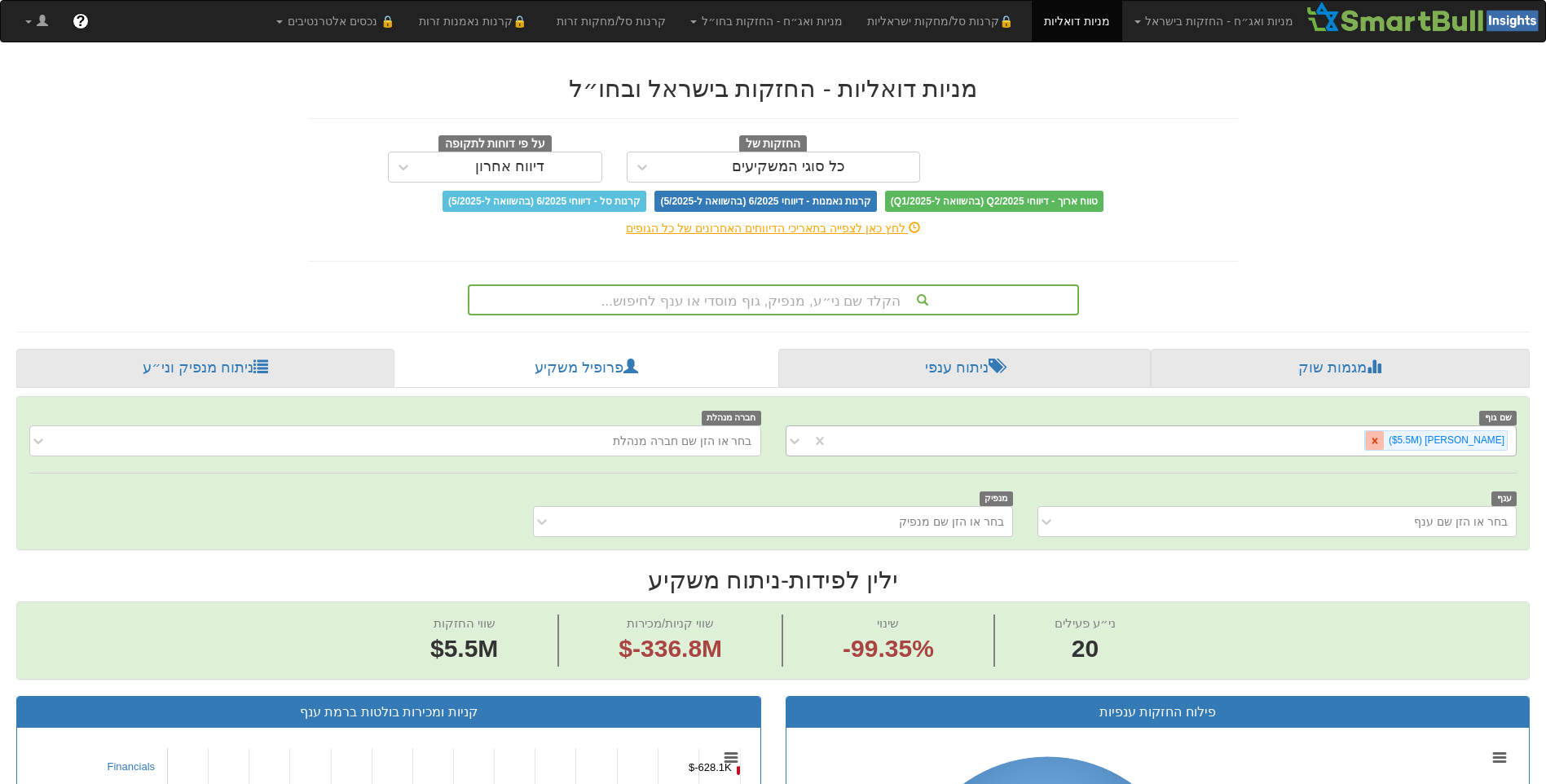
click at [1380, 437] on icon at bounding box center [1374, 441] width 11 height 11
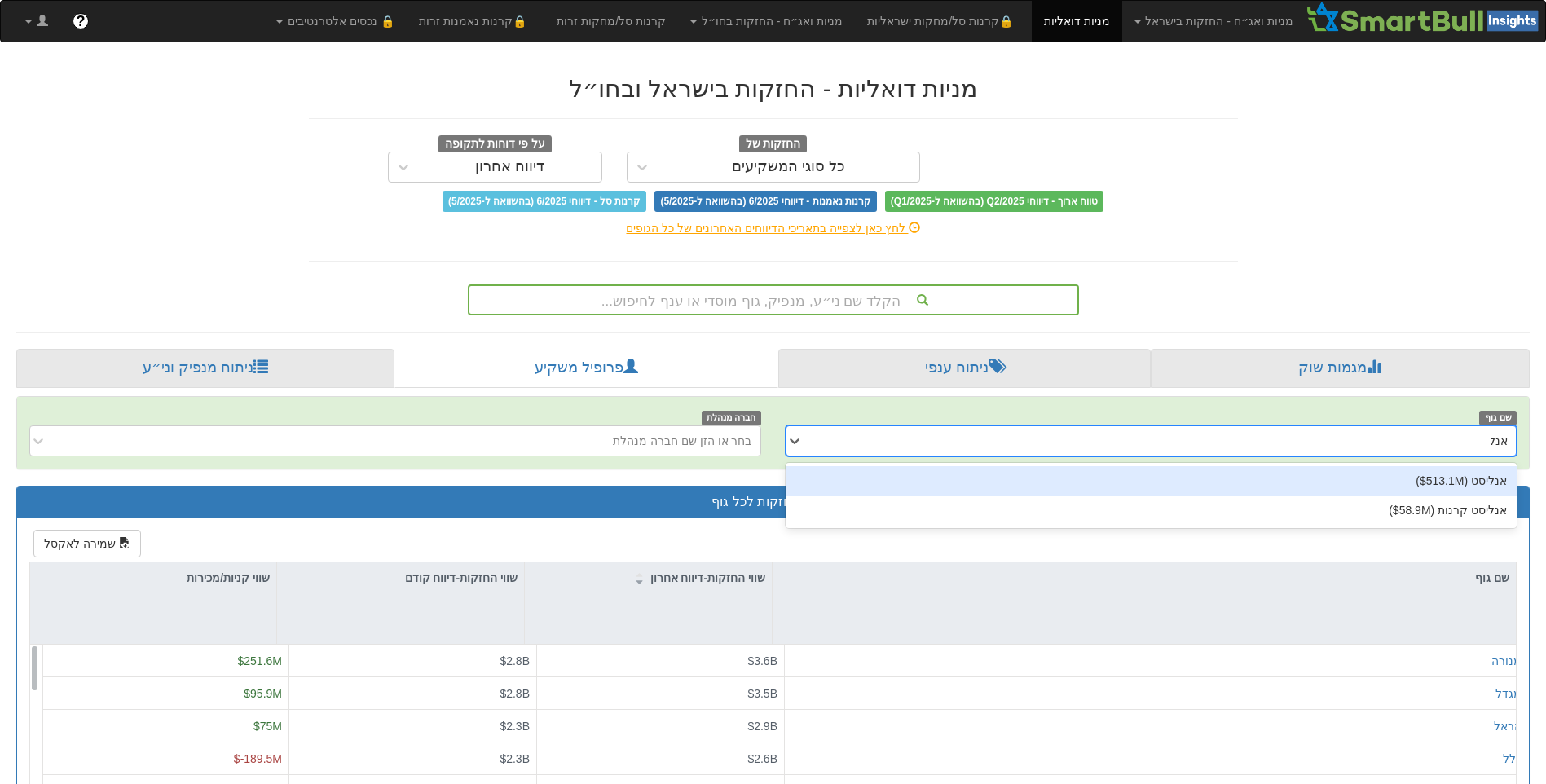
type input "אנלי"
click at [1428, 484] on div "אנליסט ‎($513.1M‎)‎" at bounding box center [1151, 481] width 732 height 30
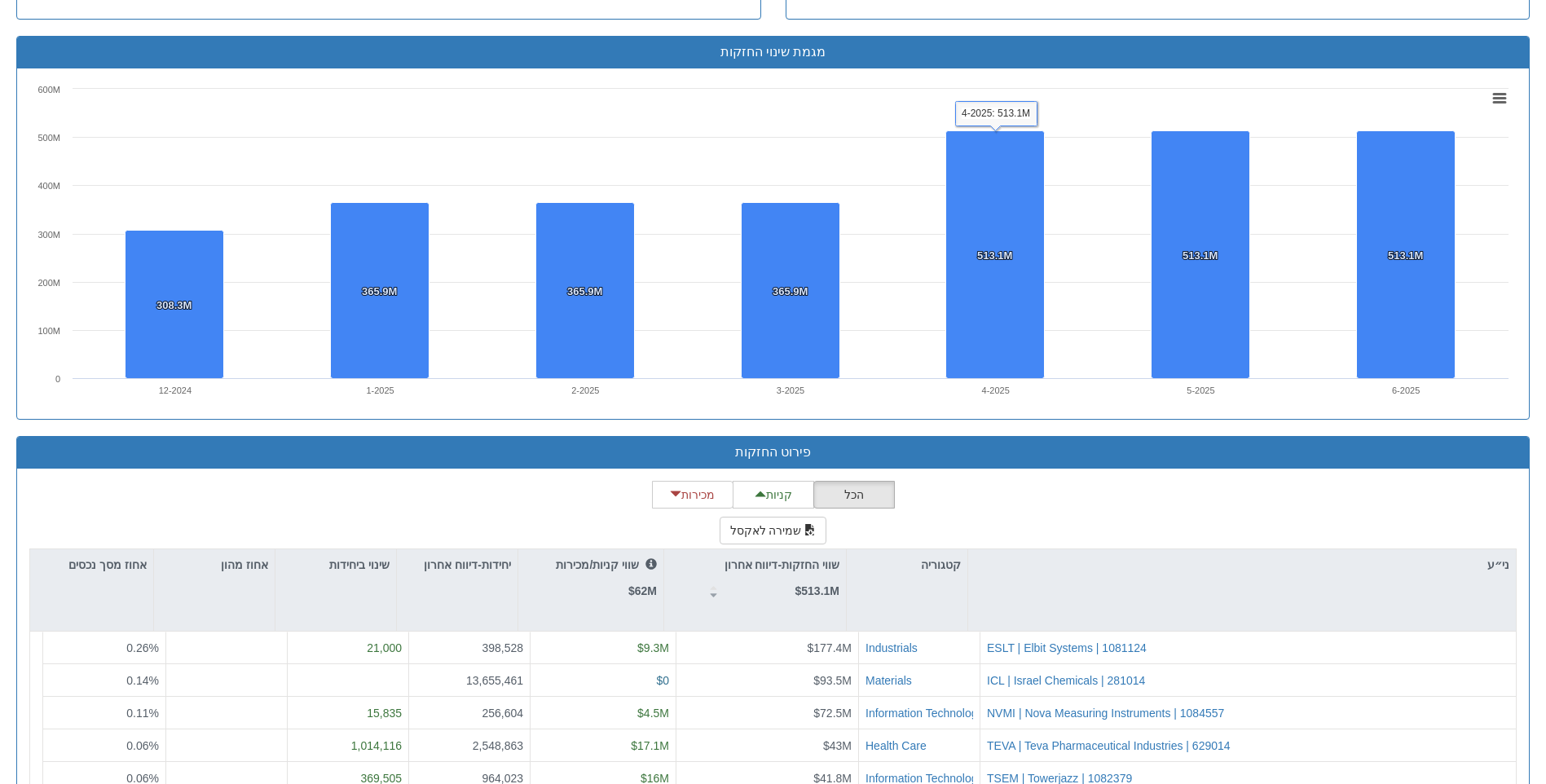
scroll to position [1304, 0]
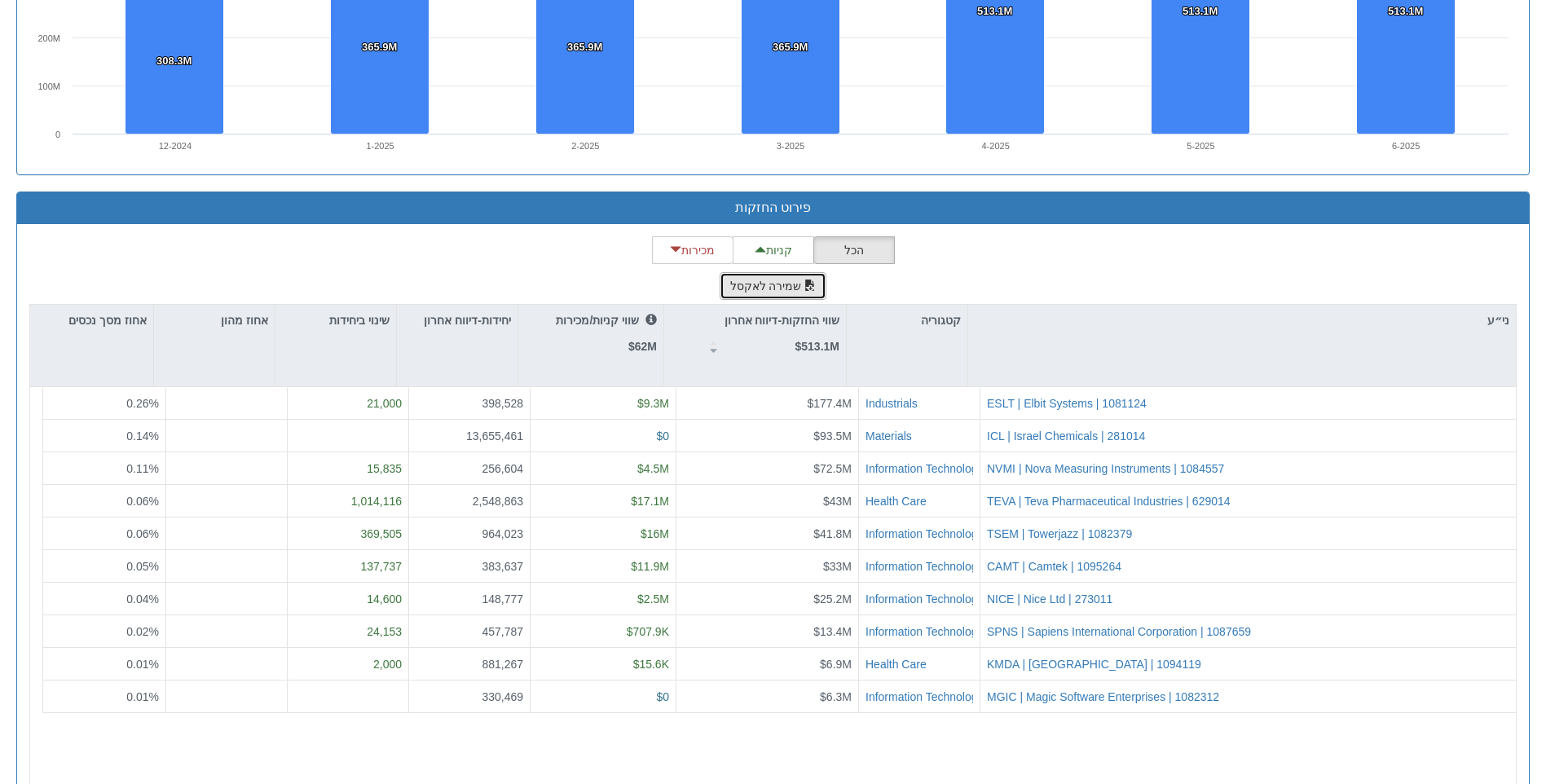
click at [795, 282] on button "שמירה לאקסל" at bounding box center [773, 286] width 108 height 28
click at [1112, 289] on div "הכל קניות מכירות שמירה לאקסל ני״ע קטגוריה שווי החזקות-דיווח אחרון $513.1M שווי …" at bounding box center [773, 559] width 1487 height 646
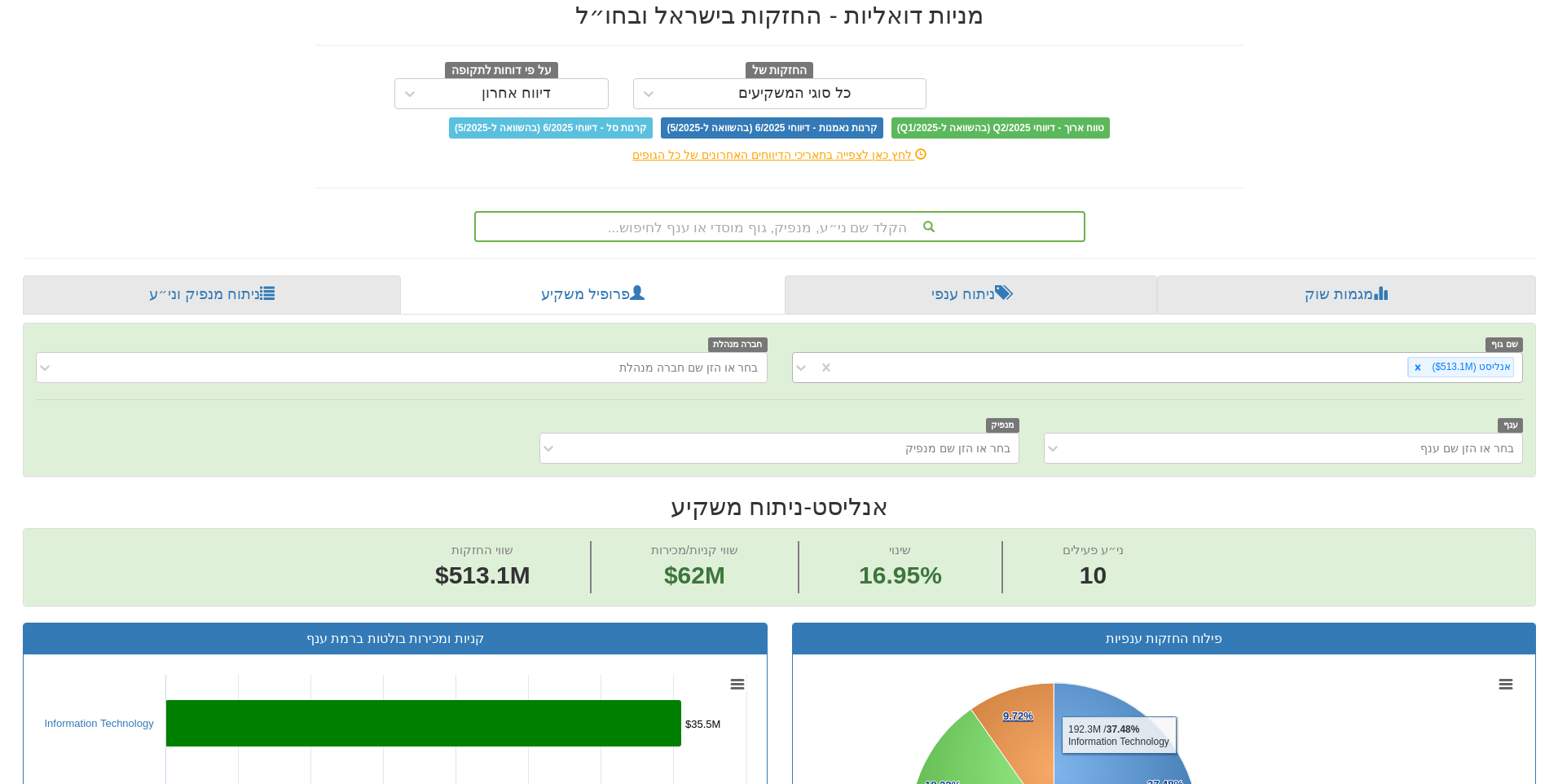
scroll to position [0, 0]
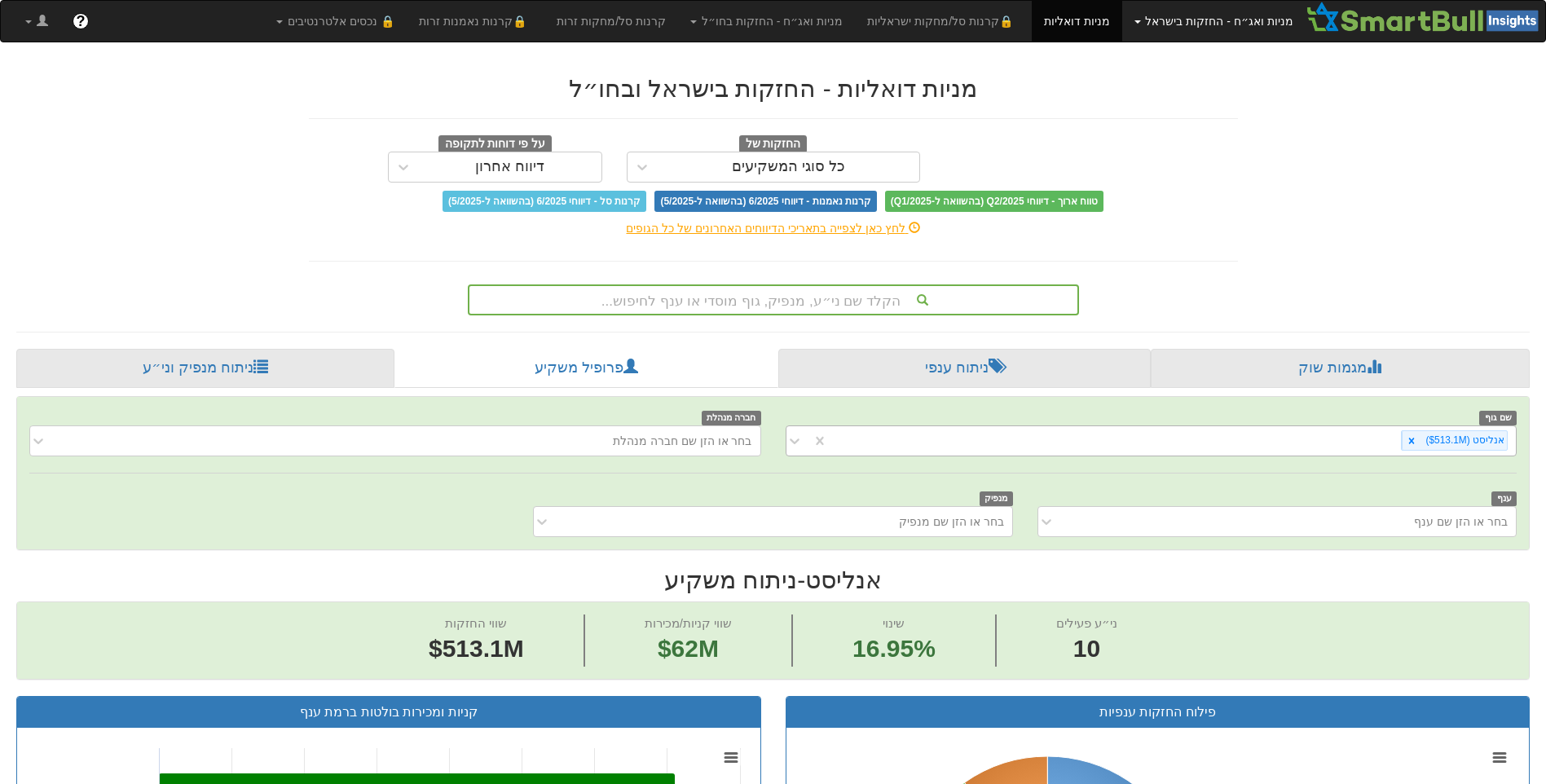
click at [1149, 17] on link "מניות ואג״ח - החזקות בישראל" at bounding box center [1214, 21] width 184 height 41
click at [1193, 79] on link "אג״ח" at bounding box center [1240, 78] width 129 height 21
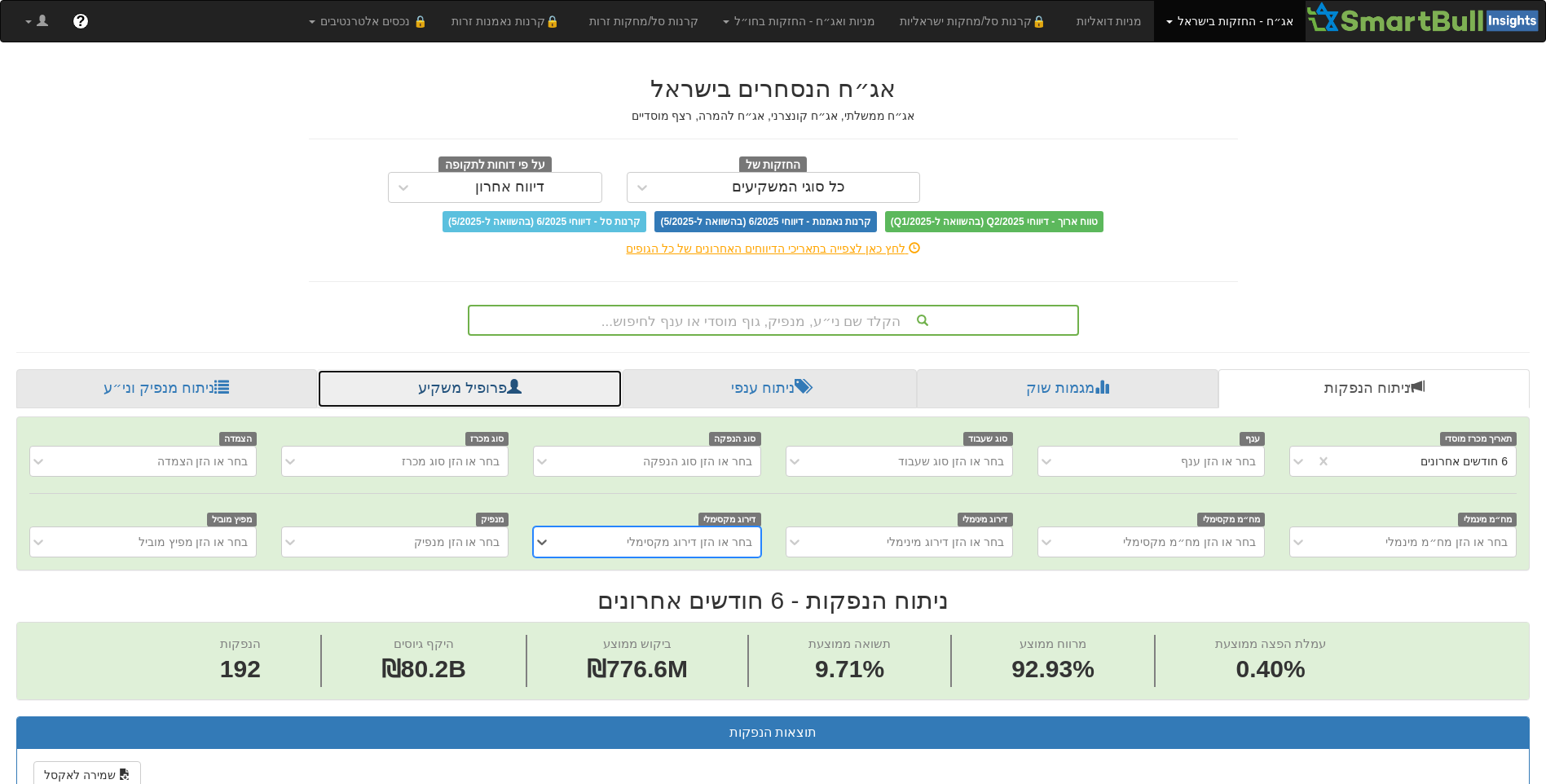
click at [510, 393] on span at bounding box center [514, 386] width 15 height 15
click at [554, 387] on link "פרופיל משקיע" at bounding box center [470, 389] width 305 height 39
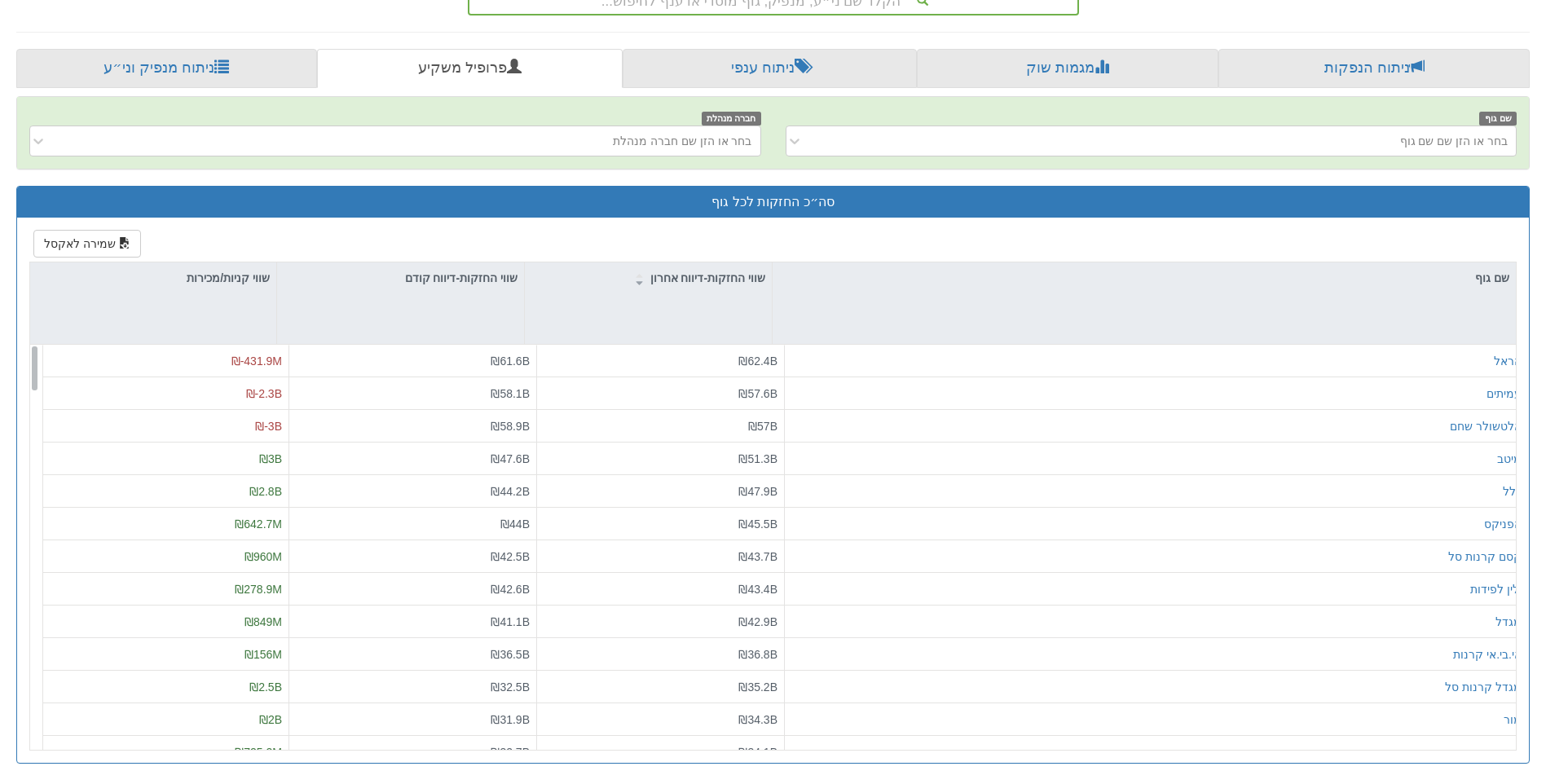
click at [1362, 162] on div "שם גוף בחר או הזן שם שם גוף חברה מנהלת בחר או הזן שם חברה מנהלת" at bounding box center [772, 132] width 1512 height 71
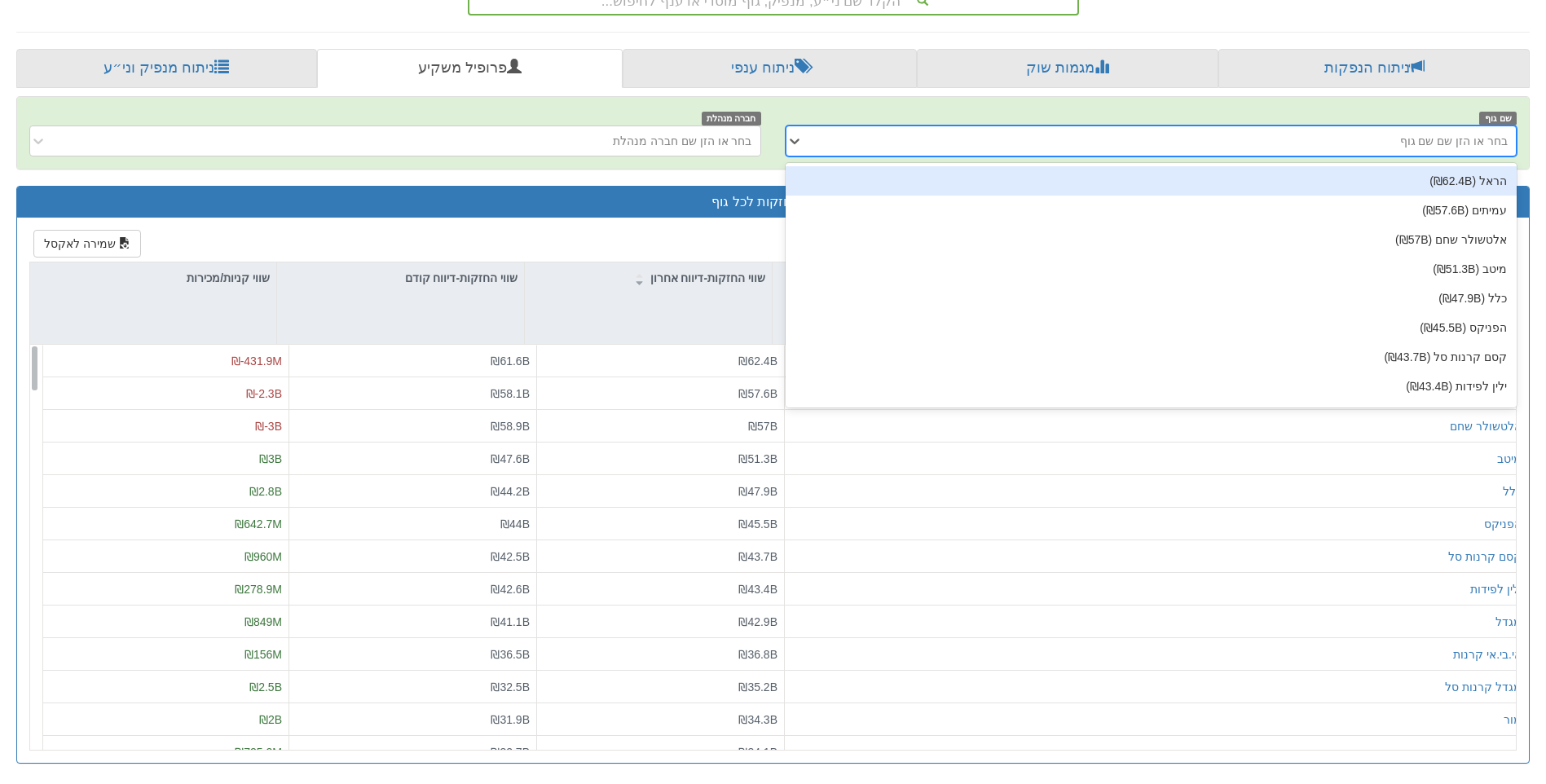
click at [1361, 151] on div "בחר או הזן שם שם גוף" at bounding box center [1165, 141] width 705 height 26
type input "מיטב"
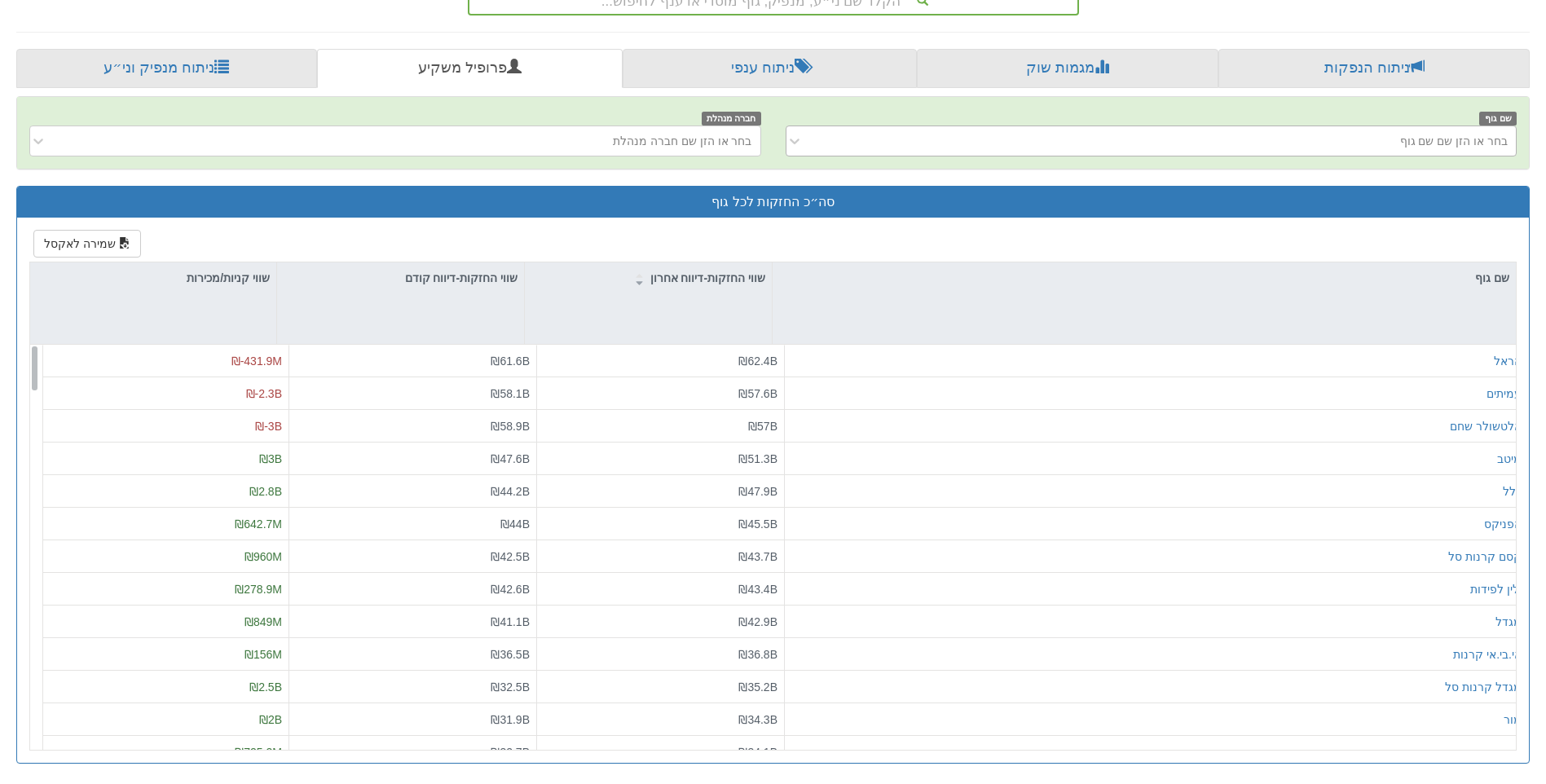
click at [1362, 131] on div "בחר או הזן שם שם גוף" at bounding box center [1165, 141] width 705 height 26
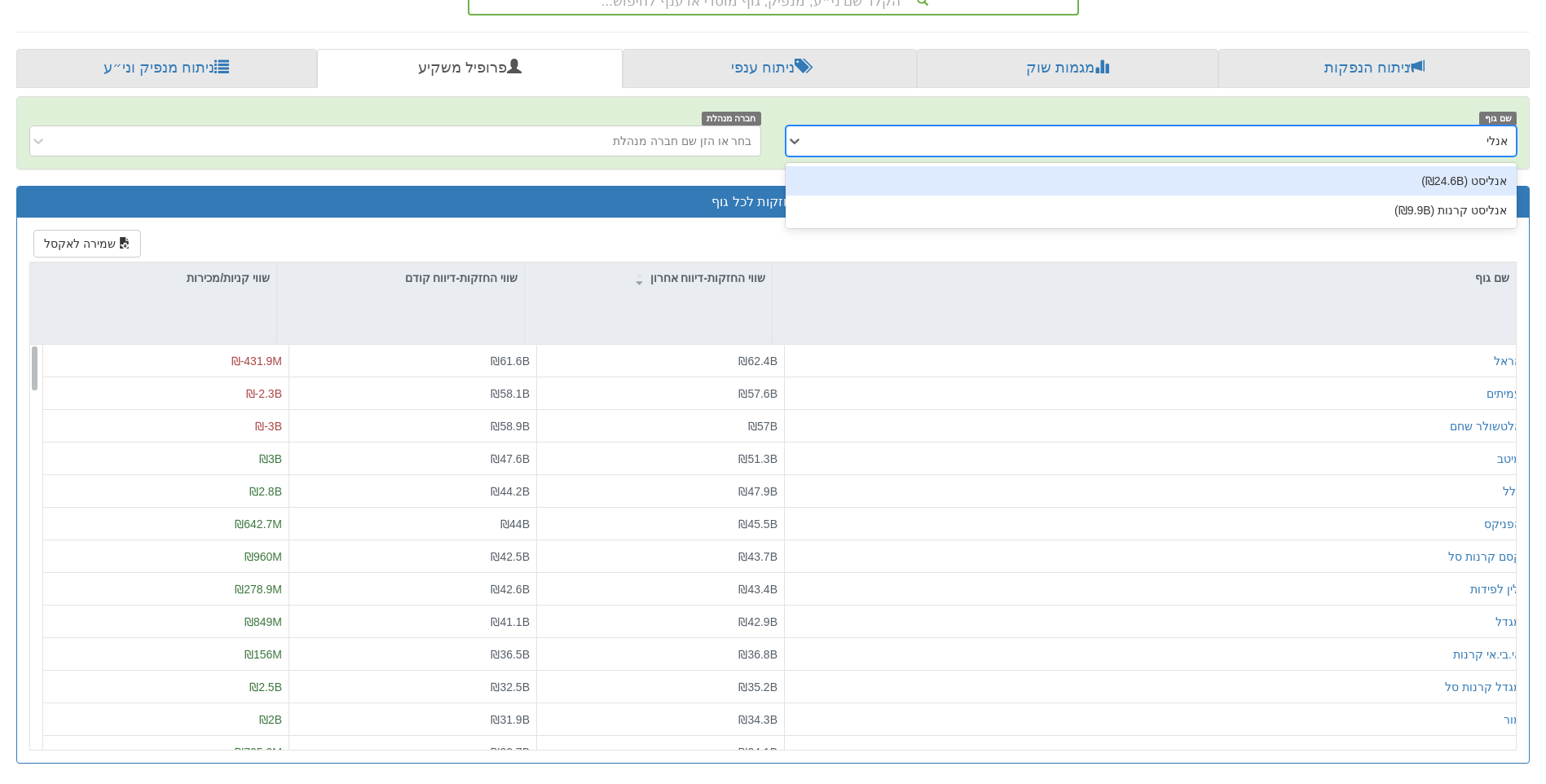
type input "אנלי"
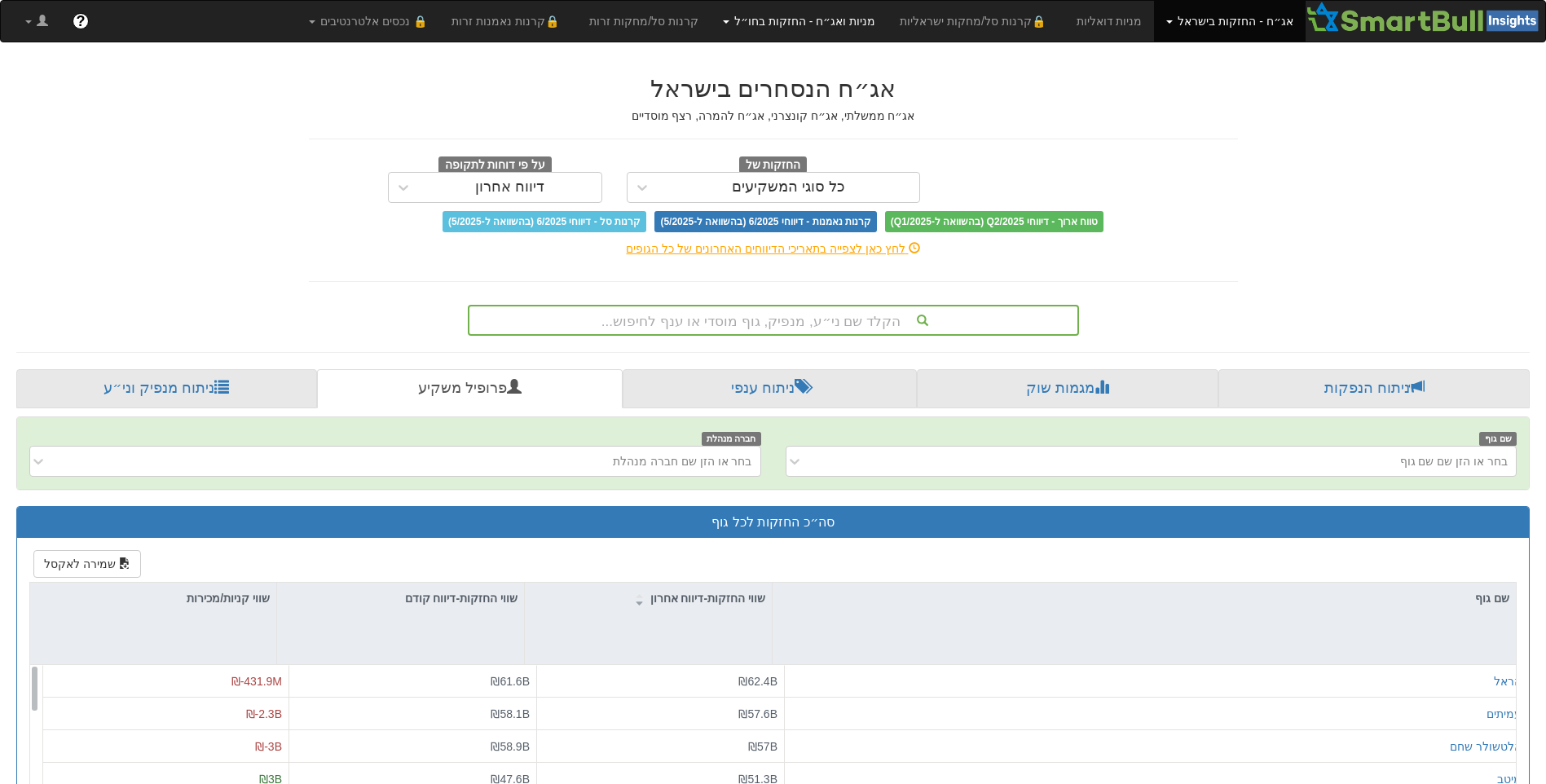
click at [831, 33] on link "מניות ואג״ח - החזקות בחו״ל" at bounding box center [799, 21] width 177 height 41
click at [842, 55] on link "מניות" at bounding box center [822, 57] width 129 height 21
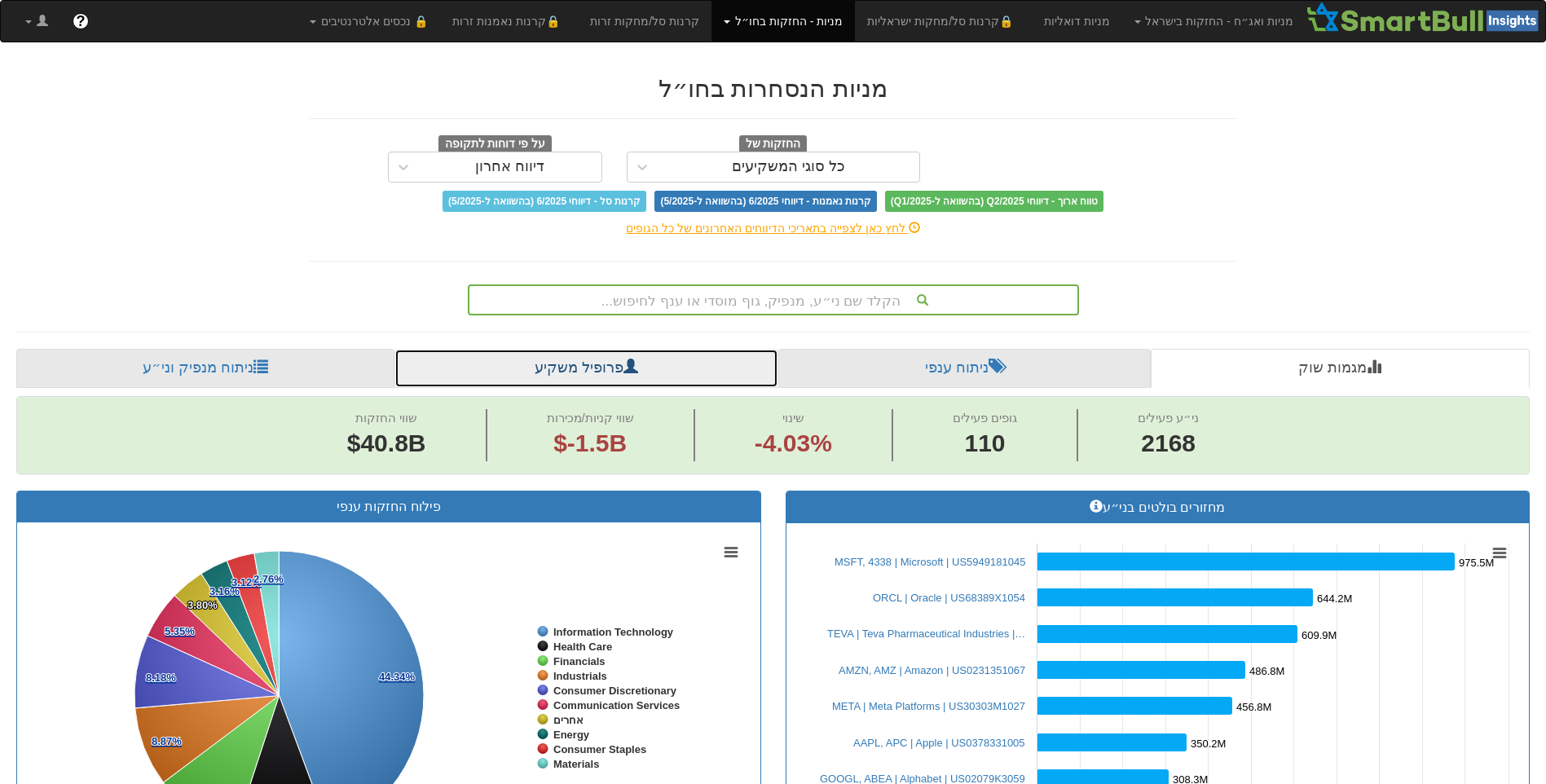
drag, startPoint x: 618, startPoint y: 378, endPoint x: 635, endPoint y: 380, distance: 17.1
click at [618, 378] on link "פרופיל משקיע" at bounding box center [586, 368] width 383 height 39
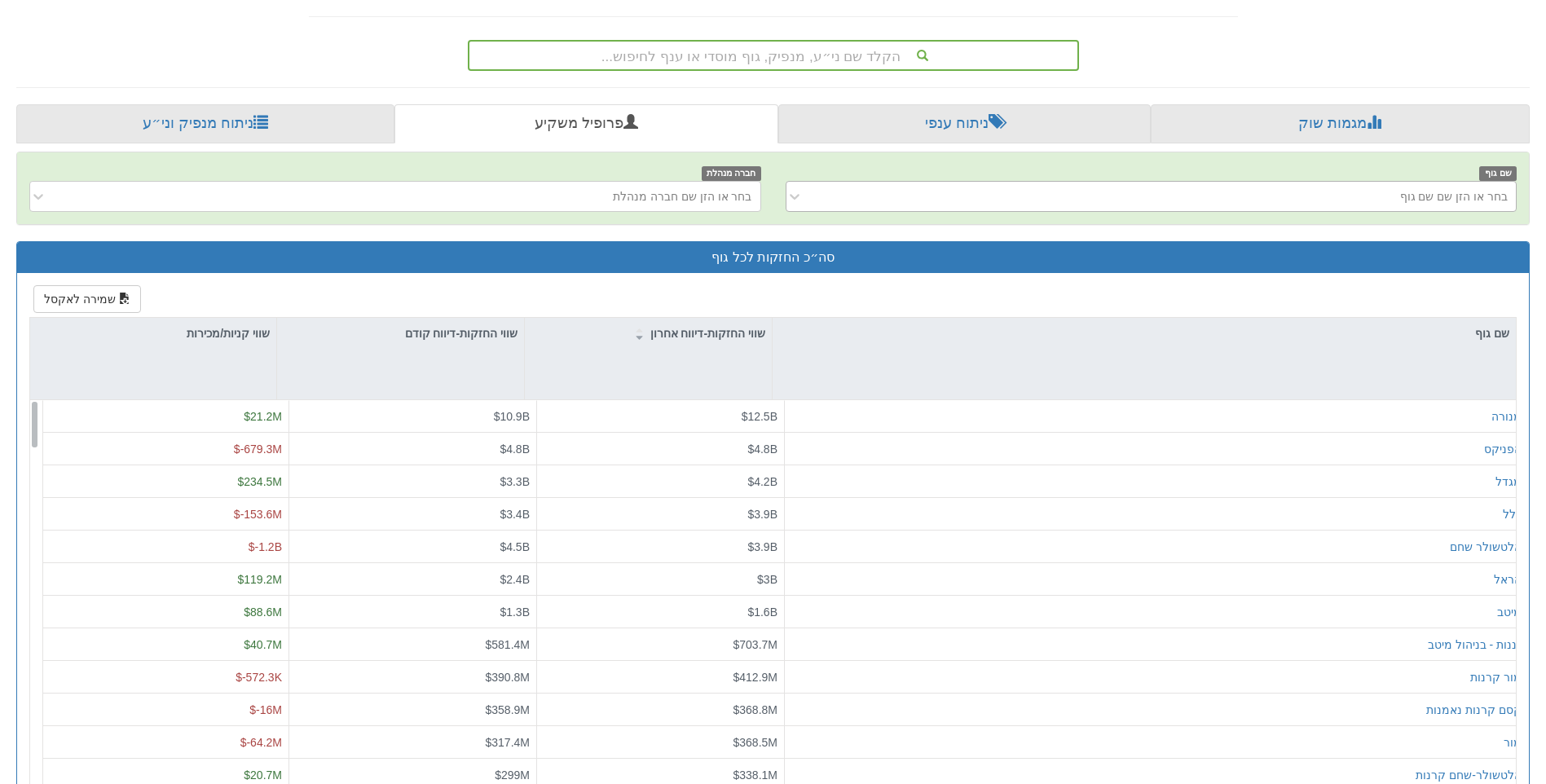
click at [1319, 199] on div "בחר או הזן שם שם גוף" at bounding box center [1165, 197] width 705 height 26
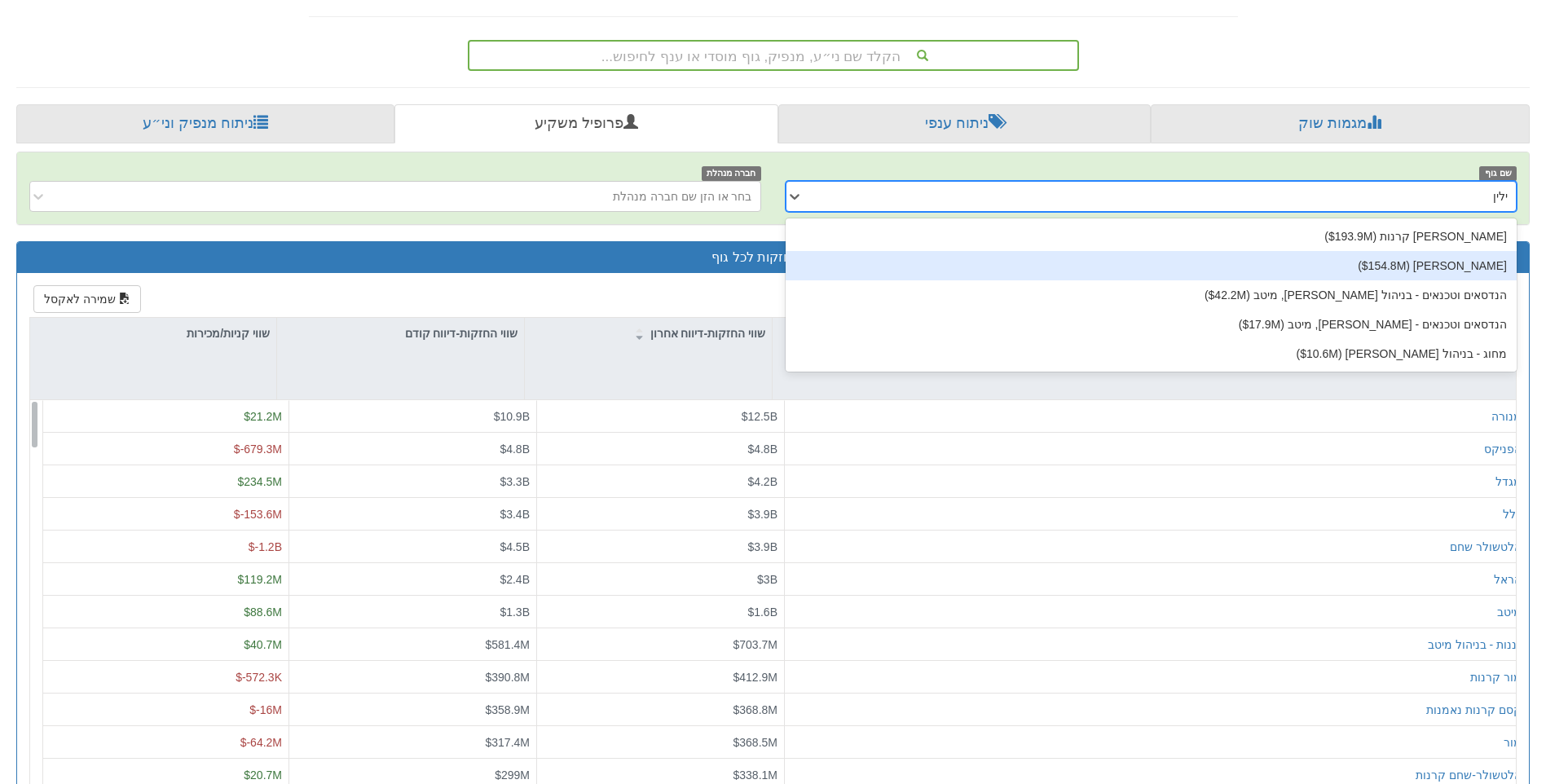
type input "ילין"
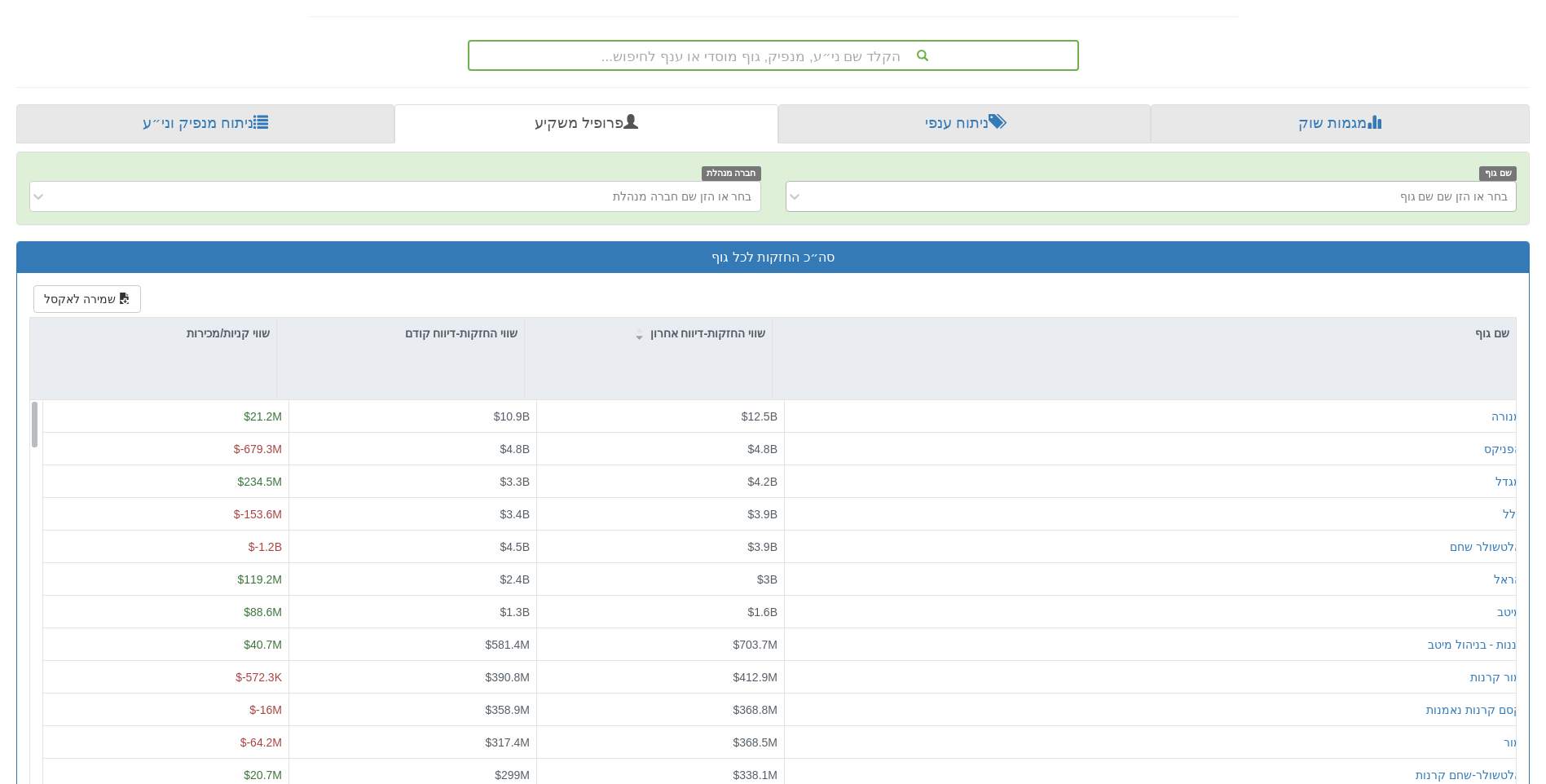
click at [1367, 205] on div "בחר או הזן שם שם גוף" at bounding box center [1165, 197] width 705 height 26
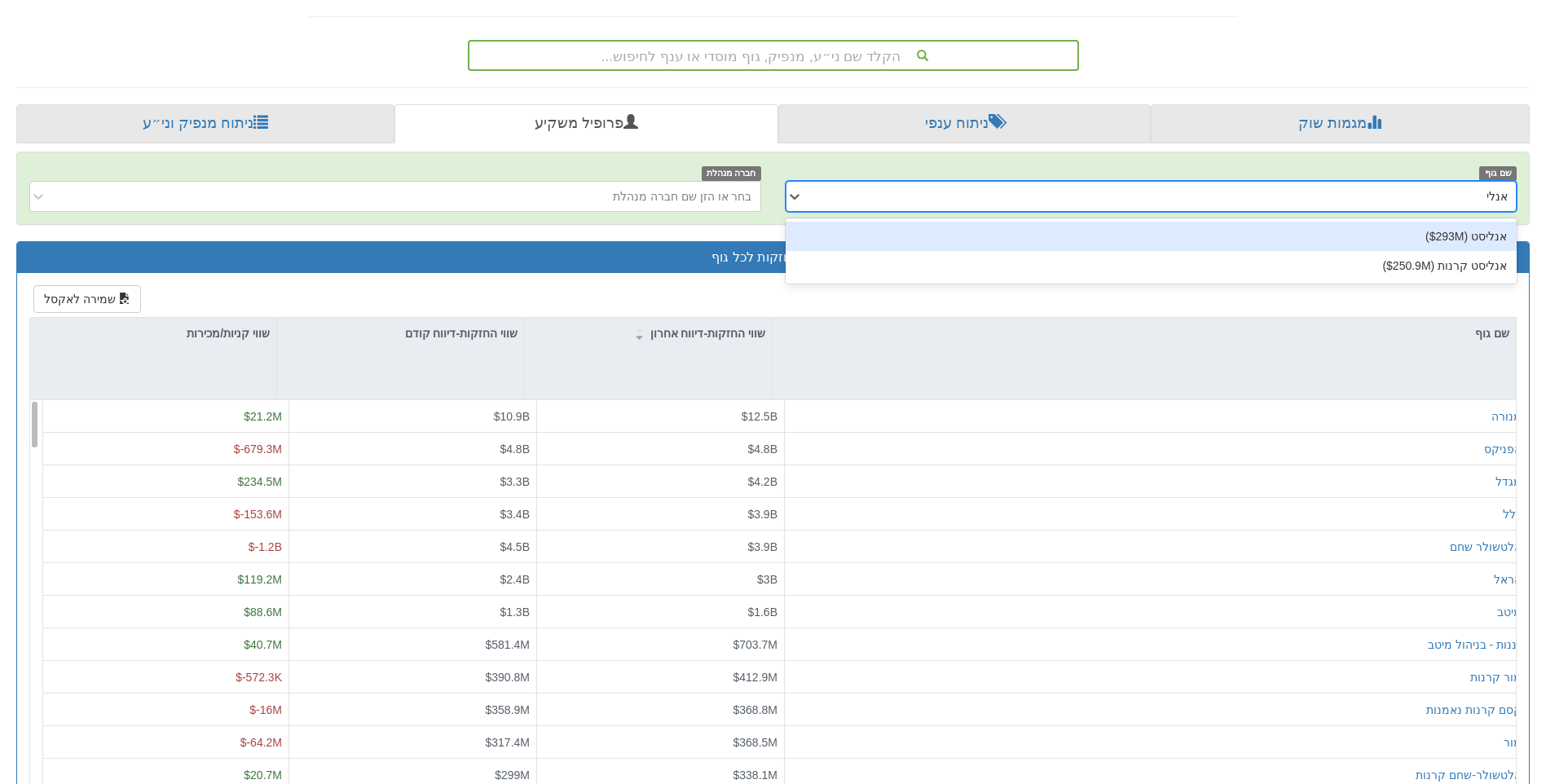
type input "אנלי"
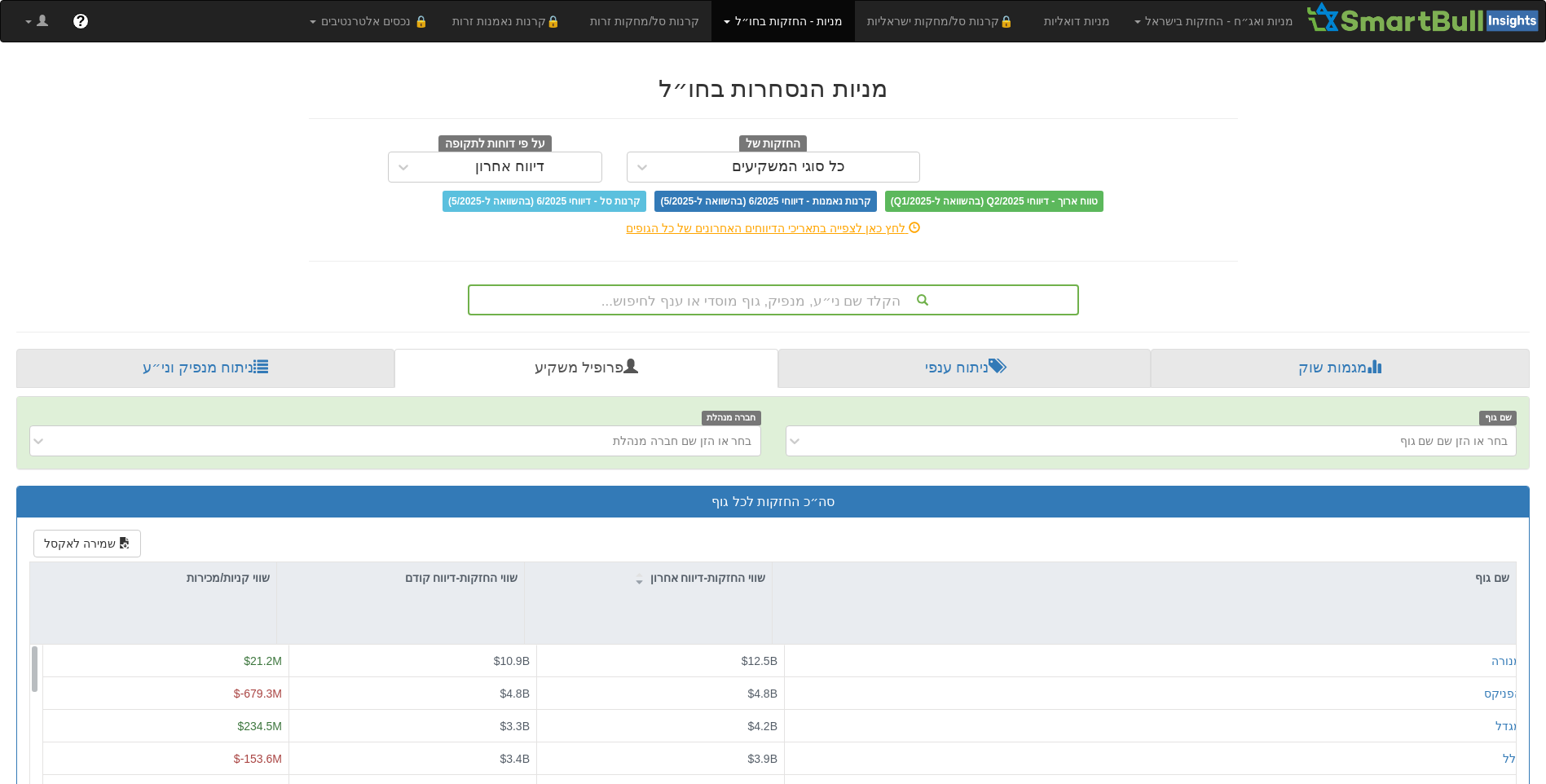
click at [838, 34] on link "מניות - החזקות בחו״ל" at bounding box center [783, 21] width 144 height 41
click at [845, 77] on link "אג״ח" at bounding box center [789, 78] width 129 height 21
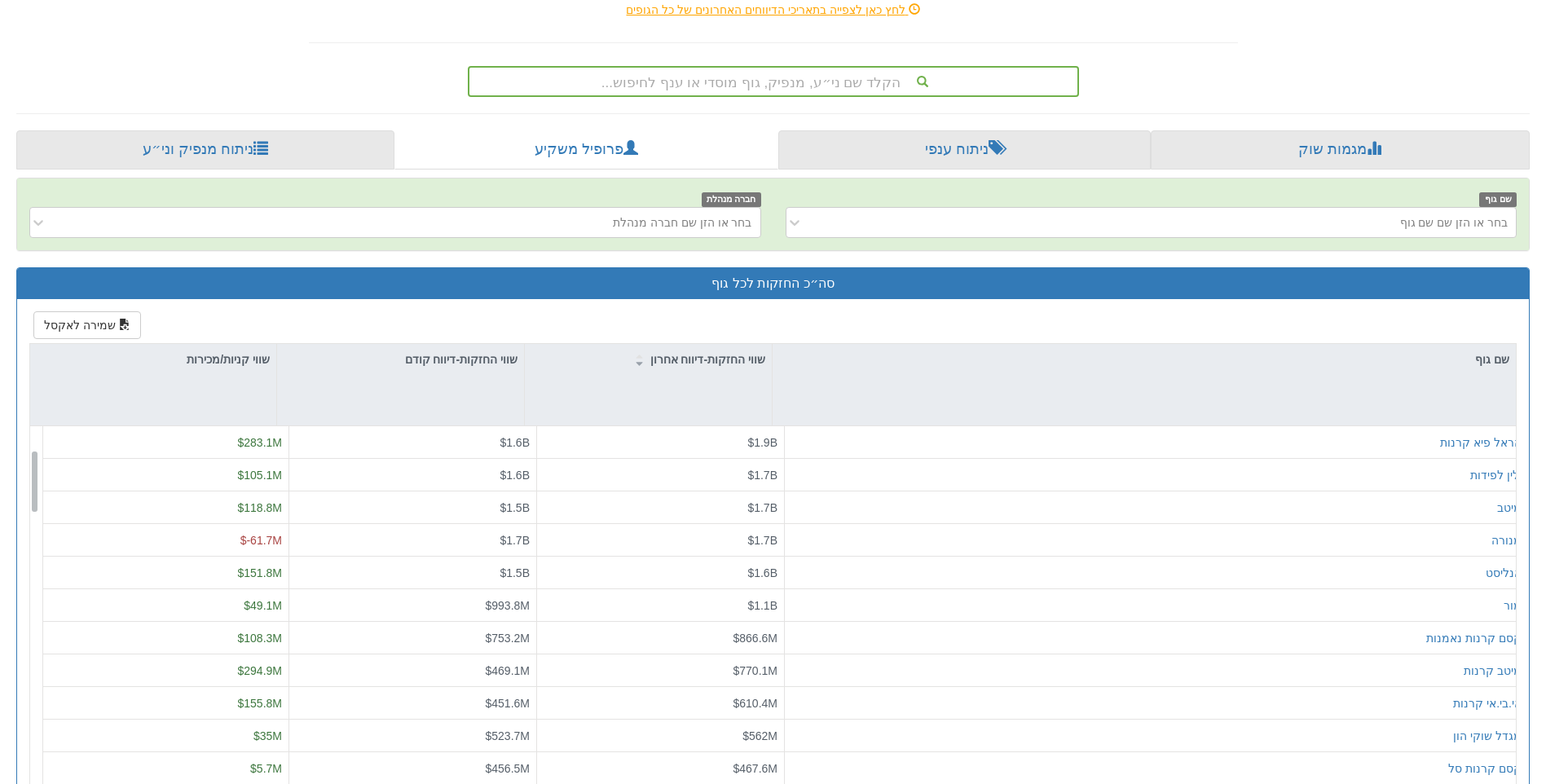
scroll to position [163, 0]
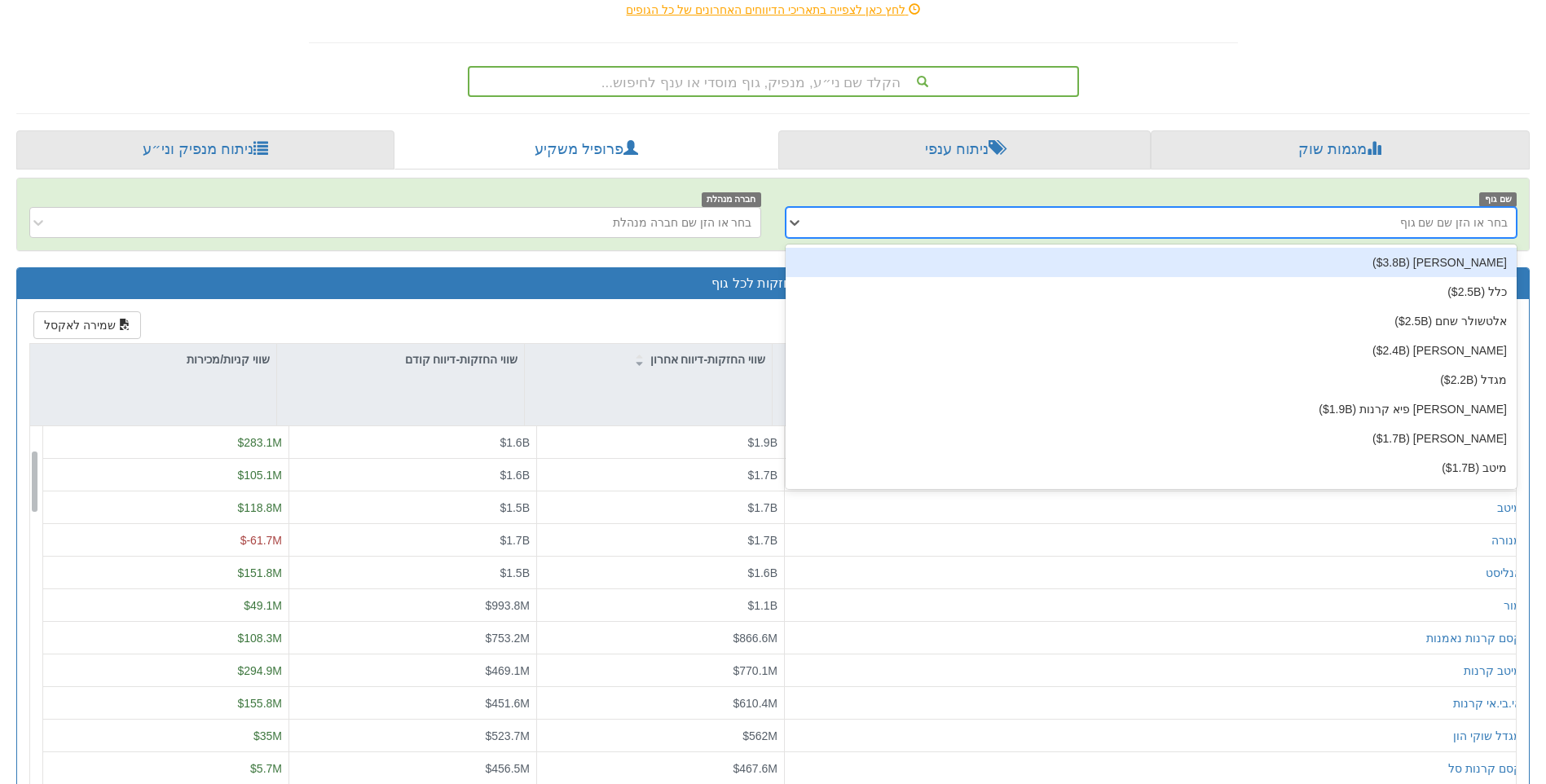
click at [1348, 213] on div "בחר או הזן שם שם גוף" at bounding box center [1165, 223] width 705 height 26
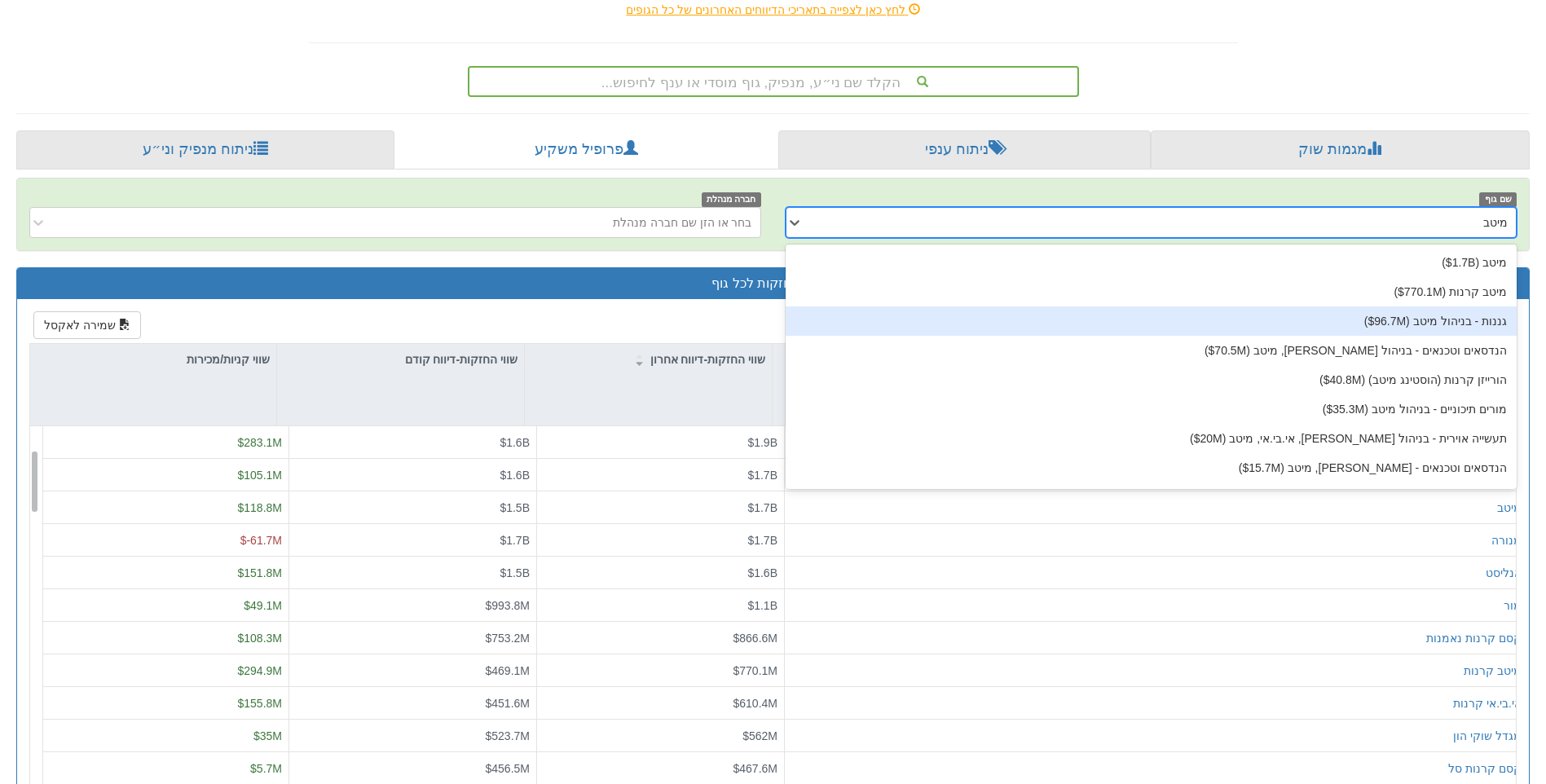
type input "מיטב"
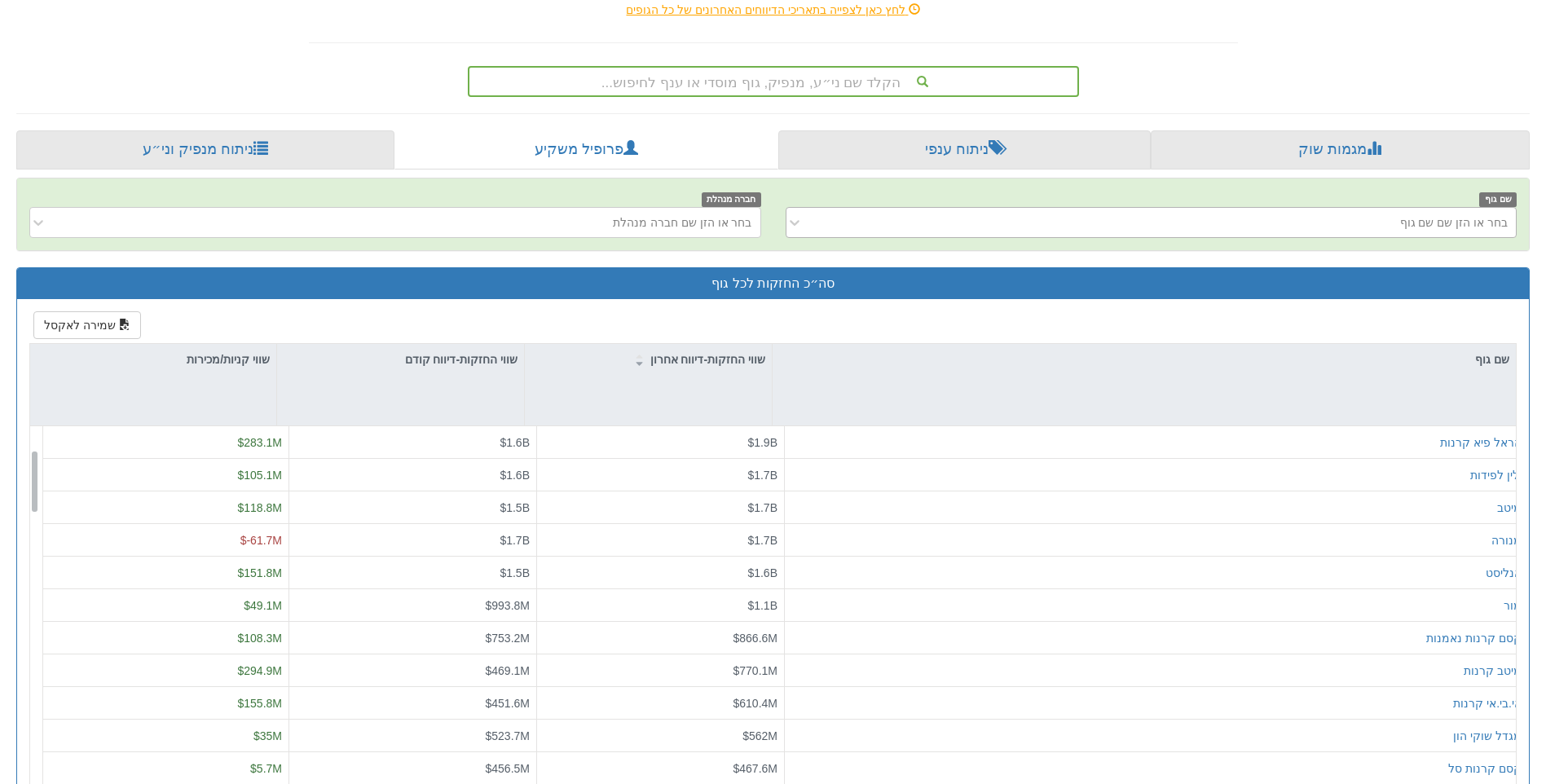
click at [1367, 219] on div "בחר או הזן שם שם גוף" at bounding box center [1165, 223] width 705 height 26
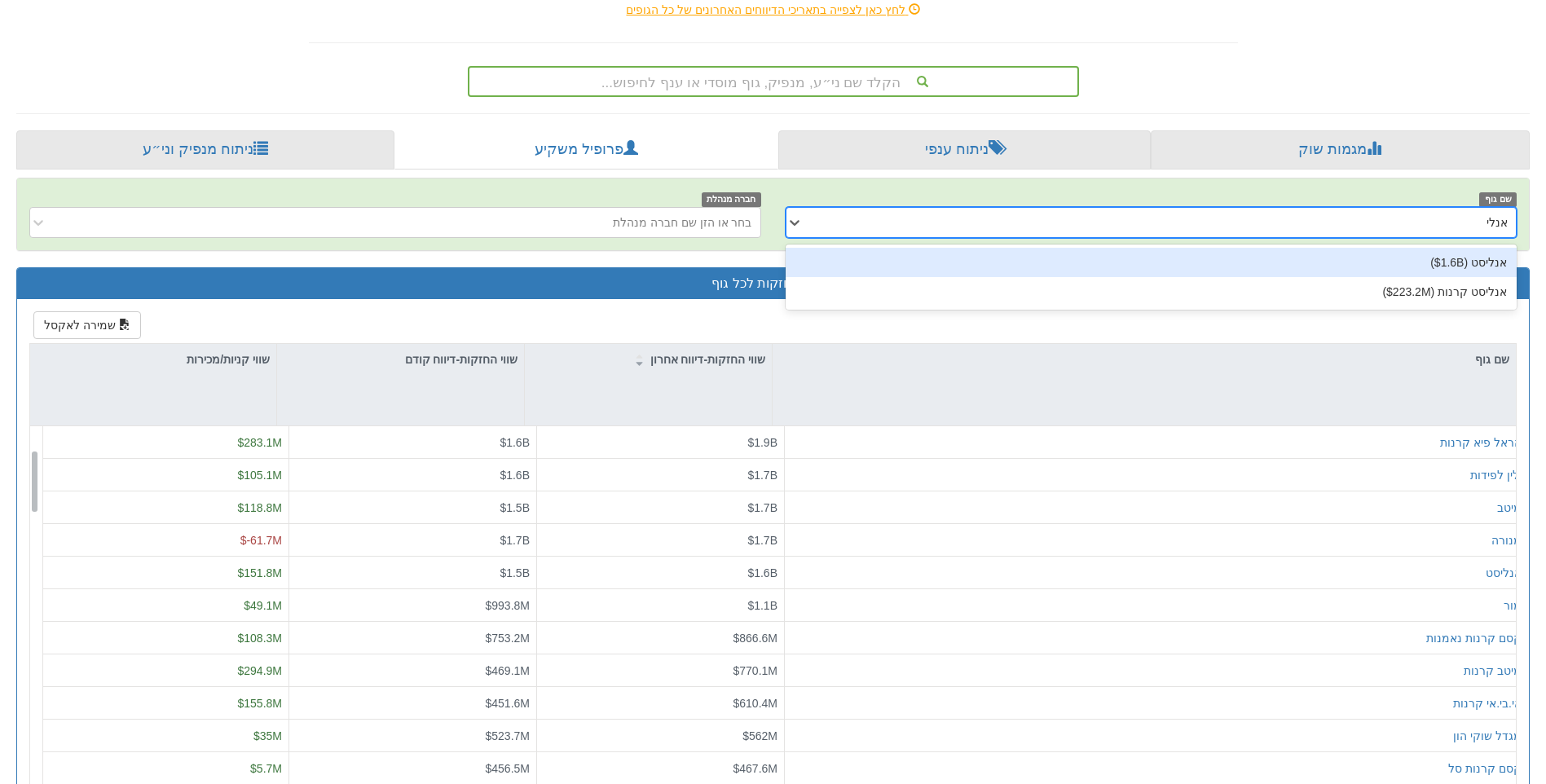
type input "אנלי"
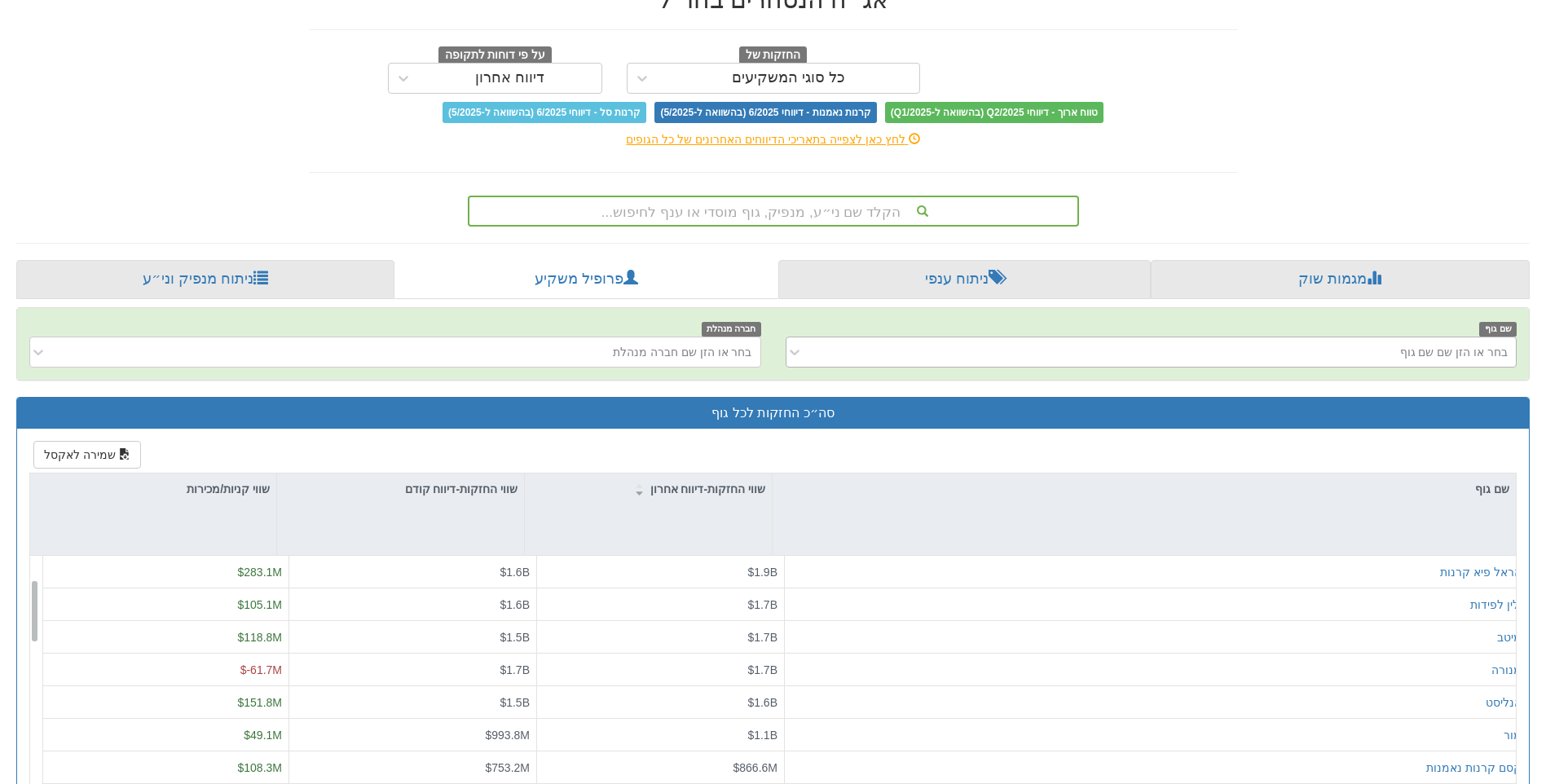
scroll to position [0, 0]
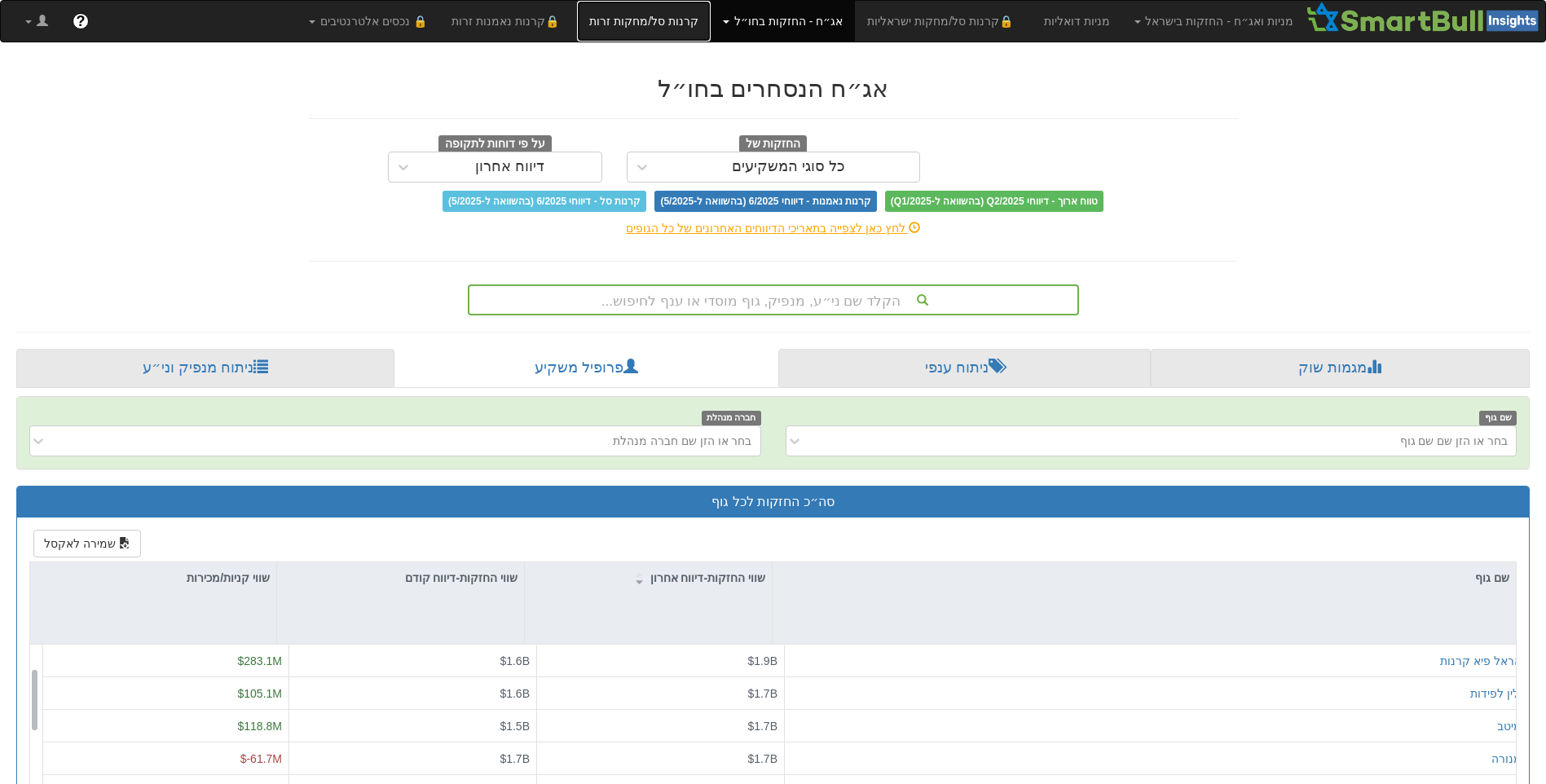
click at [711, 27] on link "קרנות סל/מחקות זרות" at bounding box center [644, 21] width 134 height 41
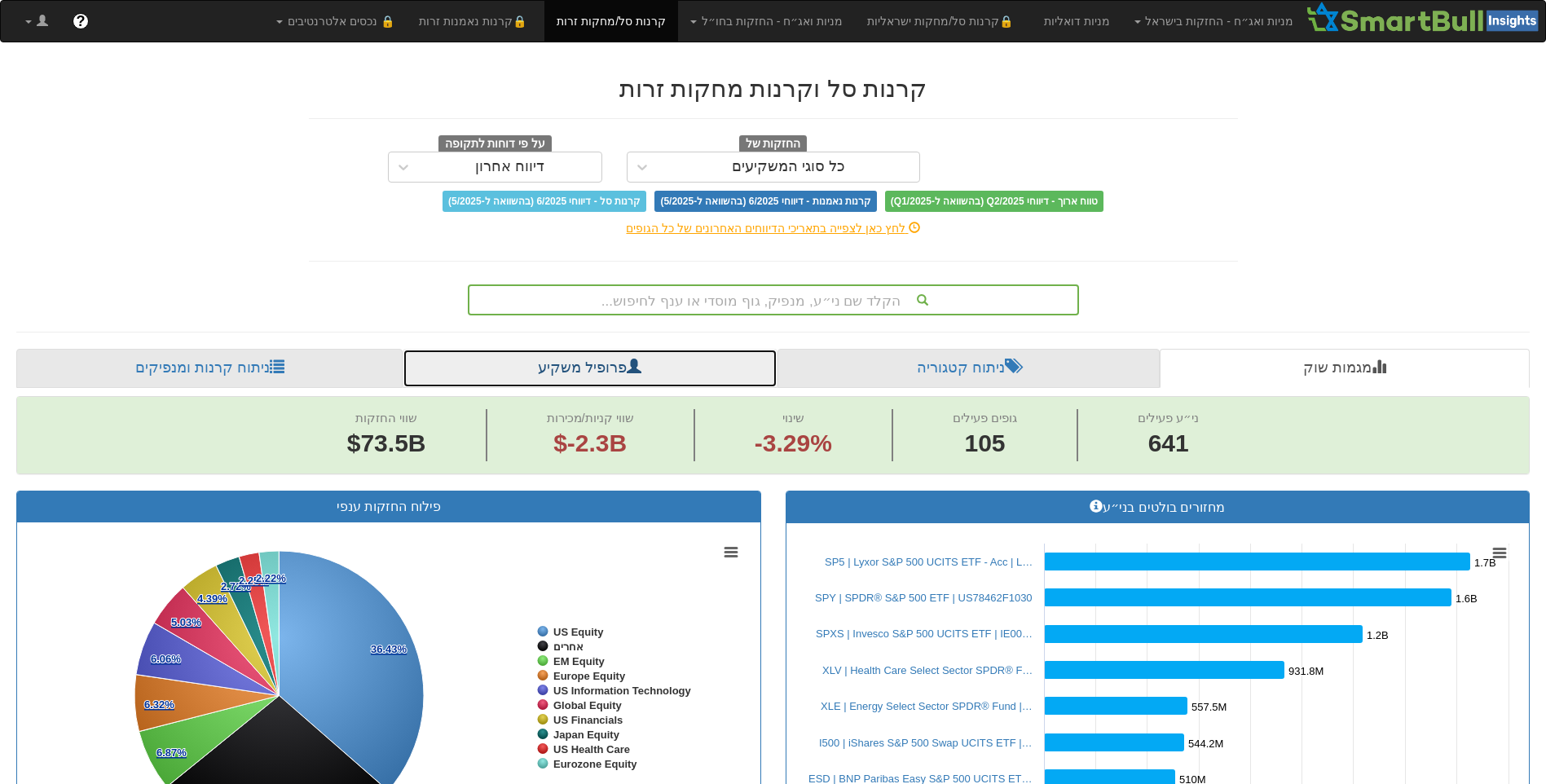
click at [602, 356] on link "פרופיל משקיע" at bounding box center [589, 368] width 374 height 39
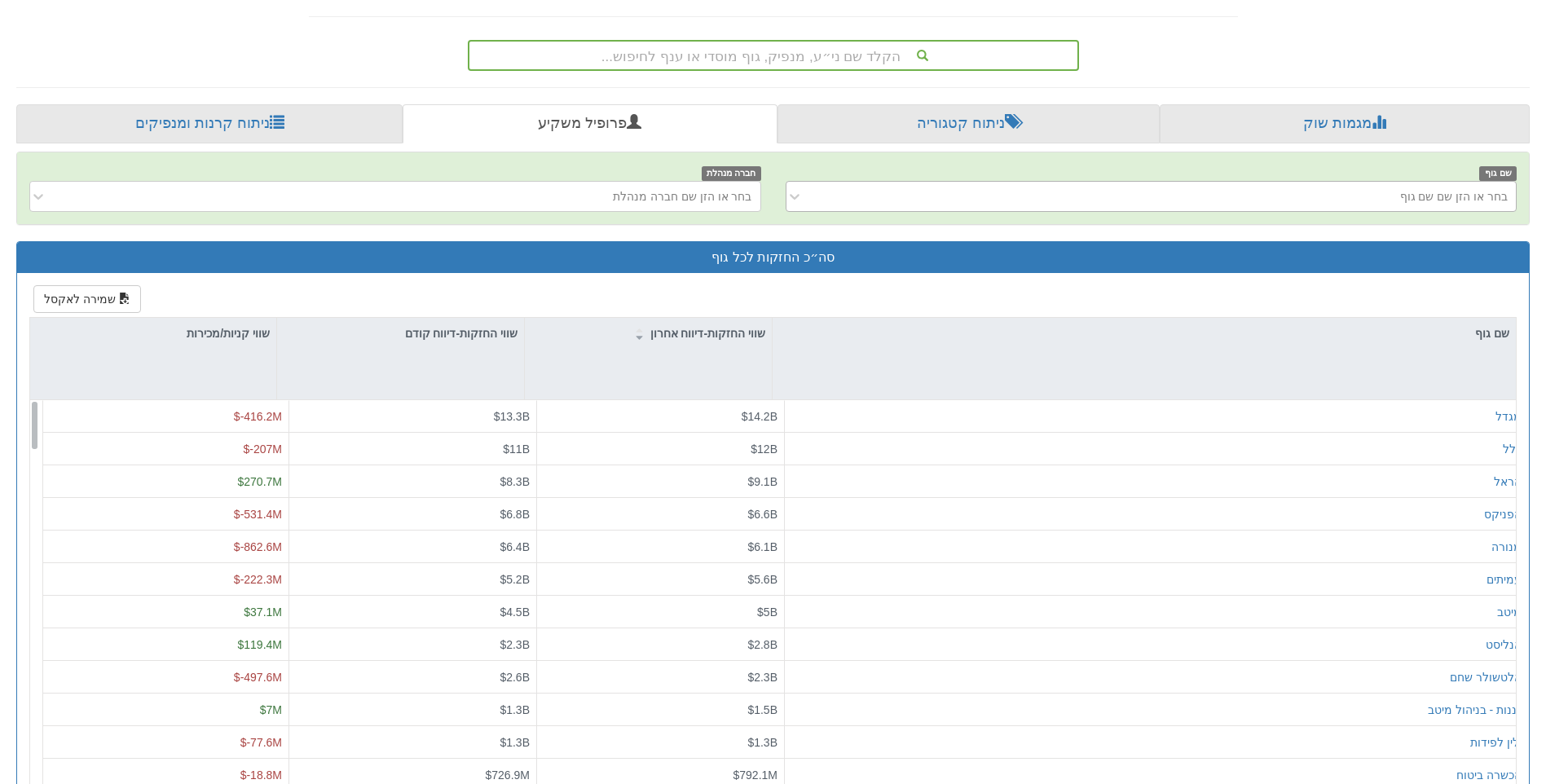
click at [1346, 209] on div "בחר או הזן שם שם גוף" at bounding box center [1165, 197] width 705 height 26
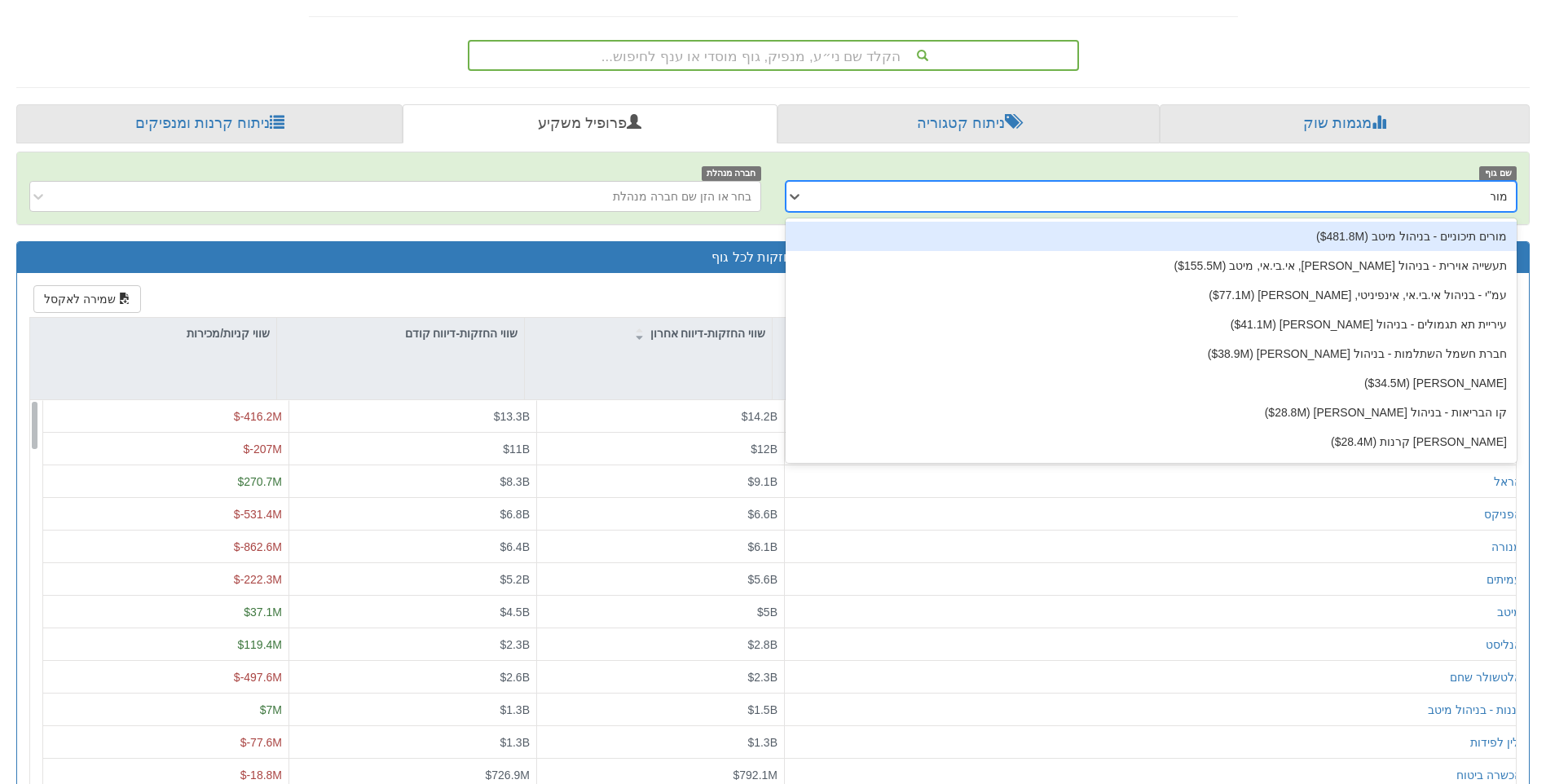
type input "מור"
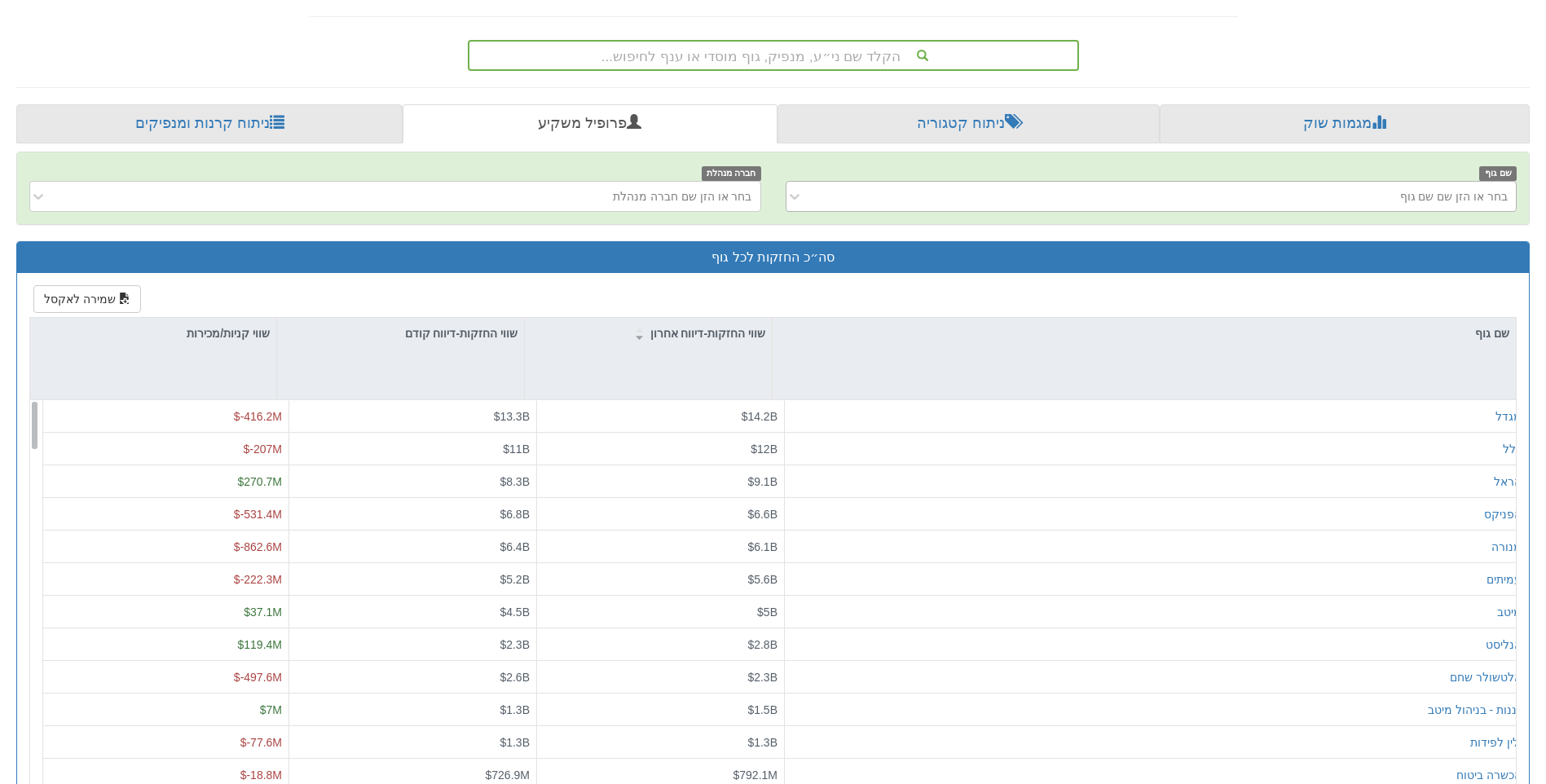
click at [1427, 195] on div "בחר או הזן שם שם גוף" at bounding box center [1454, 197] width 108 height 17
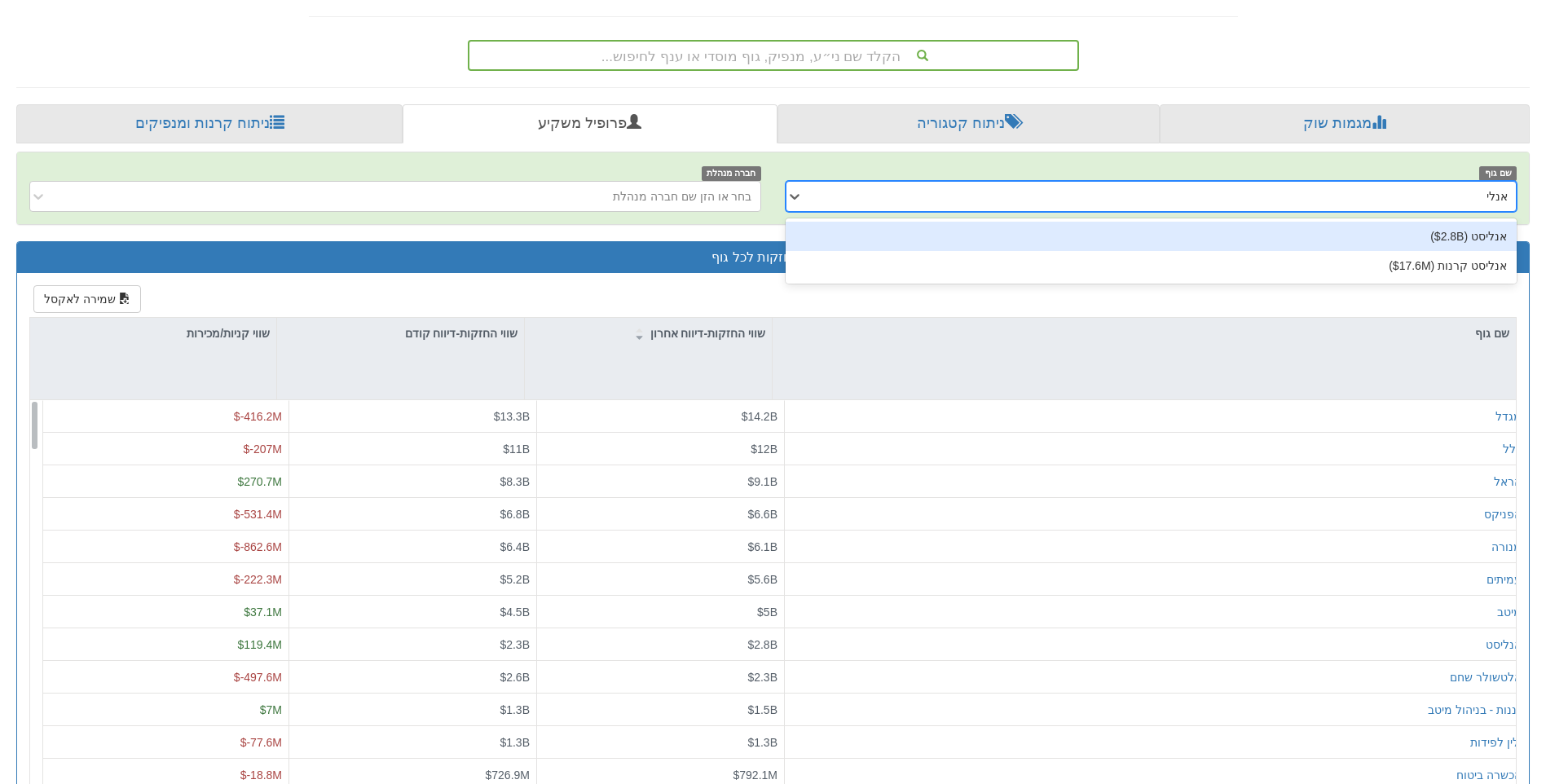
type input "אנלי"
